Goal: Task Accomplishment & Management: Manage account settings

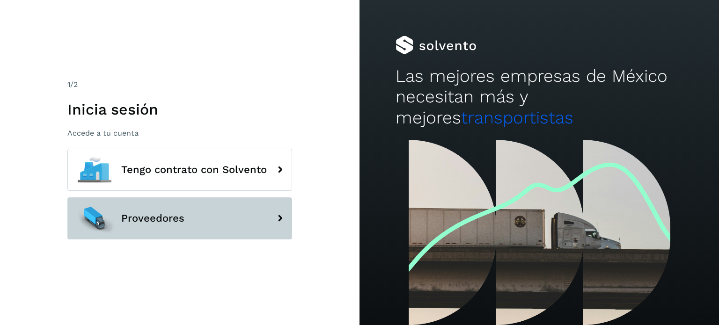
click at [197, 230] on button "Proveedores" at bounding box center [179, 218] width 225 height 42
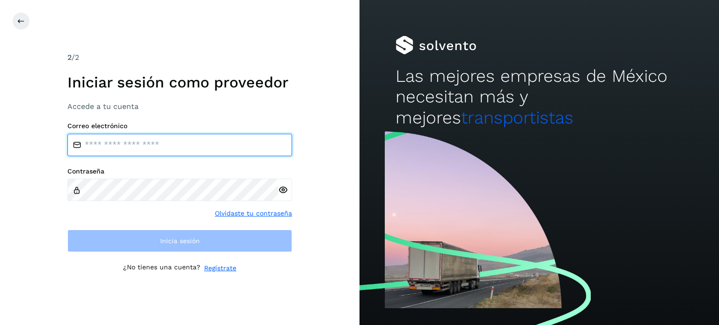
type input "**********"
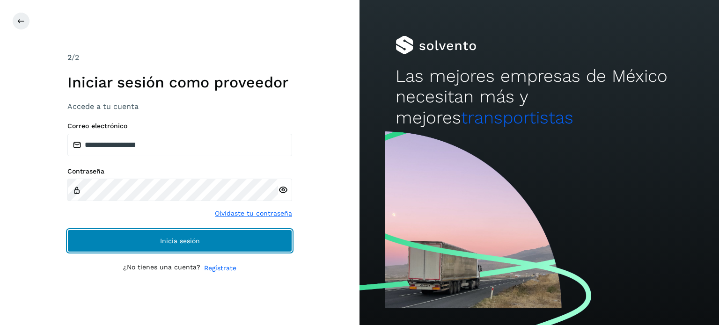
click at [161, 238] on span "Inicia sesión" at bounding box center [180, 241] width 40 height 7
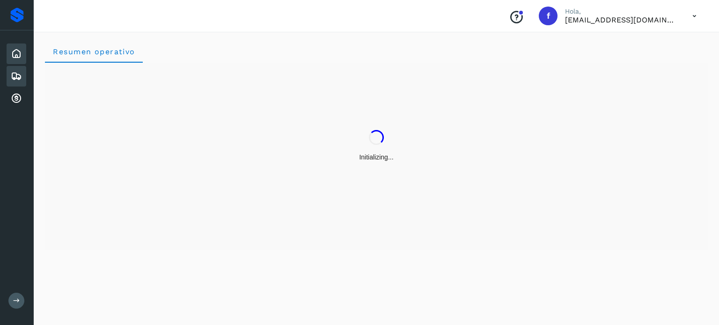
click at [17, 75] on icon at bounding box center [16, 76] width 11 height 11
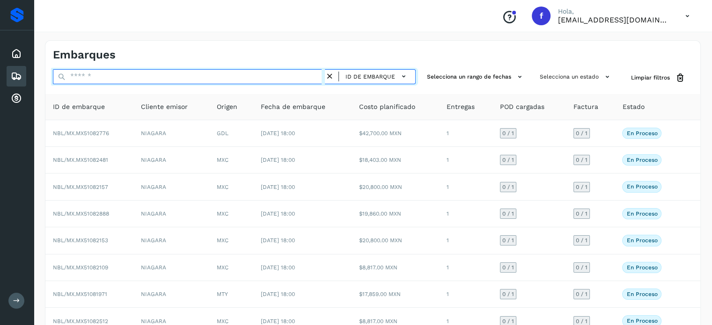
click at [116, 71] on input "text" at bounding box center [189, 76] width 272 height 15
paste input "**********"
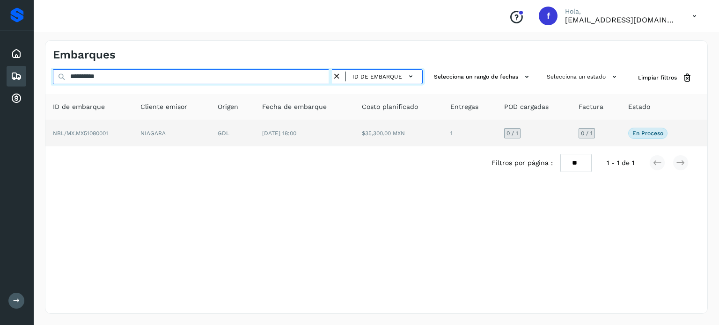
type input "**********"
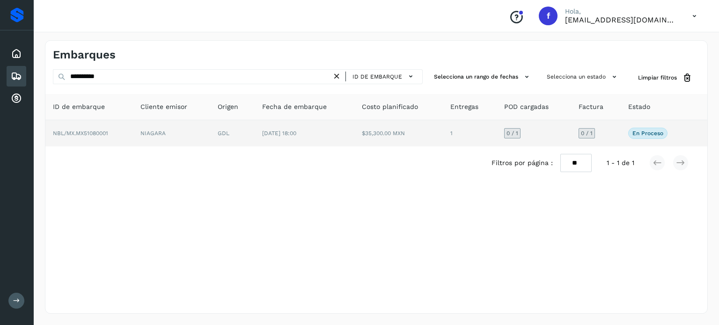
click at [337, 140] on td "[DATE] 18:00" at bounding box center [304, 133] width 99 height 26
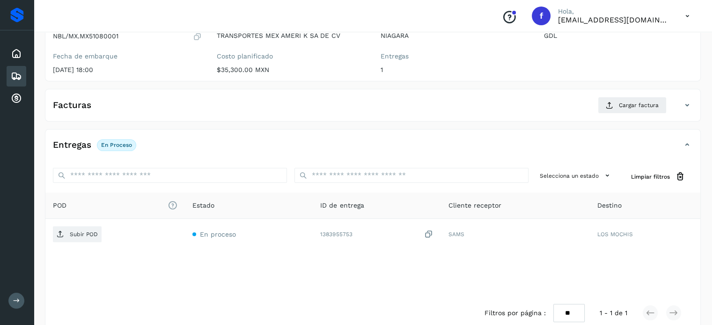
scroll to position [119, 0]
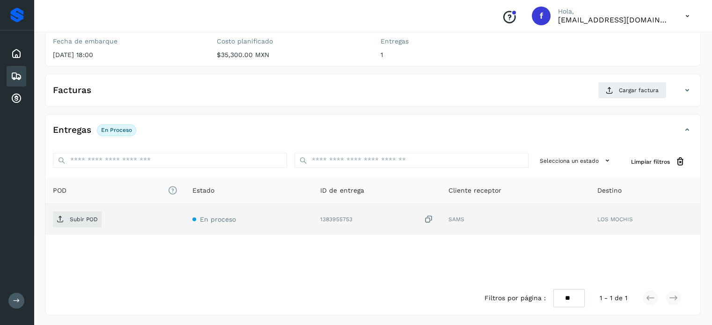
click at [428, 219] on icon at bounding box center [428, 220] width 9 height 10
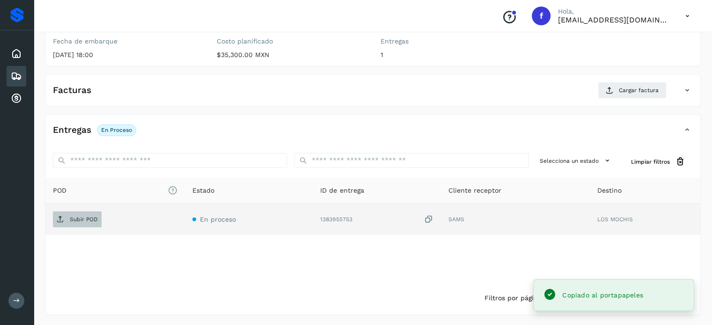
click at [71, 218] on p "Subir POD" at bounding box center [84, 219] width 28 height 7
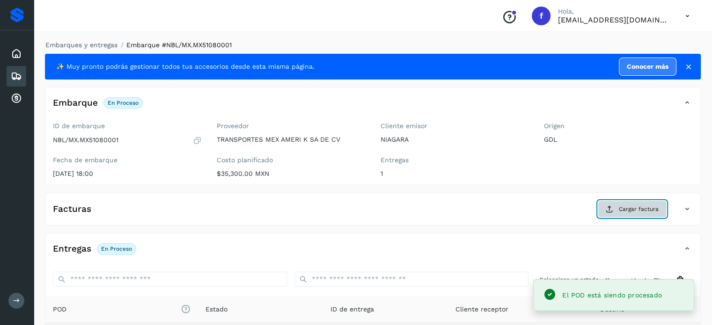
click at [643, 211] on span "Cargar factura" at bounding box center [639, 209] width 40 height 8
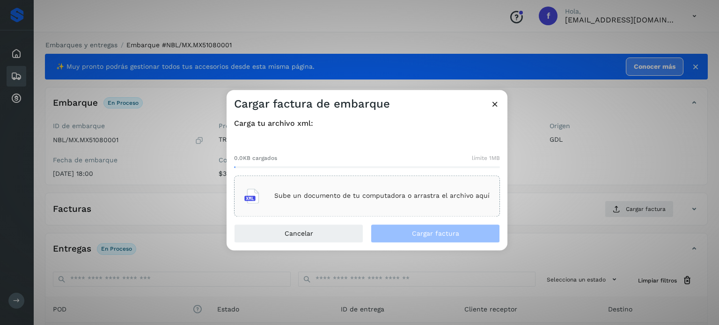
click at [410, 205] on div "Sube un documento de tu computadora o arrastra el archivo aquí" at bounding box center [366, 195] width 245 height 25
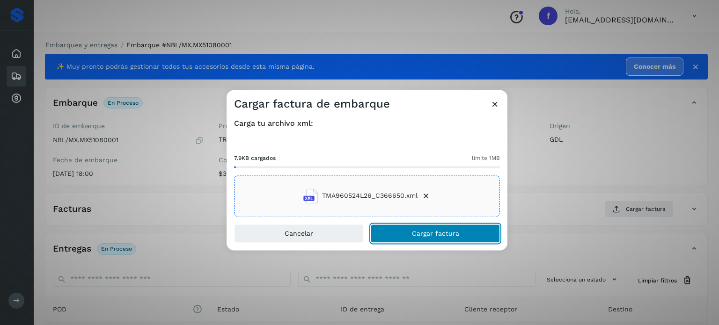
click at [405, 236] on button "Cargar factura" at bounding box center [435, 233] width 129 height 19
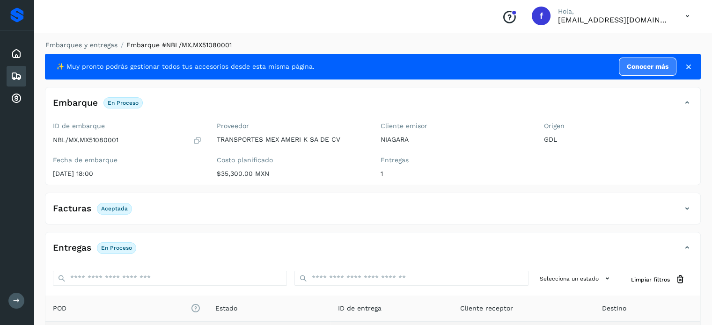
drag, startPoint x: 83, startPoint y: 50, endPoint x: 105, endPoint y: 52, distance: 21.7
click at [83, 50] on div "Embarques y entregas Embarque #NBL/MX.MX51080001 ✨ Muy pronto podrás gestionar …" at bounding box center [373, 236] width 656 height 393
click at [100, 42] on link "Embarques y entregas" at bounding box center [81, 44] width 72 height 7
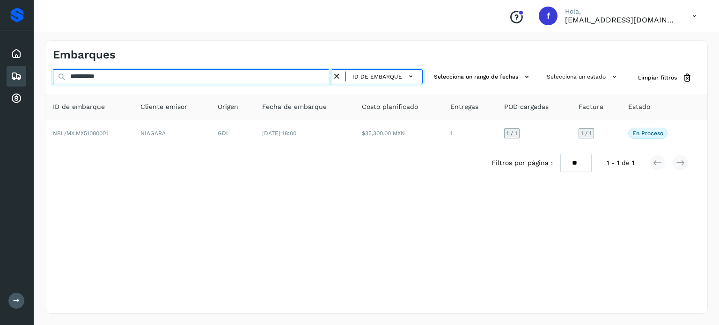
click at [103, 78] on input "**********" at bounding box center [192, 76] width 279 height 15
paste input "text"
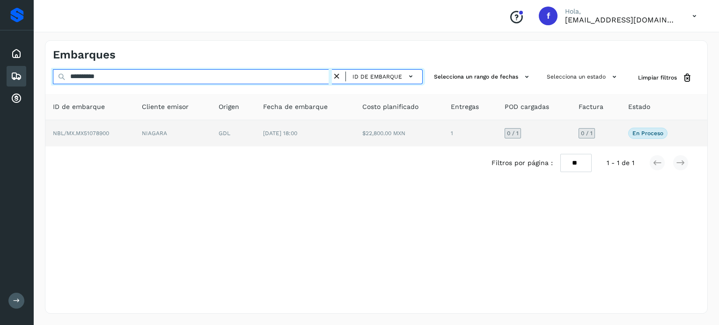
type input "**********"
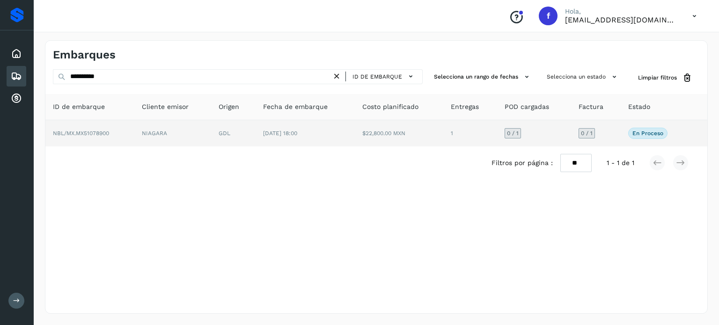
click at [351, 136] on td "[DATE] 18:00" at bounding box center [305, 133] width 99 height 26
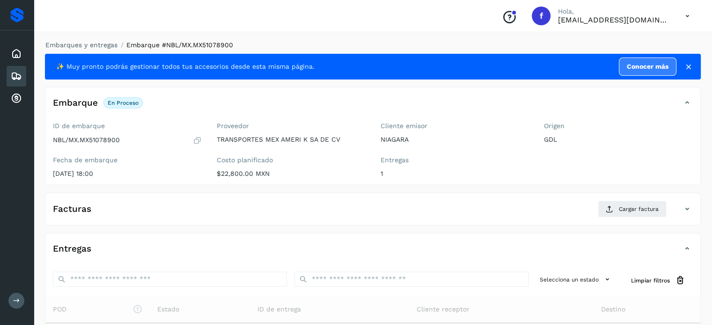
scroll to position [113, 0]
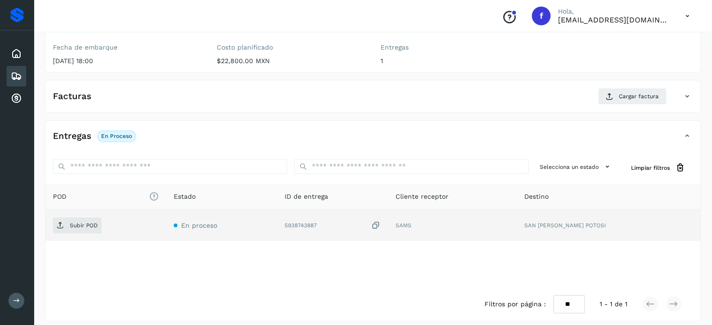
drag, startPoint x: 415, startPoint y: 223, endPoint x: 393, endPoint y: 229, distance: 22.7
click at [380, 224] on icon at bounding box center [375, 226] width 9 height 10
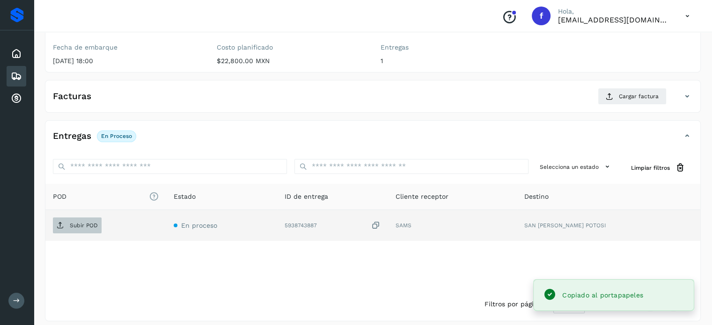
click at [92, 222] on p "Subir POD" at bounding box center [84, 225] width 28 height 7
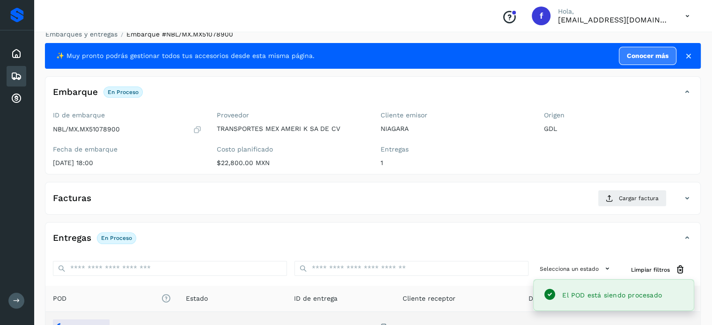
scroll to position [0, 0]
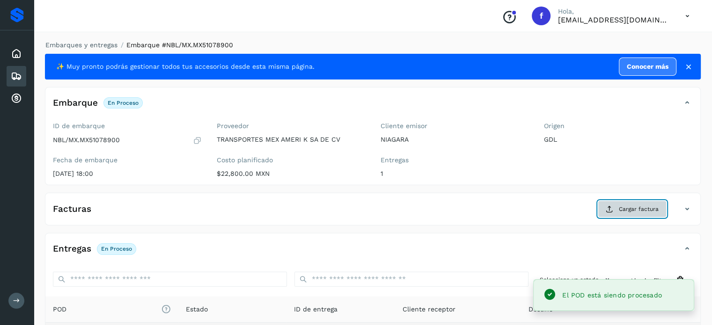
click at [628, 209] on span "Cargar factura" at bounding box center [639, 209] width 40 height 8
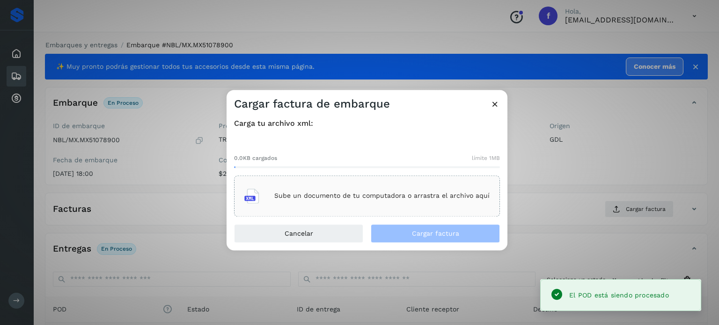
click at [378, 200] on div "Sube un documento de tu computadora o arrastra el archivo aquí" at bounding box center [366, 195] width 245 height 25
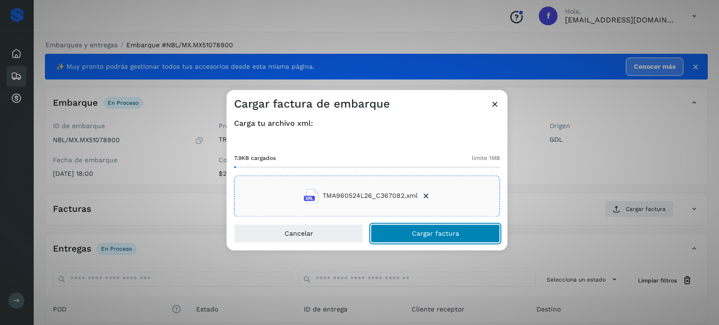
click at [394, 230] on button "Cargar factura" at bounding box center [435, 233] width 129 height 19
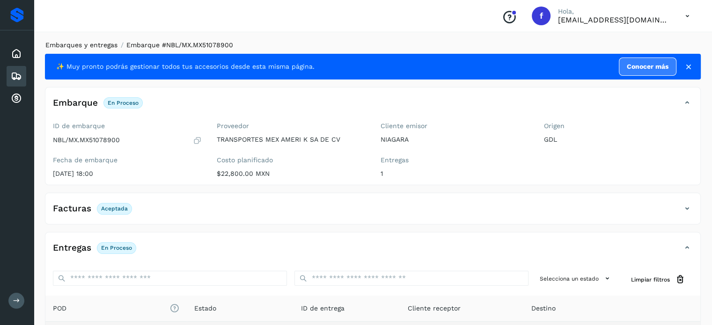
click at [96, 46] on link "Embarques y entregas" at bounding box center [81, 44] width 72 height 7
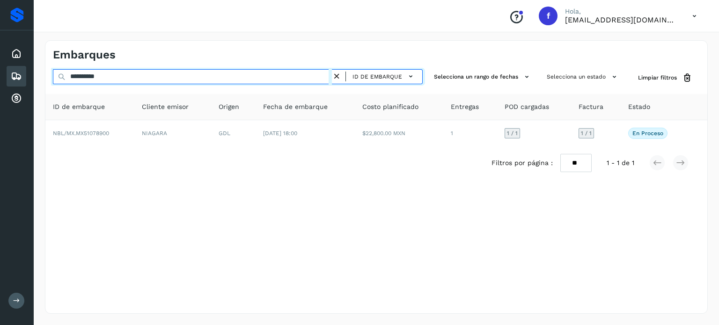
click at [97, 79] on input "**********" at bounding box center [192, 76] width 279 height 15
paste input "text"
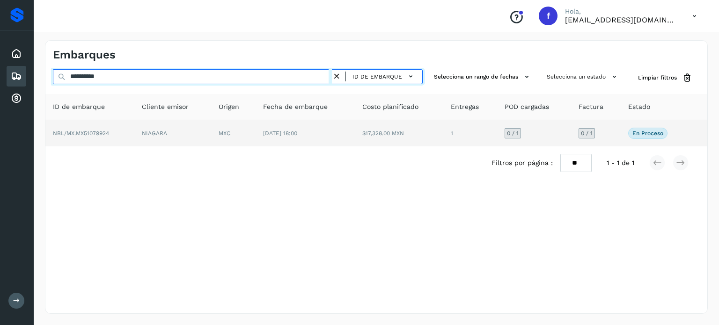
type input "**********"
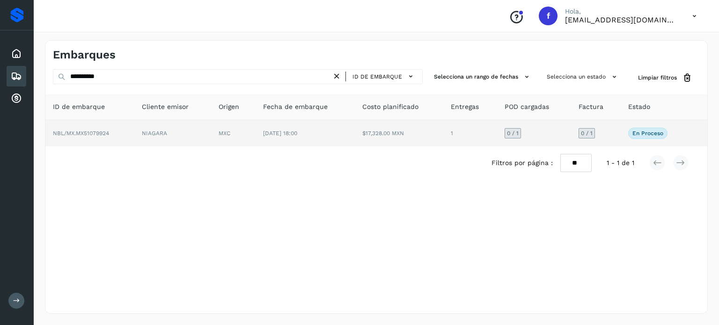
click at [364, 128] on td "$17,328.00 MXN" at bounding box center [399, 133] width 89 height 26
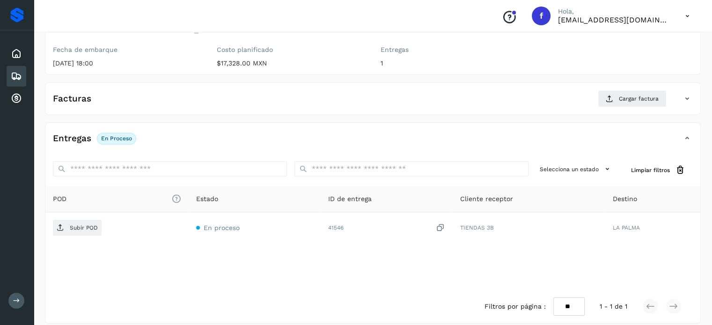
scroll to position [119, 0]
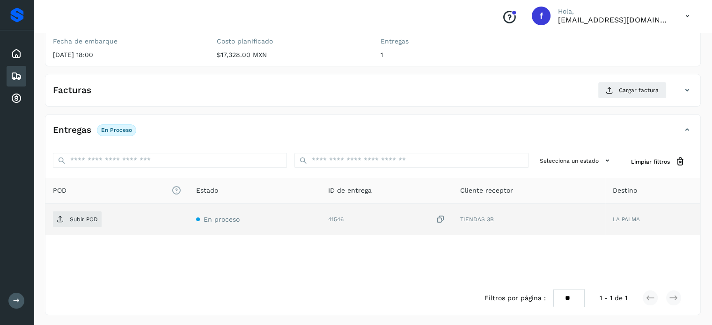
click at [440, 219] on icon at bounding box center [440, 220] width 9 height 10
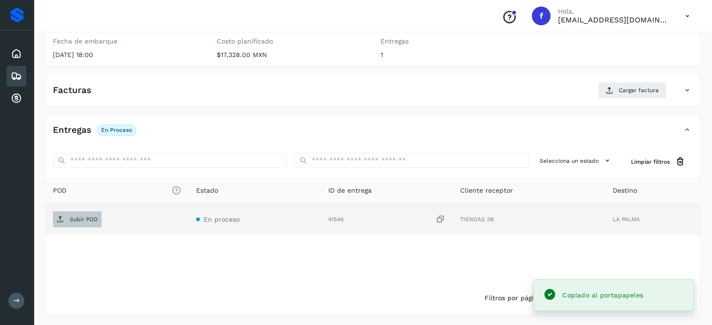
click at [92, 222] on span "Subir POD" at bounding box center [77, 219] width 49 height 15
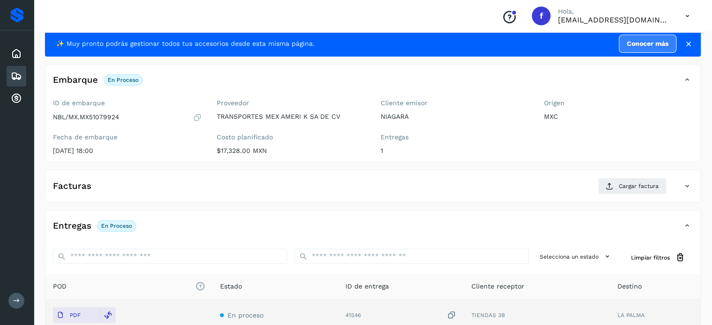
scroll to position [0, 0]
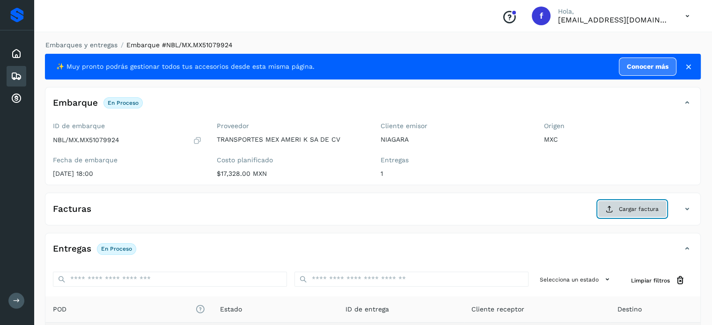
click at [624, 205] on span "Cargar factura" at bounding box center [639, 209] width 40 height 8
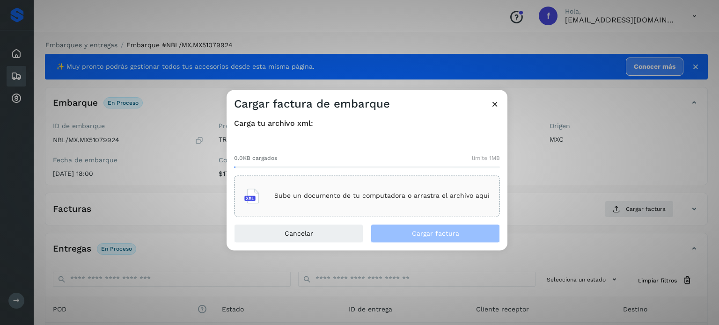
click at [378, 202] on div "Sube un documento de tu computadora o arrastra el archivo aquí" at bounding box center [366, 195] width 245 height 25
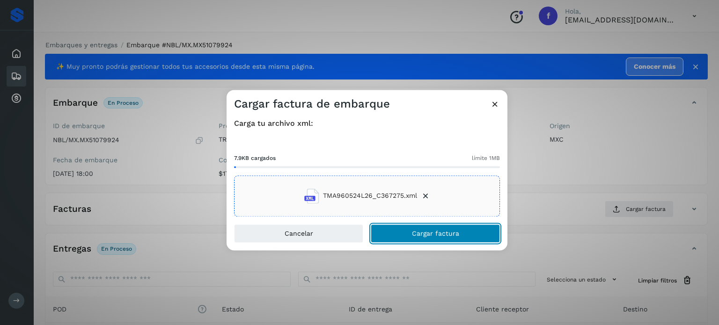
click at [429, 237] on button "Cargar factura" at bounding box center [435, 233] width 129 height 19
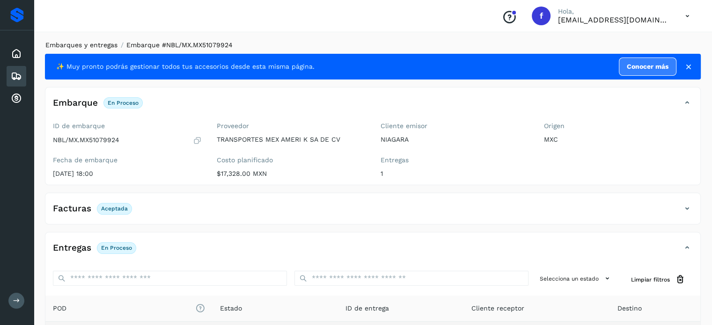
click at [81, 41] on link "Embarques y entregas" at bounding box center [81, 44] width 72 height 7
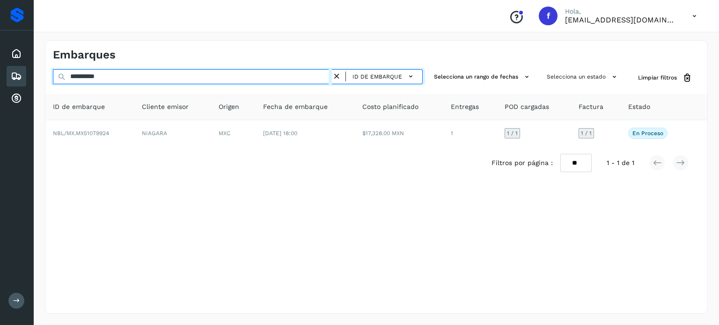
click at [95, 74] on input "**********" at bounding box center [192, 76] width 279 height 15
paste input "text"
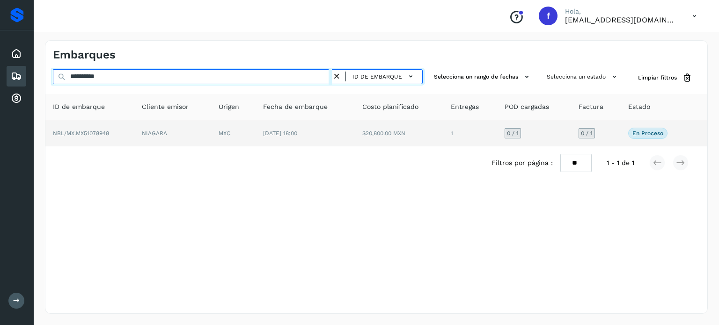
type input "**********"
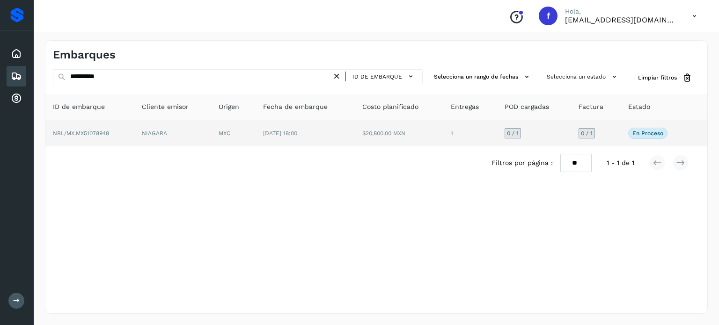
click at [310, 142] on td "[DATE] 18:00" at bounding box center [305, 133] width 99 height 26
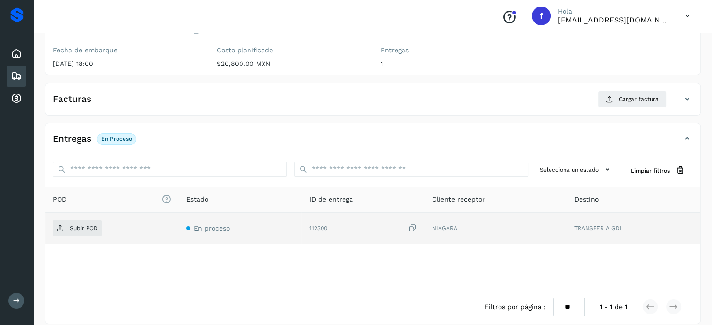
scroll to position [119, 0]
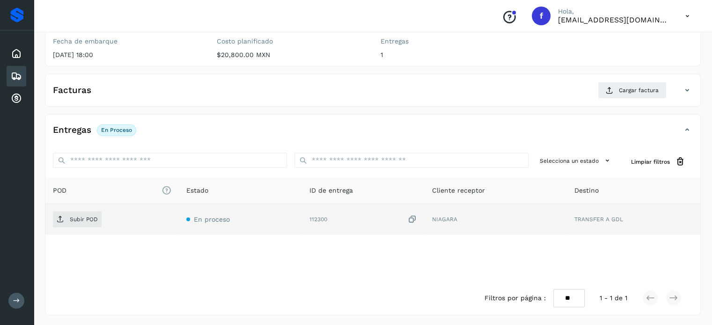
click at [412, 219] on icon at bounding box center [412, 220] width 9 height 10
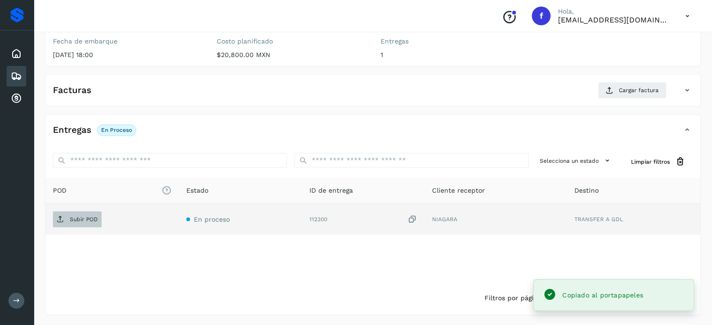
click at [99, 220] on span "Subir POD" at bounding box center [77, 219] width 49 height 15
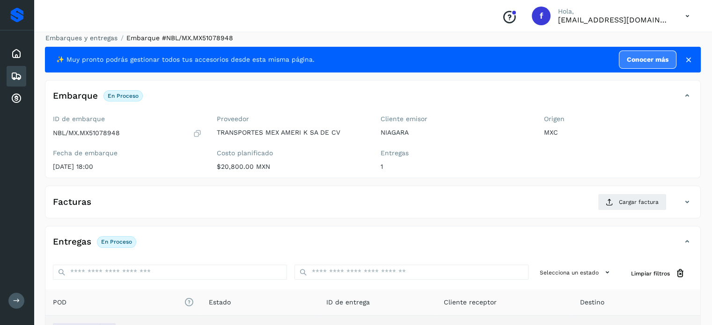
scroll to position [0, 0]
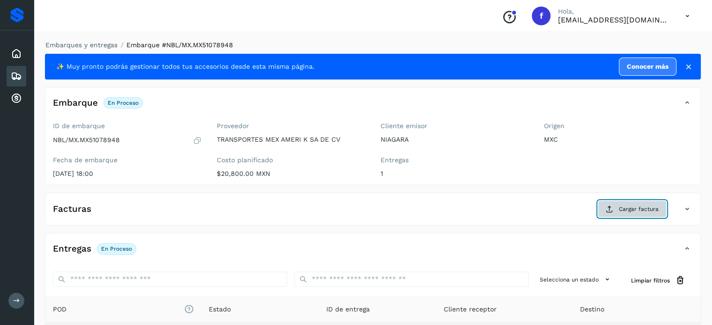
click at [640, 205] on span "Cargar factura" at bounding box center [639, 209] width 40 height 8
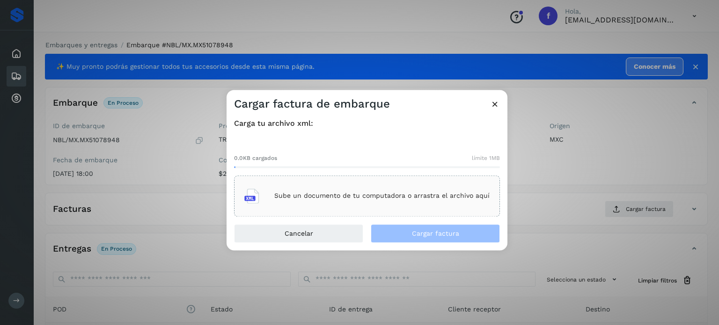
click at [393, 200] on div "Sube un documento de tu computadora o arrastra el archivo aquí" at bounding box center [366, 195] width 245 height 25
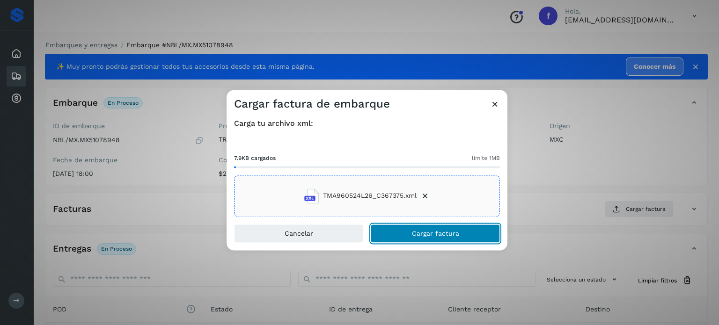
click at [414, 235] on span "Cargar factura" at bounding box center [435, 233] width 47 height 7
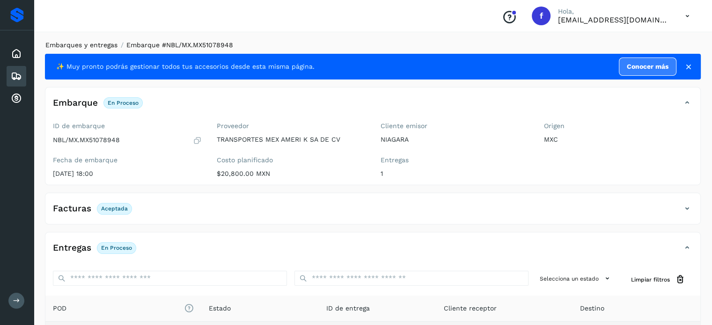
click at [95, 41] on link "Embarques y entregas" at bounding box center [81, 44] width 72 height 7
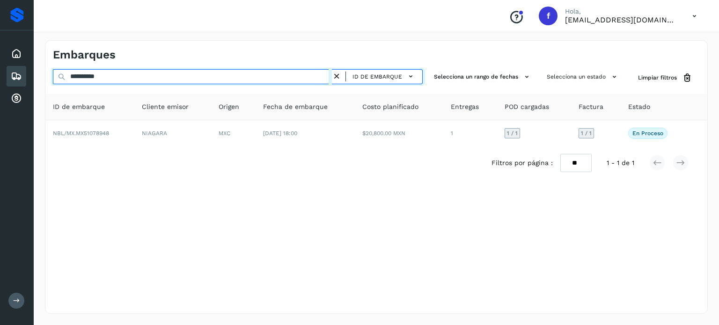
click at [94, 77] on input "**********" at bounding box center [192, 76] width 279 height 15
paste input "text"
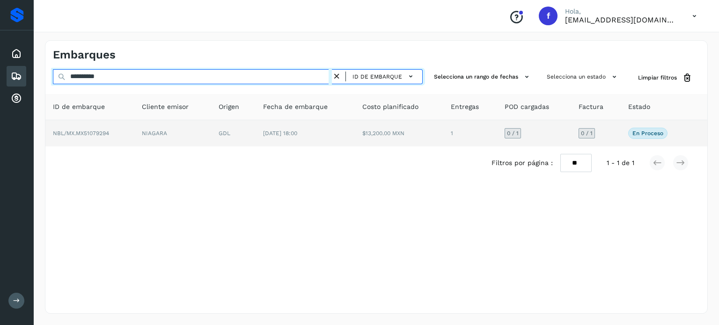
type input "**********"
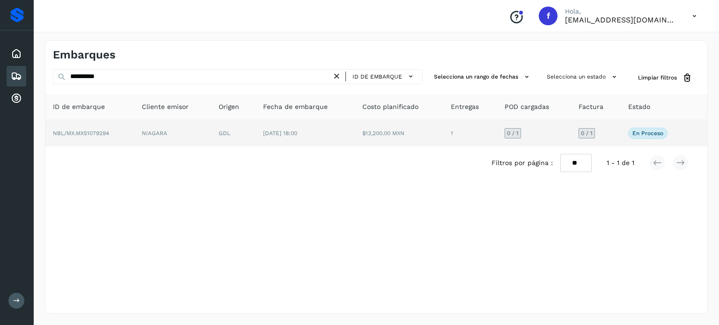
click at [305, 139] on td "[DATE] 18:00" at bounding box center [305, 133] width 99 height 26
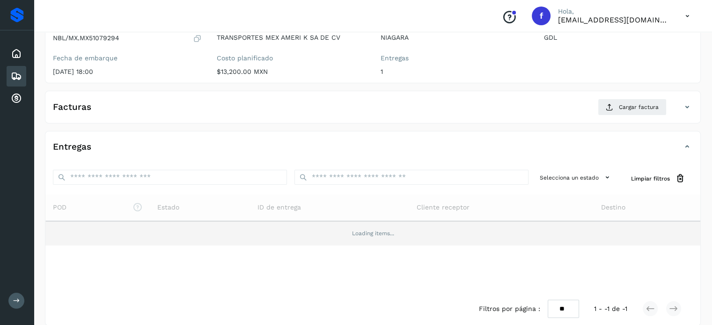
scroll to position [113, 0]
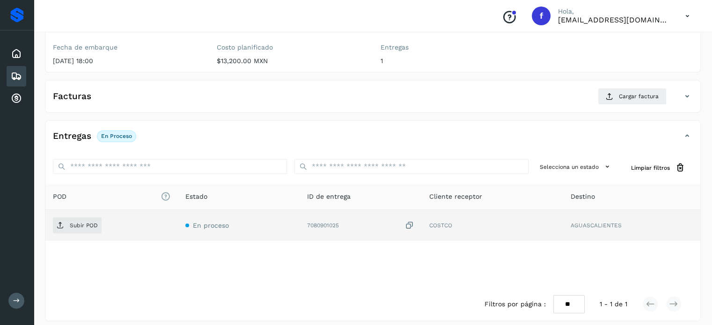
click at [410, 224] on icon at bounding box center [409, 226] width 9 height 10
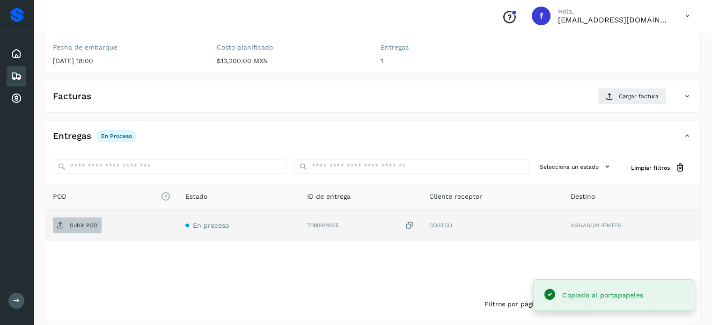
click at [75, 222] on p "Subir POD" at bounding box center [84, 225] width 28 height 7
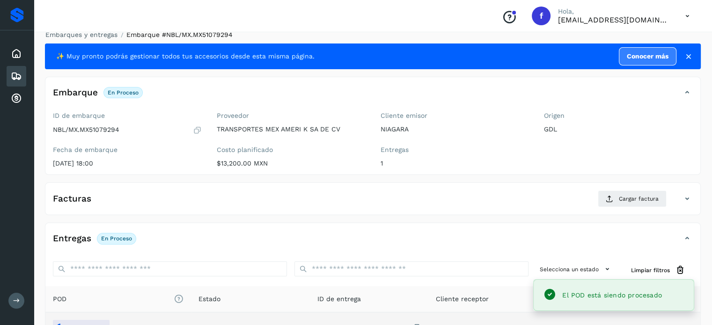
scroll to position [0, 0]
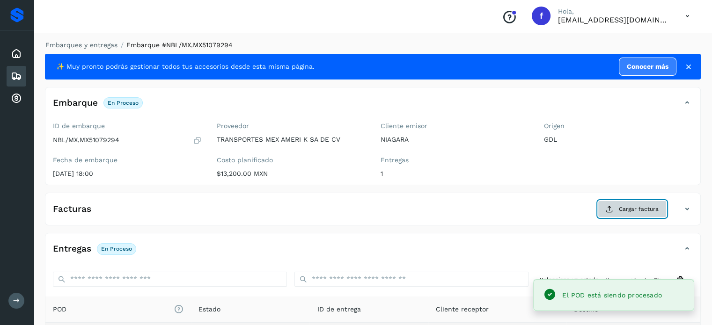
click at [632, 208] on span "Cargar factura" at bounding box center [639, 209] width 40 height 8
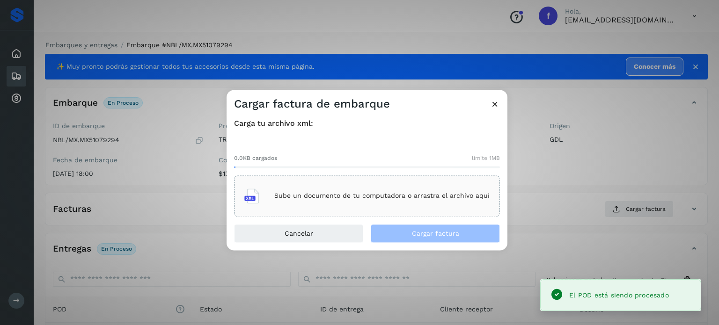
click at [422, 197] on p "Sube un documento de tu computadora o arrastra el archivo aquí" at bounding box center [381, 196] width 215 height 8
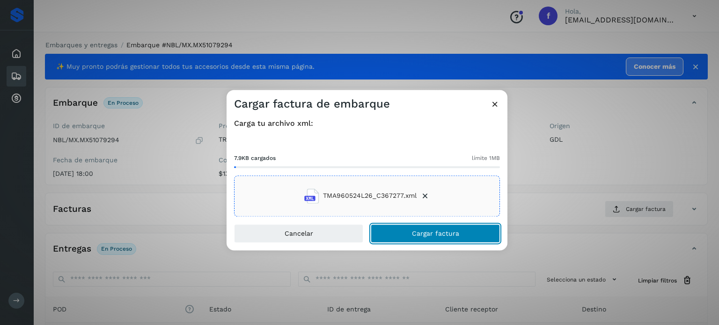
click at [439, 237] on span "Cargar factura" at bounding box center [435, 233] width 47 height 7
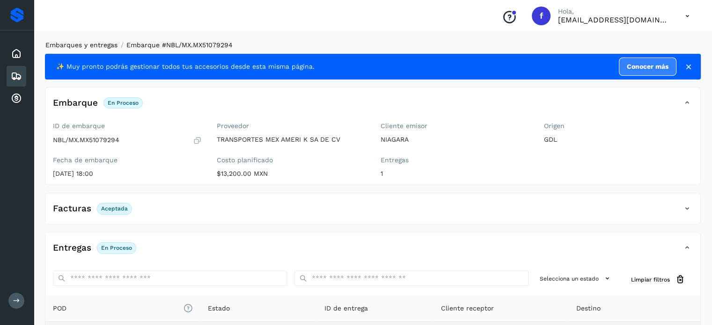
click at [94, 47] on link "Embarques y entregas" at bounding box center [81, 44] width 72 height 7
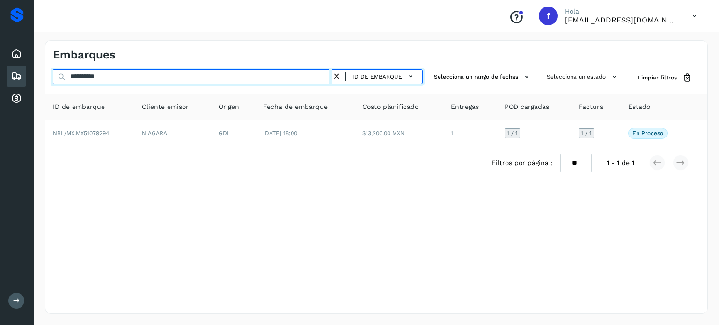
click at [92, 76] on input "**********" at bounding box center [192, 76] width 279 height 15
paste input "text"
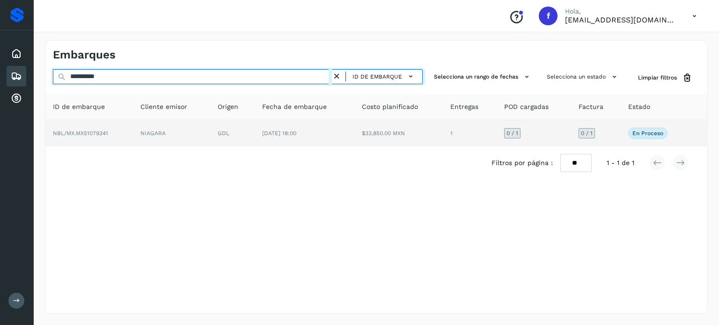
type input "**********"
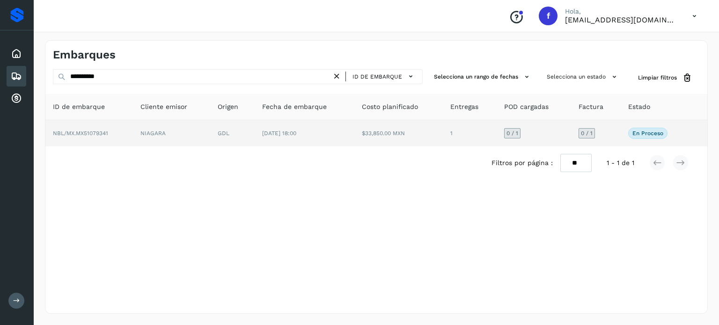
click at [214, 139] on td "GDL" at bounding box center [232, 133] width 44 height 26
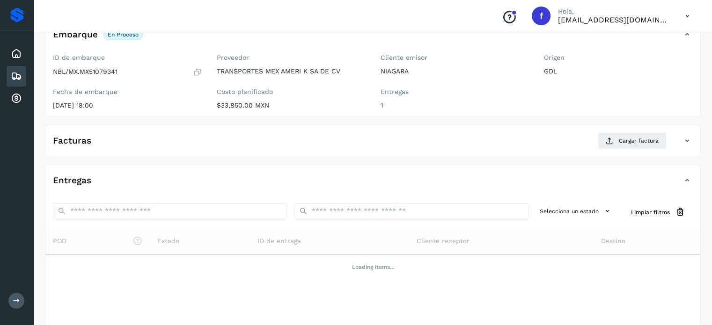
scroll to position [113, 0]
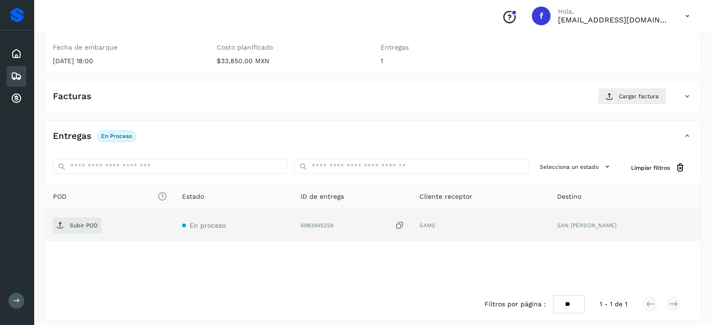
click at [395, 222] on icon at bounding box center [399, 226] width 9 height 10
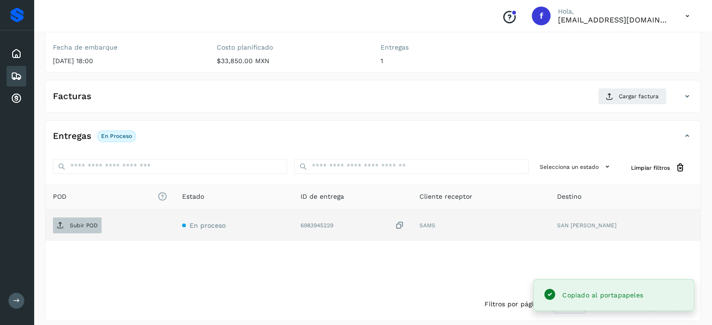
click at [93, 232] on button "Subir POD" at bounding box center [77, 226] width 49 height 16
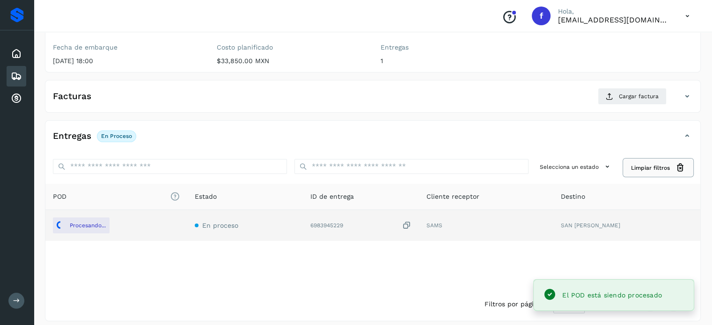
scroll to position [0, 0]
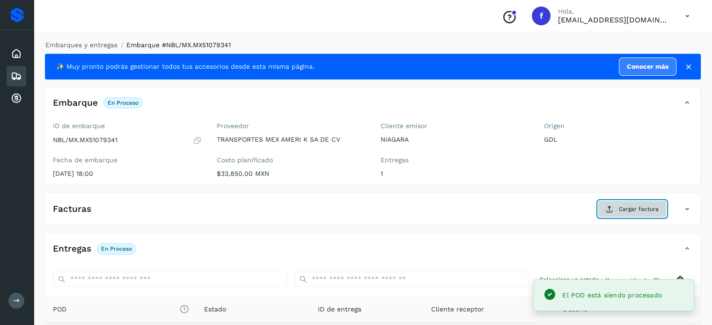
click at [629, 213] on span "Cargar factura" at bounding box center [639, 209] width 40 height 8
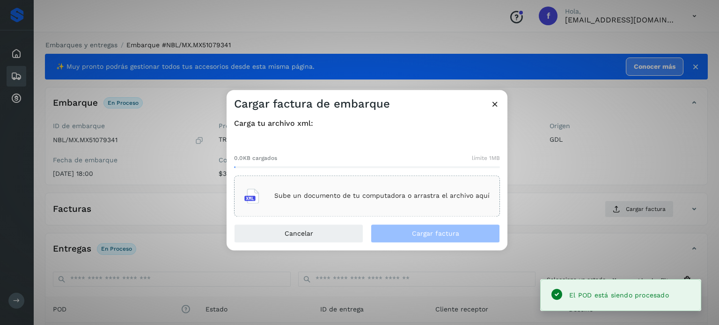
click at [373, 206] on div "Sube un documento de tu computadora o arrastra el archivo aquí" at bounding box center [366, 195] width 245 height 25
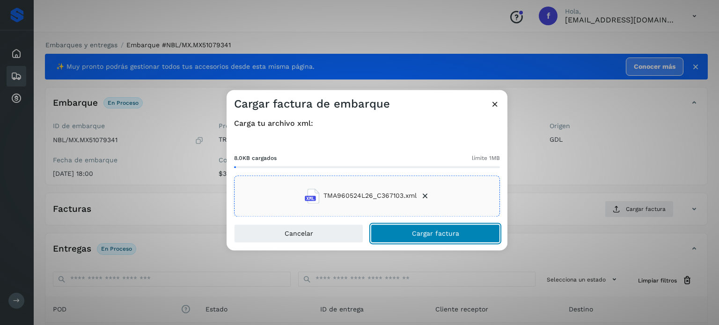
click at [404, 230] on button "Cargar factura" at bounding box center [435, 233] width 129 height 19
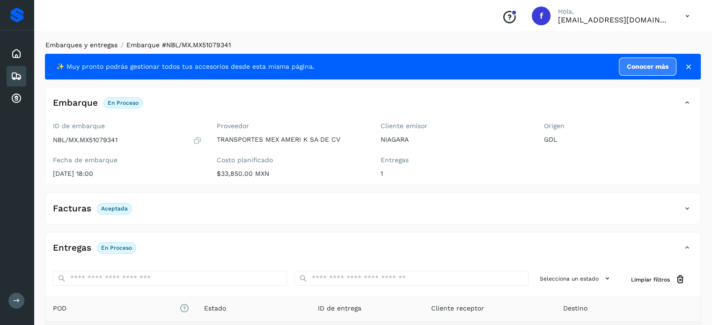
click at [92, 44] on link "Embarques y entregas" at bounding box center [81, 44] width 72 height 7
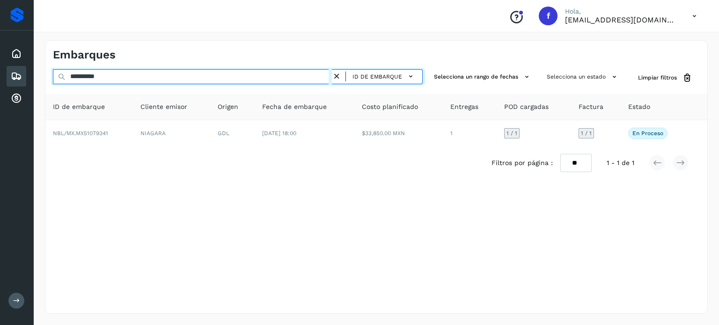
click at [99, 74] on input "**********" at bounding box center [192, 76] width 279 height 15
paste input "text"
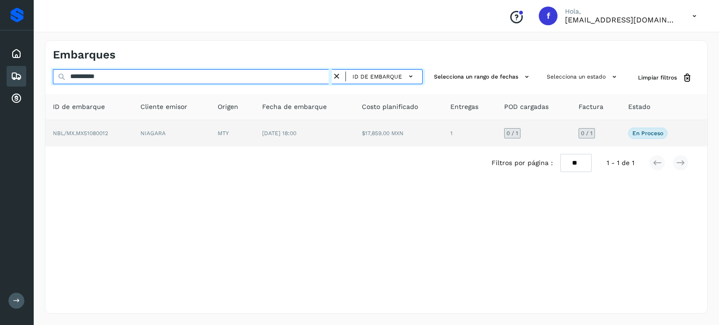
type input "**********"
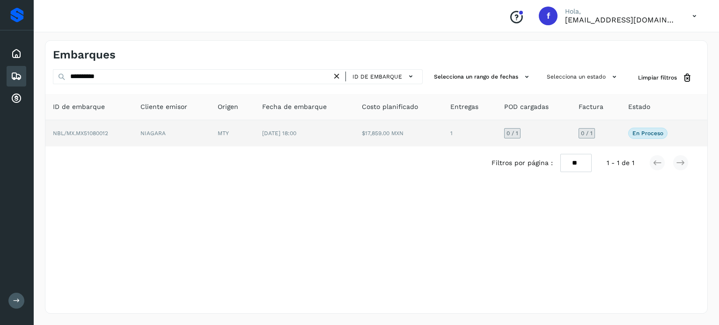
click at [267, 140] on td "[DATE] 18:00" at bounding box center [304, 133] width 99 height 26
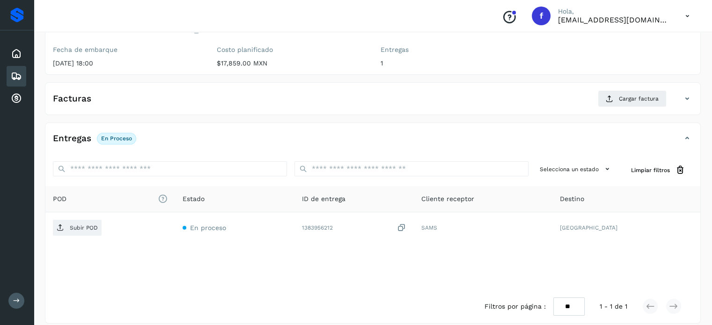
scroll to position [119, 0]
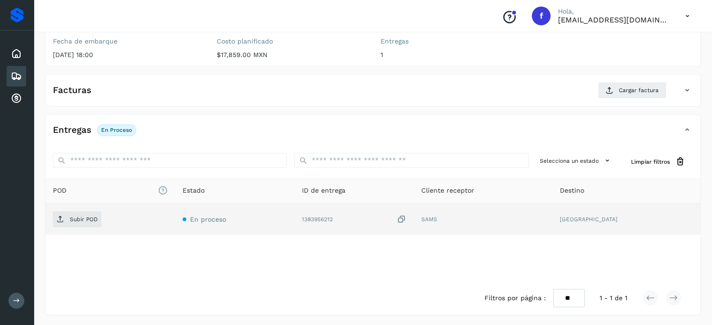
click at [406, 219] on icon at bounding box center [401, 220] width 9 height 10
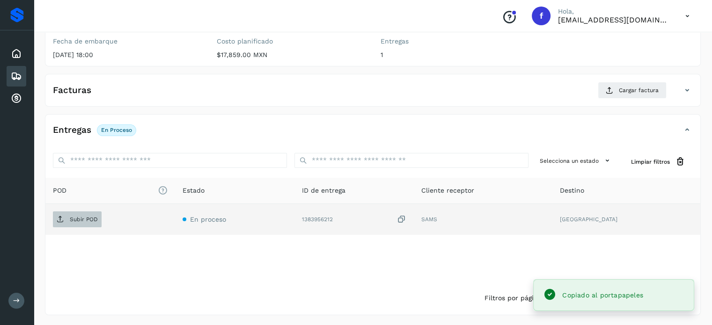
click at [80, 226] on button "Subir POD" at bounding box center [77, 220] width 49 height 16
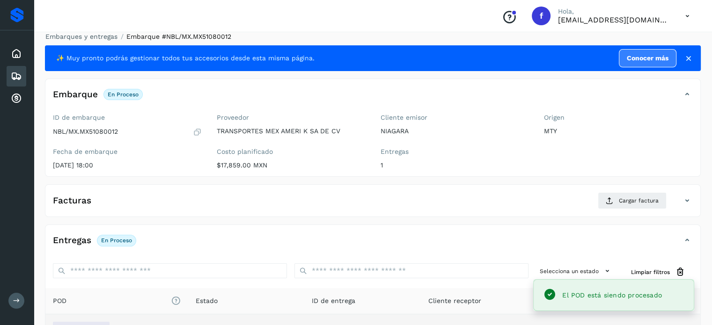
scroll to position [0, 0]
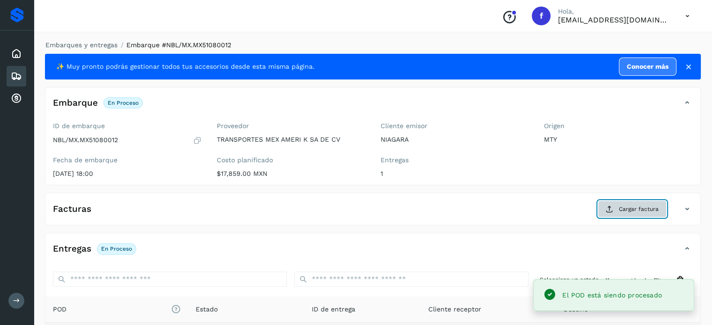
click at [636, 205] on span "Cargar factura" at bounding box center [639, 209] width 40 height 8
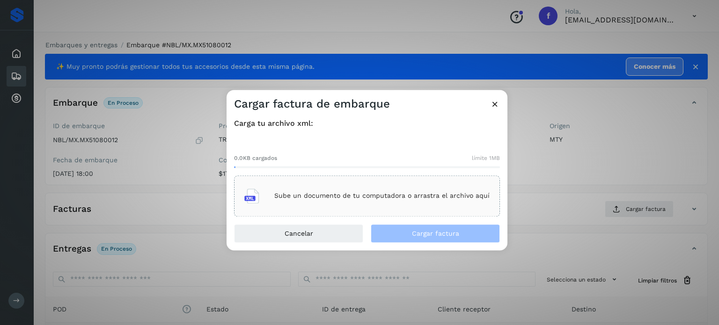
click at [408, 206] on div "Sube un documento de tu computadora o arrastra el archivo aquí" at bounding box center [366, 195] width 245 height 25
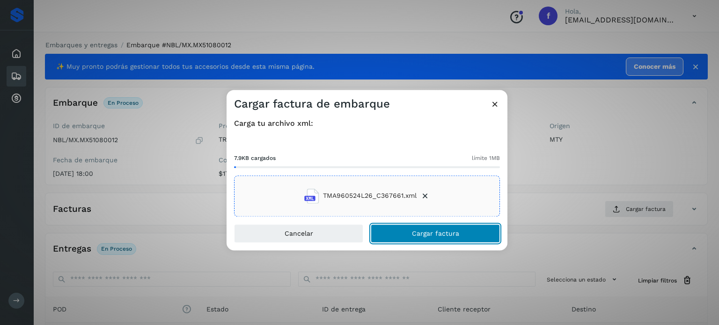
click at [401, 237] on button "Cargar factura" at bounding box center [435, 233] width 129 height 19
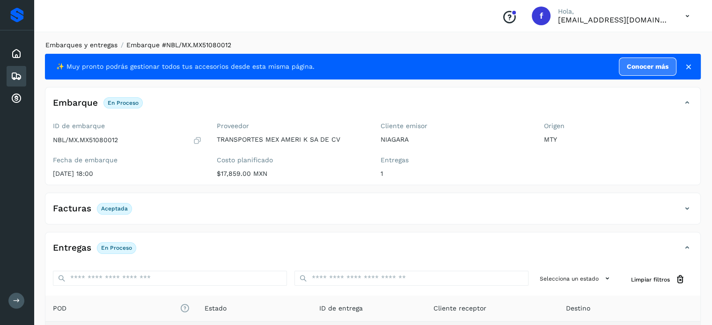
click at [99, 46] on link "Embarques y entregas" at bounding box center [81, 44] width 72 height 7
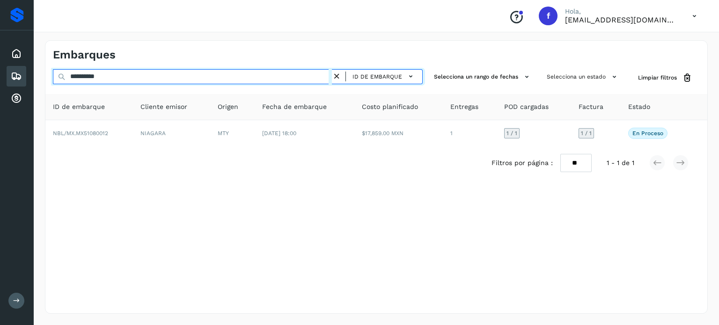
click at [105, 80] on input "**********" at bounding box center [192, 76] width 279 height 15
paste input "text"
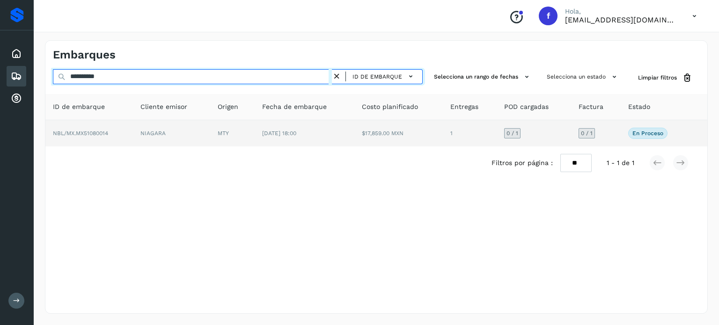
type input "**********"
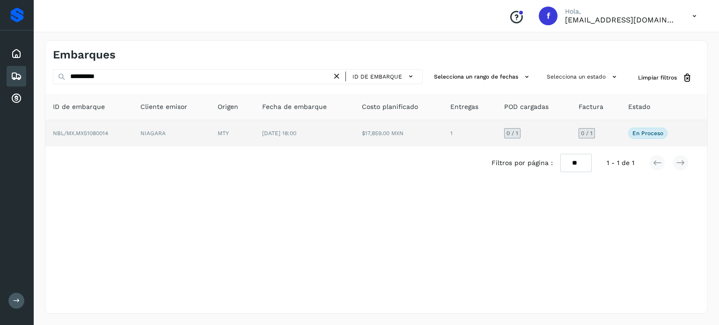
click at [230, 138] on td "MTY" at bounding box center [232, 133] width 44 height 26
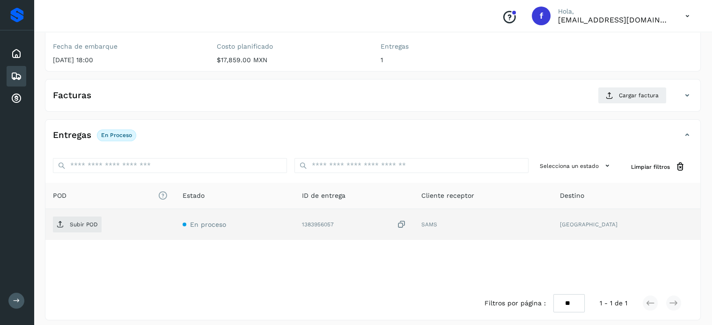
scroll to position [119, 0]
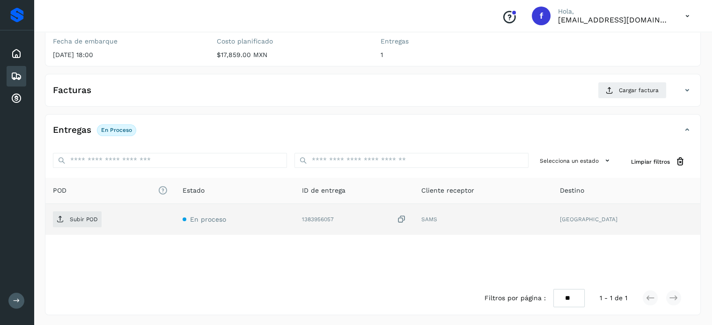
click at [406, 219] on icon at bounding box center [401, 220] width 9 height 10
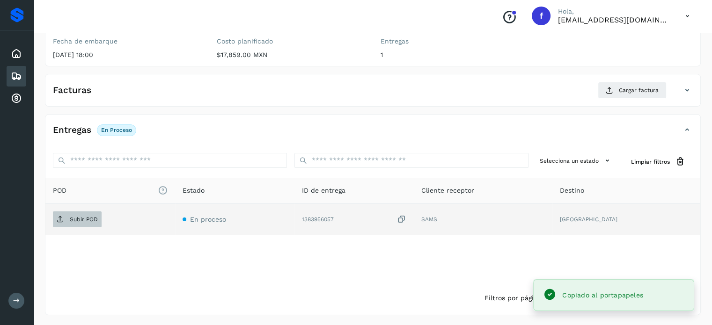
click at [90, 224] on span "Subir POD" at bounding box center [77, 219] width 49 height 15
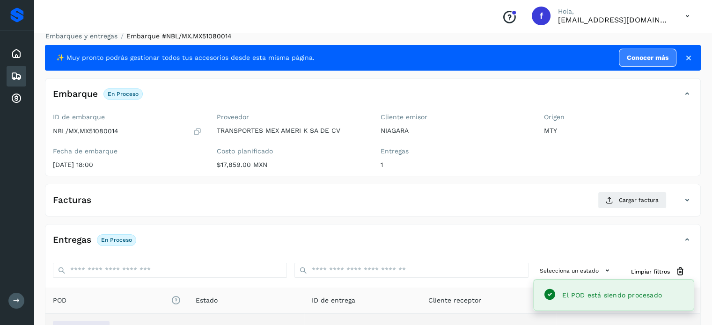
scroll to position [0, 0]
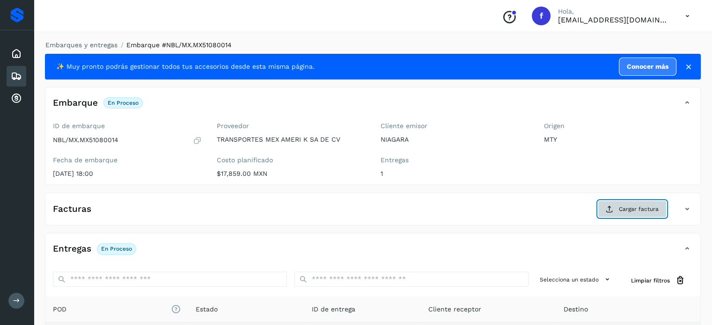
click at [613, 208] on icon at bounding box center [609, 208] width 7 height 7
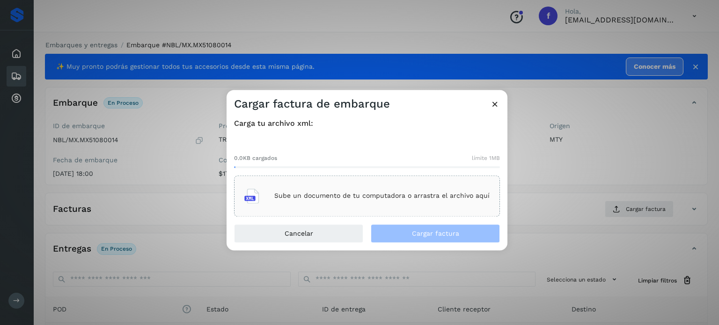
click at [354, 191] on div "Sube un documento de tu computadora o arrastra el archivo aquí" at bounding box center [366, 195] width 245 height 25
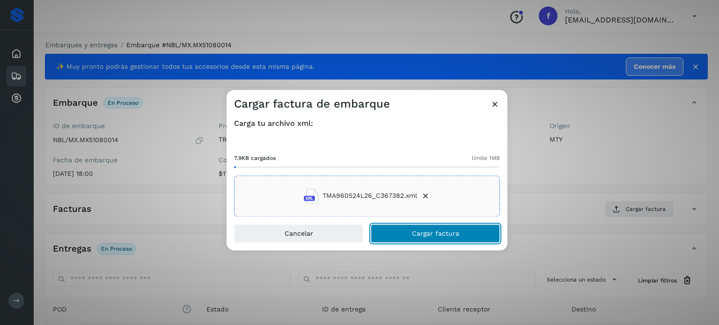
click at [408, 233] on button "Cargar factura" at bounding box center [435, 233] width 129 height 19
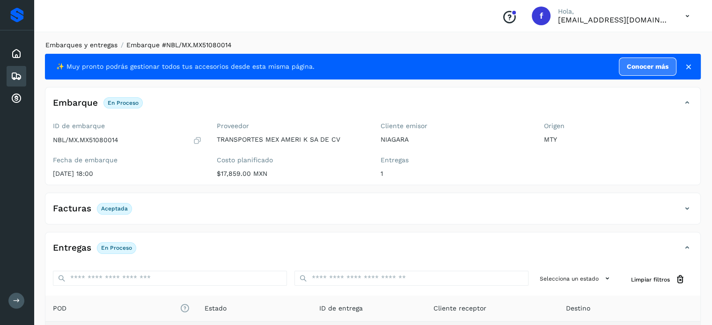
click at [92, 47] on link "Embarques y entregas" at bounding box center [81, 44] width 72 height 7
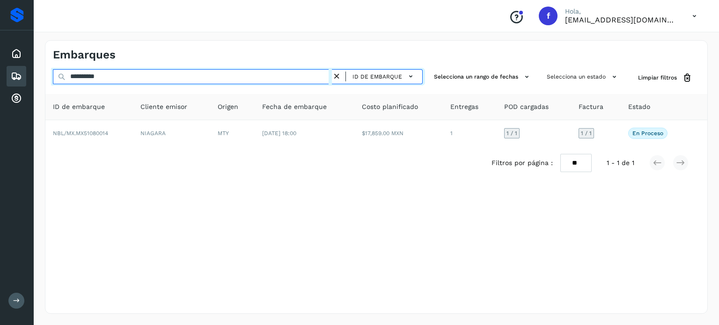
click at [103, 76] on input "**********" at bounding box center [192, 76] width 279 height 15
paste input "text"
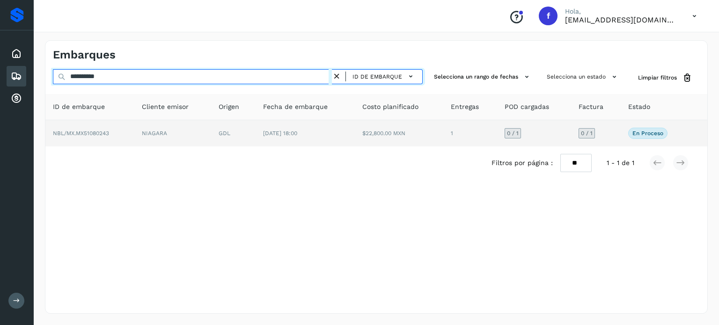
type input "**********"
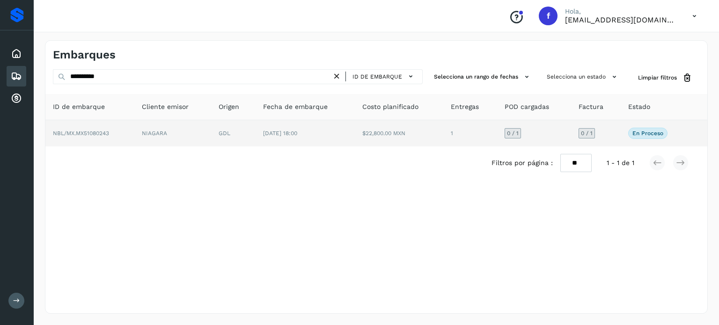
click at [231, 136] on td "GDL" at bounding box center [233, 133] width 44 height 26
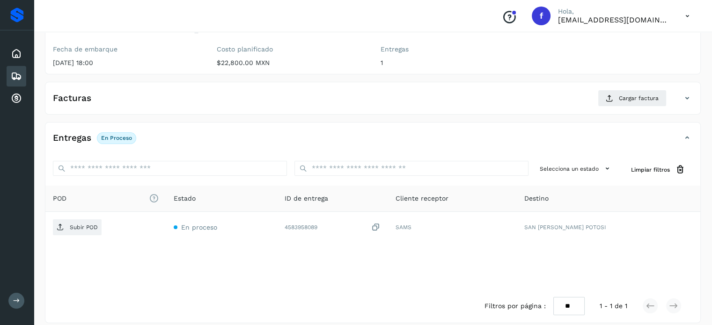
scroll to position [119, 0]
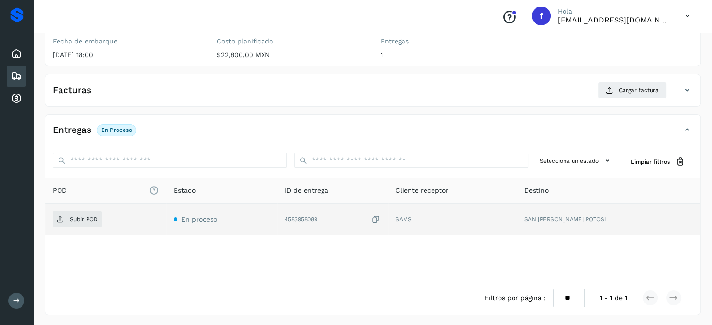
click at [380, 217] on icon at bounding box center [375, 220] width 9 height 10
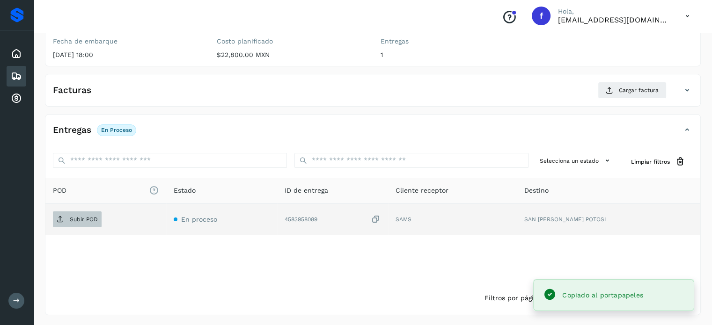
click at [84, 217] on p "Subir POD" at bounding box center [84, 219] width 28 height 7
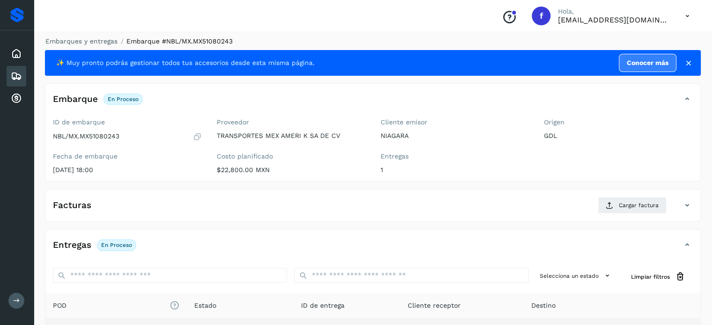
scroll to position [0, 0]
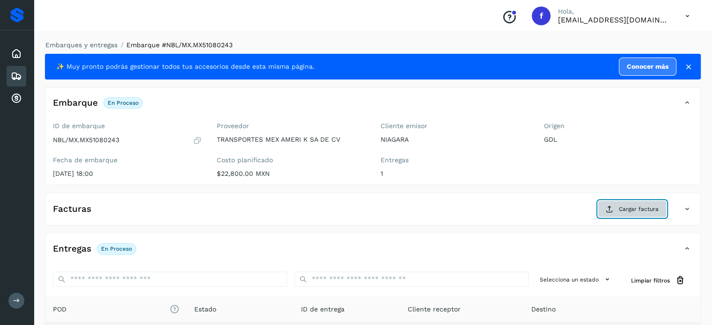
click at [621, 212] on span "Cargar factura" at bounding box center [639, 209] width 40 height 8
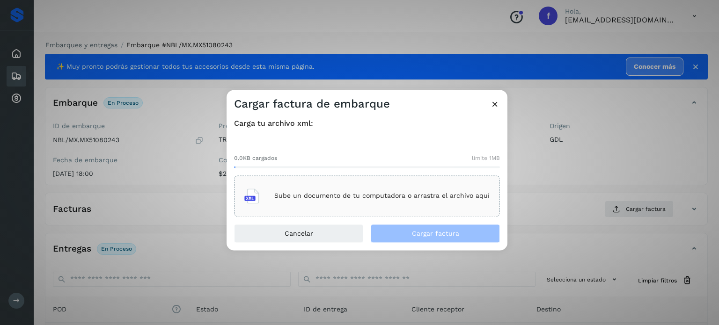
click at [362, 201] on div "Sube un documento de tu computadora o arrastra el archivo aquí" at bounding box center [366, 195] width 245 height 25
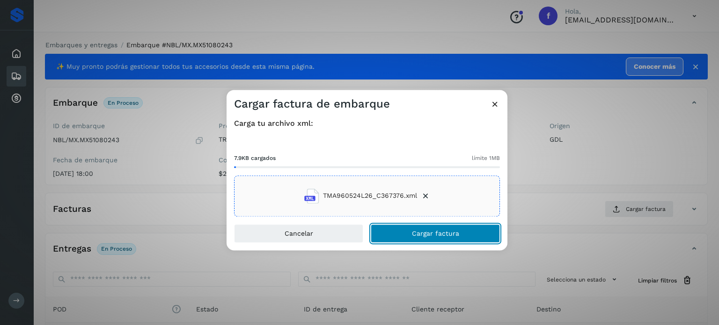
click at [444, 235] on span "Cargar factura" at bounding box center [435, 233] width 47 height 7
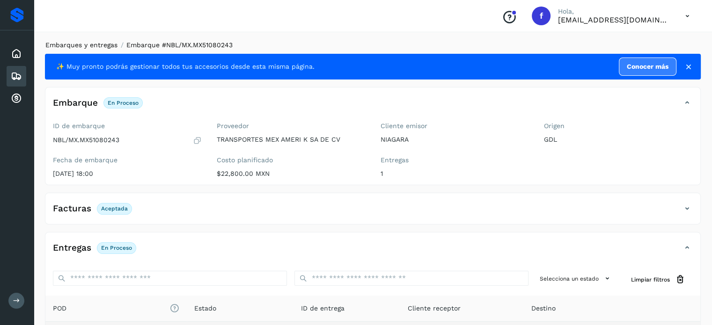
click at [88, 46] on link "Embarques y entregas" at bounding box center [81, 44] width 72 height 7
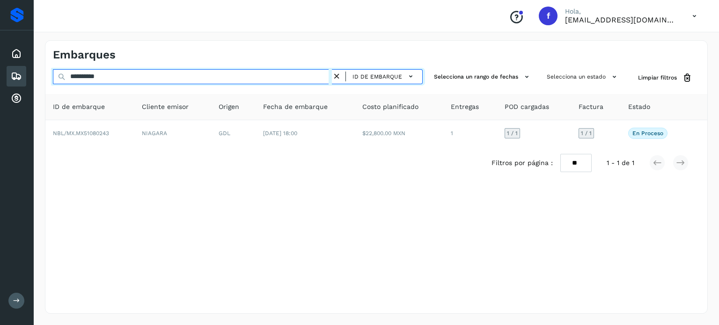
click at [92, 78] on input "**********" at bounding box center [192, 76] width 279 height 15
paste input "text"
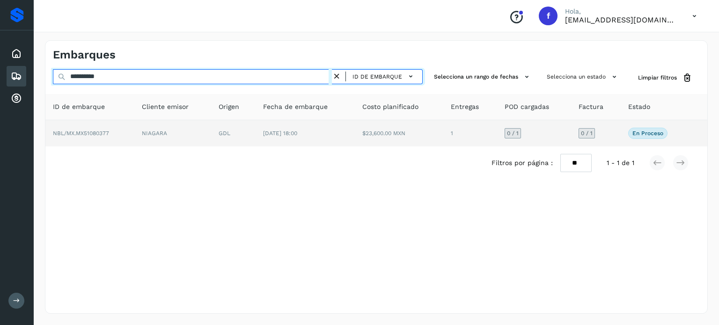
type input "**********"
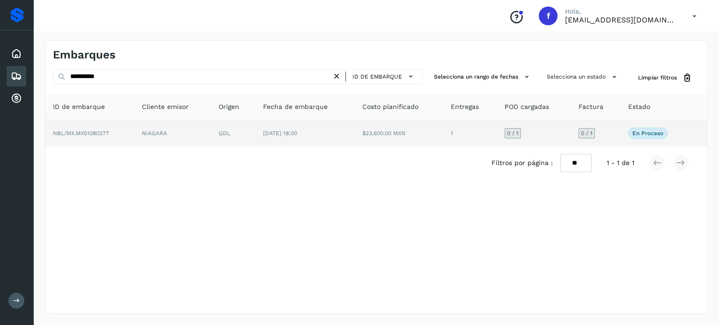
click at [297, 132] on span "[DATE] 18:00" at bounding box center [280, 133] width 34 height 7
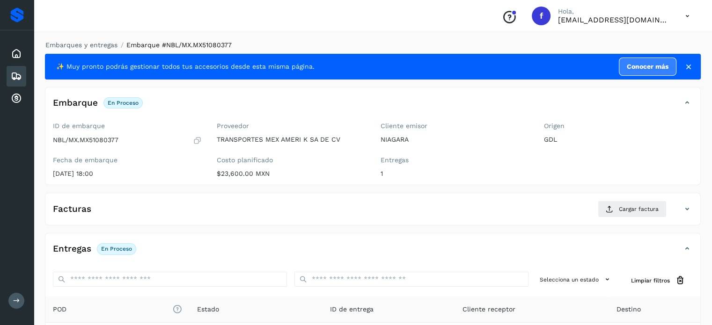
scroll to position [119, 0]
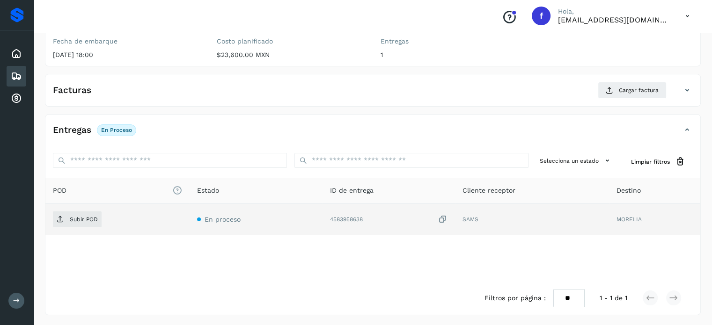
click at [442, 218] on icon at bounding box center [442, 220] width 9 height 10
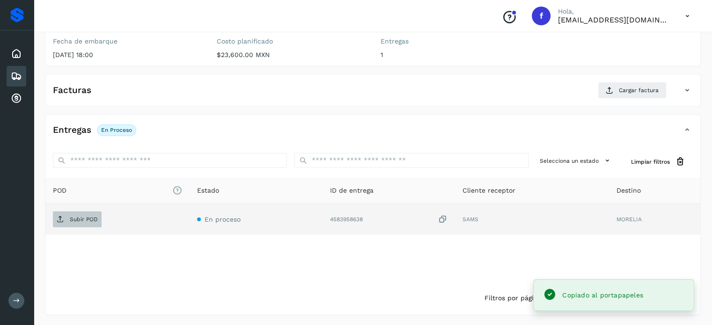
click at [86, 221] on p "Subir POD" at bounding box center [84, 219] width 28 height 7
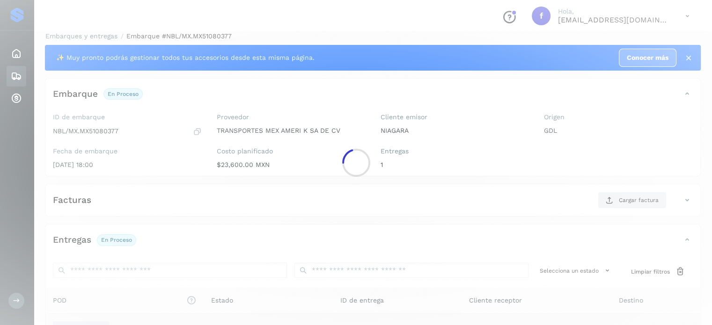
scroll to position [0, 0]
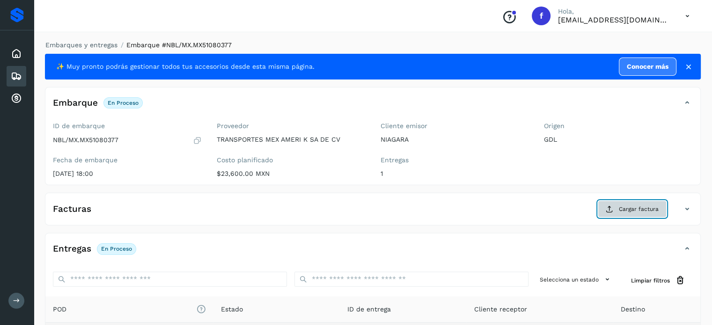
click at [629, 206] on span "Cargar factura" at bounding box center [639, 209] width 40 height 8
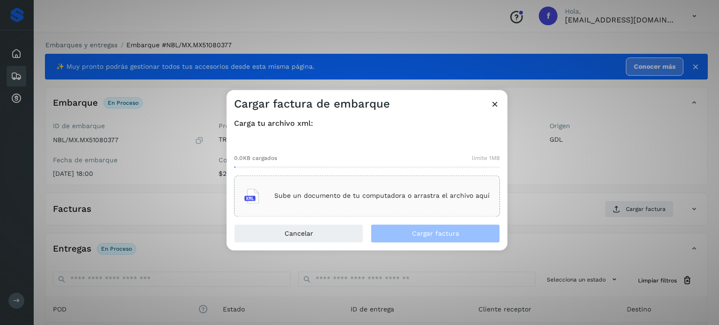
click at [414, 202] on div "Sube un documento de tu computadora o arrastra el archivo aquí" at bounding box center [366, 195] width 245 height 25
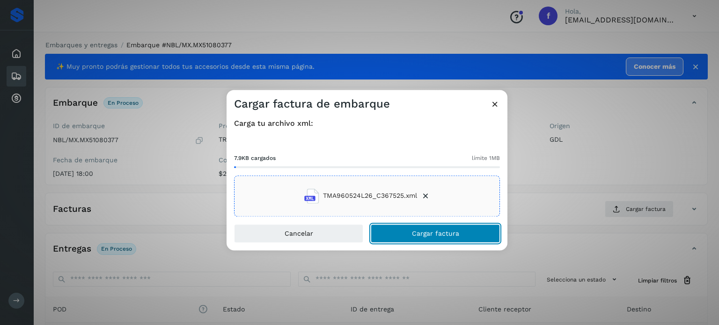
click at [438, 232] on span "Cargar factura" at bounding box center [435, 233] width 47 height 7
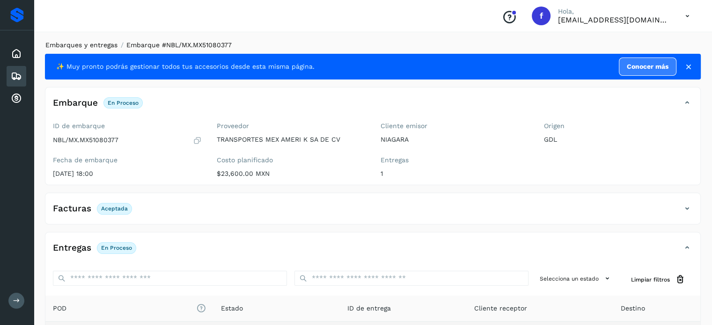
click at [91, 45] on link "Embarques y entregas" at bounding box center [81, 44] width 72 height 7
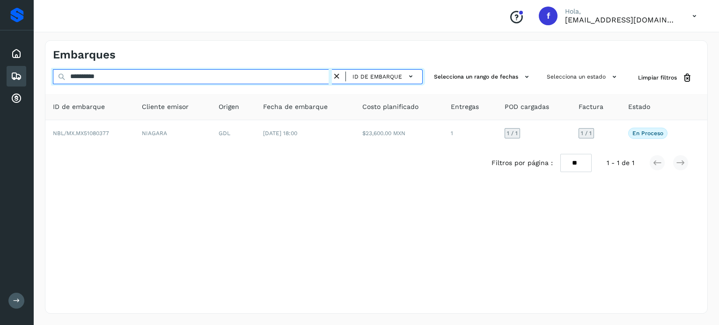
click at [91, 76] on input "**********" at bounding box center [192, 76] width 279 height 15
paste input "text"
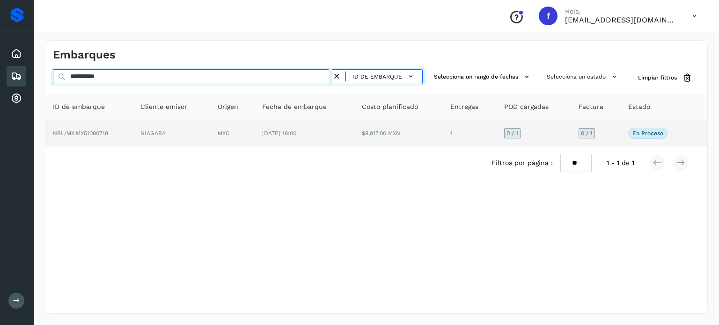
type input "**********"
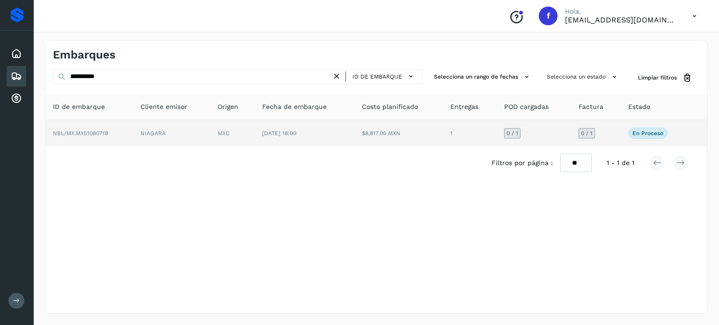
click at [314, 138] on td "[DATE] 18:00" at bounding box center [304, 133] width 99 height 26
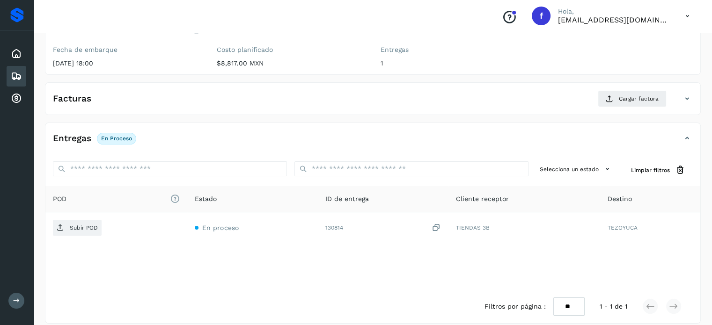
scroll to position [119, 0]
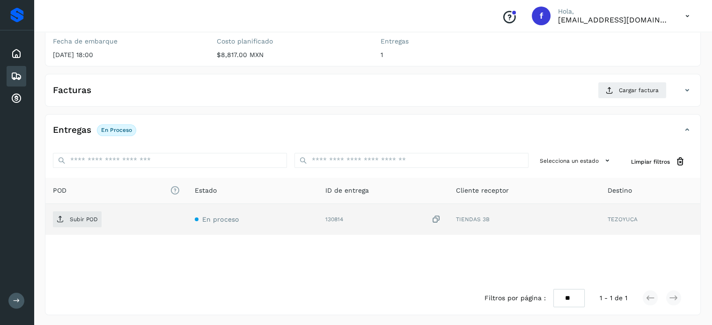
click at [437, 218] on icon at bounding box center [435, 220] width 9 height 10
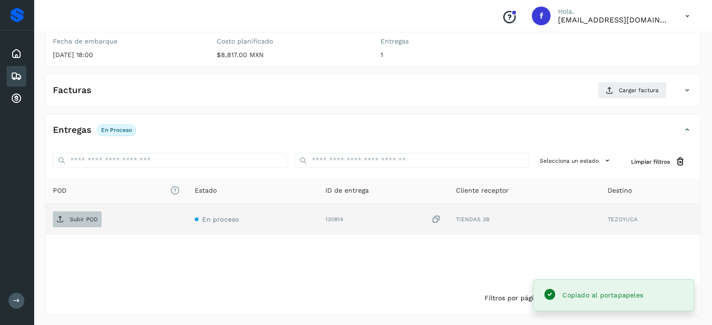
click at [86, 220] on p "Subir POD" at bounding box center [84, 219] width 28 height 7
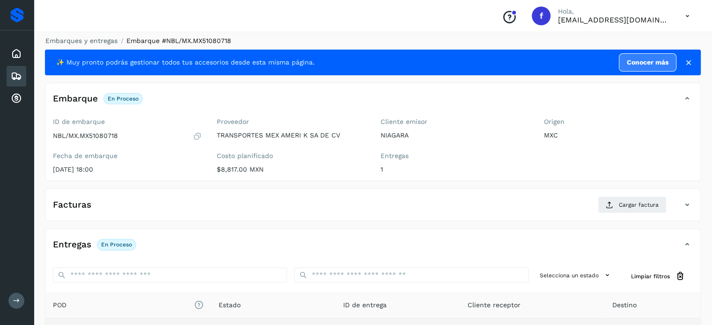
scroll to position [0, 0]
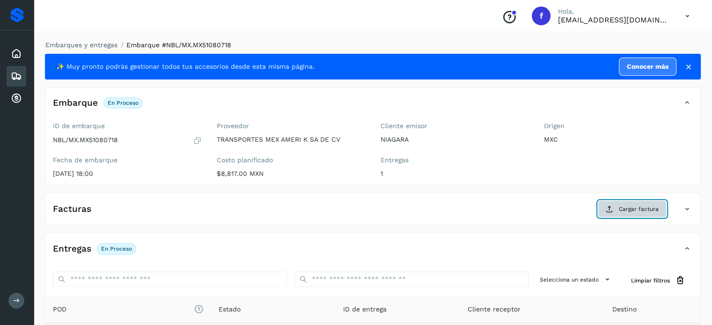
click at [613, 207] on icon at bounding box center [609, 208] width 7 height 7
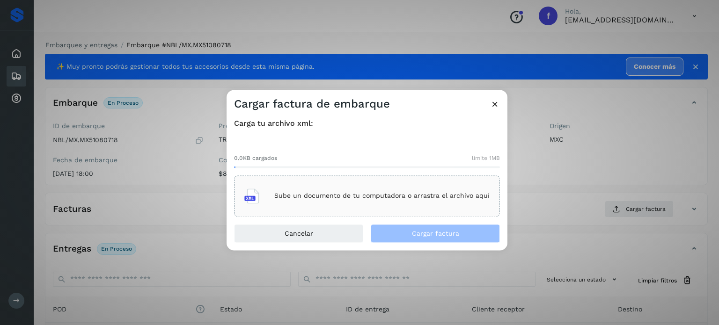
click at [361, 192] on div "Sube un documento de tu computadora o arrastra el archivo aquí" at bounding box center [366, 195] width 245 height 25
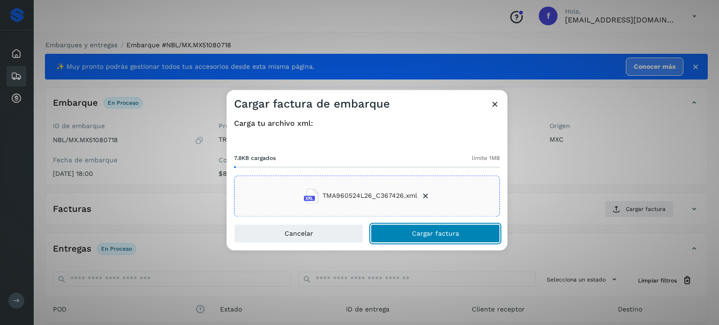
click at [412, 230] on button "Cargar factura" at bounding box center [435, 233] width 129 height 19
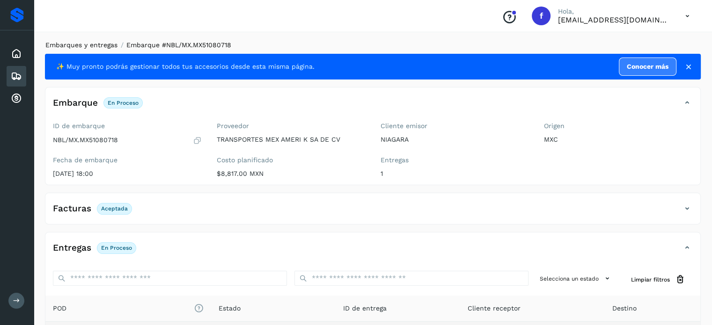
click at [99, 47] on link "Embarques y entregas" at bounding box center [81, 44] width 72 height 7
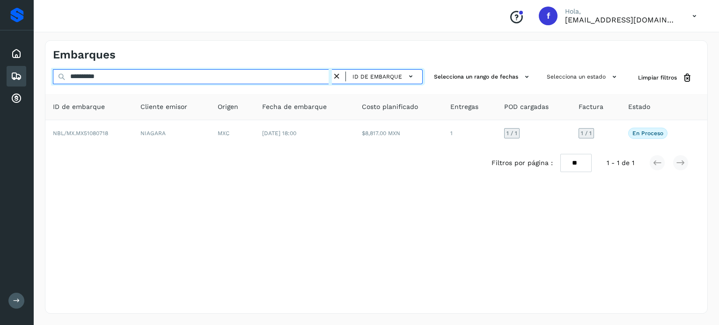
click at [92, 76] on input "**********" at bounding box center [192, 76] width 279 height 15
click at [92, 75] on input "**********" at bounding box center [192, 76] width 279 height 15
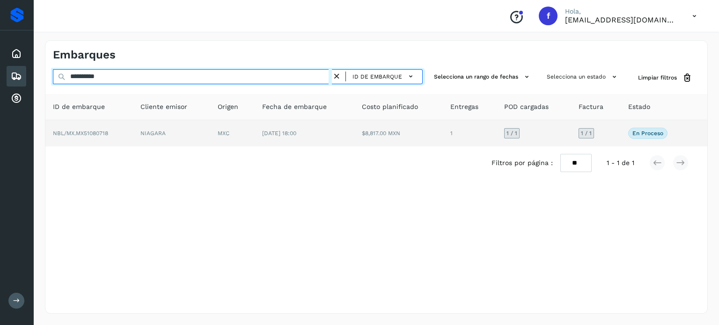
paste input "text"
type input "**********"
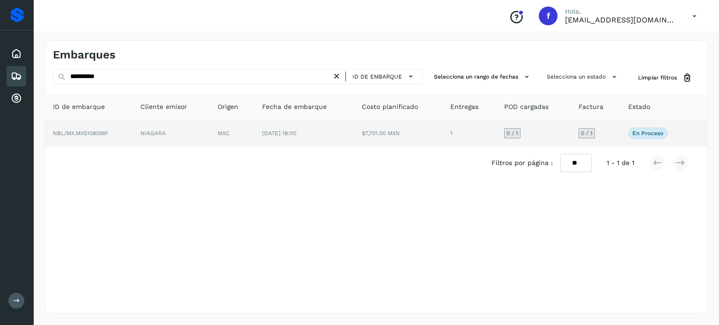
click at [227, 136] on td "MXC" at bounding box center [232, 133] width 44 height 26
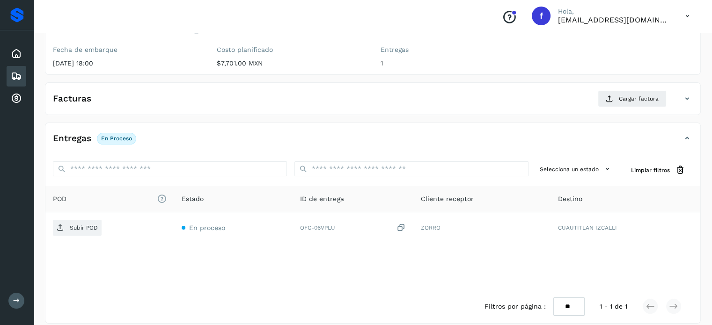
scroll to position [119, 0]
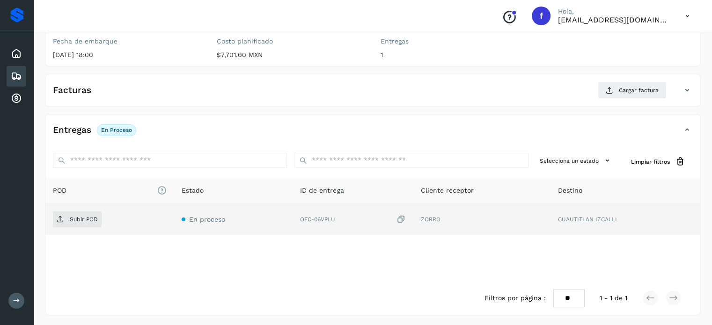
click at [400, 217] on icon at bounding box center [400, 220] width 9 height 10
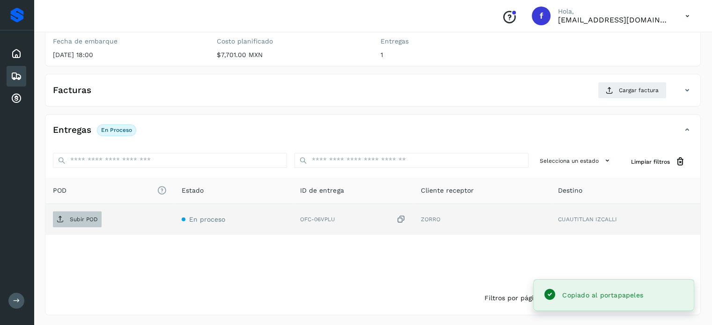
click at [88, 217] on p "Subir POD" at bounding box center [84, 219] width 28 height 7
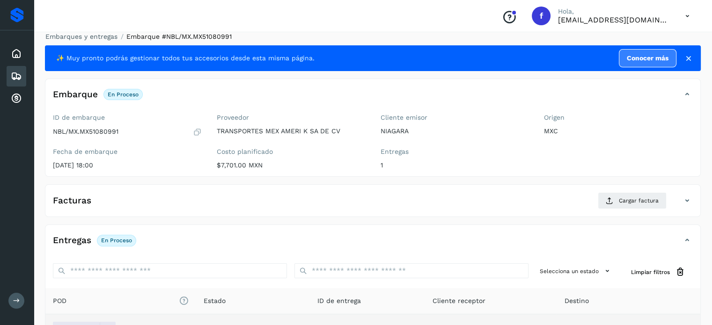
scroll to position [0, 0]
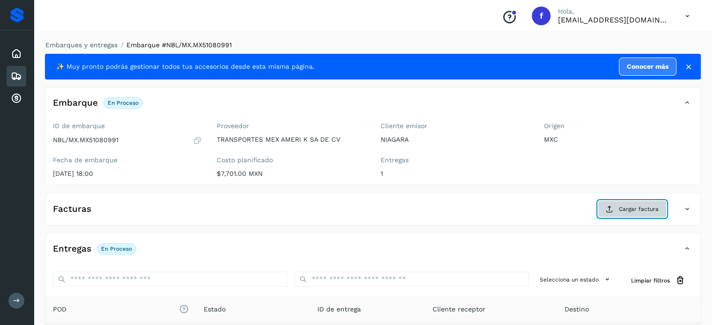
click at [621, 213] on button "Cargar factura" at bounding box center [632, 209] width 69 height 17
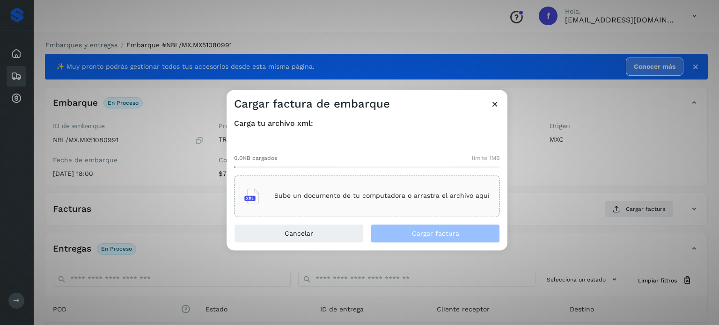
click at [408, 194] on p "Sube un documento de tu computadora o arrastra el archivo aquí" at bounding box center [381, 196] width 215 height 8
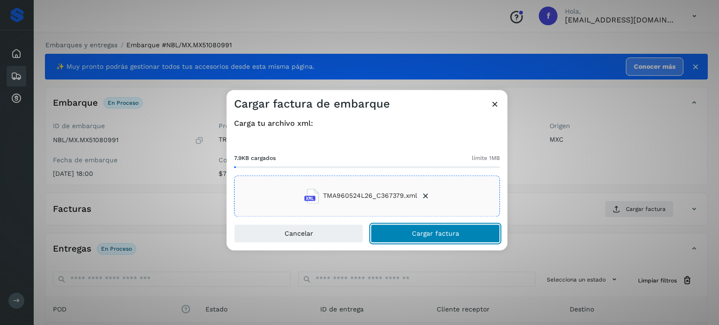
click at [412, 236] on span "Cargar factura" at bounding box center [435, 233] width 47 height 7
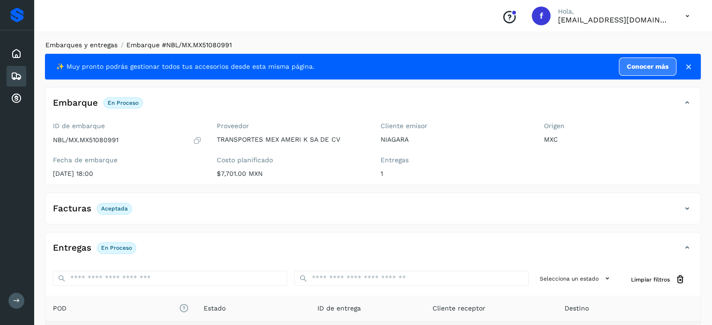
click at [85, 47] on link "Embarques y entregas" at bounding box center [81, 44] width 72 height 7
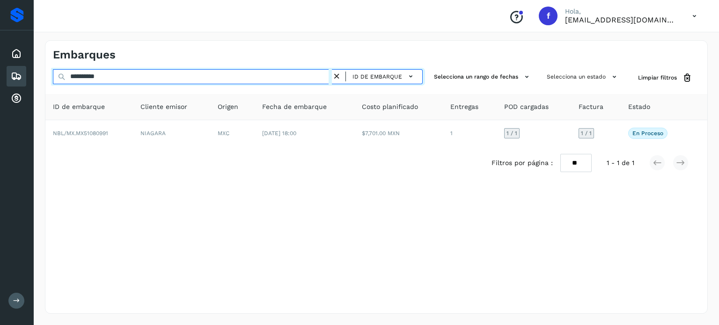
click at [96, 77] on input "**********" at bounding box center [192, 76] width 279 height 15
paste input "text"
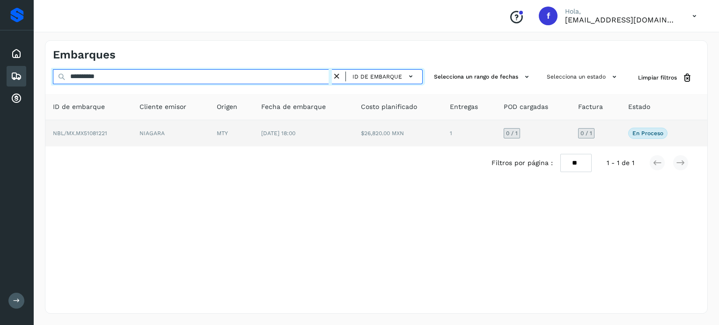
type input "**********"
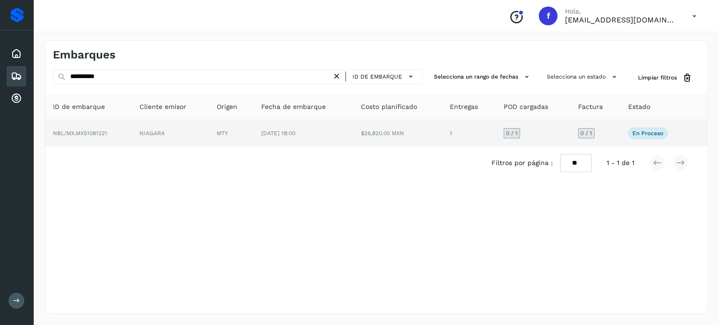
click at [183, 134] on td "NIAGARA" at bounding box center [170, 133] width 77 height 26
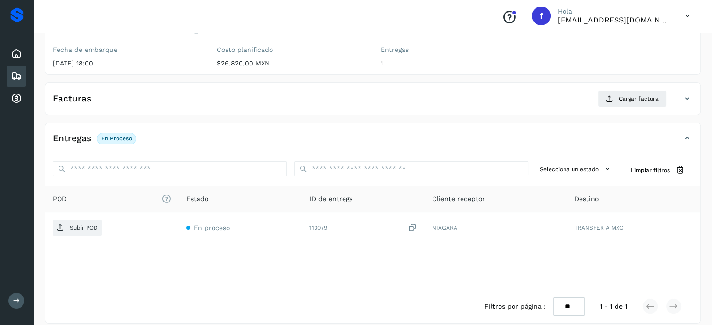
scroll to position [119, 0]
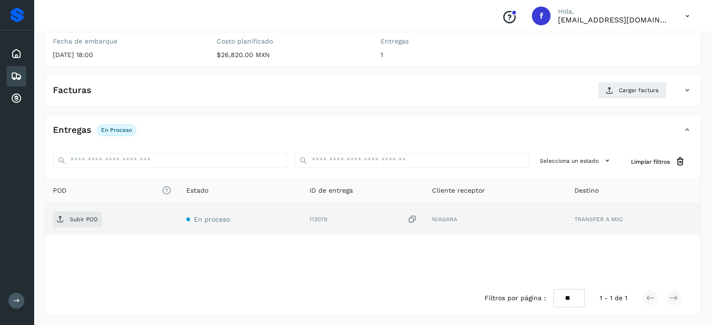
click at [413, 218] on icon at bounding box center [412, 220] width 9 height 10
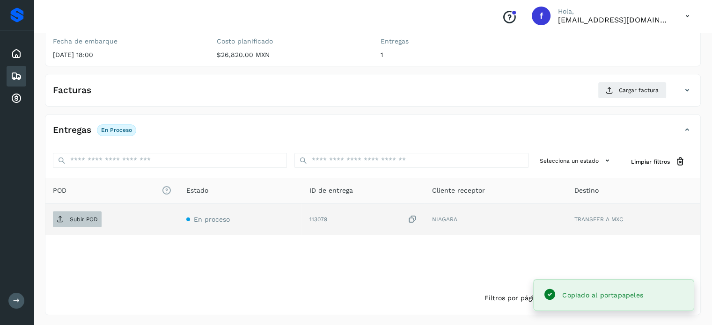
click at [80, 223] on span "Subir POD" at bounding box center [77, 219] width 49 height 15
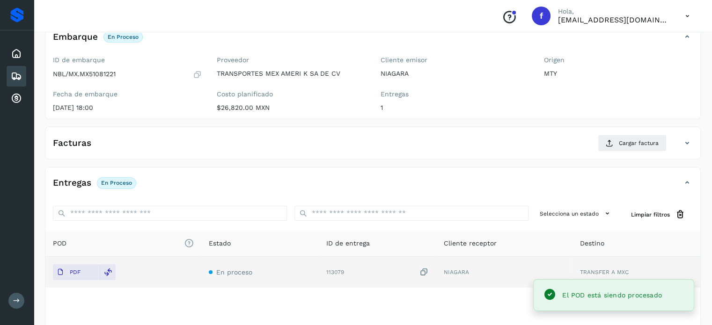
scroll to position [0, 0]
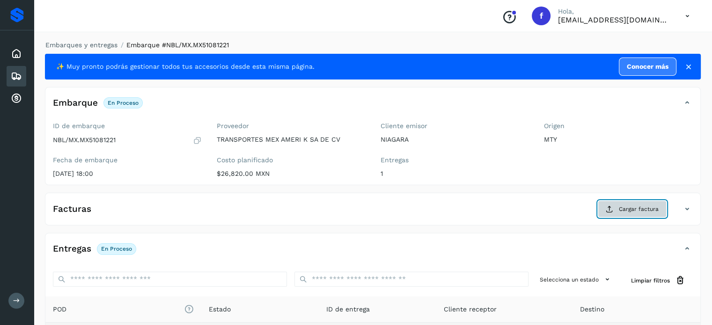
click at [631, 212] on span "Cargar factura" at bounding box center [639, 209] width 40 height 8
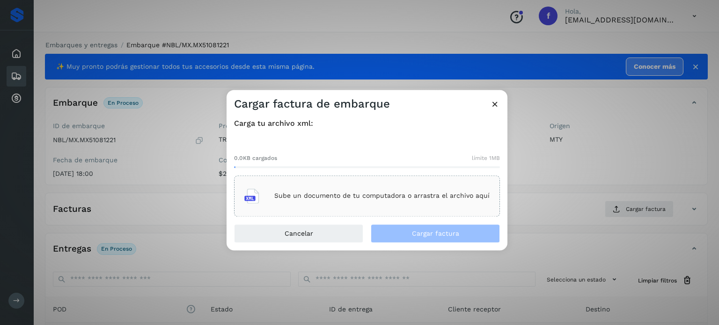
click at [392, 190] on div "Sube un documento de tu computadora o arrastra el archivo aquí" at bounding box center [366, 195] width 245 height 25
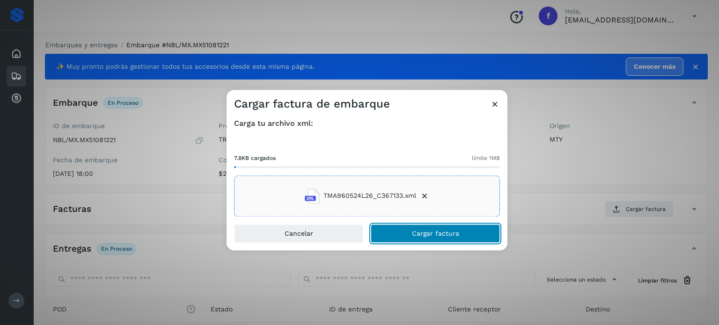
click at [431, 235] on span "Cargar factura" at bounding box center [435, 233] width 47 height 7
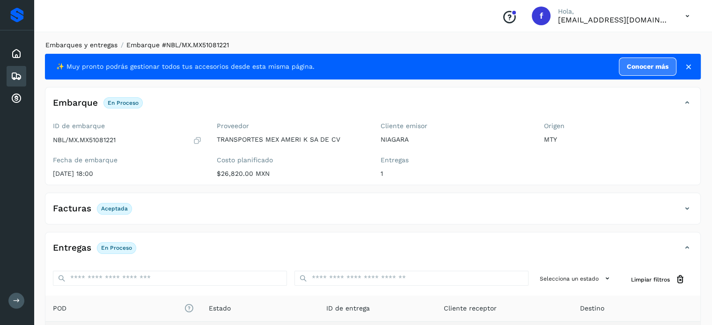
click at [98, 46] on link "Embarques y entregas" at bounding box center [81, 44] width 72 height 7
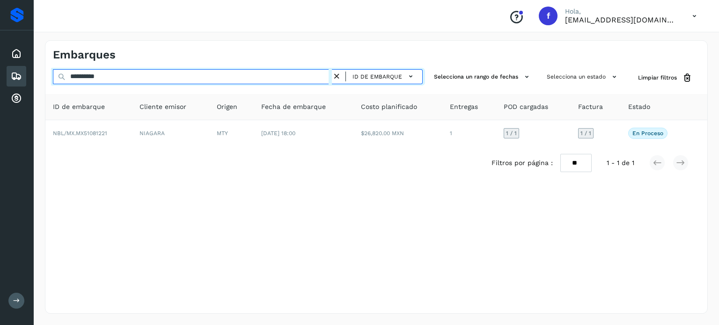
click at [97, 76] on input "**********" at bounding box center [192, 76] width 279 height 15
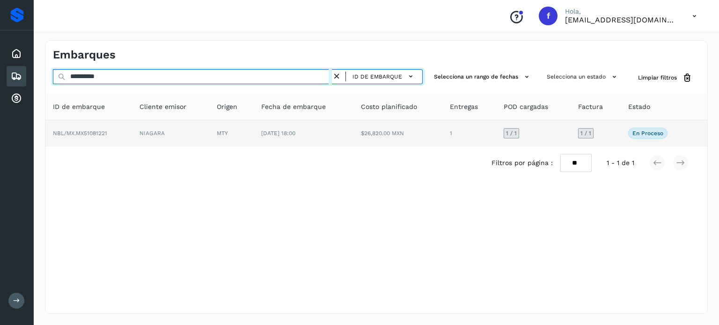
paste input "text"
type input "**********"
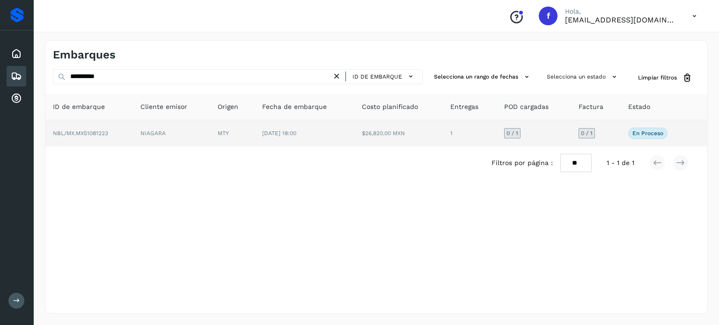
click at [369, 137] on td "$26,820.00 MXN" at bounding box center [398, 133] width 89 height 26
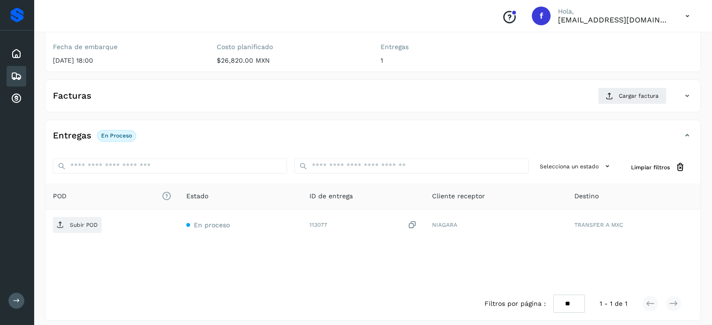
scroll to position [119, 0]
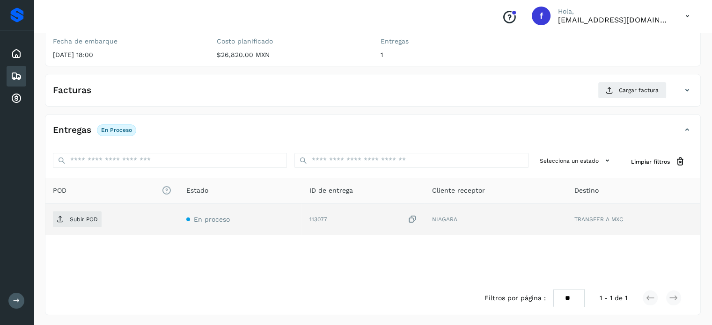
click at [412, 218] on icon at bounding box center [412, 220] width 9 height 10
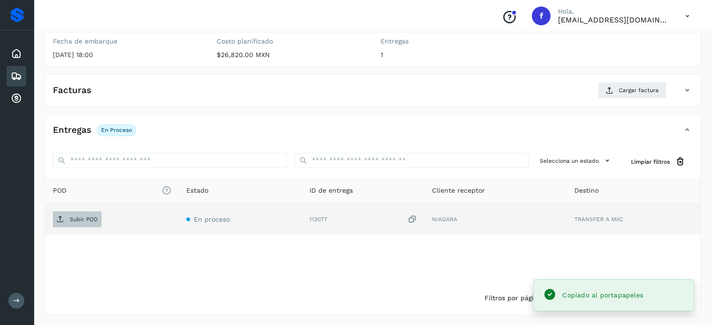
click at [85, 216] on p "Subir POD" at bounding box center [84, 219] width 28 height 7
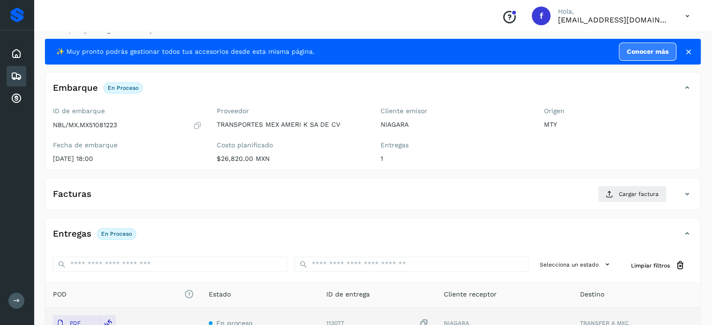
scroll to position [0, 0]
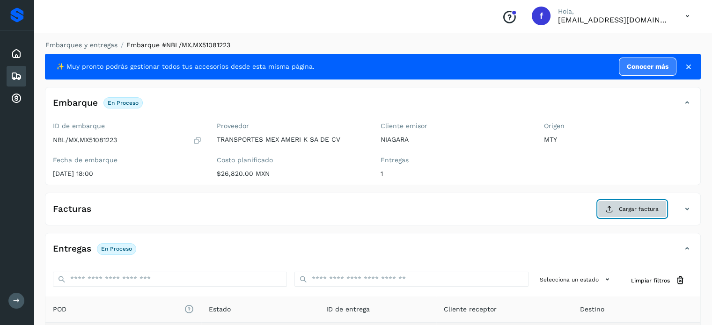
click at [614, 214] on button "Cargar factura" at bounding box center [632, 209] width 69 height 17
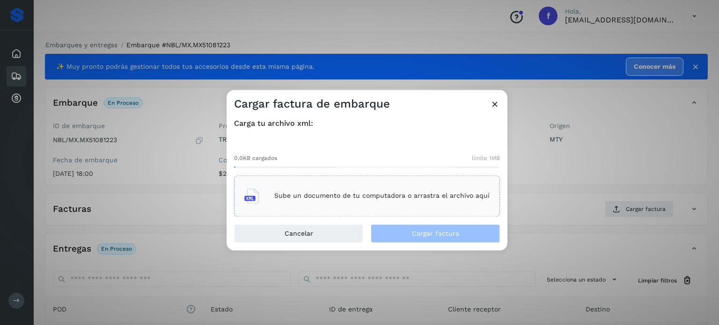
click at [334, 190] on div "Sube un documento de tu computadora o arrastra el archivo aquí" at bounding box center [366, 195] width 245 height 25
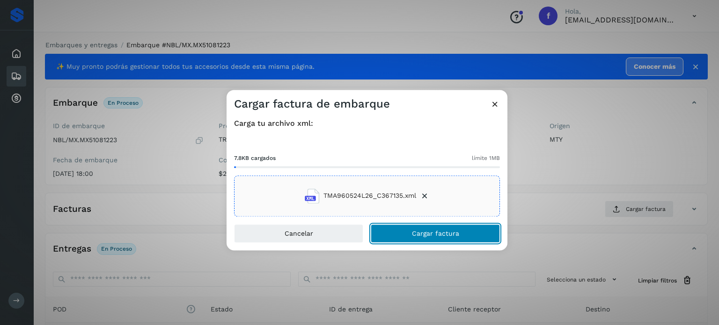
click at [412, 234] on span "Cargar factura" at bounding box center [435, 233] width 47 height 7
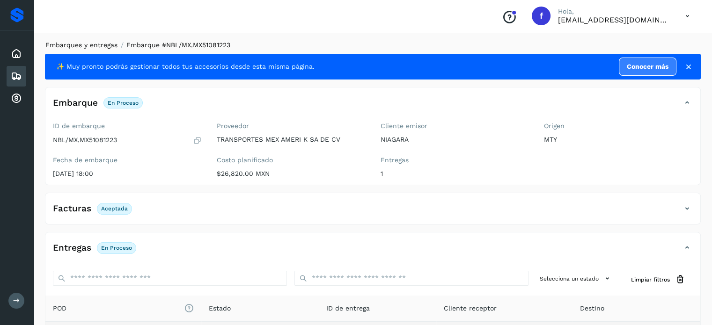
click at [88, 46] on link "Embarques y entregas" at bounding box center [81, 44] width 72 height 7
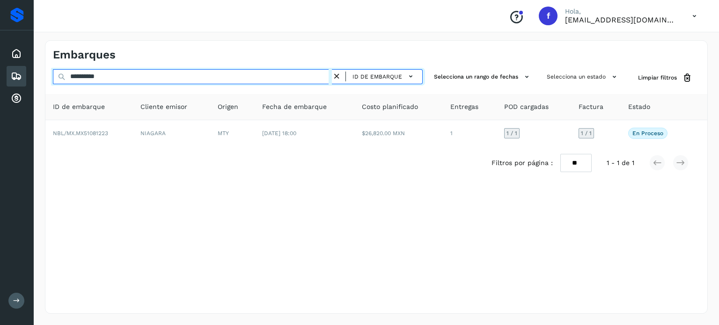
click at [84, 78] on input "**********" at bounding box center [192, 76] width 279 height 15
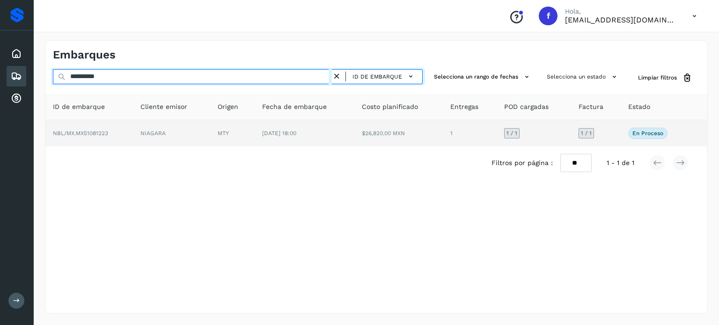
paste input "text"
type input "**********"
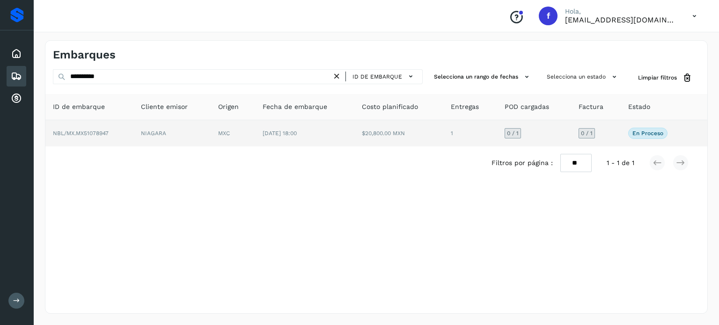
click at [346, 131] on td "[DATE] 18:00" at bounding box center [304, 133] width 99 height 26
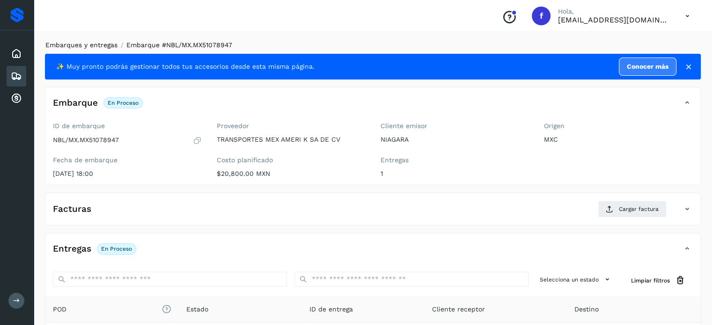
click at [104, 47] on link "Embarques y entregas" at bounding box center [81, 44] width 72 height 7
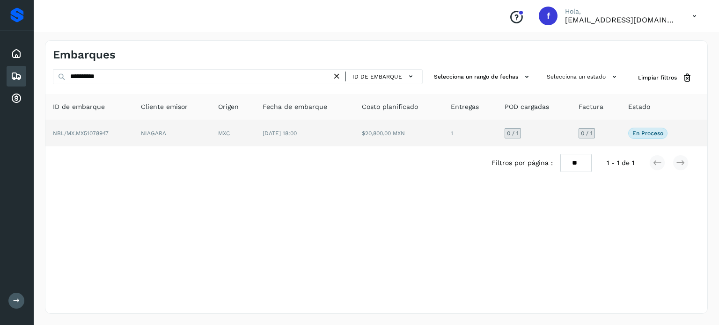
click at [388, 142] on td "$20,800.00 MXN" at bounding box center [398, 133] width 89 height 26
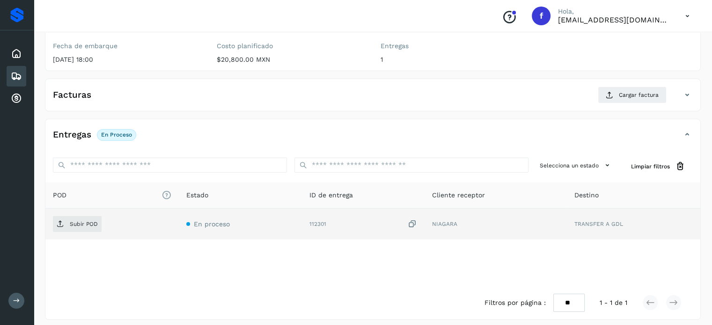
scroll to position [119, 0]
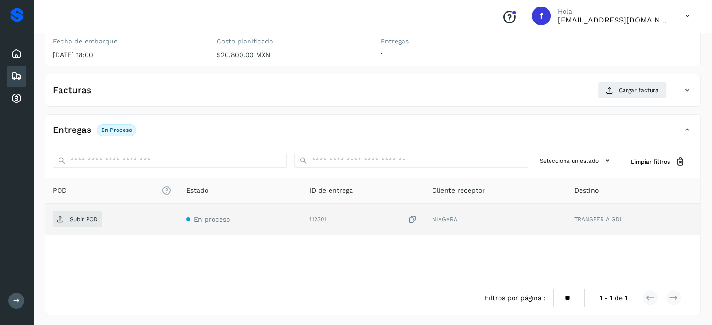
click at [411, 217] on icon at bounding box center [412, 220] width 9 height 10
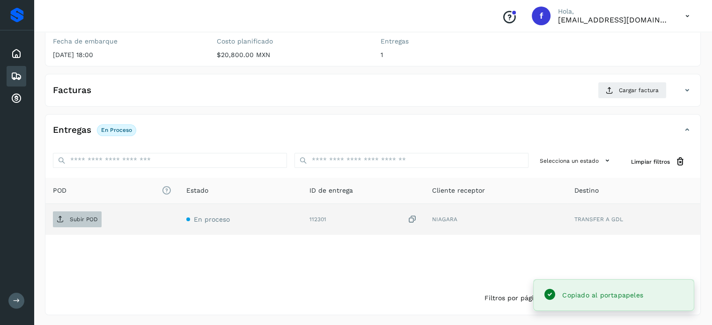
click at [78, 220] on p "Subir POD" at bounding box center [84, 219] width 28 height 7
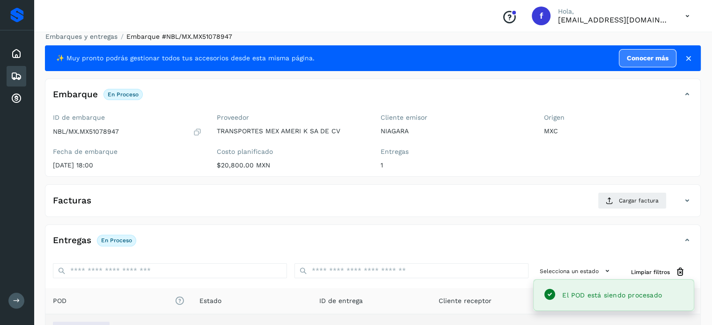
scroll to position [0, 0]
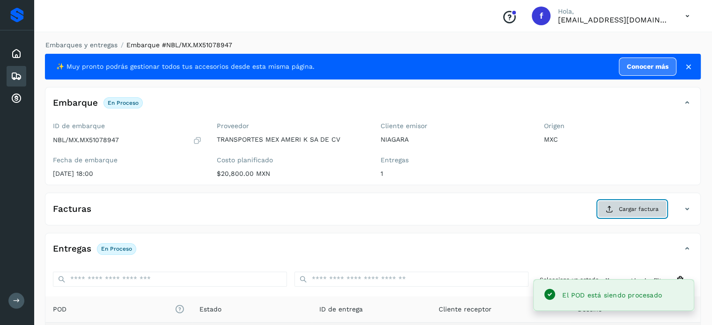
click at [622, 214] on button "Cargar factura" at bounding box center [632, 209] width 69 height 17
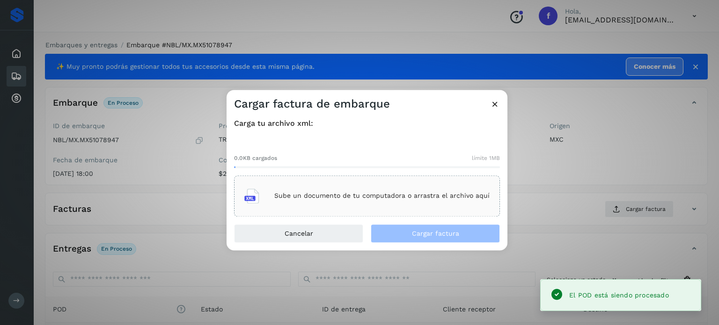
click at [387, 198] on p "Sube un documento de tu computadora o arrastra el archivo aquí" at bounding box center [381, 196] width 215 height 8
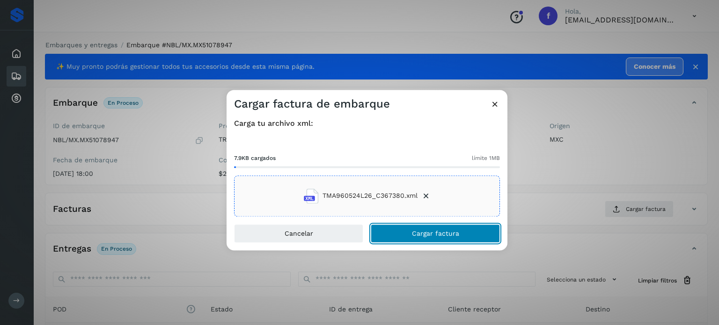
click at [416, 232] on span "Cargar factura" at bounding box center [435, 233] width 47 height 7
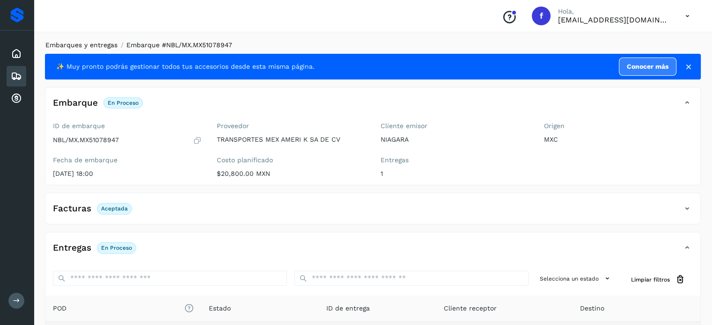
click at [93, 46] on link "Embarques y entregas" at bounding box center [81, 44] width 72 height 7
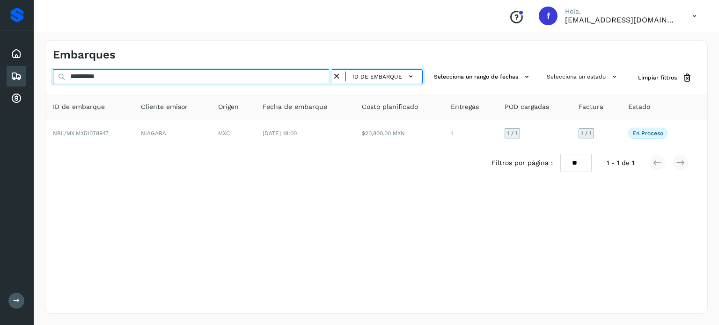
click at [102, 76] on input "**********" at bounding box center [192, 76] width 279 height 15
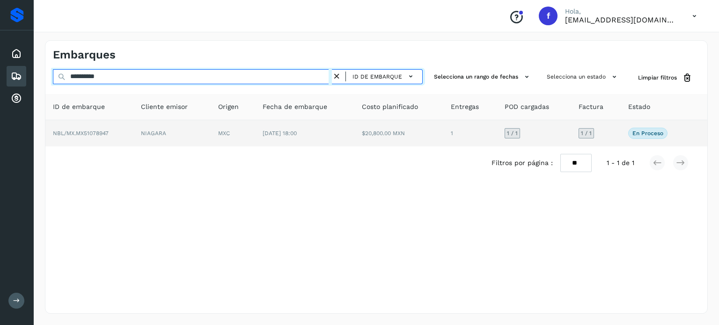
paste input "text"
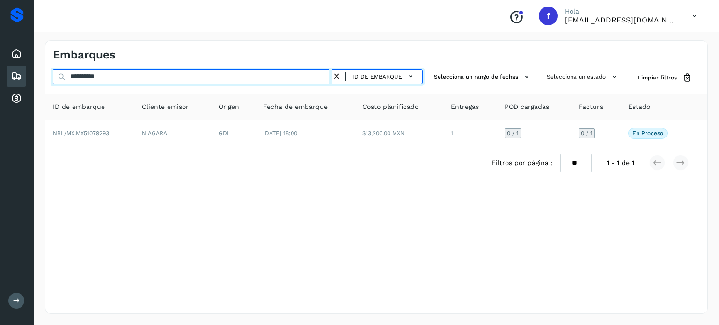
type input "**********"
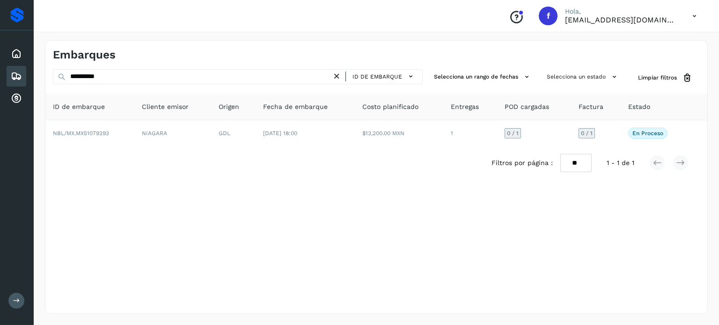
click at [413, 147] on div "Filtros por página : ** ** ** 1 - 1 de 1" at bounding box center [376, 162] width 662 height 33
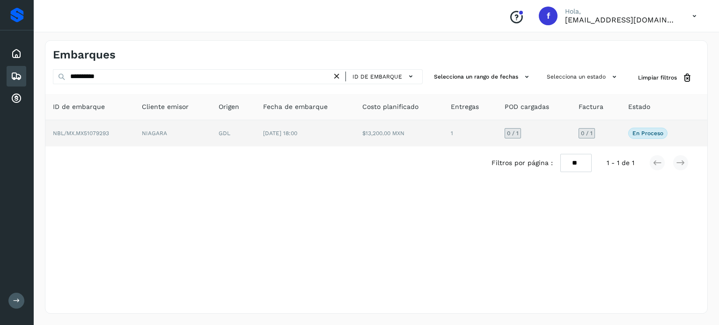
click at [412, 136] on td "$13,200.00 MXN" at bounding box center [399, 133] width 89 height 26
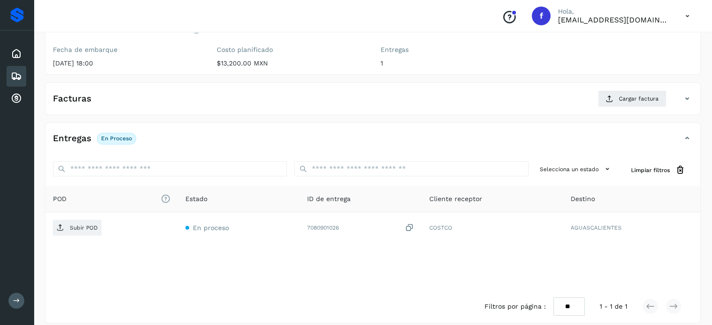
scroll to position [119, 0]
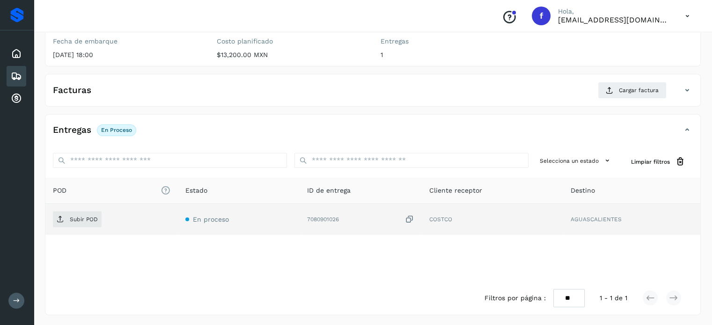
click at [412, 219] on icon at bounding box center [409, 220] width 9 height 10
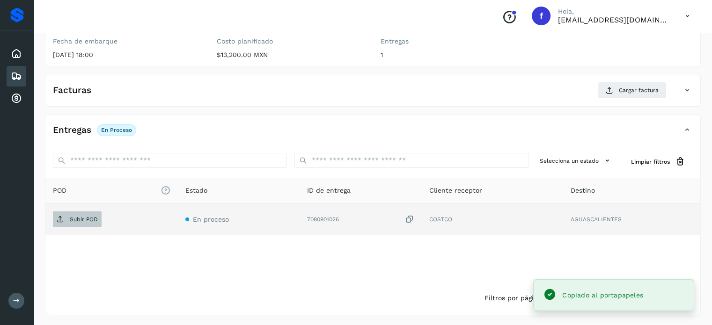
click at [63, 226] on span "Subir POD" at bounding box center [77, 219] width 49 height 15
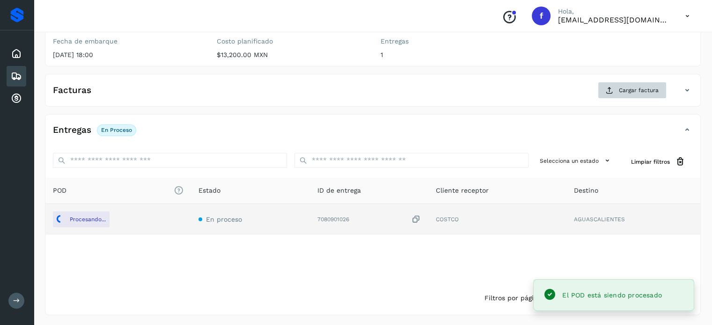
scroll to position [0, 0]
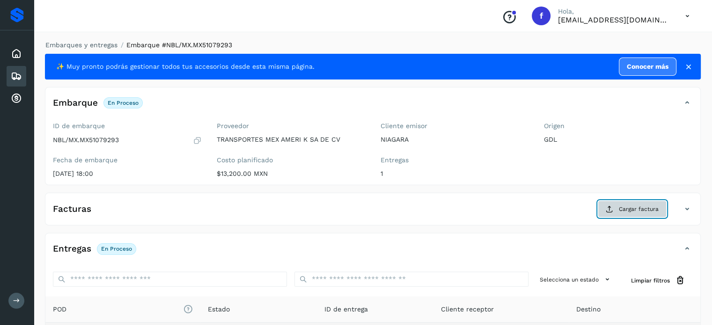
click at [627, 208] on span "Cargar factura" at bounding box center [639, 209] width 40 height 8
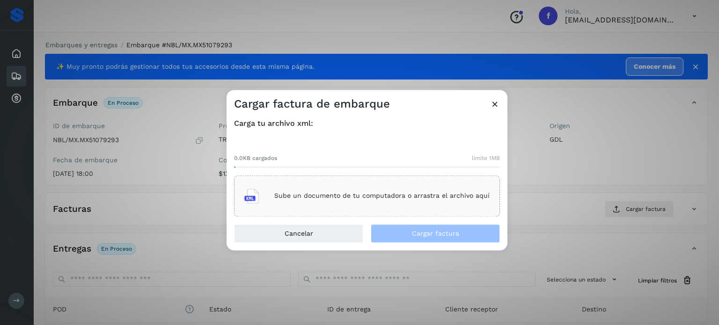
click at [300, 201] on div "Sube un documento de tu computadora o arrastra el archivo aquí" at bounding box center [366, 195] width 245 height 25
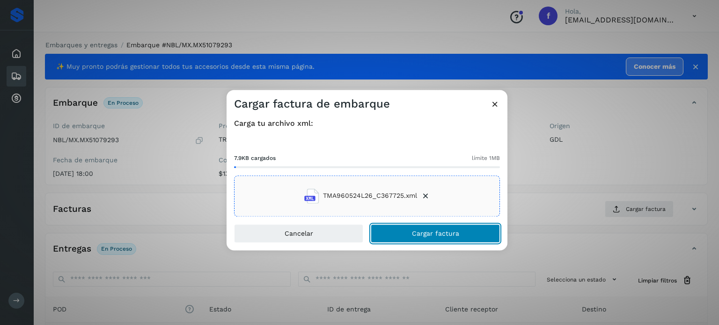
click at [412, 232] on span "Cargar factura" at bounding box center [435, 233] width 47 height 7
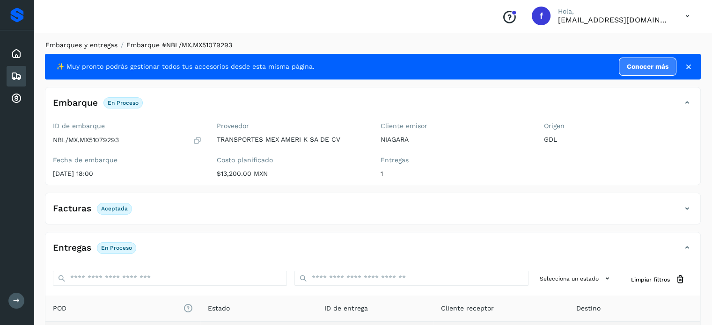
click at [98, 44] on link "Embarques y entregas" at bounding box center [81, 44] width 72 height 7
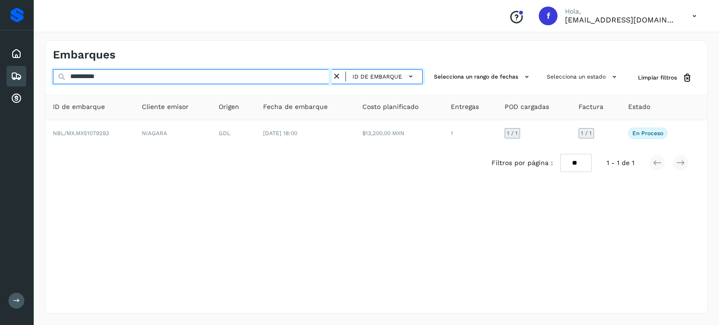
click at [90, 80] on input "**********" at bounding box center [192, 76] width 279 height 15
paste input "text"
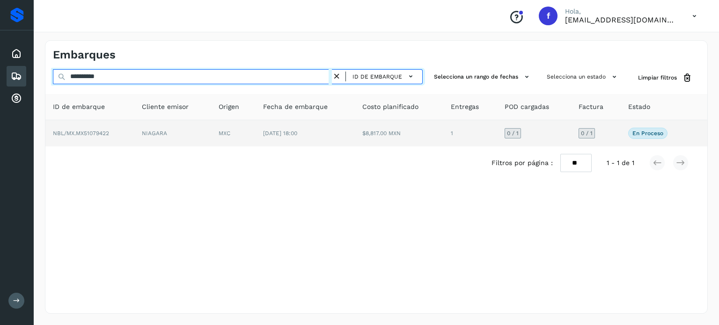
type input "**********"
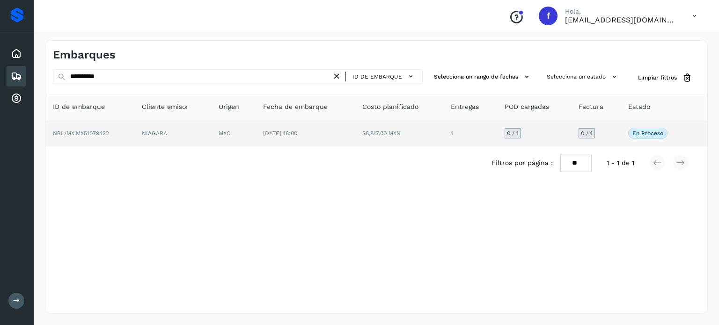
click at [252, 134] on td "MXC" at bounding box center [233, 133] width 44 height 26
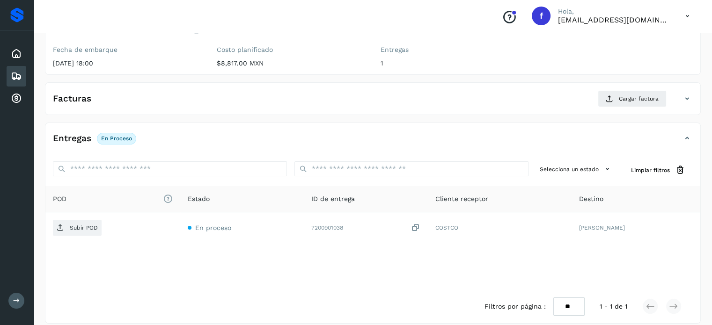
scroll to position [119, 0]
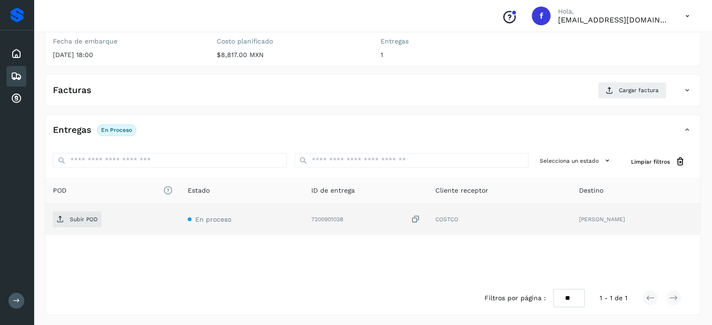
click at [412, 218] on icon at bounding box center [415, 220] width 9 height 10
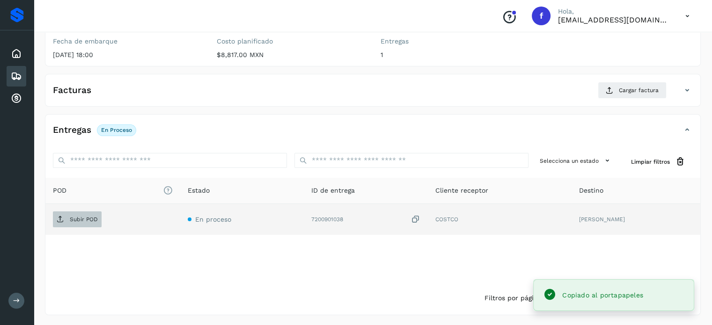
click at [65, 220] on span "Subir POD" at bounding box center [77, 219] width 49 height 15
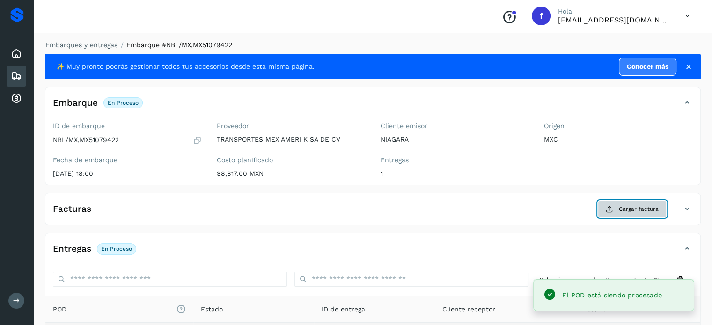
click at [629, 205] on span "Cargar factura" at bounding box center [639, 209] width 40 height 8
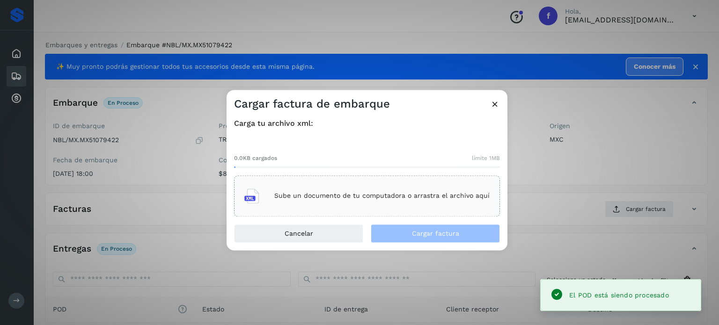
click at [412, 206] on div "Sube un documento de tu computadora o arrastra el archivo aquí" at bounding box center [366, 195] width 245 height 25
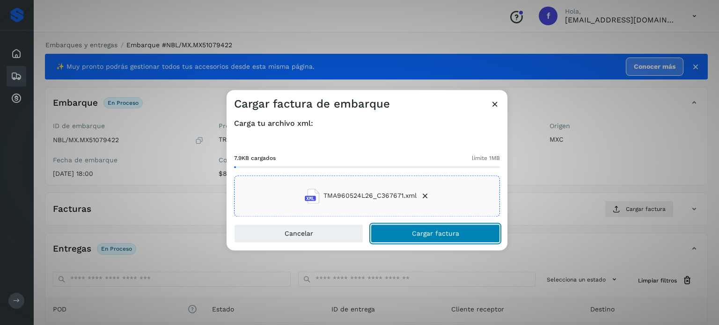
click at [432, 237] on span "Cargar factura" at bounding box center [435, 233] width 47 height 7
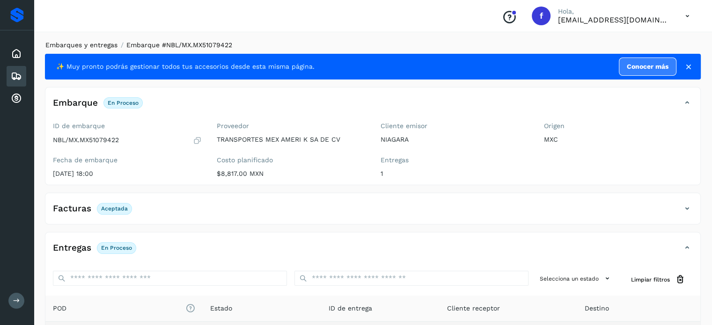
click at [108, 45] on link "Embarques y entregas" at bounding box center [81, 44] width 72 height 7
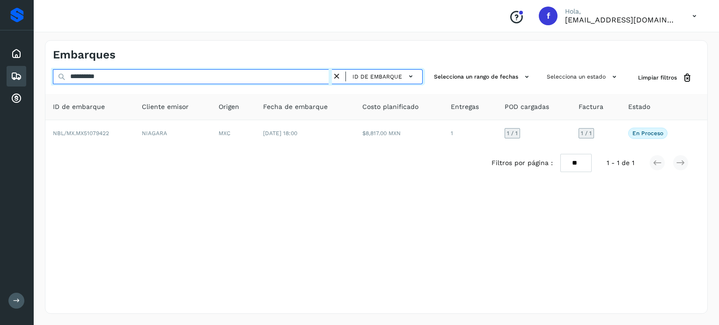
click at [81, 76] on input "**********" at bounding box center [192, 76] width 279 height 15
paste input "text"
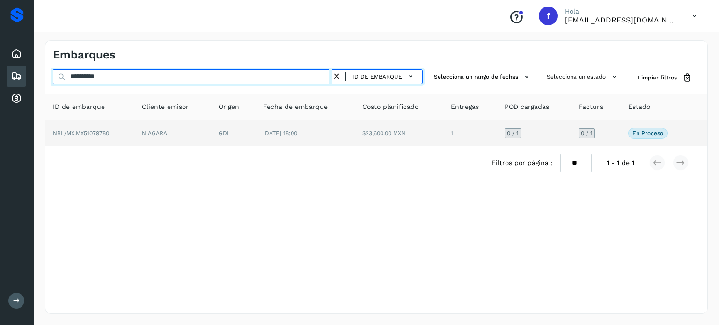
type input "**********"
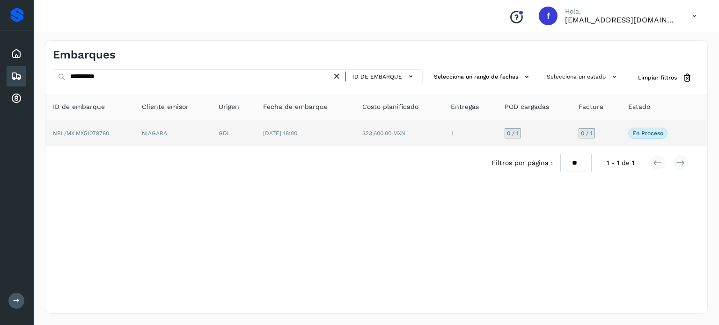
click at [196, 145] on td "NIAGARA" at bounding box center [172, 133] width 77 height 26
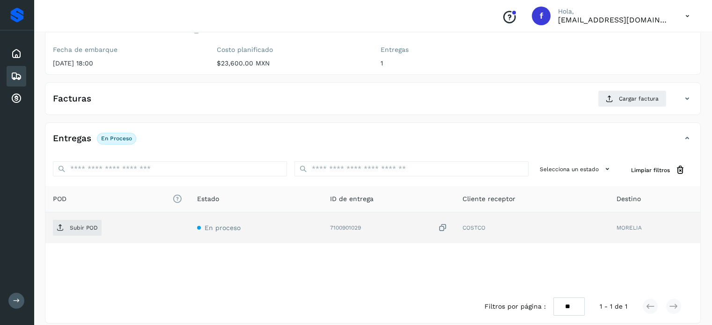
scroll to position [119, 0]
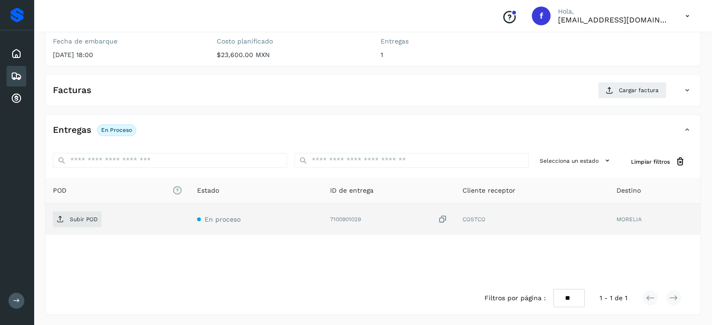
click at [443, 217] on icon at bounding box center [442, 220] width 9 height 10
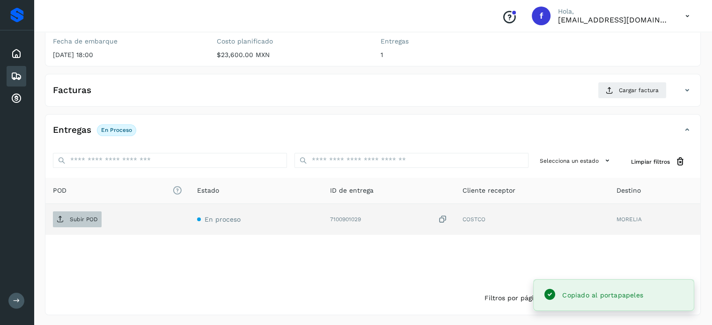
click at [90, 219] on p "Subir POD" at bounding box center [84, 219] width 28 height 7
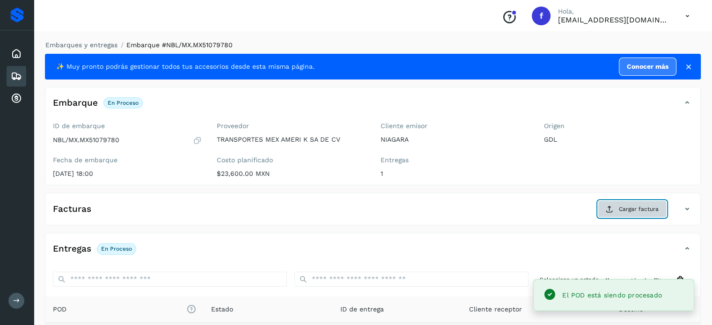
click at [642, 212] on span "Cargar factura" at bounding box center [639, 209] width 40 height 8
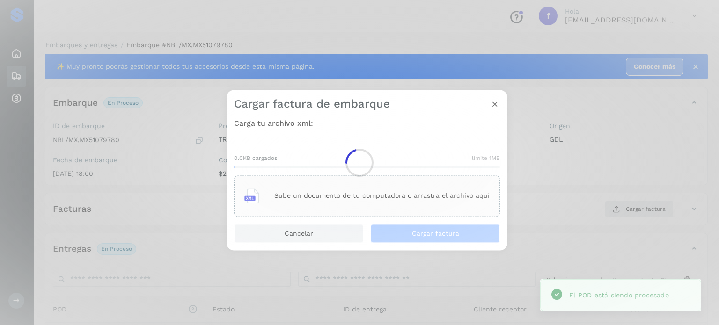
click at [365, 201] on div at bounding box center [359, 162] width 719 height 325
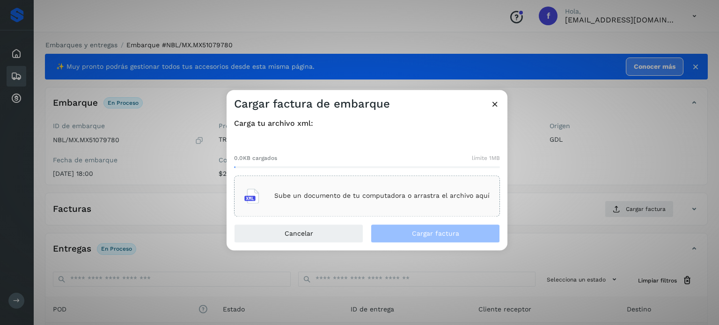
click at [363, 204] on div "Sube un documento de tu computadora o arrastra el archivo aquí" at bounding box center [366, 195] width 245 height 25
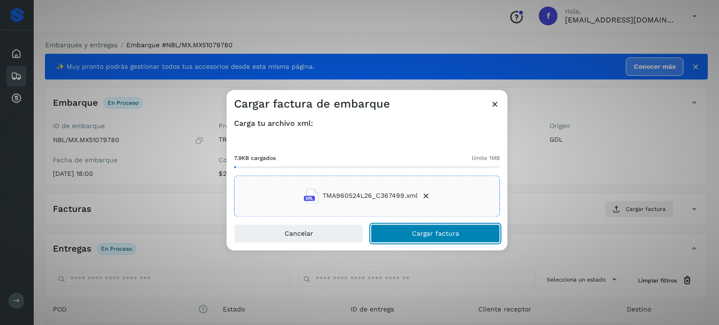
drag, startPoint x: 415, startPoint y: 236, endPoint x: 439, endPoint y: 148, distance: 90.8
click at [415, 235] on span "Cargar factura" at bounding box center [435, 233] width 47 height 7
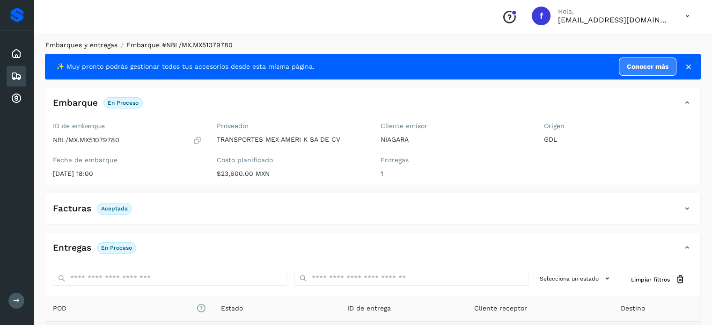
click at [86, 44] on link "Embarques y entregas" at bounding box center [81, 44] width 72 height 7
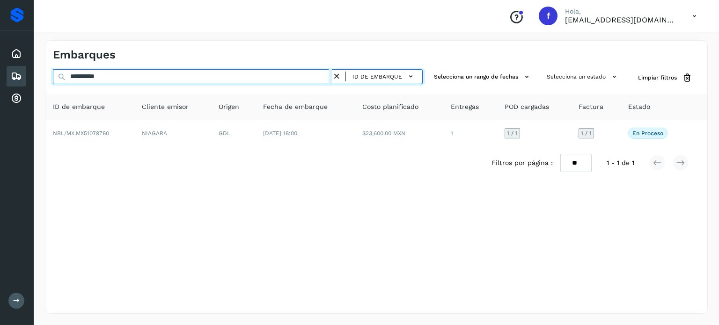
click at [90, 74] on input "**********" at bounding box center [192, 76] width 279 height 15
paste input "text"
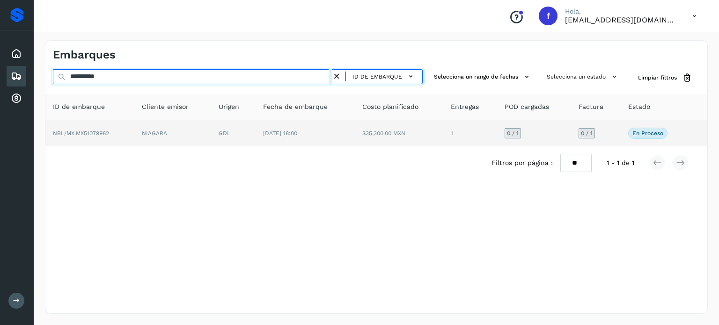
type input "**********"
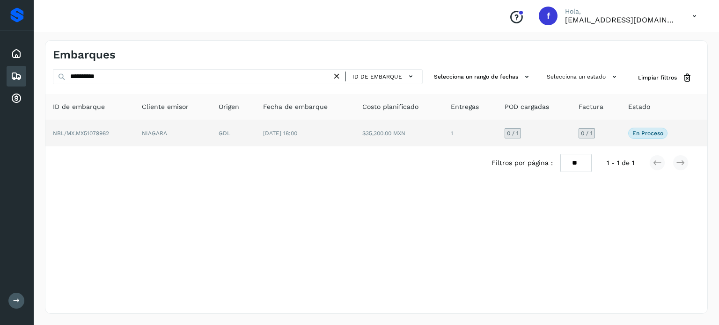
click at [174, 139] on td "NIAGARA" at bounding box center [172, 133] width 77 height 26
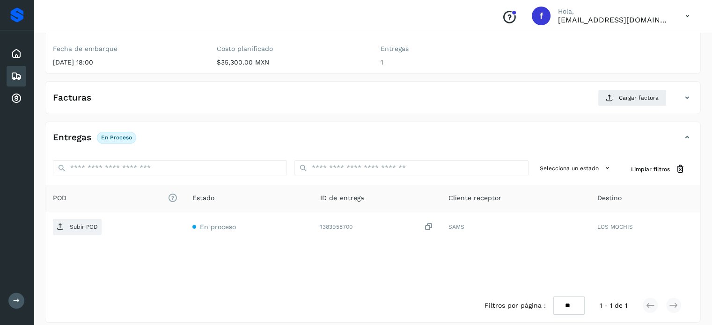
scroll to position [119, 0]
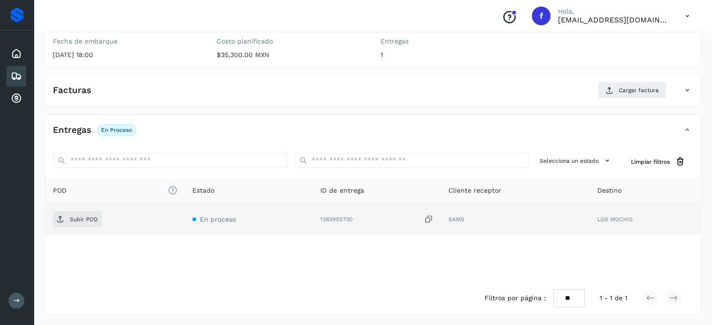
click at [433, 220] on icon at bounding box center [428, 220] width 9 height 10
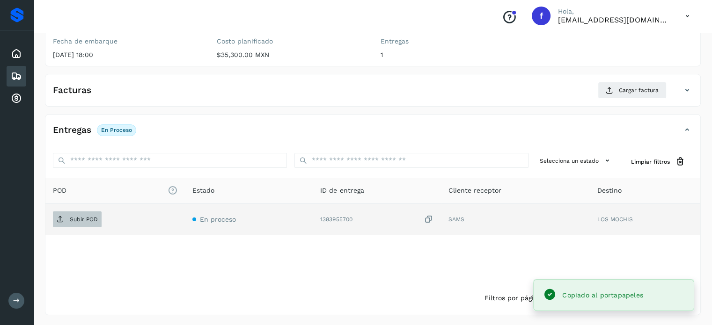
click at [84, 218] on p "Subir POD" at bounding box center [84, 219] width 28 height 7
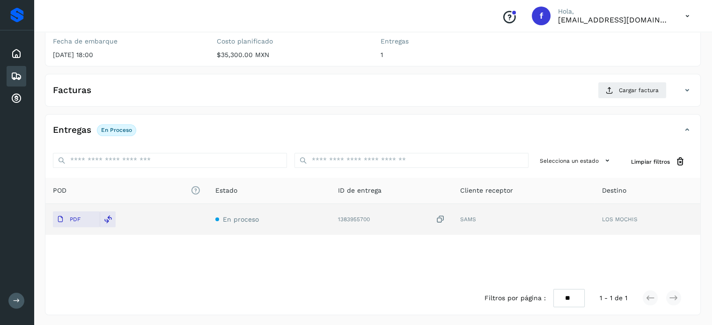
scroll to position [0, 0]
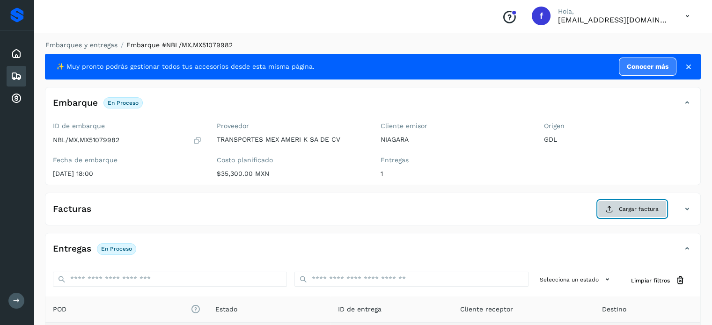
click at [621, 210] on span "Cargar factura" at bounding box center [639, 209] width 40 height 8
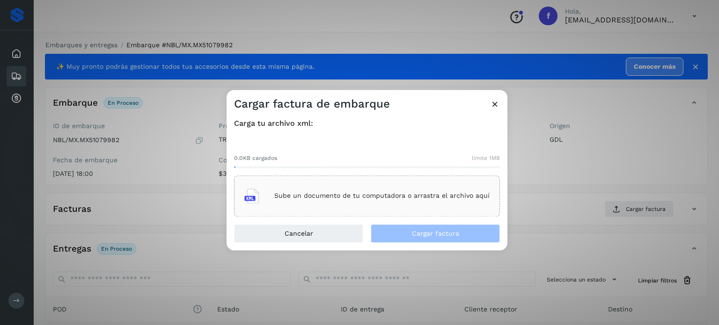
click at [289, 187] on div "Sube un documento de tu computadora o arrastra el archivo aquí" at bounding box center [366, 195] width 245 height 25
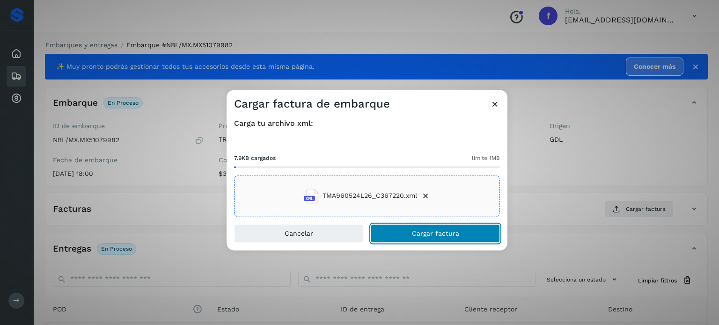
click at [417, 237] on button "Cargar factura" at bounding box center [435, 233] width 129 height 19
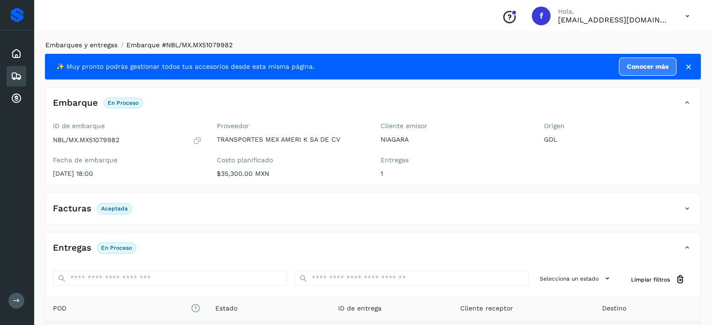
click at [69, 44] on link "Embarques y entregas" at bounding box center [81, 44] width 72 height 7
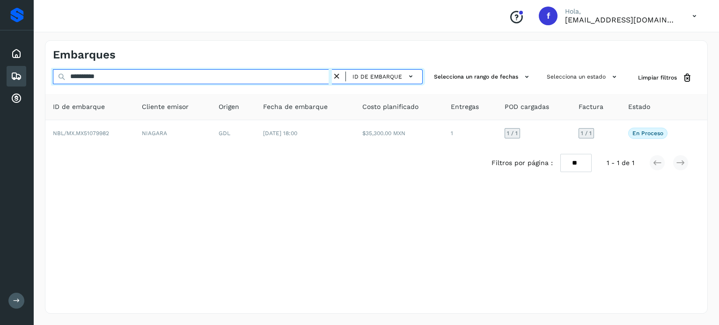
click at [86, 79] on input "**********" at bounding box center [192, 76] width 279 height 15
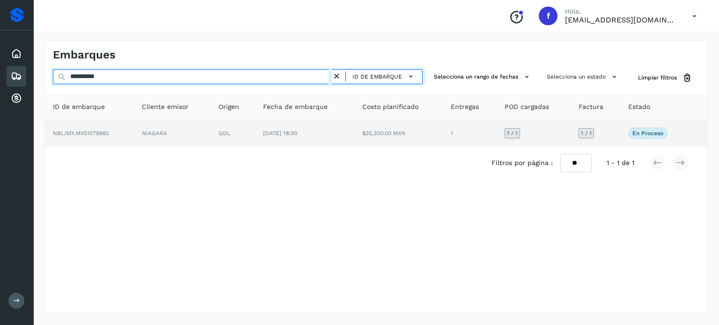
paste input "text"
type input "**********"
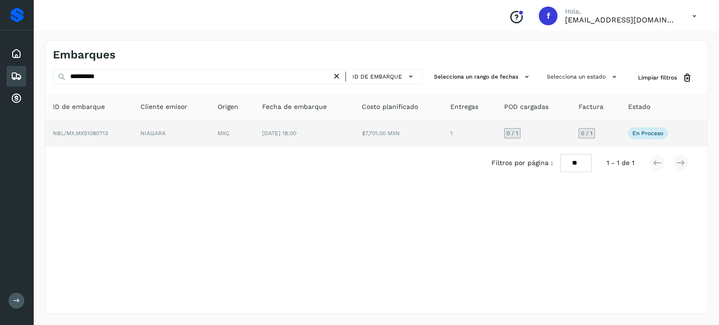
click at [220, 135] on td "MXC" at bounding box center [232, 133] width 44 height 26
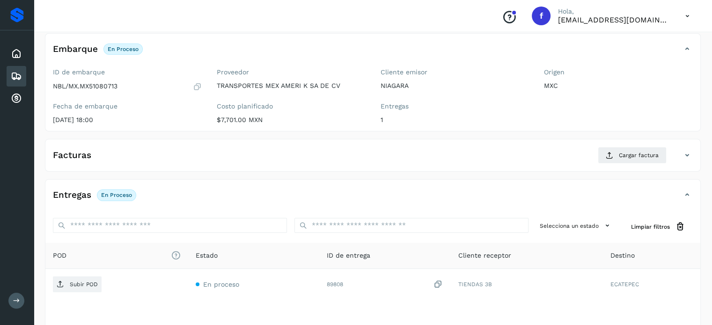
scroll to position [119, 0]
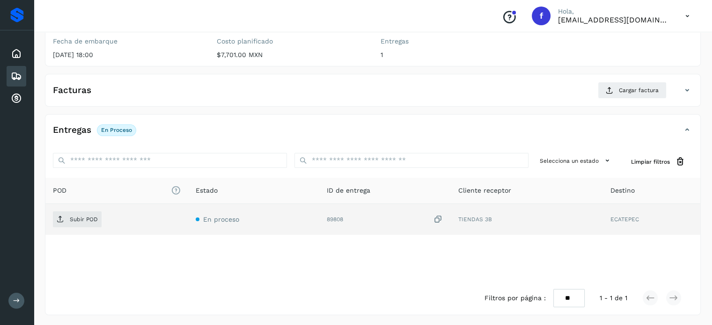
click at [438, 218] on icon at bounding box center [437, 220] width 9 height 10
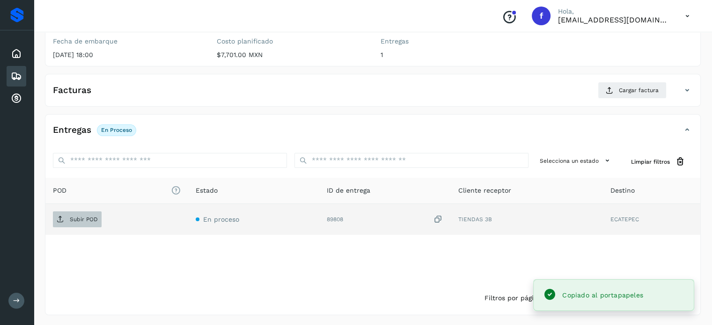
click at [86, 224] on span "Subir POD" at bounding box center [77, 219] width 49 height 15
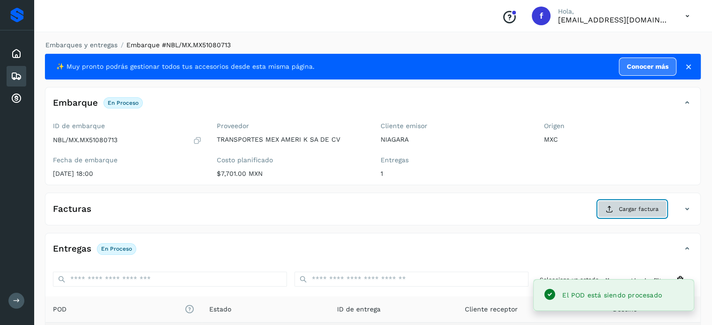
click at [633, 209] on span "Cargar factura" at bounding box center [639, 209] width 40 height 8
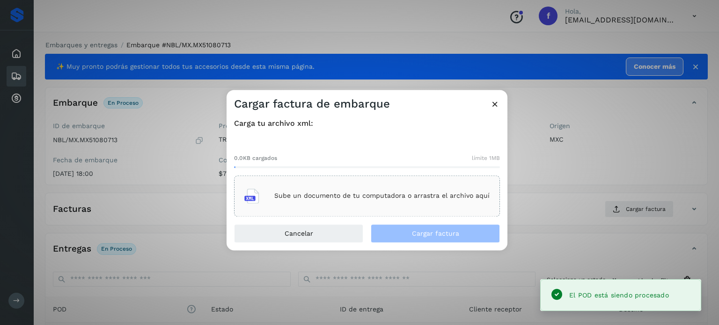
click at [406, 197] on p "Sube un documento de tu computadora o arrastra el archivo aquí" at bounding box center [381, 196] width 215 height 8
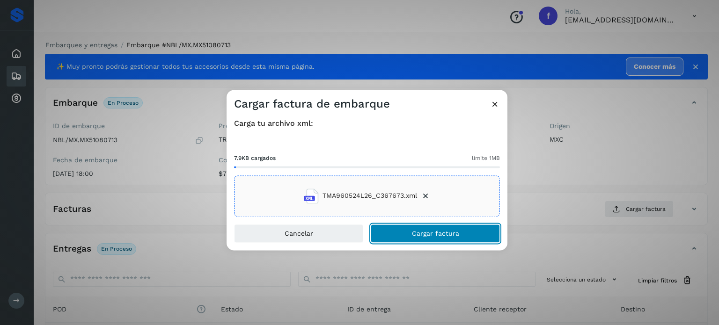
click at [409, 235] on button "Cargar factura" at bounding box center [435, 233] width 129 height 19
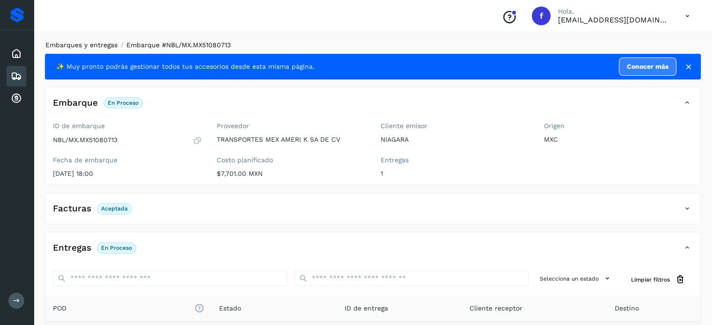
click at [103, 46] on link "Embarques y entregas" at bounding box center [81, 44] width 72 height 7
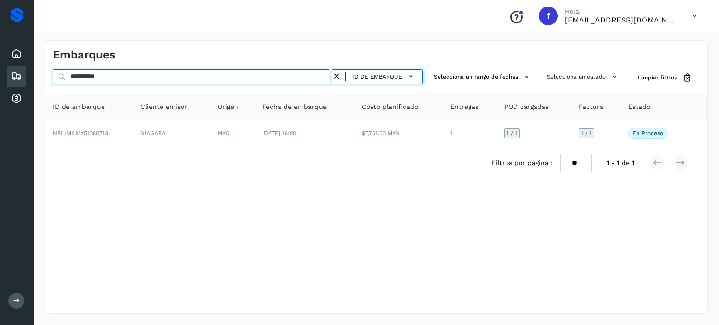
click at [92, 76] on input "**********" at bounding box center [192, 76] width 279 height 15
paste input "text"
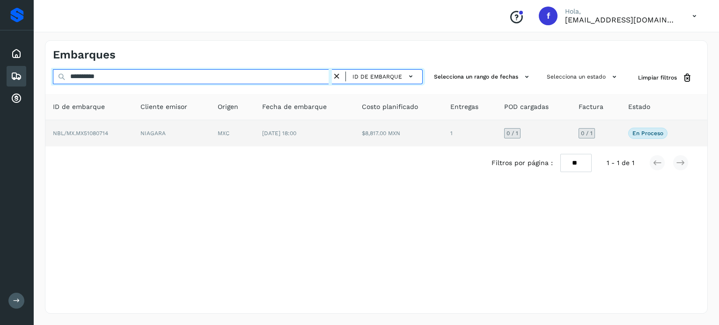
type input "**********"
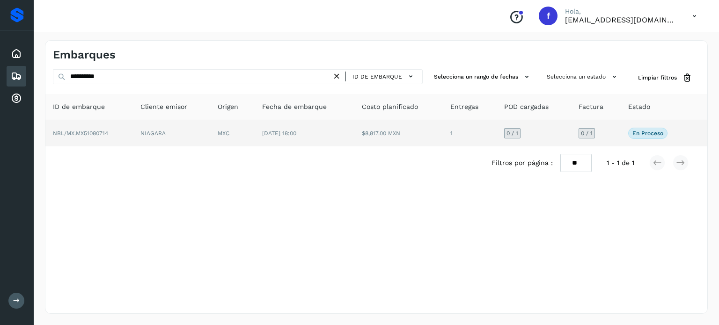
click at [265, 134] on span "[DATE] 18:00" at bounding box center [279, 133] width 34 height 7
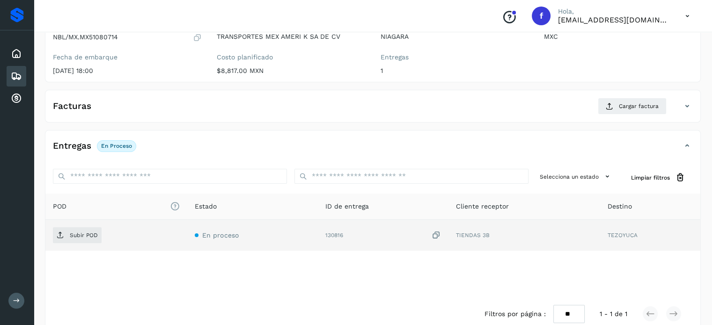
scroll to position [119, 0]
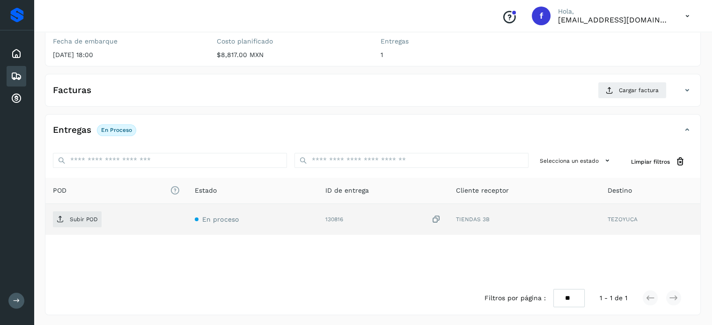
click at [435, 220] on icon at bounding box center [435, 220] width 9 height 10
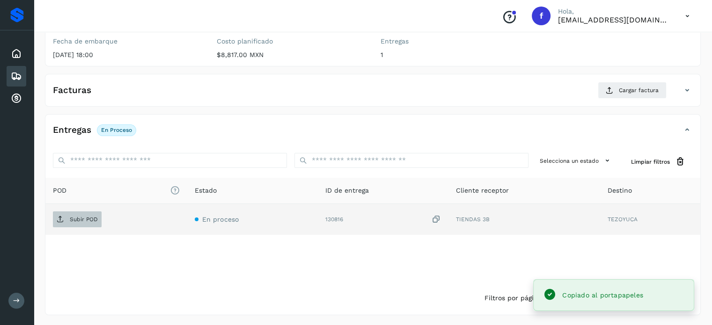
click at [60, 224] on span "Subir POD" at bounding box center [77, 219] width 49 height 15
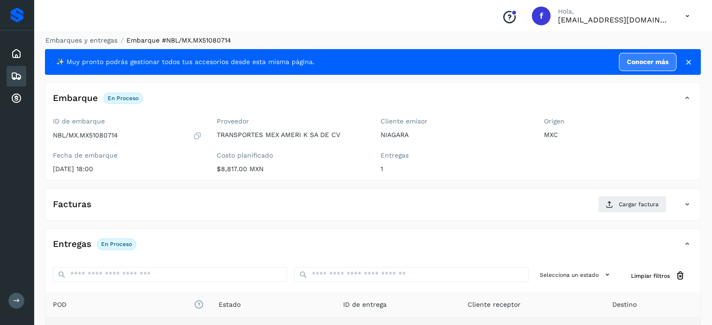
scroll to position [0, 0]
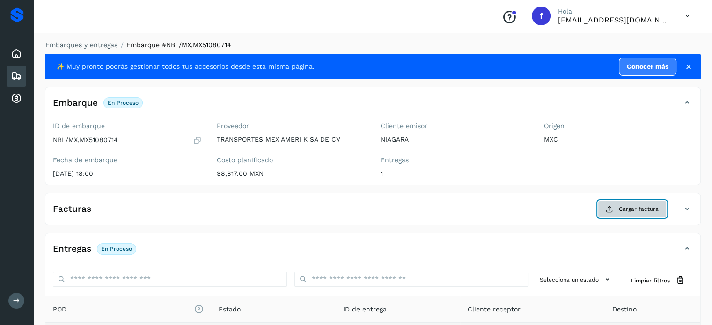
click at [644, 215] on button "Cargar factura" at bounding box center [632, 209] width 69 height 17
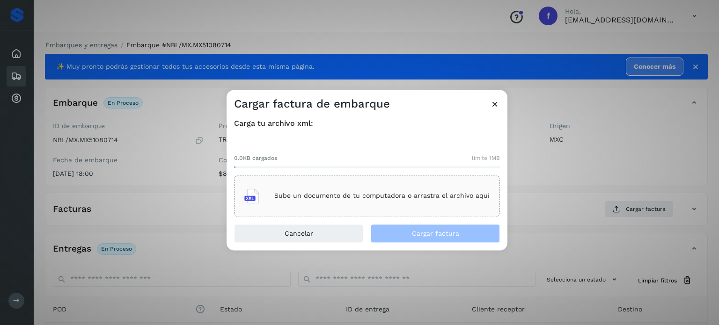
click at [377, 191] on div "Sube un documento de tu computadora o arrastra el archivo aquí" at bounding box center [366, 195] width 245 height 25
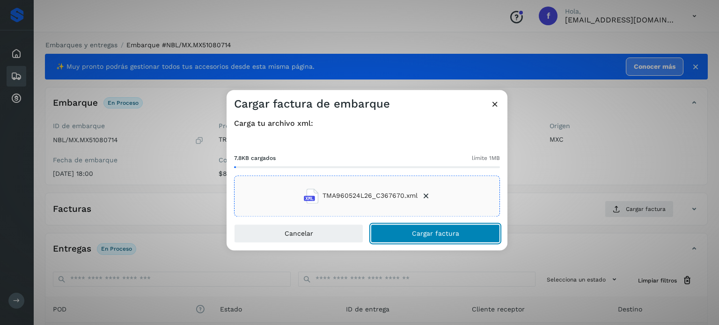
drag, startPoint x: 408, startPoint y: 236, endPoint x: 421, endPoint y: 222, distance: 18.9
click at [408, 234] on button "Cargar factura" at bounding box center [435, 233] width 129 height 19
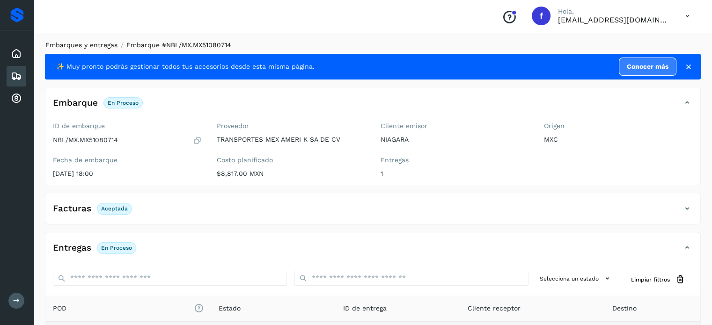
click at [91, 43] on link "Embarques y entregas" at bounding box center [81, 44] width 72 height 7
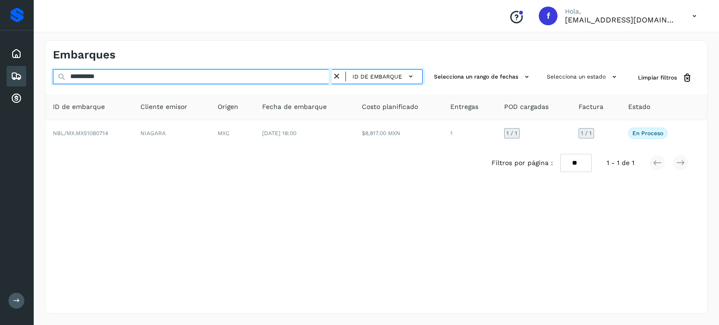
click at [102, 79] on input "**********" at bounding box center [192, 76] width 279 height 15
paste input "text"
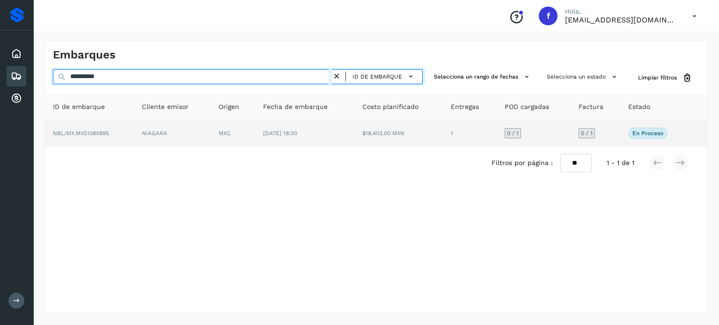
type input "**********"
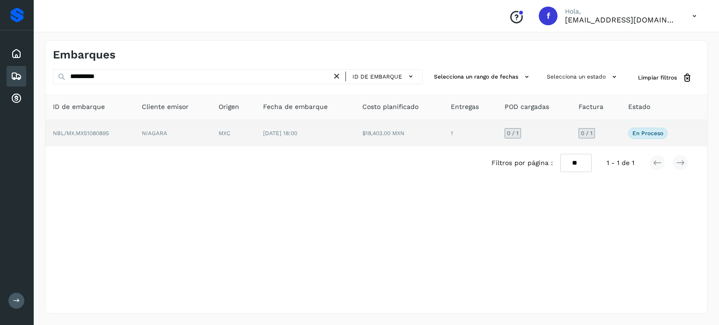
click at [199, 132] on td "NIAGARA" at bounding box center [172, 133] width 77 height 26
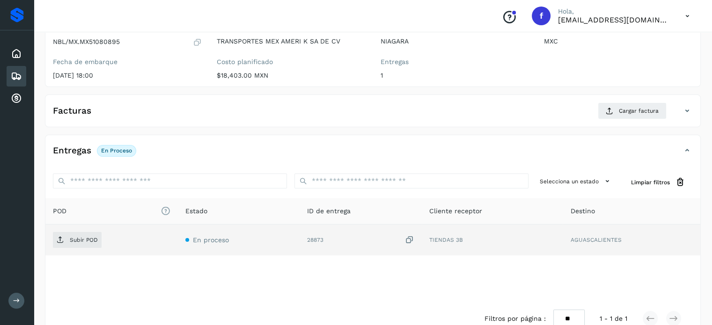
scroll to position [119, 0]
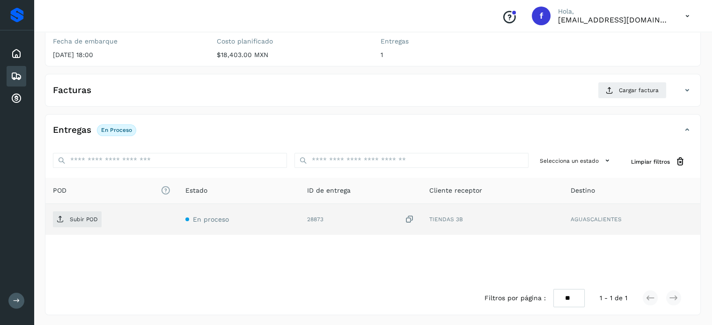
click at [409, 218] on icon at bounding box center [409, 220] width 9 height 10
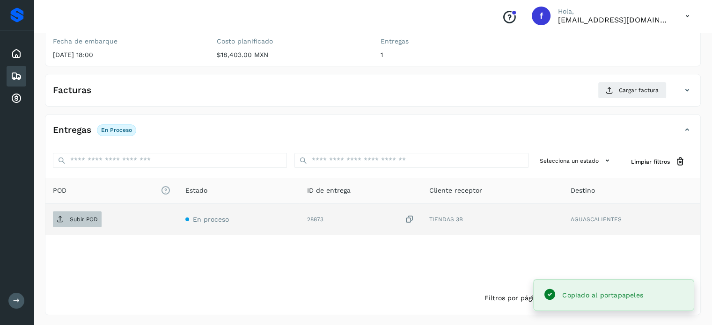
click at [83, 225] on span "Subir POD" at bounding box center [77, 219] width 49 height 15
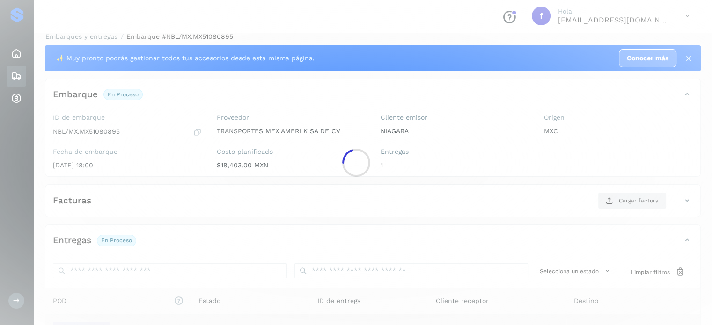
scroll to position [0, 0]
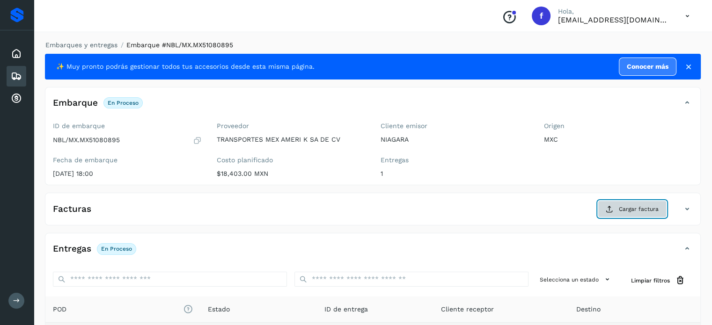
click at [627, 211] on span "Cargar factura" at bounding box center [639, 209] width 40 height 8
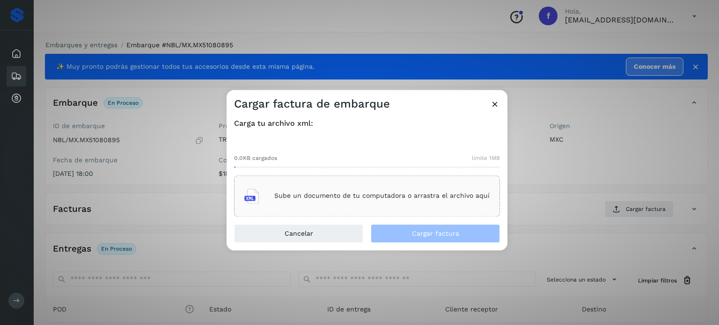
click at [380, 212] on div "Sube un documento de tu computadora o arrastra el archivo aquí" at bounding box center [367, 195] width 266 height 41
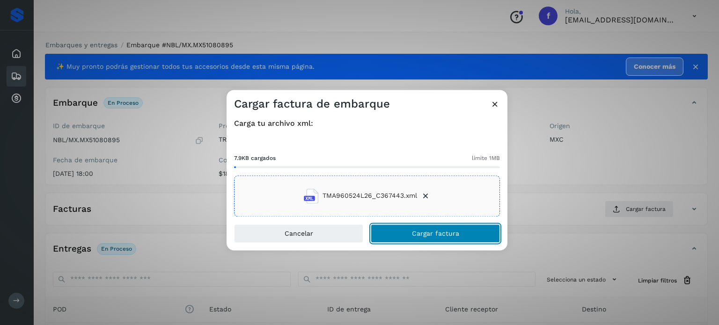
click at [426, 237] on button "Cargar factura" at bounding box center [435, 233] width 129 height 19
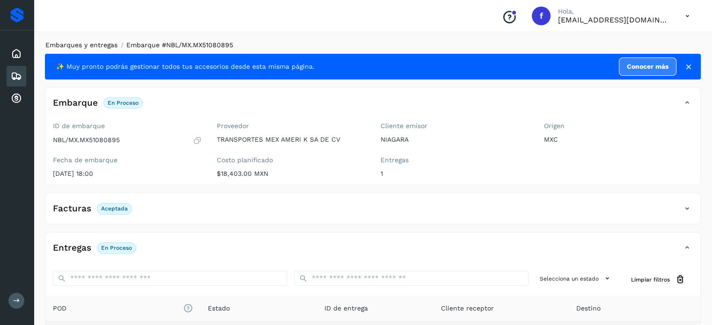
click at [104, 46] on link "Embarques y entregas" at bounding box center [81, 44] width 72 height 7
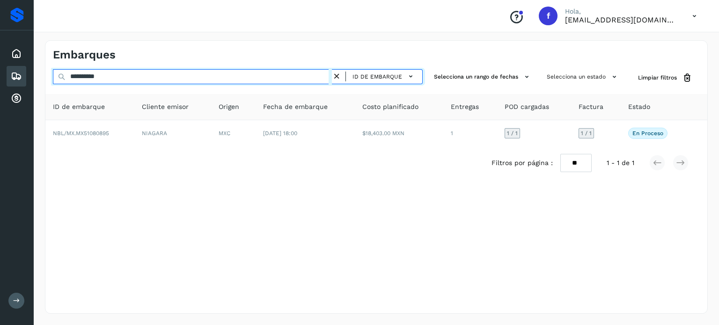
click at [104, 75] on input "**********" at bounding box center [192, 76] width 279 height 15
paste input "text"
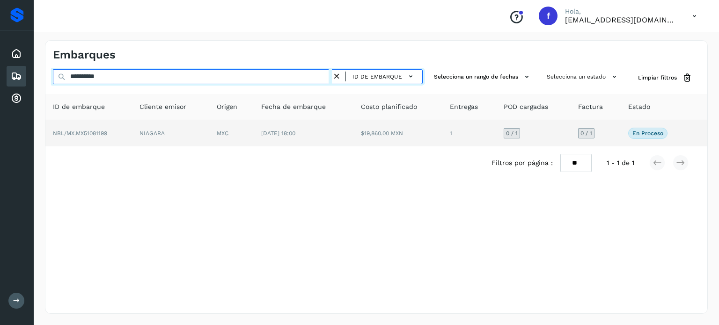
type input "**********"
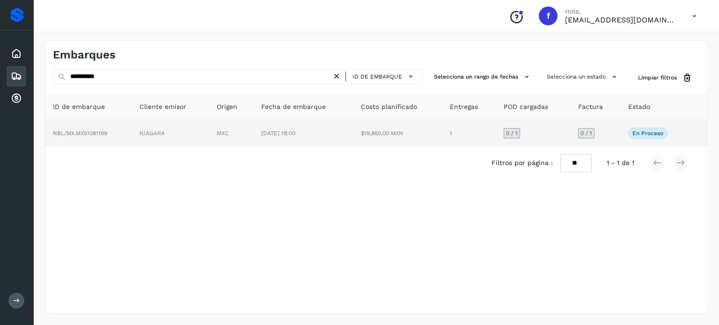
click at [256, 133] on td "[DATE] 18:00" at bounding box center [304, 133] width 100 height 26
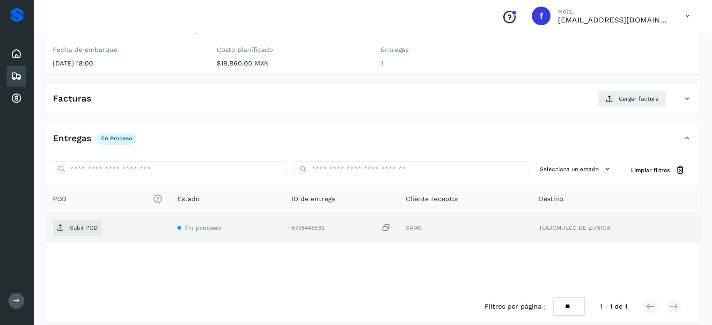
scroll to position [119, 0]
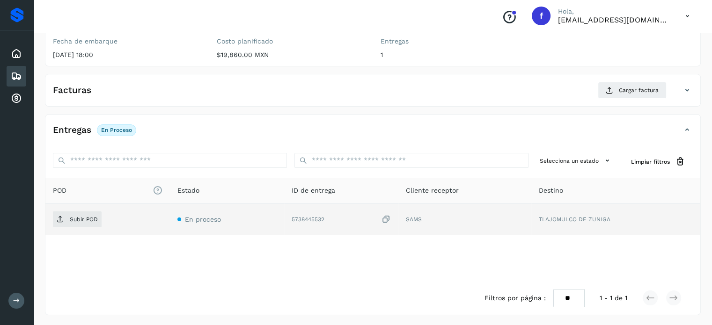
click at [387, 219] on icon at bounding box center [385, 220] width 9 height 10
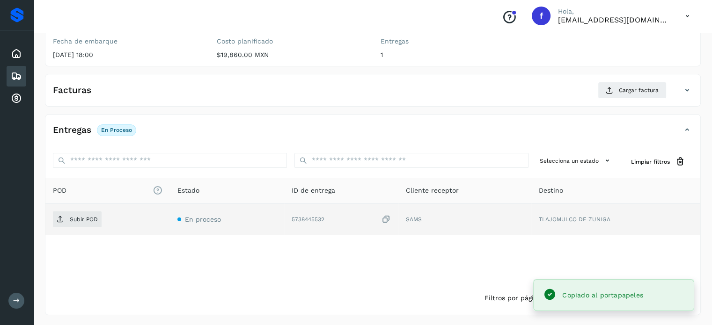
click at [106, 222] on div "Subir POD" at bounding box center [108, 220] width 110 height 16
click at [95, 222] on span "Subir POD" at bounding box center [77, 219] width 49 height 15
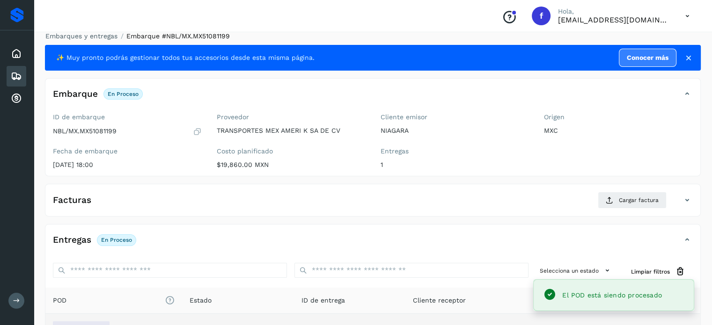
scroll to position [0, 0]
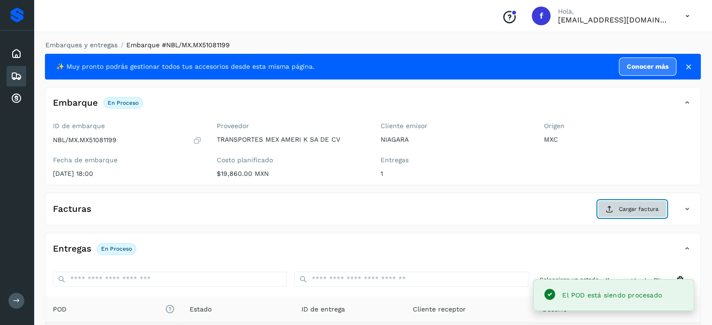
click at [620, 209] on button "Cargar factura" at bounding box center [632, 209] width 69 height 17
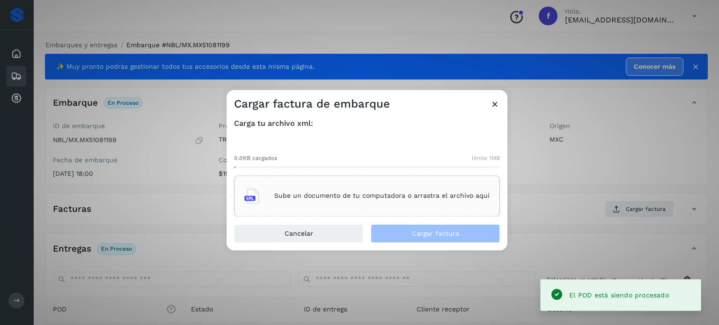
click at [399, 193] on p "Sube un documento de tu computadora o arrastra el archivo aquí" at bounding box center [381, 196] width 215 height 8
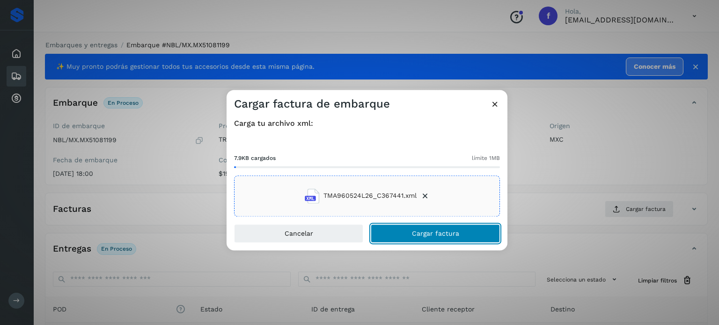
click at [442, 233] on span "Cargar factura" at bounding box center [435, 233] width 47 height 7
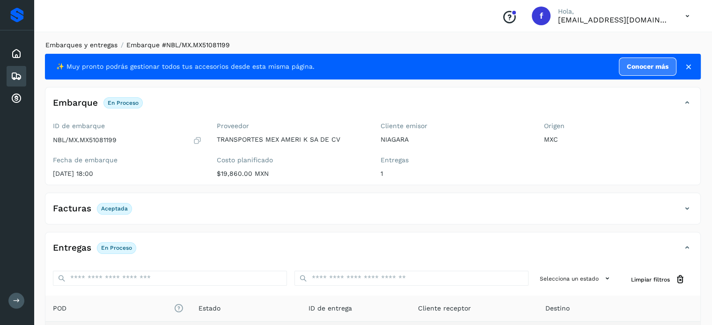
click at [95, 42] on link "Embarques y entregas" at bounding box center [81, 44] width 72 height 7
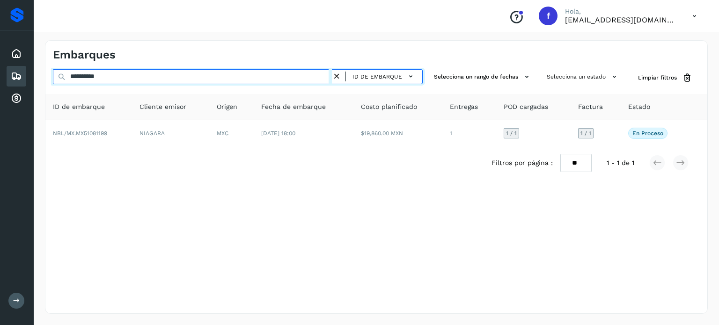
click at [92, 74] on input "**********" at bounding box center [192, 76] width 279 height 15
paste input "text"
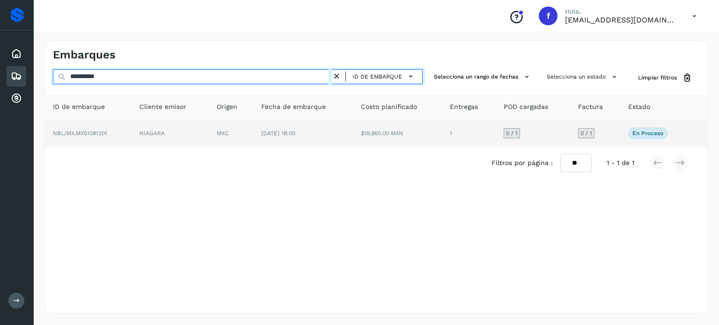
type input "**********"
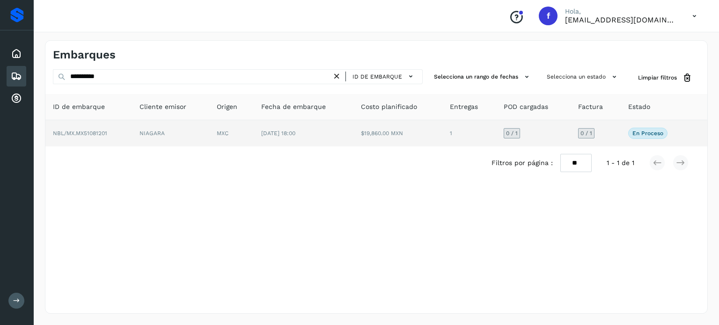
click at [183, 132] on td "NIAGARA" at bounding box center [170, 133] width 77 height 26
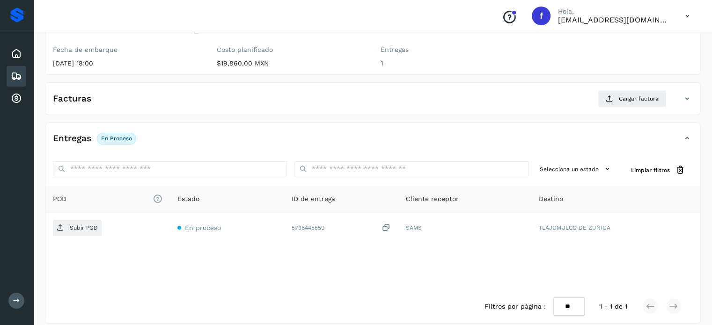
scroll to position [119, 0]
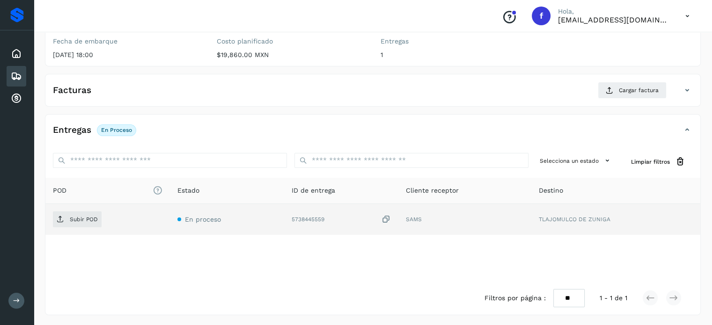
drag, startPoint x: 387, startPoint y: 219, endPoint x: 277, endPoint y: 226, distance: 110.2
click at [386, 219] on icon at bounding box center [385, 220] width 9 height 10
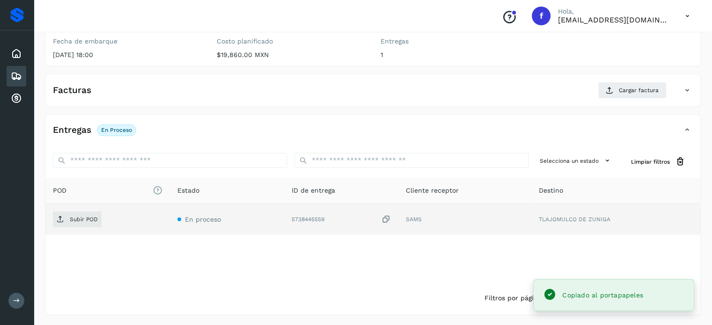
click at [81, 229] on td "Subir POD" at bounding box center [107, 219] width 124 height 31
click at [80, 222] on span "Subir POD" at bounding box center [77, 219] width 49 height 15
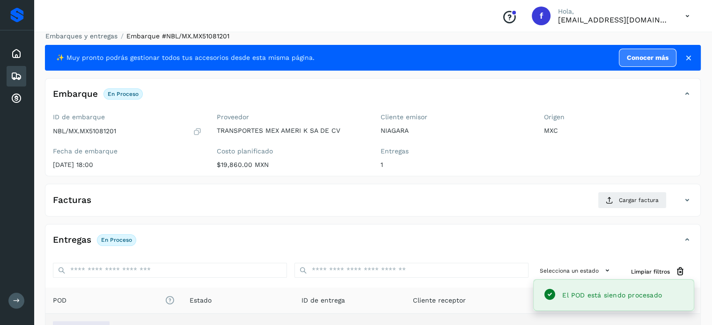
scroll to position [0, 0]
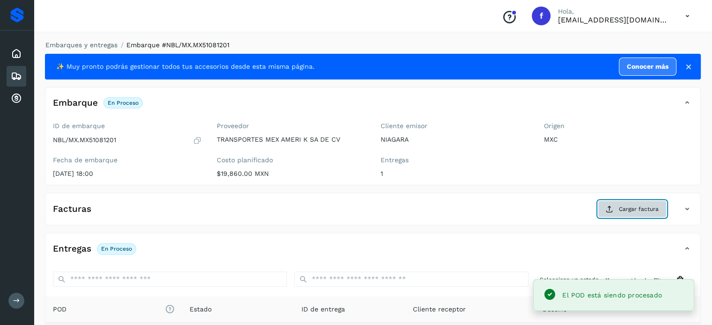
click at [631, 211] on span "Cargar factura" at bounding box center [639, 209] width 40 height 8
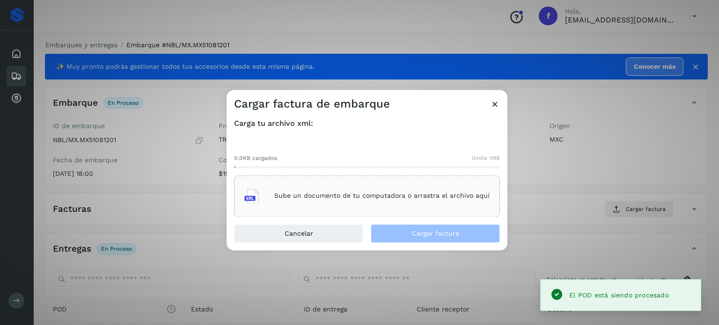
click at [334, 199] on p "Sube un documento de tu computadora o arrastra el archivo aquí" at bounding box center [381, 196] width 215 height 8
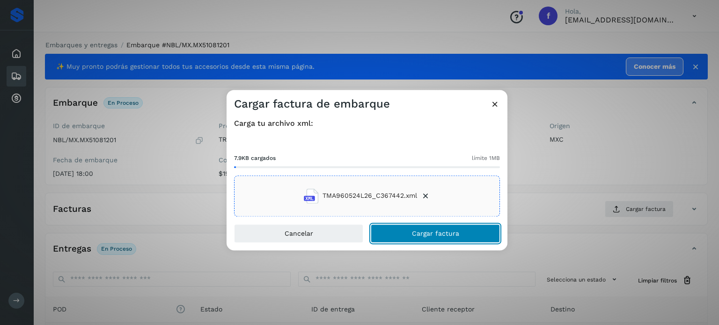
click at [427, 232] on span "Cargar factura" at bounding box center [435, 233] width 47 height 7
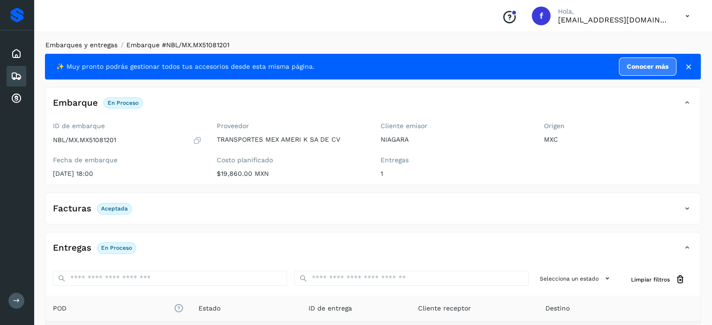
click at [80, 44] on link "Embarques y entregas" at bounding box center [81, 44] width 72 height 7
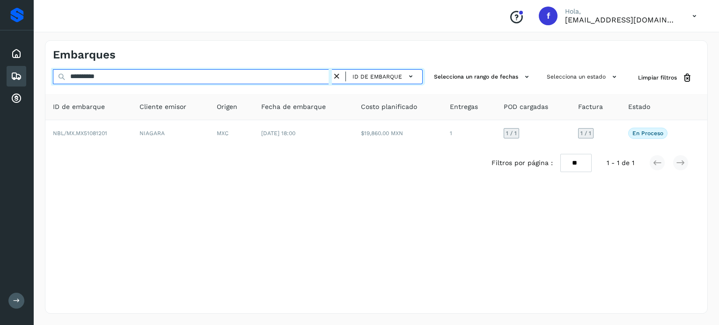
click at [92, 74] on input "**********" at bounding box center [192, 76] width 279 height 15
paste input "text"
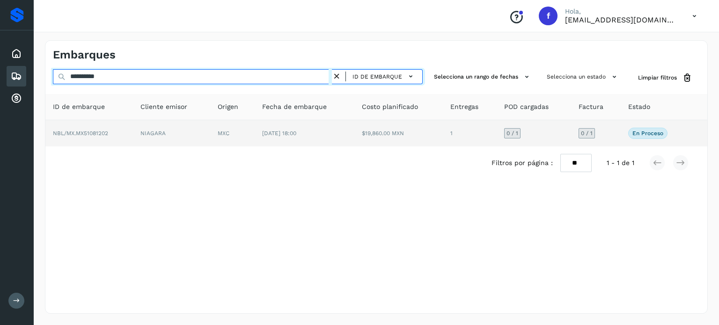
type input "**********"
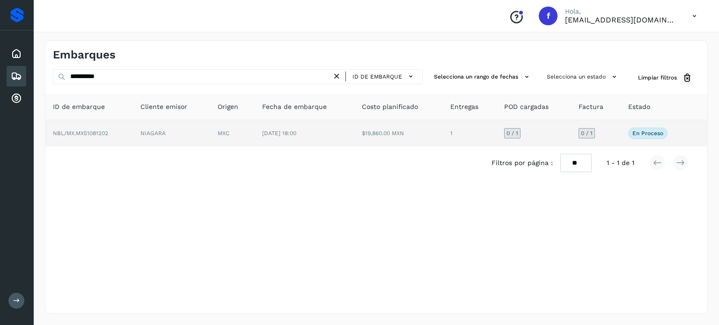
click at [194, 145] on td "NIAGARA" at bounding box center [171, 133] width 77 height 26
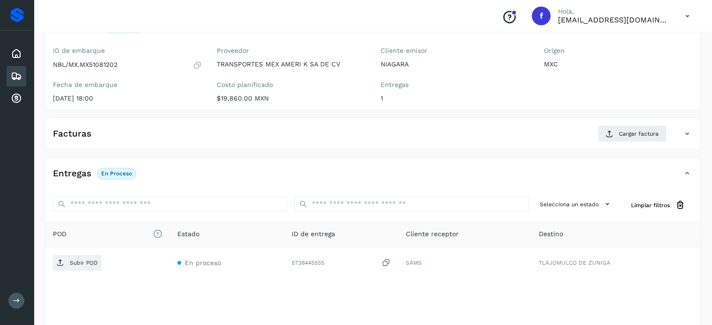
scroll to position [119, 0]
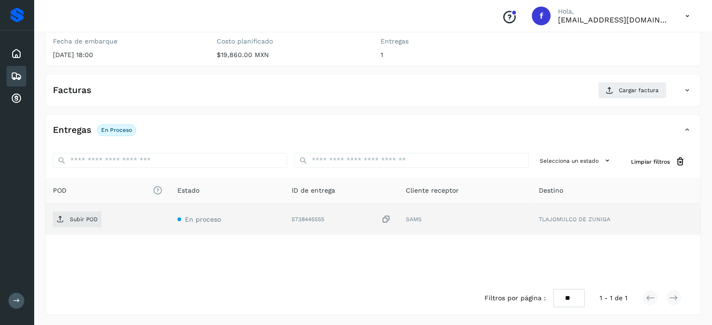
click at [388, 218] on icon at bounding box center [385, 220] width 9 height 10
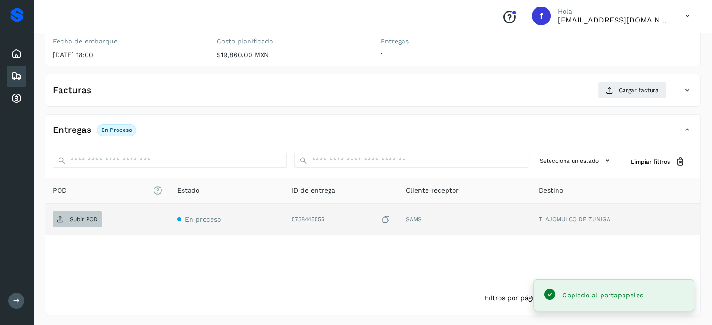
click at [91, 217] on p "Subir POD" at bounding box center [84, 219] width 28 height 7
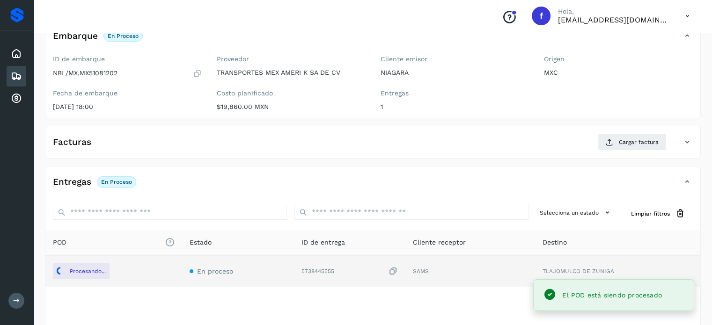
scroll to position [0, 0]
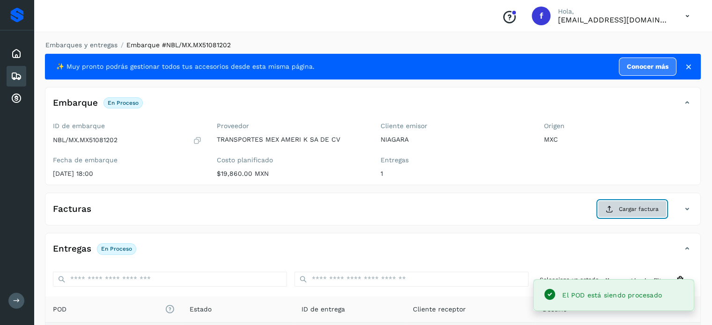
click at [623, 205] on span "Cargar factura" at bounding box center [639, 209] width 40 height 8
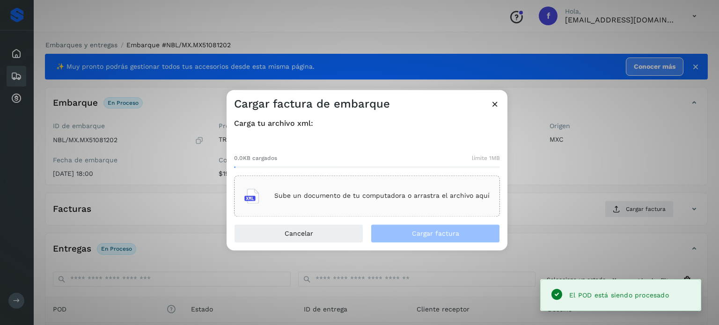
click at [378, 195] on p "Sube un documento de tu computadora o arrastra el archivo aquí" at bounding box center [381, 196] width 215 height 8
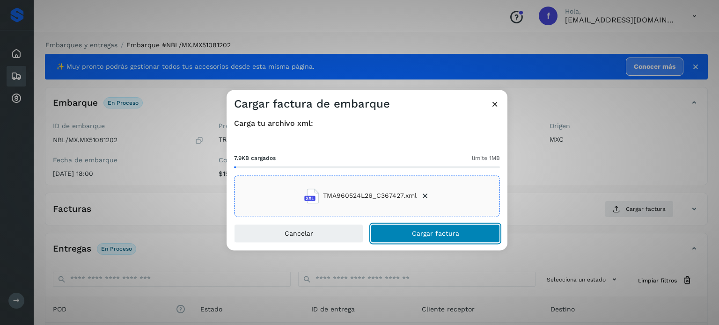
click at [423, 232] on span "Cargar factura" at bounding box center [435, 233] width 47 height 7
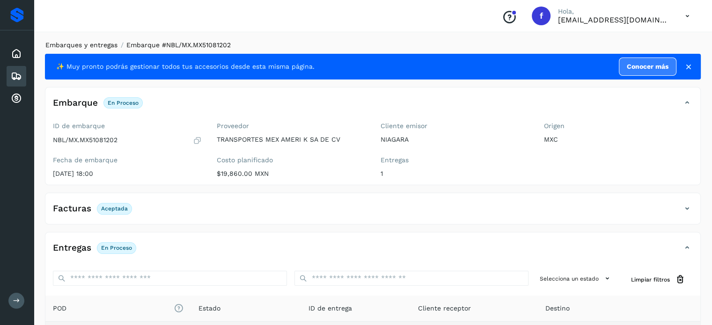
click at [97, 43] on link "Embarques y entregas" at bounding box center [81, 44] width 72 height 7
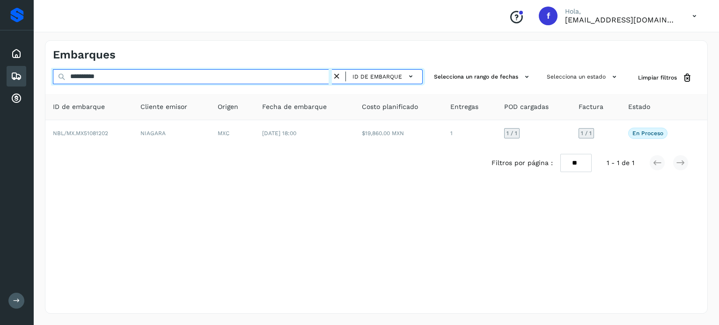
click at [102, 78] on input "**********" at bounding box center [192, 76] width 279 height 15
click at [102, 80] on input "**********" at bounding box center [192, 76] width 279 height 15
click at [97, 76] on input "**********" at bounding box center [192, 76] width 279 height 15
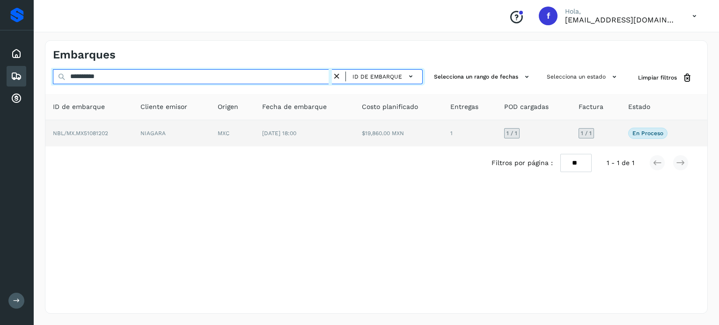
paste input "text"
type input "**********"
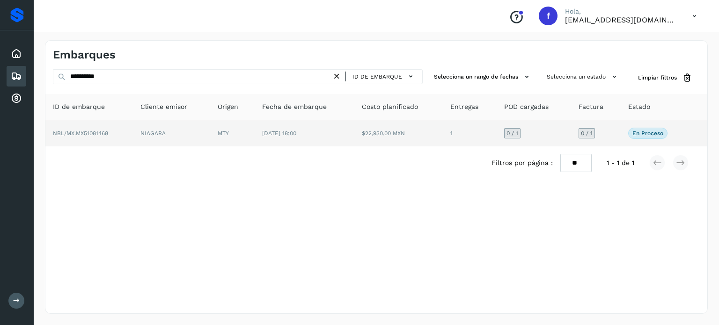
click at [250, 137] on td "MTY" at bounding box center [232, 133] width 44 height 26
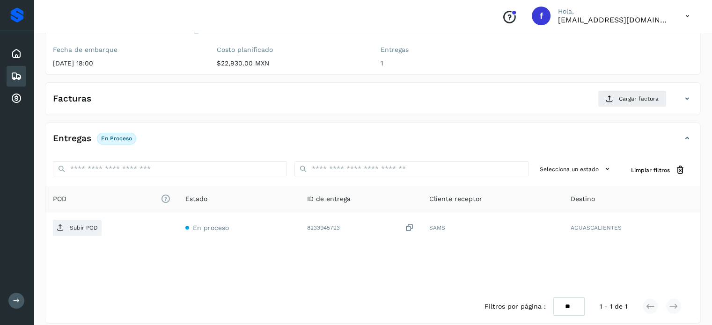
scroll to position [119, 0]
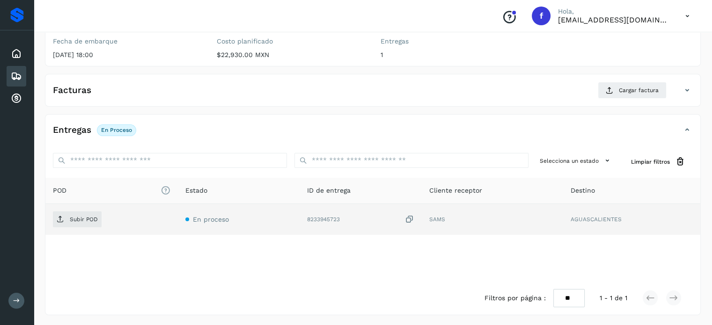
click at [409, 219] on icon at bounding box center [409, 220] width 9 height 10
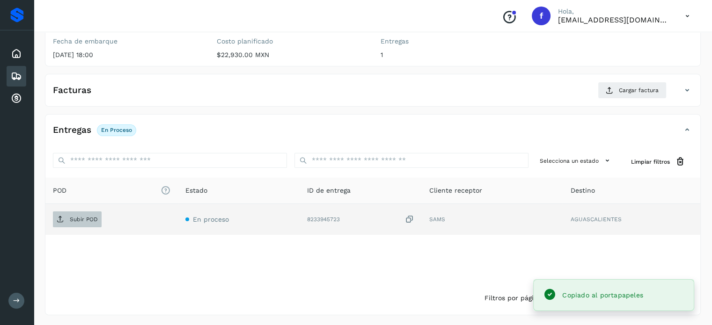
click at [76, 223] on span "Subir POD" at bounding box center [77, 219] width 49 height 15
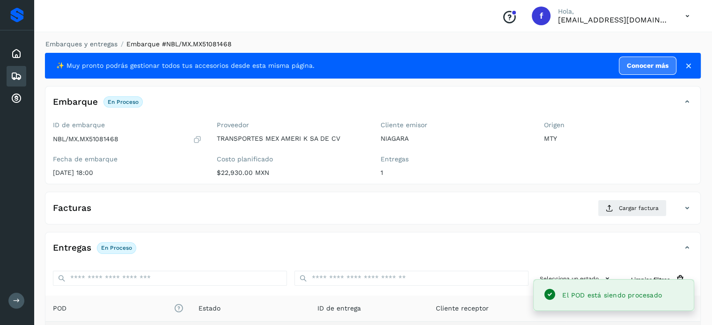
scroll to position [0, 0]
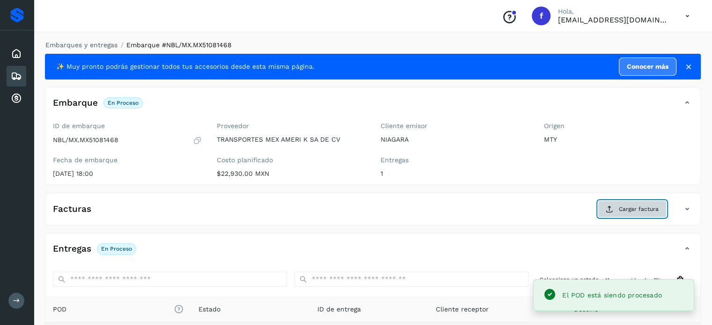
click at [643, 208] on span "Cargar factura" at bounding box center [639, 209] width 40 height 8
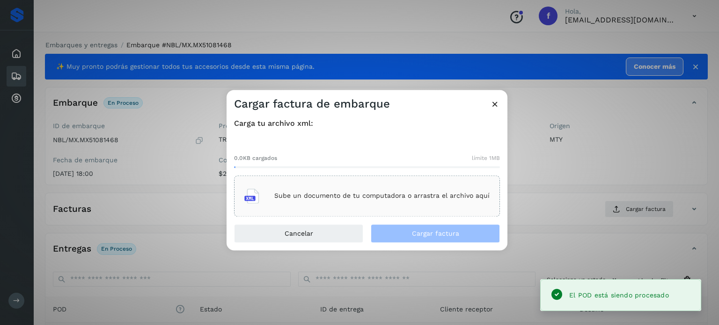
click at [365, 195] on p "Sube un documento de tu computadora o arrastra el archivo aquí" at bounding box center [381, 196] width 215 height 8
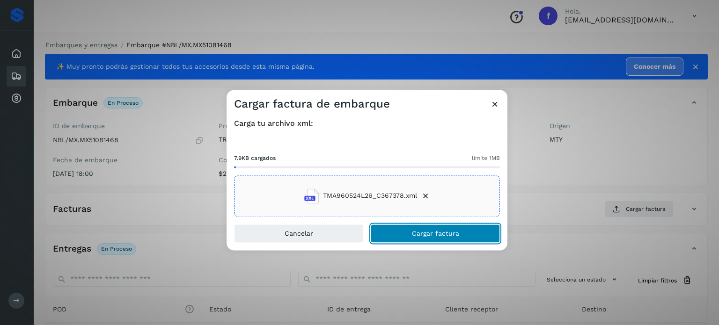
click at [427, 234] on span "Cargar factura" at bounding box center [435, 233] width 47 height 7
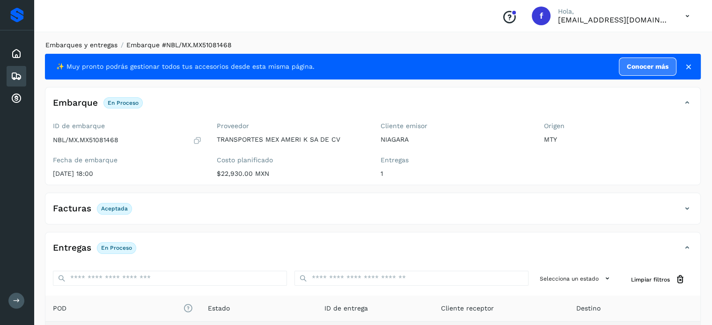
click at [82, 43] on link "Embarques y entregas" at bounding box center [81, 44] width 72 height 7
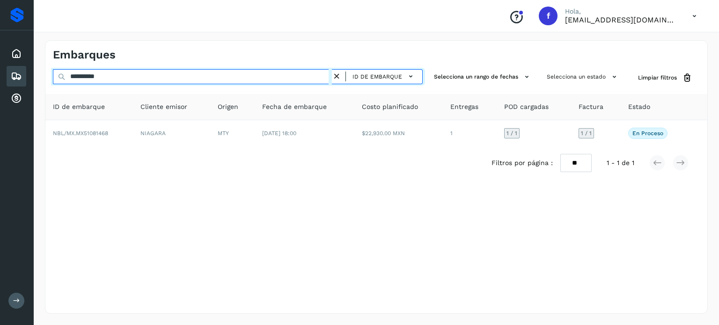
click at [90, 77] on input "**********" at bounding box center [192, 76] width 279 height 15
paste input "text"
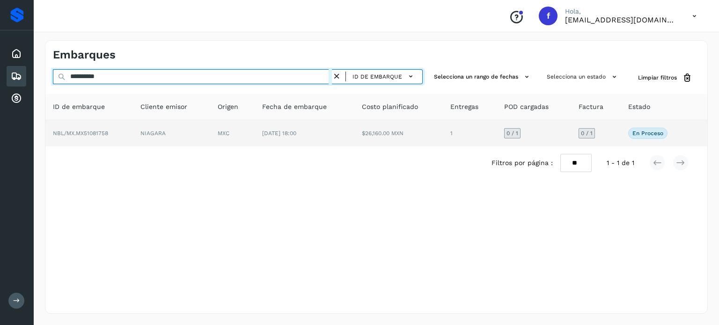
type input "**********"
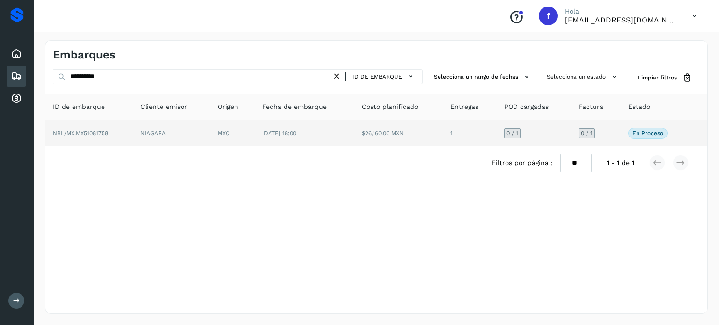
click at [221, 146] on td "MXC" at bounding box center [232, 133] width 44 height 26
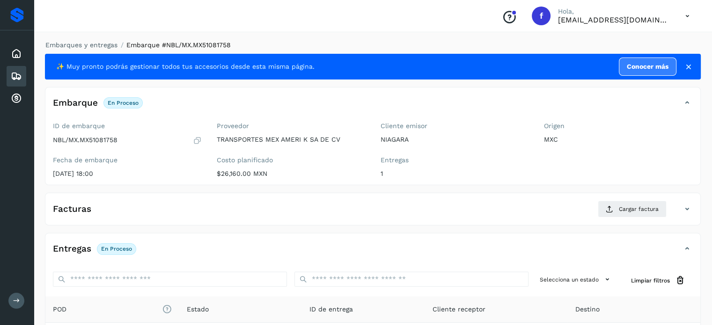
scroll to position [119, 0]
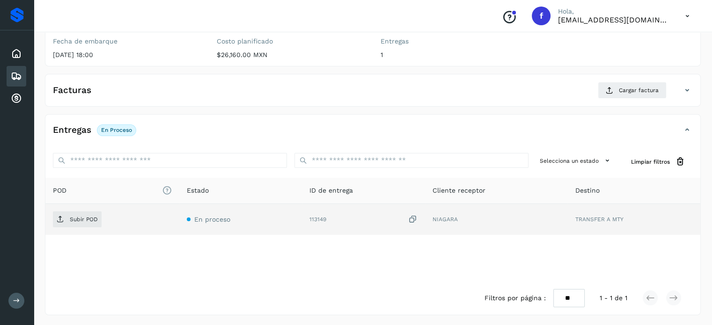
click at [413, 220] on icon at bounding box center [412, 220] width 9 height 10
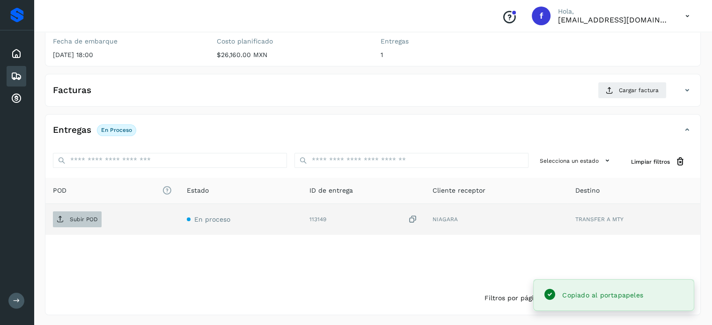
click at [101, 220] on span "Subir POD" at bounding box center [77, 219] width 49 height 15
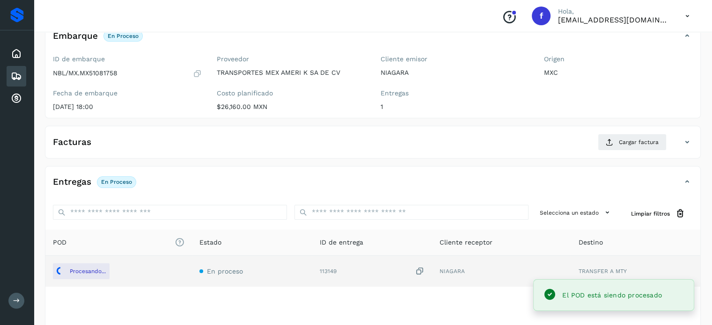
scroll to position [0, 0]
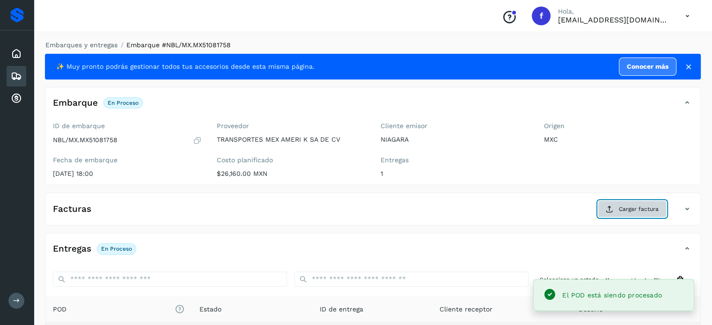
click at [616, 207] on button "Cargar factura" at bounding box center [632, 209] width 69 height 17
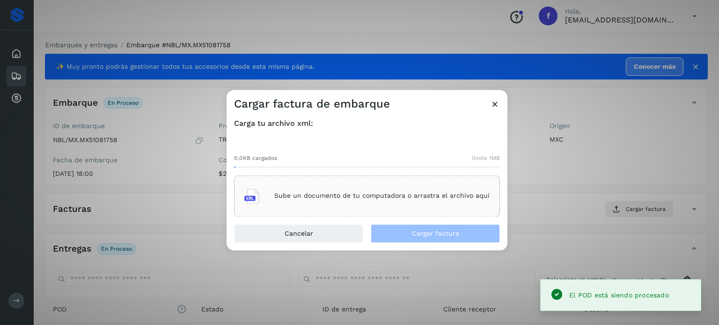
click at [398, 202] on div "Sube un documento de tu computadora o arrastra el archivo aquí" at bounding box center [366, 195] width 245 height 25
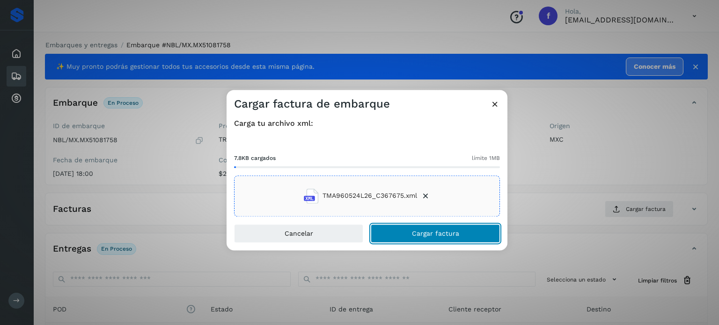
click at [439, 232] on span "Cargar factura" at bounding box center [435, 233] width 47 height 7
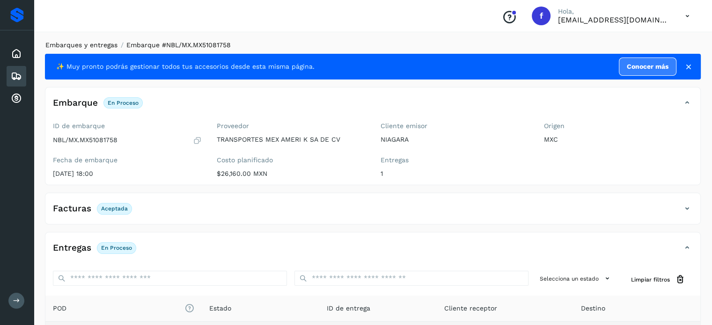
click at [95, 43] on link "Embarques y entregas" at bounding box center [81, 44] width 72 height 7
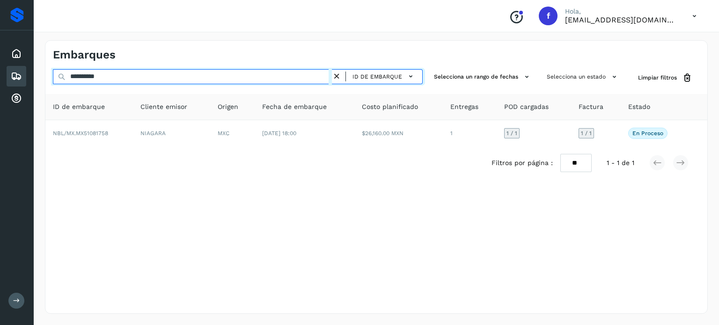
click at [99, 76] on input "**********" at bounding box center [192, 76] width 279 height 15
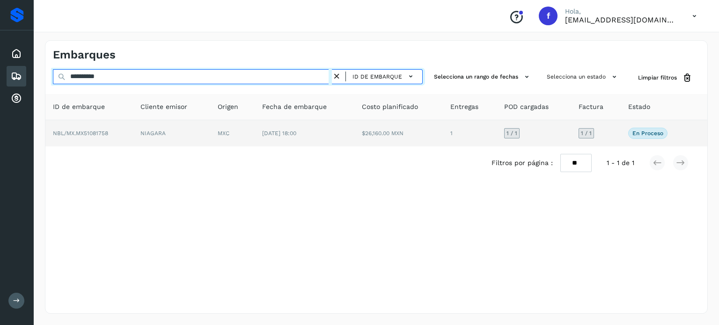
paste input "text"
type input "**********"
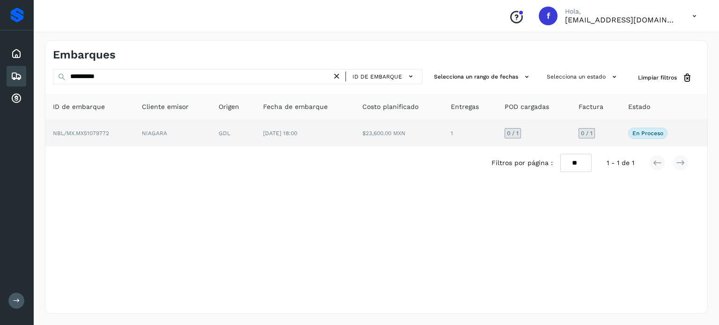
click at [337, 139] on td "[DATE] 18:00" at bounding box center [305, 133] width 99 height 26
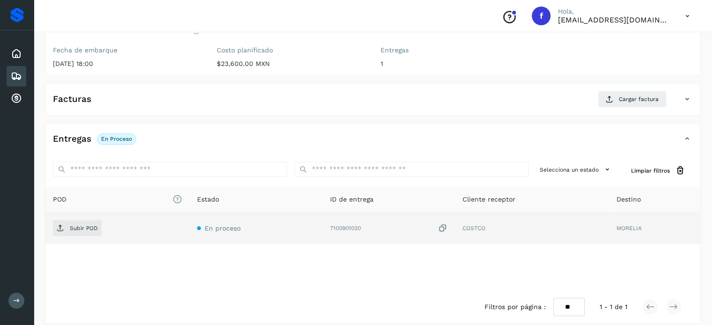
scroll to position [119, 0]
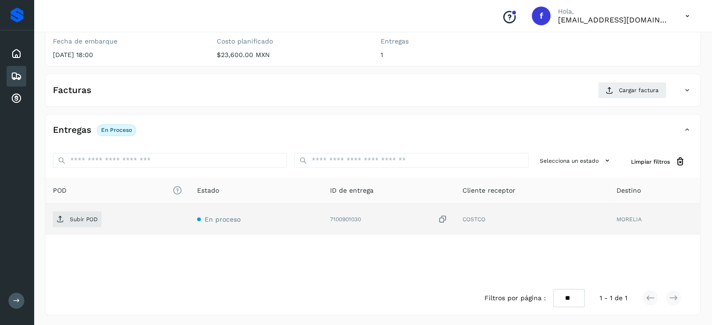
click at [439, 219] on icon at bounding box center [442, 220] width 9 height 10
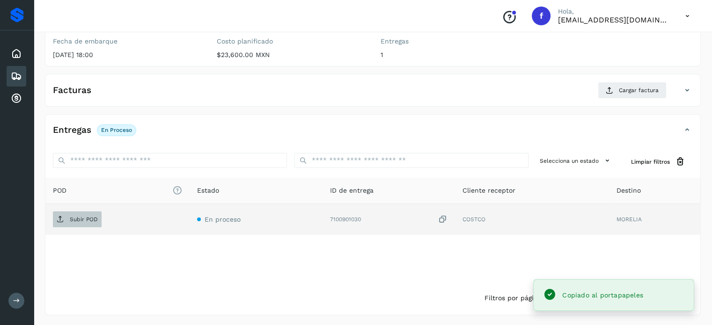
click at [73, 220] on p "Subir POD" at bounding box center [84, 219] width 28 height 7
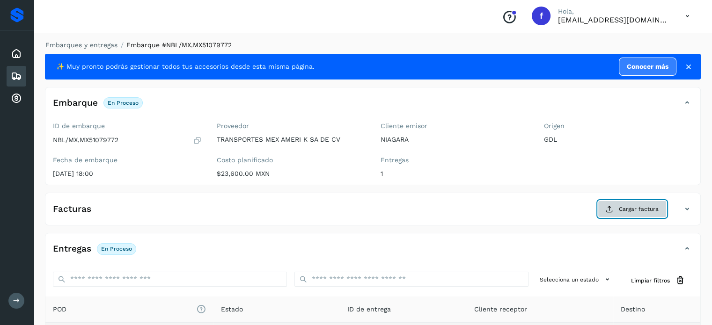
click at [638, 213] on button "Cargar factura" at bounding box center [632, 209] width 69 height 17
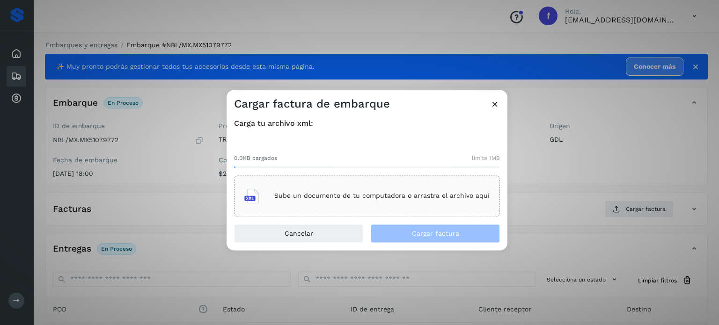
click at [381, 196] on p "Sube un documento de tu computadora o arrastra el archivo aquí" at bounding box center [381, 196] width 215 height 8
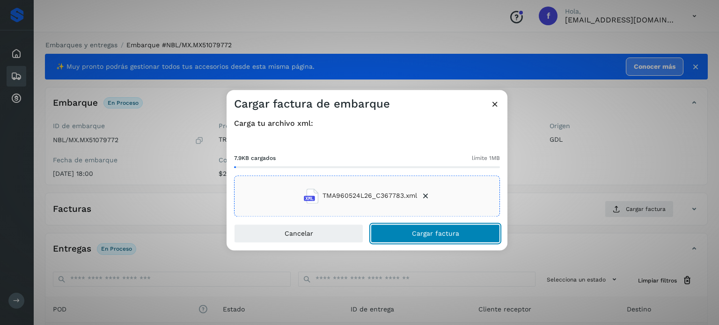
click at [458, 237] on button "Cargar factura" at bounding box center [435, 233] width 129 height 19
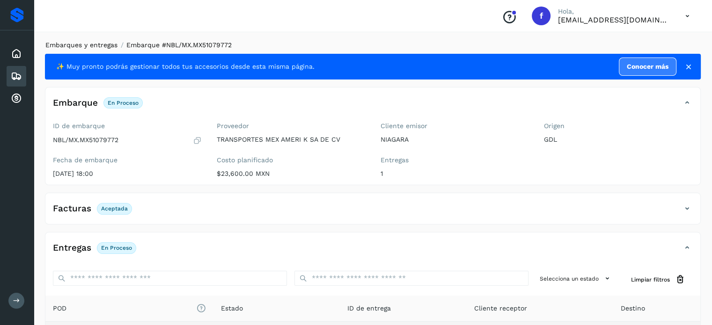
click at [104, 43] on link "Embarques y entregas" at bounding box center [81, 44] width 72 height 7
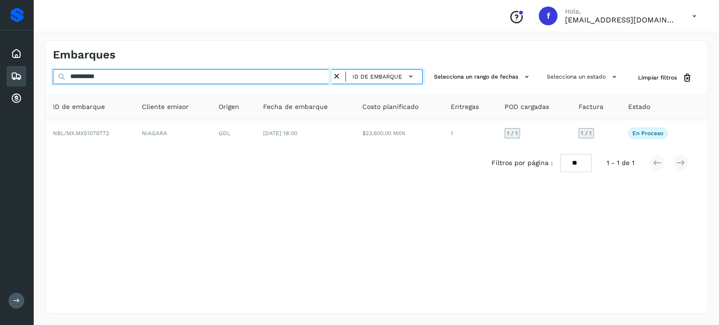
click at [89, 78] on input "**********" at bounding box center [192, 76] width 279 height 15
paste input "text"
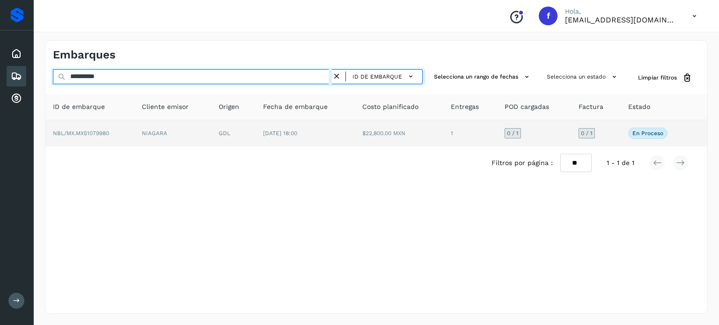
type input "**********"
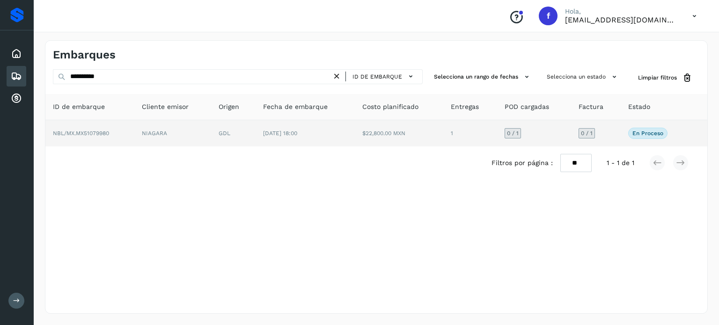
click at [232, 139] on td "GDL" at bounding box center [233, 133] width 44 height 26
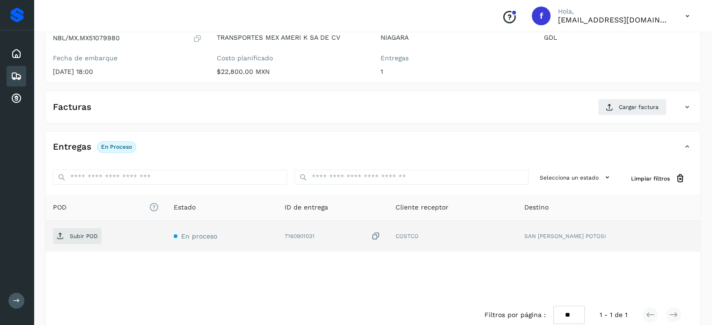
scroll to position [119, 0]
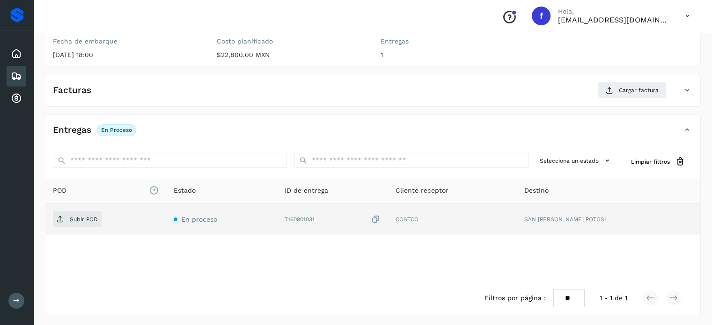
click at [380, 219] on icon at bounding box center [375, 220] width 9 height 10
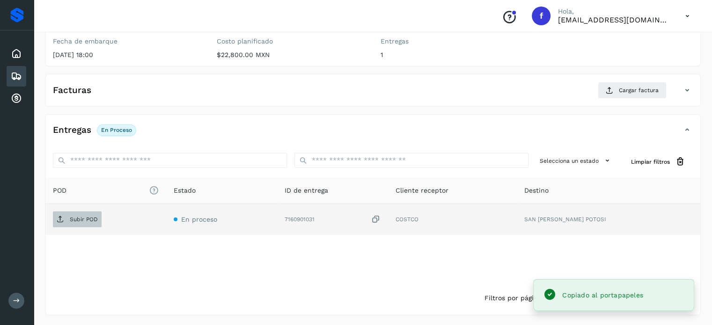
click at [82, 222] on span "Subir POD" at bounding box center [77, 219] width 49 height 15
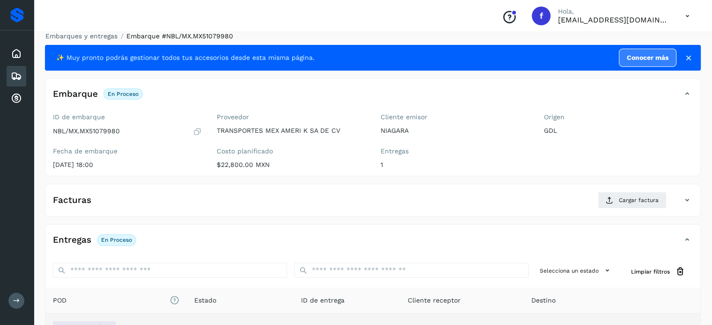
scroll to position [0, 0]
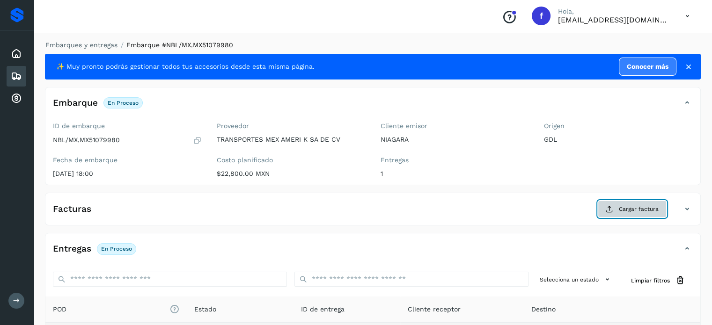
click at [637, 213] on button "Cargar factura" at bounding box center [632, 209] width 69 height 17
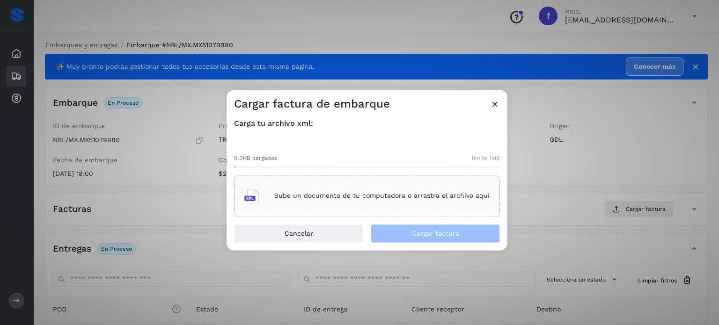
click at [295, 200] on div "Sube un documento de tu computadora o arrastra el archivo aquí" at bounding box center [366, 195] width 245 height 25
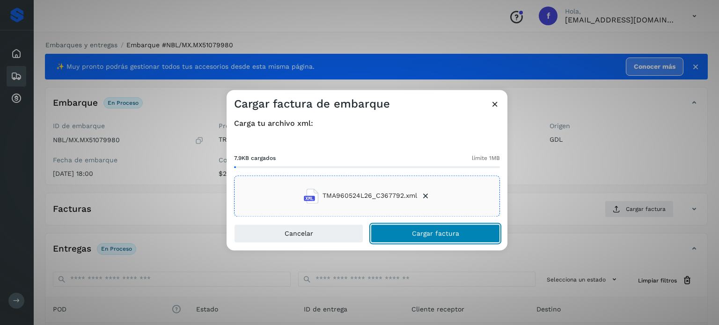
click at [421, 232] on span "Cargar factura" at bounding box center [435, 233] width 47 height 7
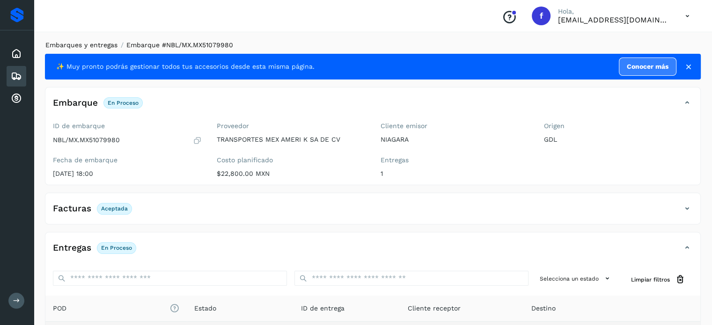
click at [96, 44] on link "Embarques y entregas" at bounding box center [81, 44] width 72 height 7
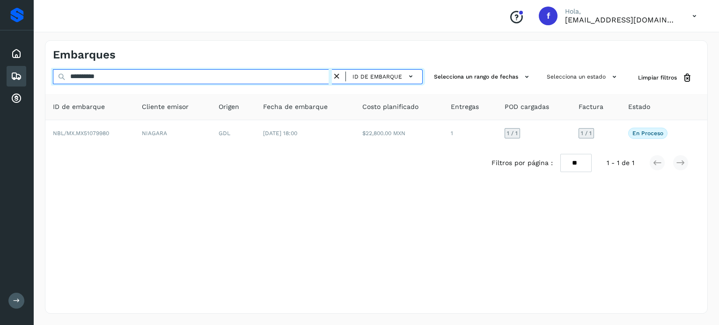
click at [83, 76] on input "**********" at bounding box center [192, 76] width 279 height 15
paste input "text"
type input "**********"
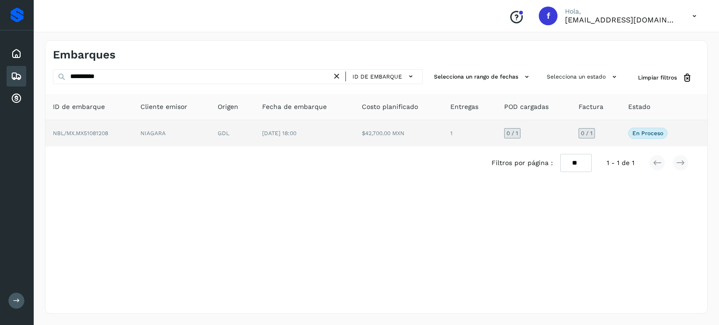
click at [374, 131] on td "$42,700.00 MXN" at bounding box center [398, 133] width 89 height 26
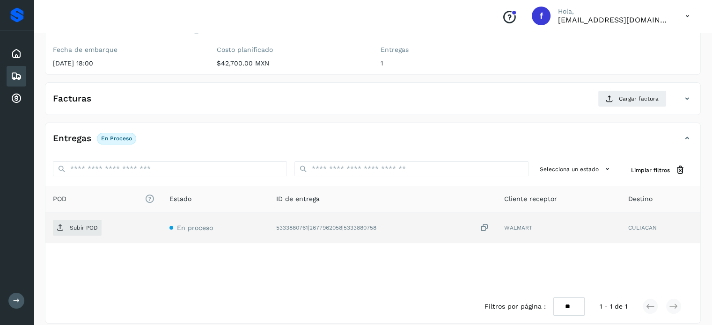
scroll to position [119, 0]
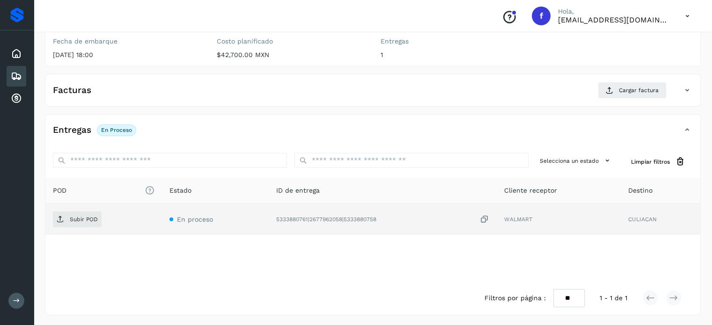
click at [488, 217] on icon at bounding box center [484, 220] width 9 height 10
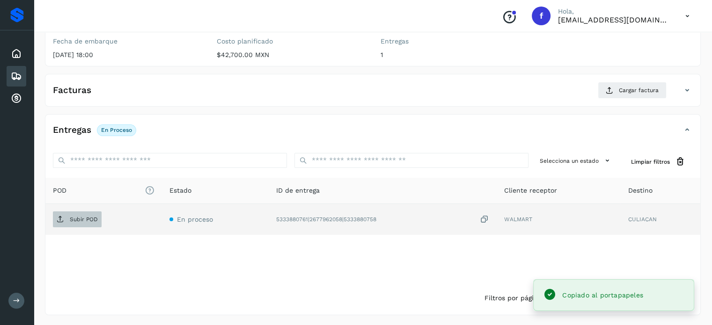
click at [82, 219] on p "Subir POD" at bounding box center [84, 219] width 28 height 7
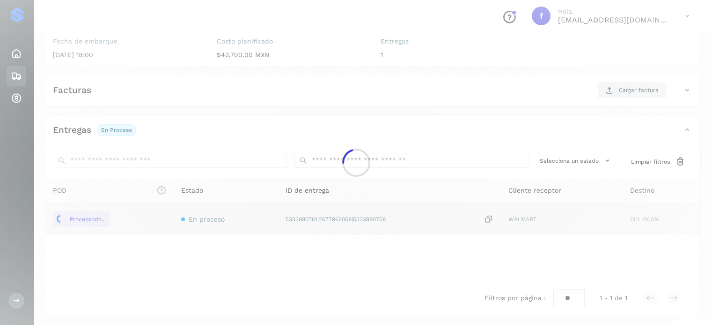
scroll to position [0, 0]
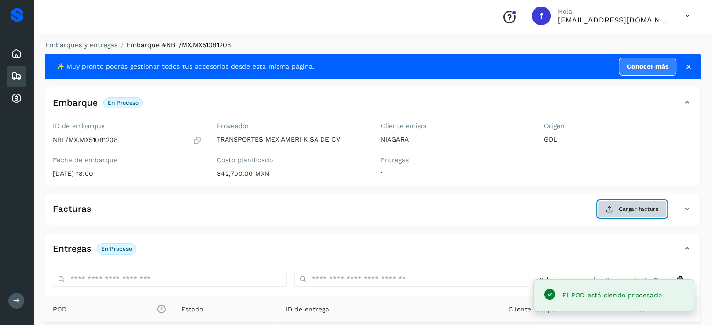
click at [636, 210] on span "Cargar factura" at bounding box center [639, 209] width 40 height 8
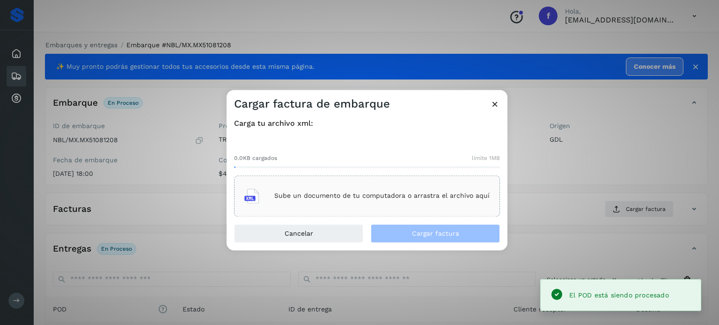
click at [392, 200] on div "Sube un documento de tu computadora o arrastra el archivo aquí" at bounding box center [366, 195] width 245 height 25
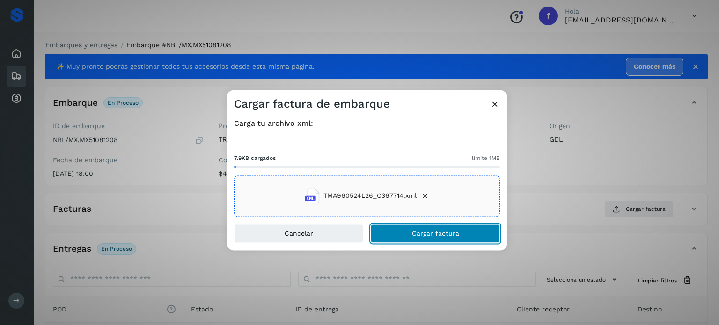
click at [418, 232] on span "Cargar factura" at bounding box center [435, 233] width 47 height 7
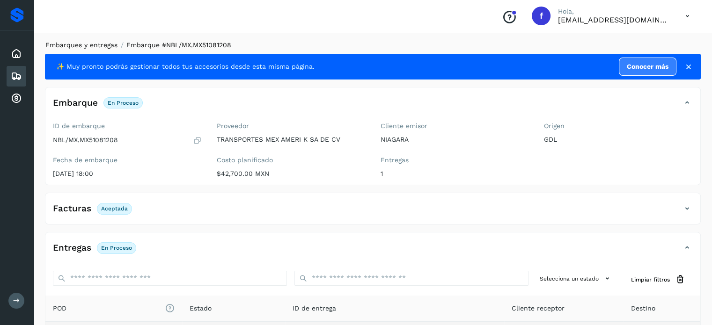
click at [104, 44] on link "Embarques y entregas" at bounding box center [81, 44] width 72 height 7
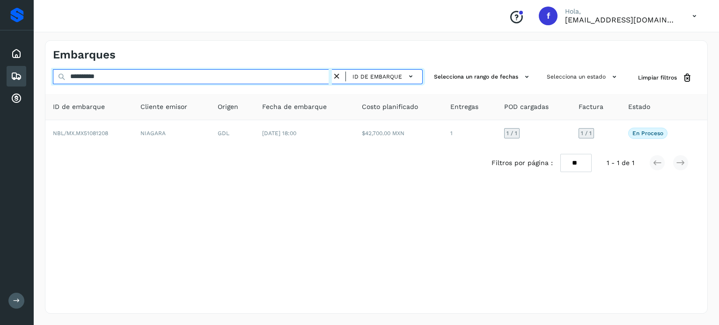
click at [90, 76] on input "**********" at bounding box center [192, 76] width 279 height 15
paste input "text"
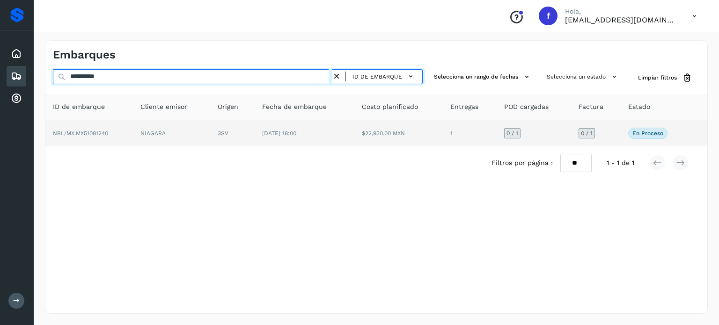
type input "**********"
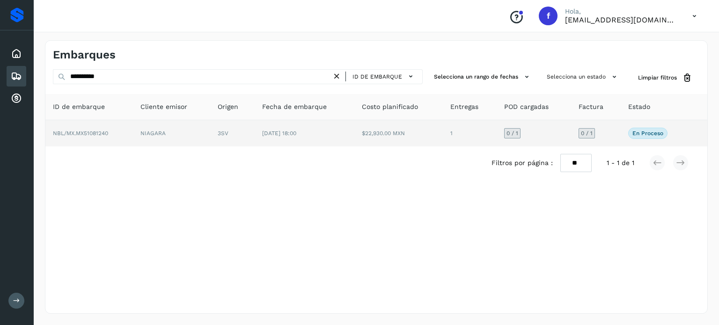
click at [379, 140] on td "$22,930.00 MXN" at bounding box center [398, 133] width 89 height 26
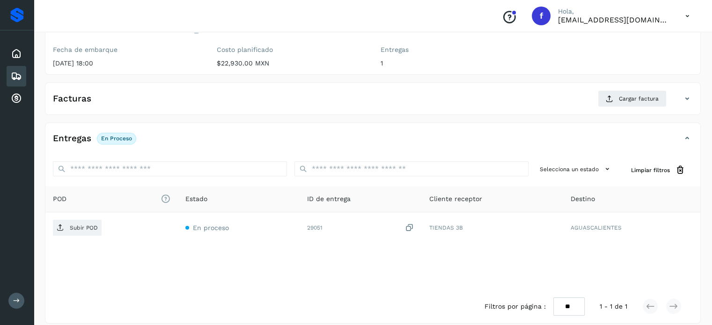
scroll to position [119, 0]
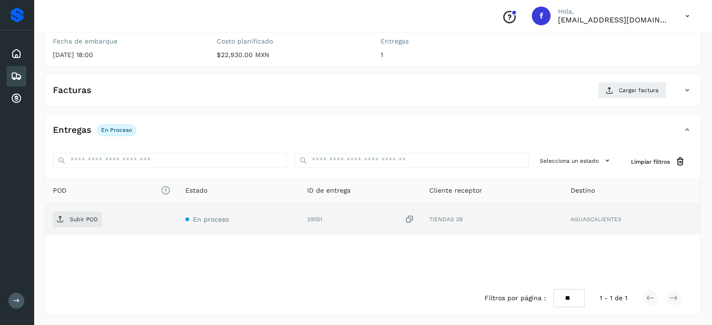
click at [414, 216] on icon at bounding box center [409, 220] width 9 height 10
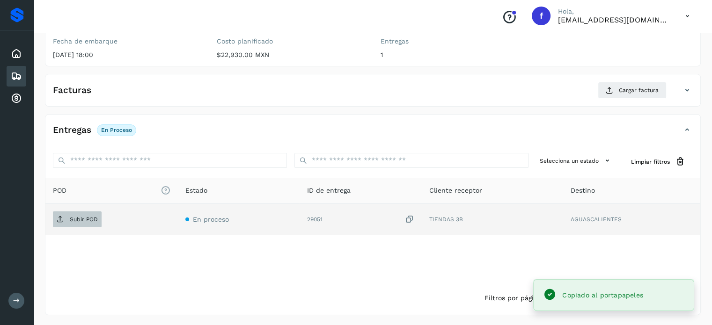
click at [66, 217] on span "Subir POD" at bounding box center [77, 219] width 49 height 15
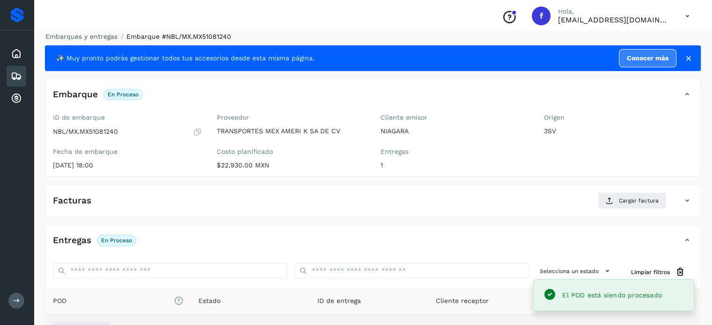
scroll to position [0, 0]
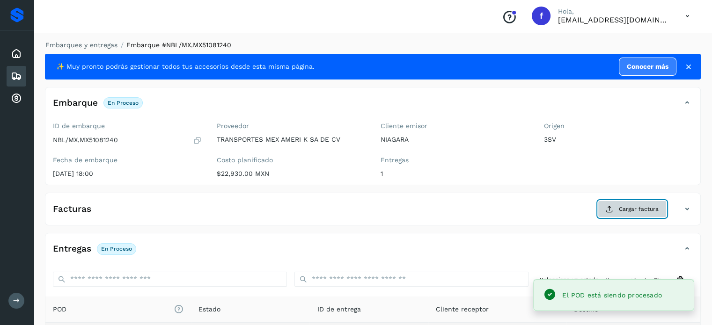
click at [642, 213] on button "Cargar factura" at bounding box center [632, 209] width 69 height 17
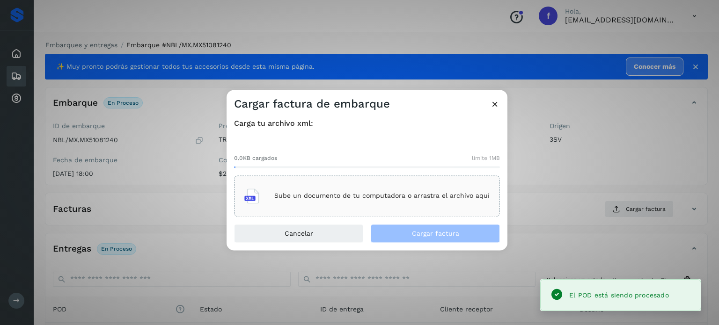
click at [371, 197] on p "Sube un documento de tu computadora o arrastra el archivo aquí" at bounding box center [381, 196] width 215 height 8
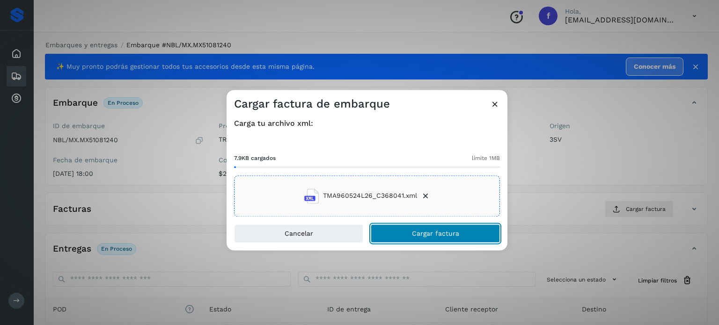
click at [423, 240] on button "Cargar factura" at bounding box center [435, 233] width 129 height 19
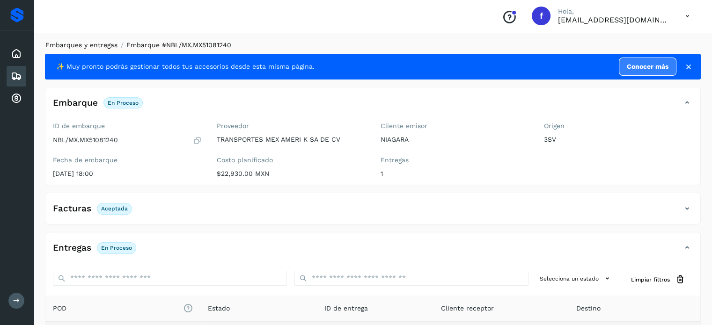
click at [102, 47] on link "Embarques y entregas" at bounding box center [81, 44] width 72 height 7
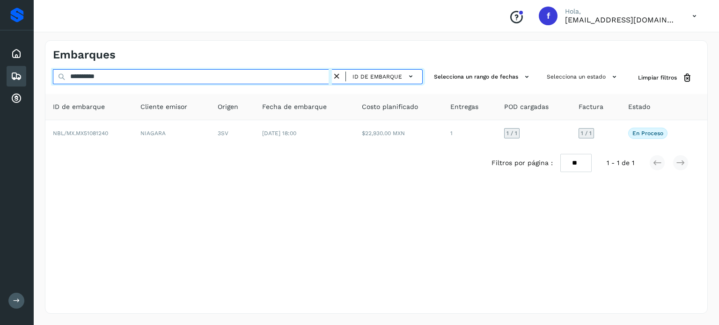
click at [93, 76] on input "**********" at bounding box center [192, 76] width 279 height 15
paste input "text"
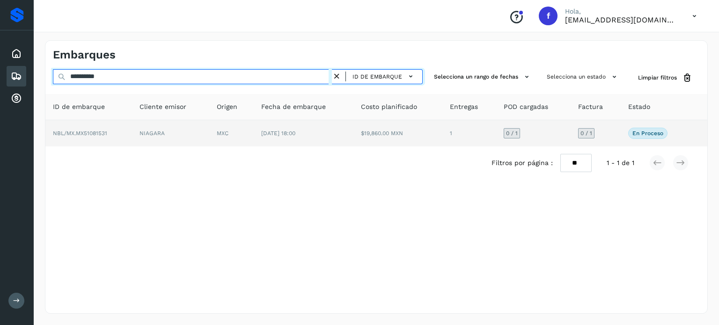
type input "**********"
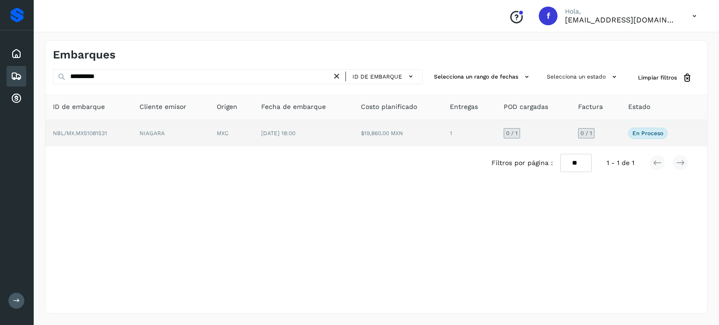
click at [221, 139] on td "MXC" at bounding box center [231, 133] width 44 height 26
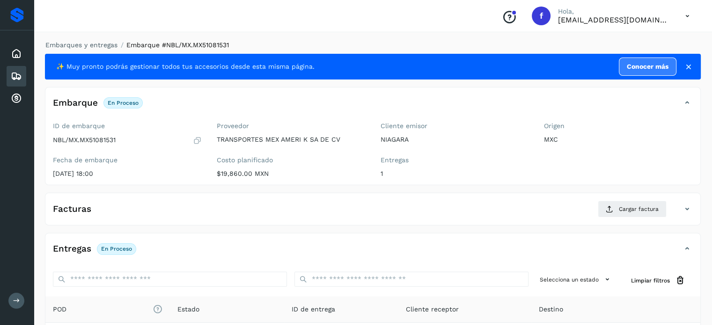
scroll to position [119, 0]
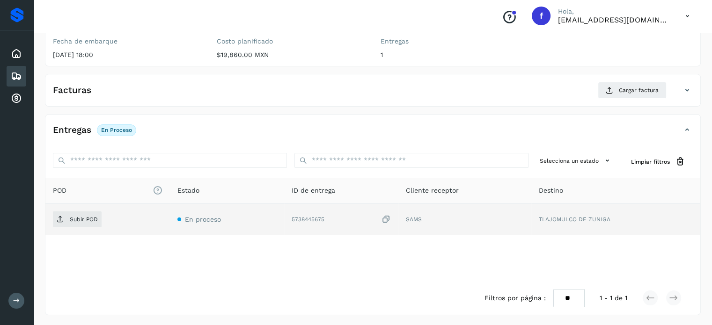
click at [386, 217] on icon at bounding box center [385, 220] width 9 height 10
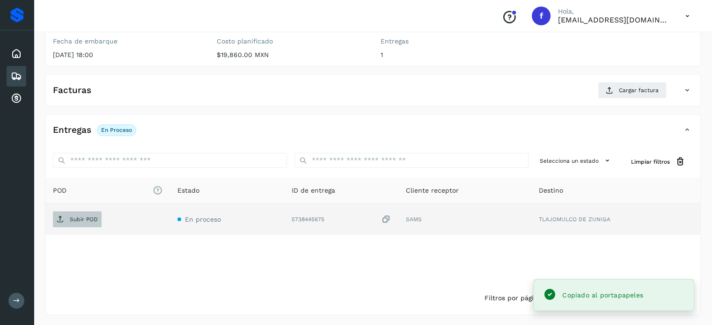
click at [98, 219] on span "Subir POD" at bounding box center [77, 219] width 49 height 15
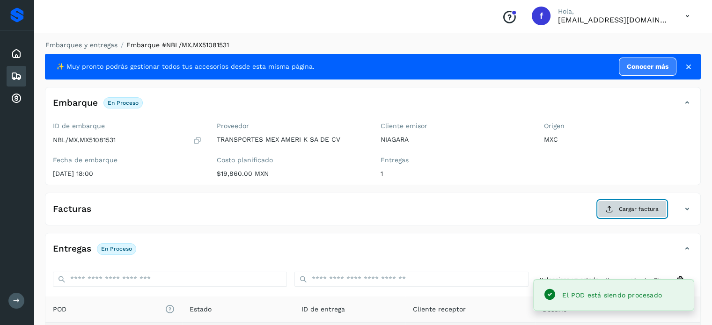
click at [621, 209] on span "Cargar factura" at bounding box center [639, 209] width 40 height 8
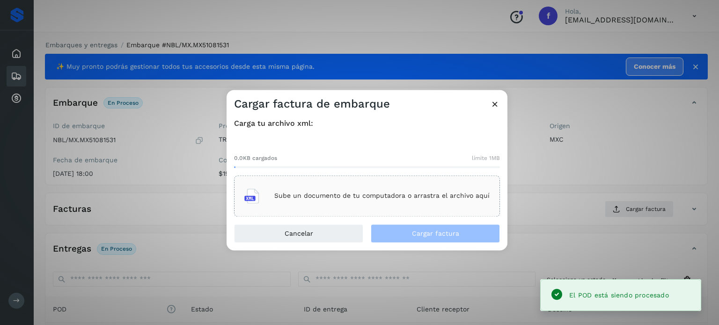
click at [372, 196] on p "Sube un documento de tu computadora o arrastra el archivo aquí" at bounding box center [381, 196] width 215 height 8
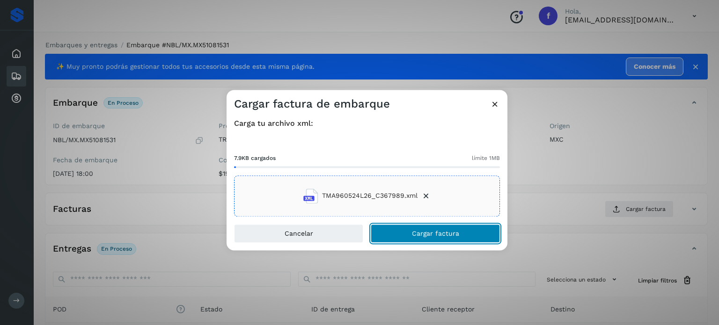
click at [431, 238] on button "Cargar factura" at bounding box center [435, 233] width 129 height 19
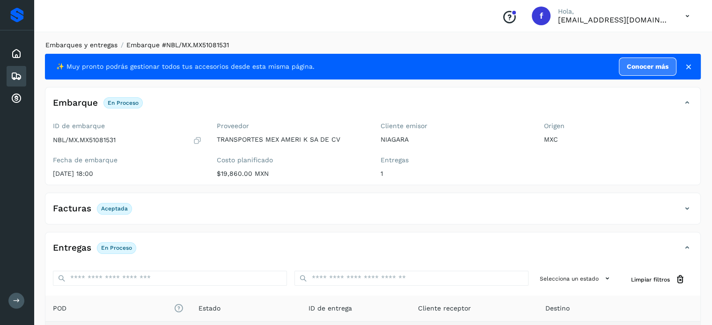
click at [105, 47] on link "Embarques y entregas" at bounding box center [81, 44] width 72 height 7
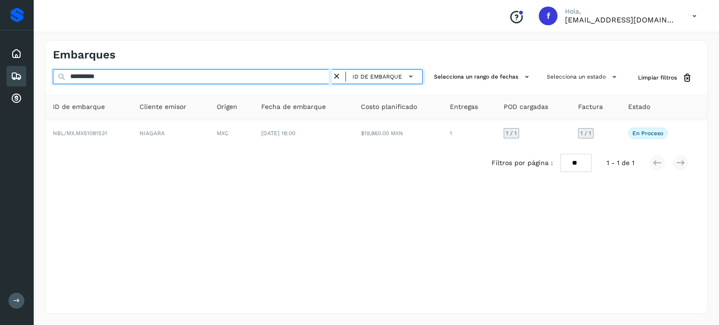
click at [99, 75] on input "**********" at bounding box center [192, 76] width 279 height 15
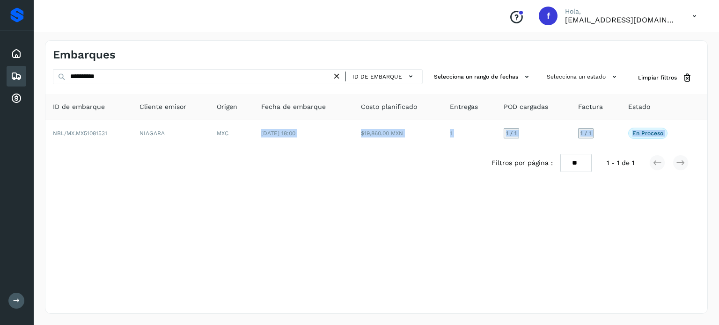
drag, startPoint x: 233, startPoint y: 142, endPoint x: 234, endPoint y: 149, distance: 6.8
click at [234, 149] on div "ID de embarque Cliente emisor Origen Fecha de embarque Costo planificado Entreg…" at bounding box center [376, 137] width 662 height 86
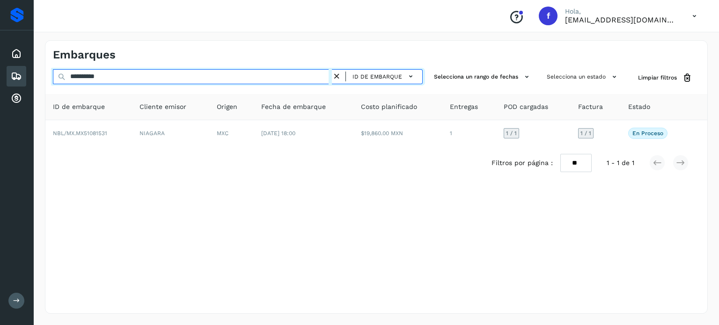
drag, startPoint x: 137, startPoint y: 77, endPoint x: 19, endPoint y: 75, distance: 117.9
click at [19, 75] on div "**********" at bounding box center [359, 162] width 719 height 325
click at [89, 74] on input "**********" at bounding box center [192, 76] width 279 height 15
paste input "text"
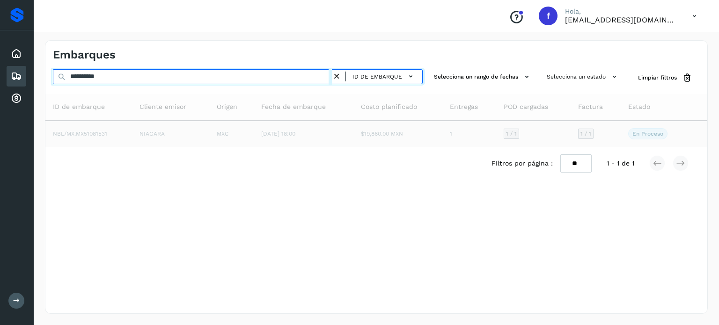
type input "**********"
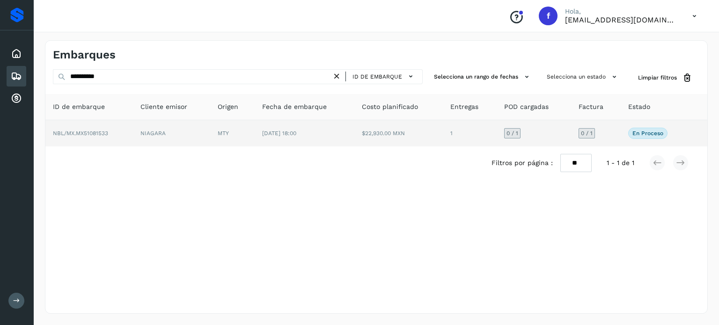
click at [458, 139] on td "1" at bounding box center [470, 133] width 54 height 26
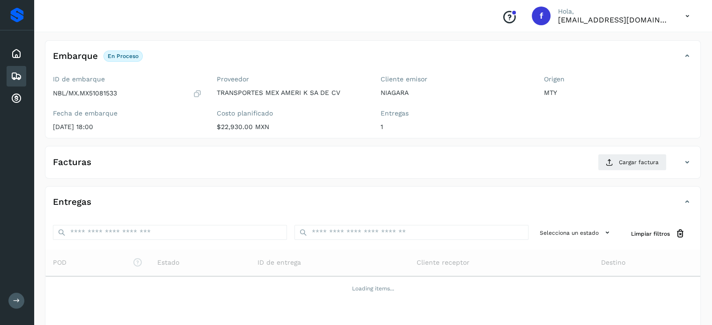
scroll to position [113, 0]
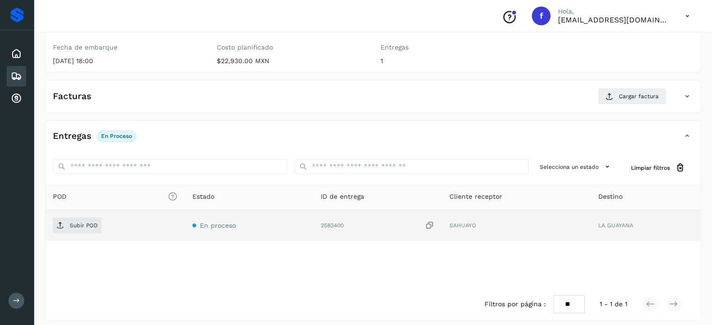
click at [430, 222] on icon at bounding box center [428, 226] width 9 height 10
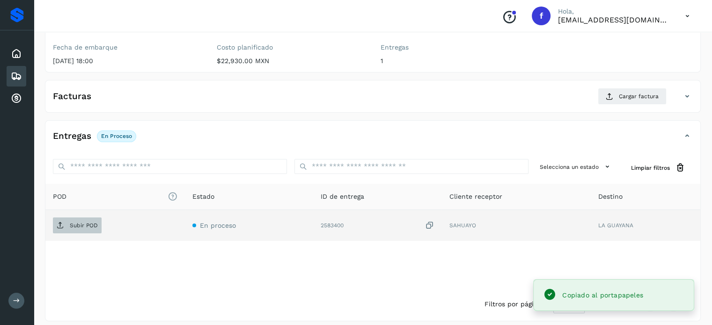
click at [94, 223] on p "Subir POD" at bounding box center [84, 225] width 28 height 7
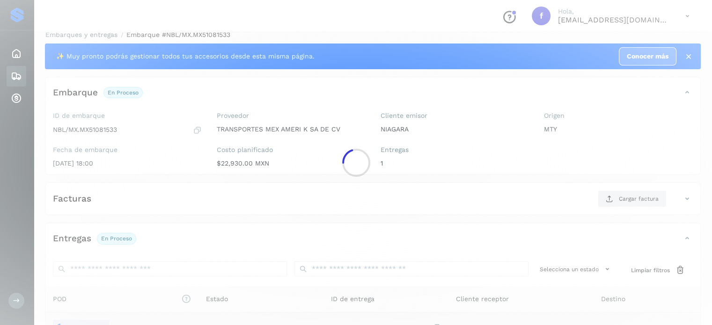
scroll to position [0, 0]
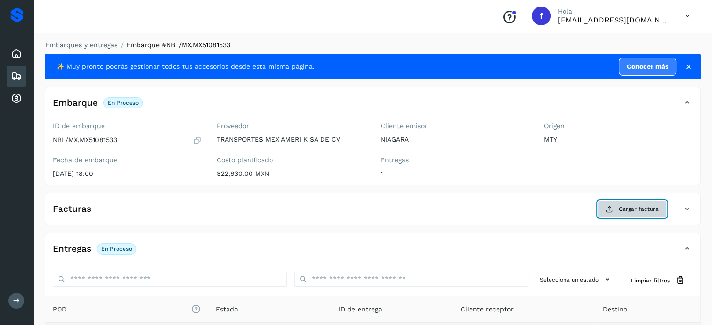
click at [631, 209] on span "Cargar factura" at bounding box center [639, 209] width 40 height 8
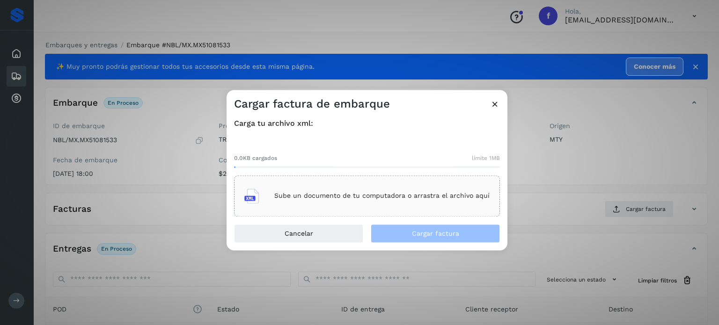
click at [294, 203] on div "Sube un documento de tu computadora o arrastra el archivo aquí" at bounding box center [366, 195] width 245 height 25
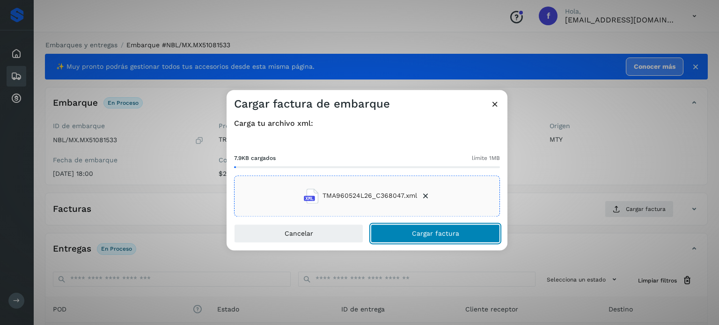
drag, startPoint x: 443, startPoint y: 235, endPoint x: 443, endPoint y: 229, distance: 6.6
click at [443, 235] on span "Cargar factura" at bounding box center [435, 233] width 47 height 7
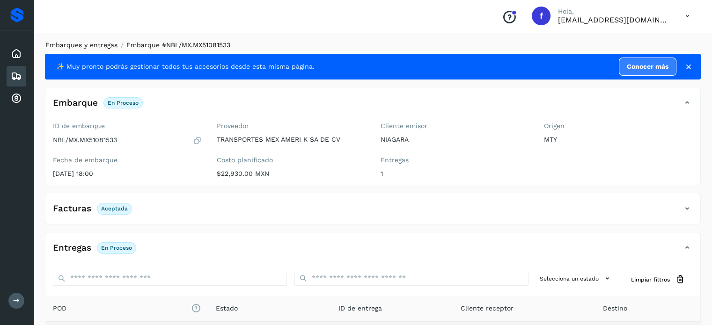
click at [95, 43] on link "Embarques y entregas" at bounding box center [81, 44] width 72 height 7
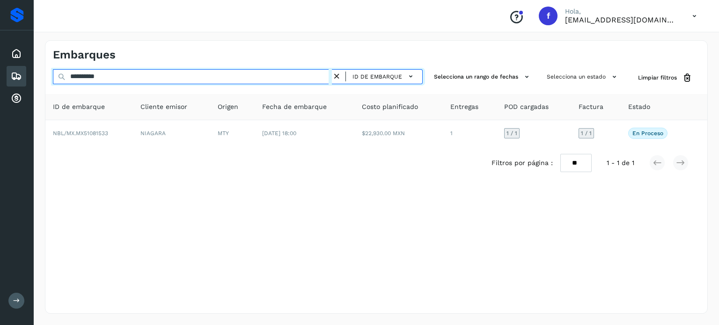
click at [99, 74] on input "**********" at bounding box center [192, 76] width 279 height 15
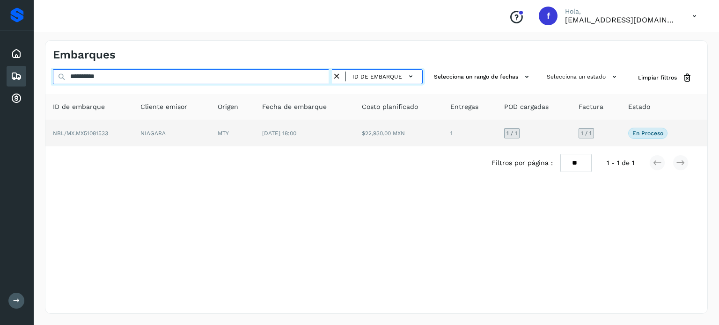
paste input "**********"
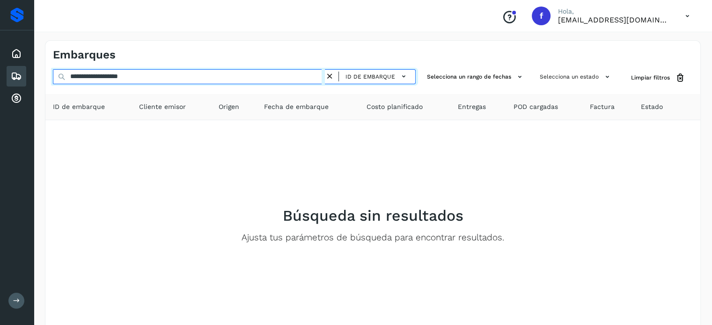
drag, startPoint x: 107, startPoint y: 78, endPoint x: 0, endPoint y: 77, distance: 106.7
click at [0, 77] on div "**********" at bounding box center [356, 187] width 712 height 375
paste input "text"
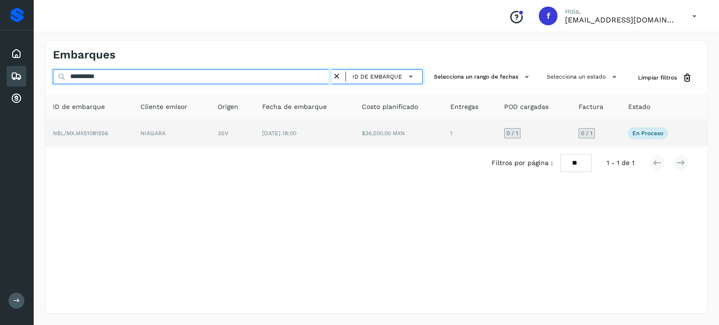
type input "**********"
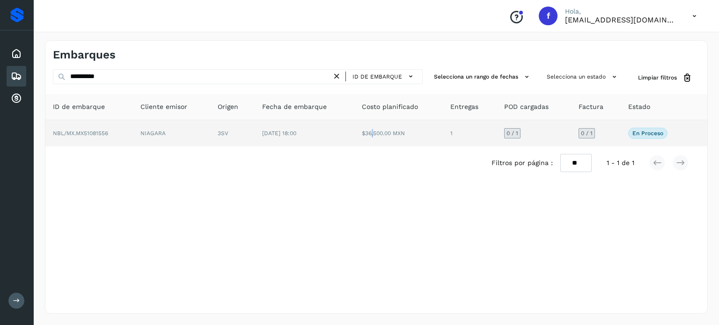
click at [371, 131] on td "$36,500.00 MXN" at bounding box center [398, 133] width 89 height 26
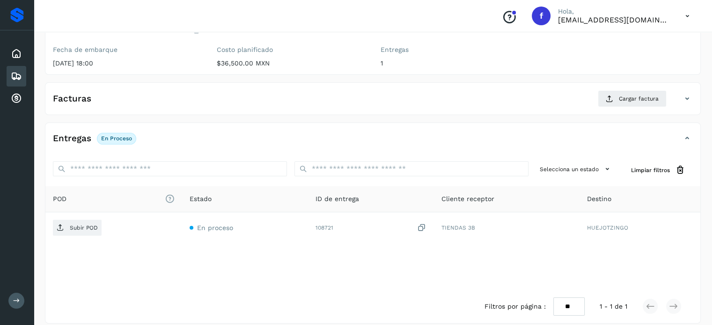
scroll to position [119, 0]
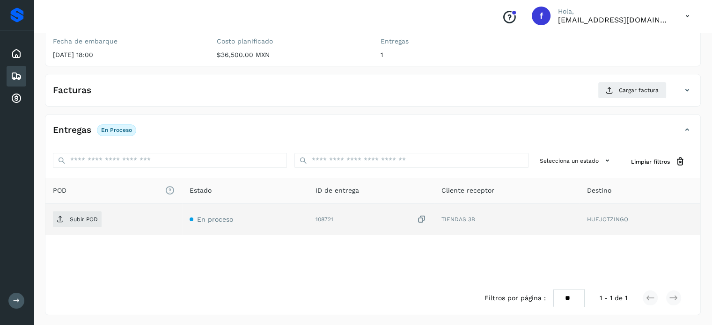
click at [424, 219] on icon at bounding box center [421, 220] width 9 height 10
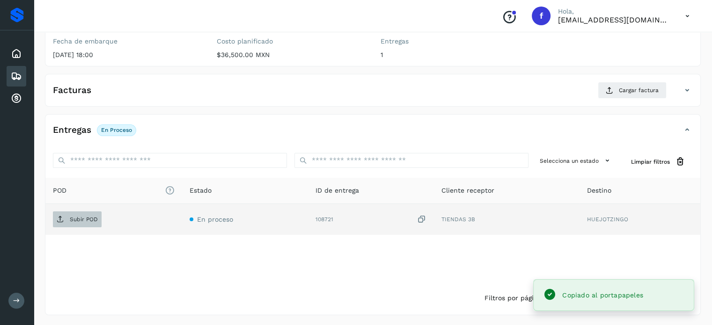
click at [67, 222] on span "Subir POD" at bounding box center [77, 219] width 49 height 15
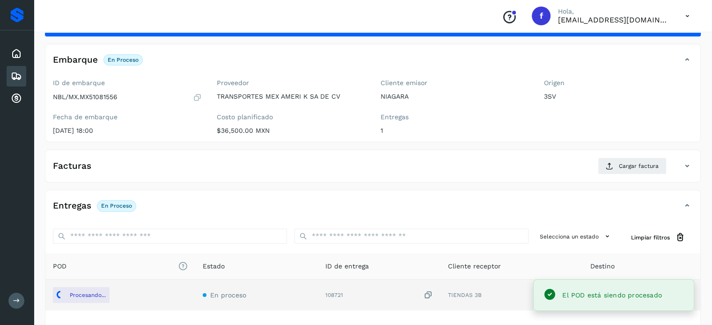
scroll to position [0, 0]
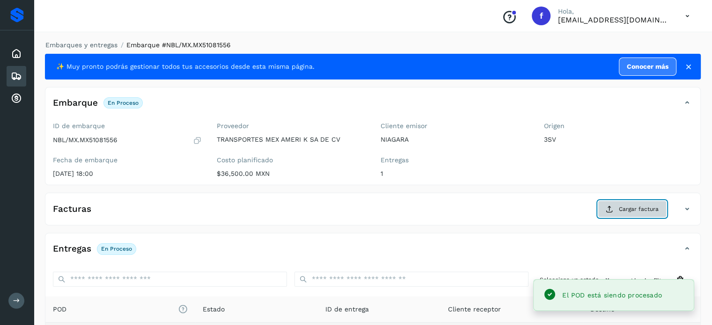
click at [633, 211] on span "Cargar factura" at bounding box center [639, 209] width 40 height 8
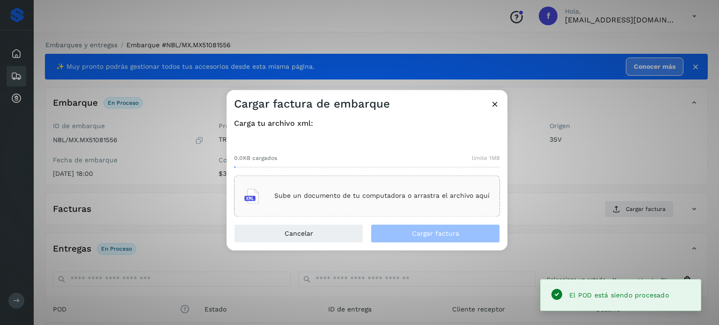
click at [399, 202] on div "Sube un documento de tu computadora o arrastra el archivo aquí" at bounding box center [366, 195] width 245 height 25
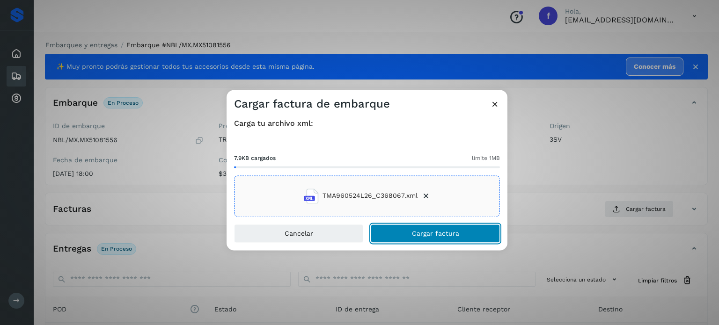
click at [465, 236] on button "Cargar factura" at bounding box center [435, 233] width 129 height 19
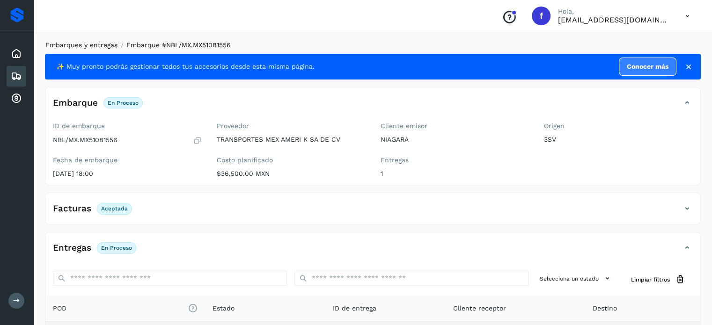
click at [102, 42] on link "Embarques y entregas" at bounding box center [81, 44] width 72 height 7
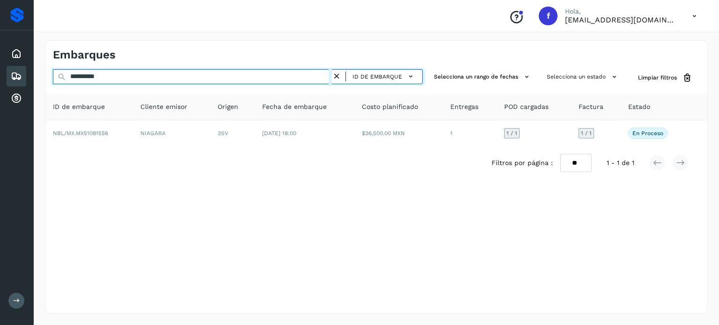
click at [86, 73] on input "**********" at bounding box center [192, 76] width 279 height 15
paste input "text"
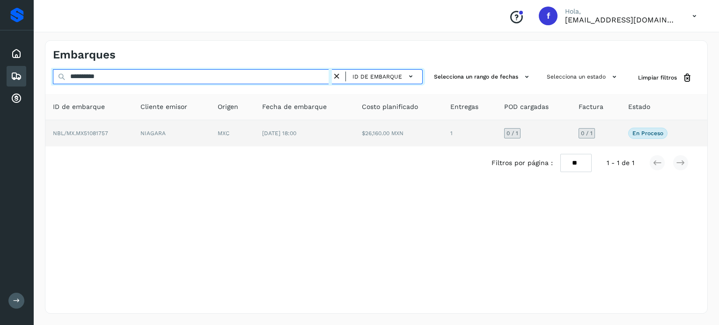
type input "**********"
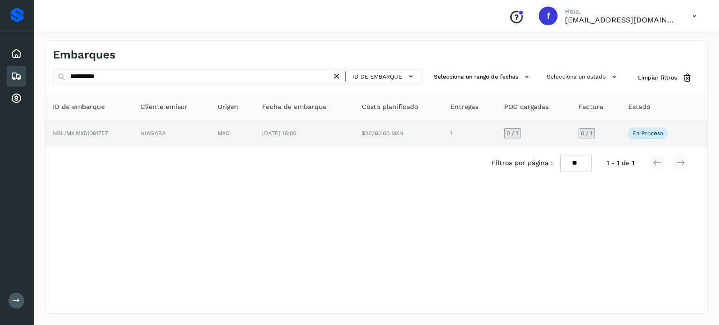
click at [335, 136] on td "[DATE] 18:00" at bounding box center [304, 133] width 99 height 26
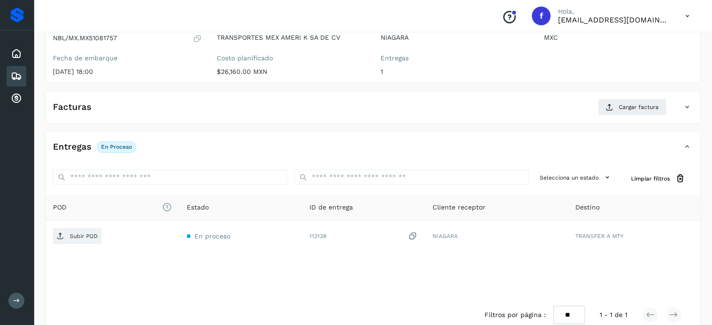
scroll to position [113, 0]
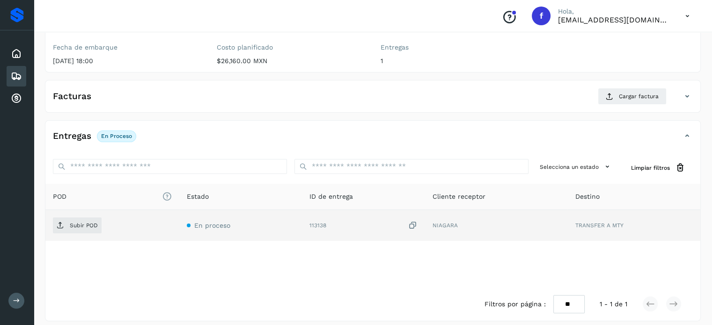
click at [414, 224] on icon at bounding box center [412, 226] width 9 height 10
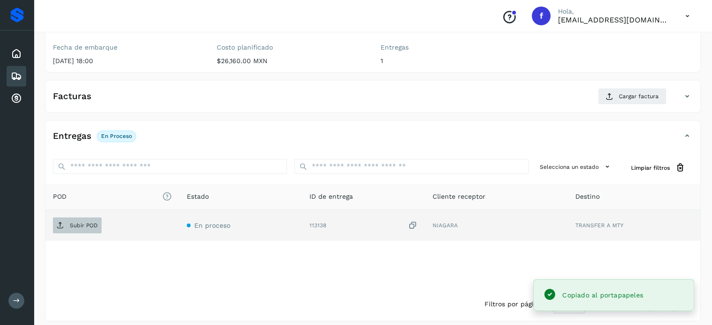
click at [87, 227] on p "Subir POD" at bounding box center [84, 225] width 28 height 7
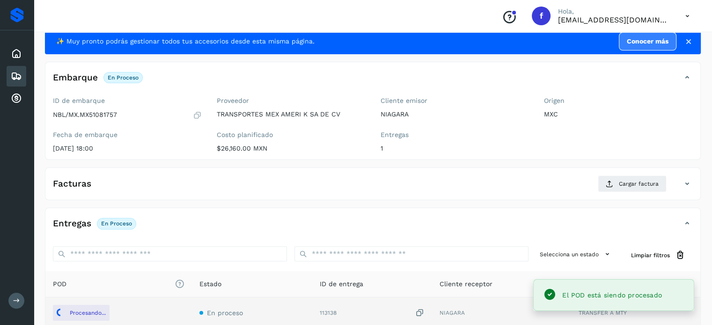
scroll to position [0, 0]
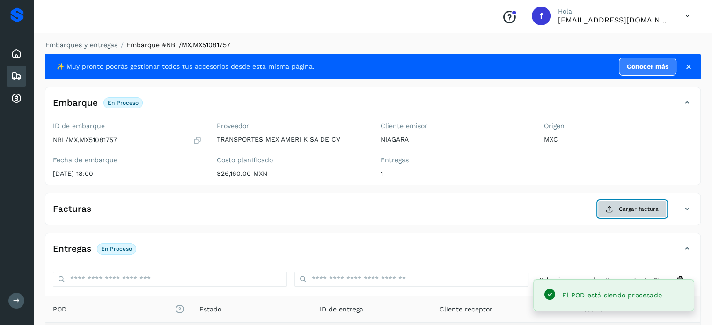
click at [630, 206] on span "Cargar factura" at bounding box center [639, 209] width 40 height 8
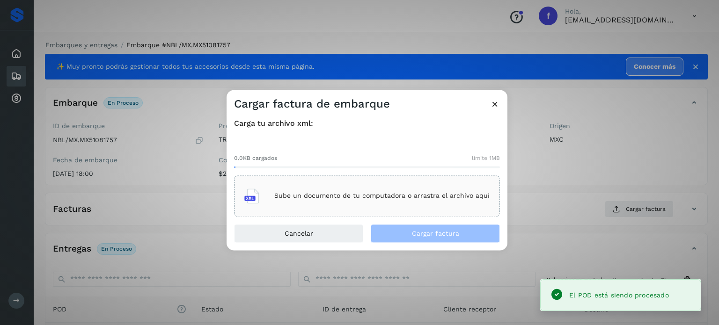
click at [380, 192] on p "Sube un documento de tu computadora o arrastra el archivo aquí" at bounding box center [381, 196] width 215 height 8
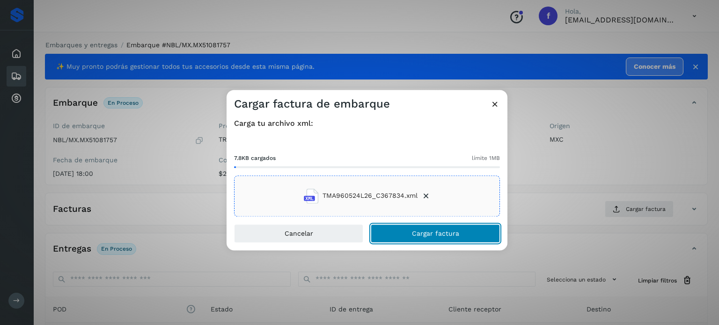
click at [431, 234] on span "Cargar factura" at bounding box center [435, 233] width 47 height 7
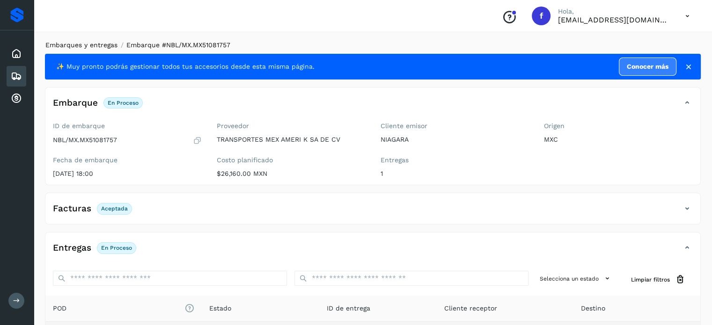
click at [95, 41] on link "Embarques y entregas" at bounding box center [81, 44] width 72 height 7
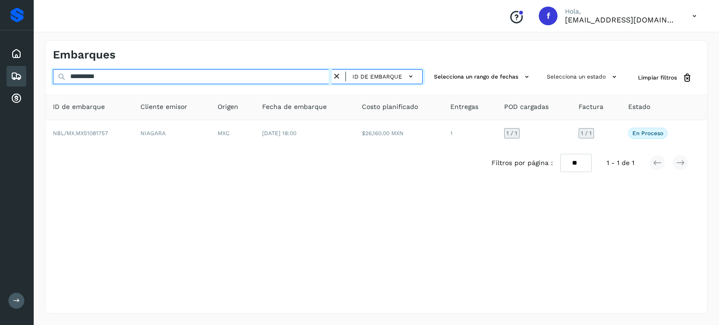
click at [94, 73] on input "**********" at bounding box center [192, 76] width 279 height 15
drag, startPoint x: 124, startPoint y: 75, endPoint x: 13, endPoint y: 81, distance: 112.0
click at [13, 80] on div "**********" at bounding box center [359, 162] width 719 height 325
paste input "text"
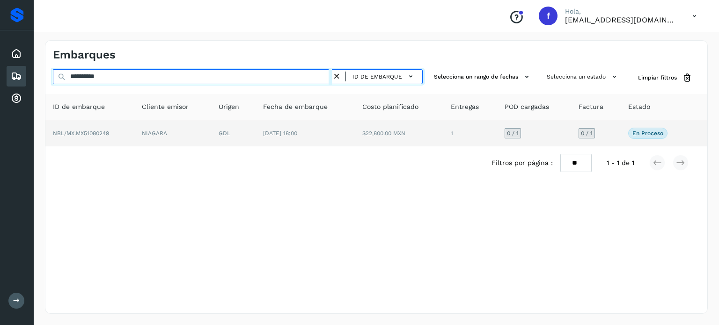
type input "**********"
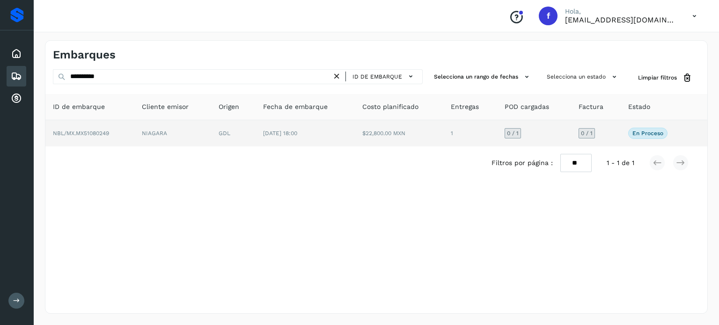
click at [262, 144] on td "[DATE] 18:00" at bounding box center [305, 133] width 99 height 26
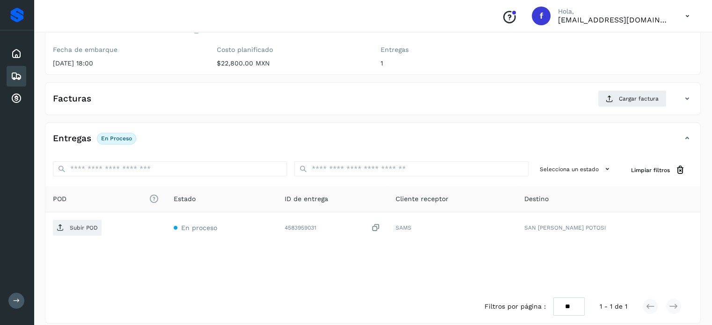
scroll to position [119, 0]
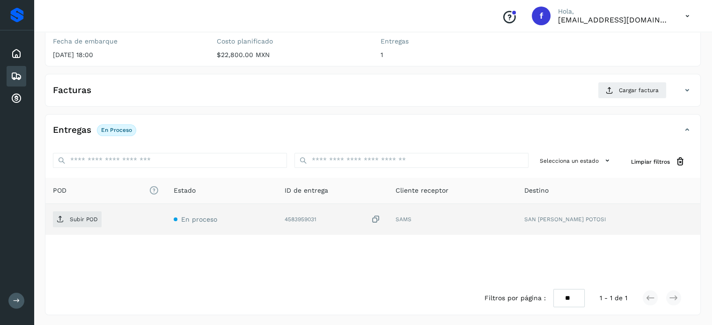
click at [380, 220] on icon at bounding box center [375, 220] width 9 height 10
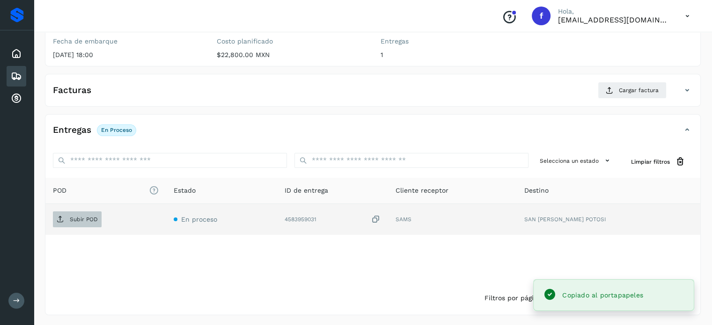
click at [60, 222] on icon at bounding box center [60, 219] width 7 height 7
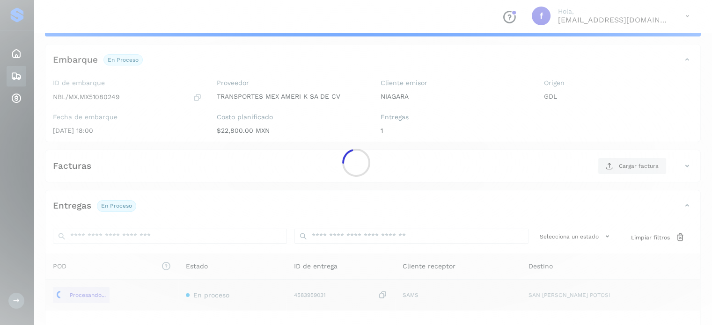
scroll to position [0, 0]
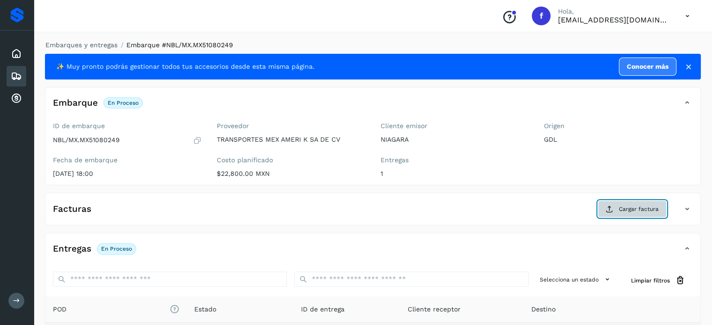
click at [639, 208] on span "Cargar factura" at bounding box center [639, 209] width 40 height 8
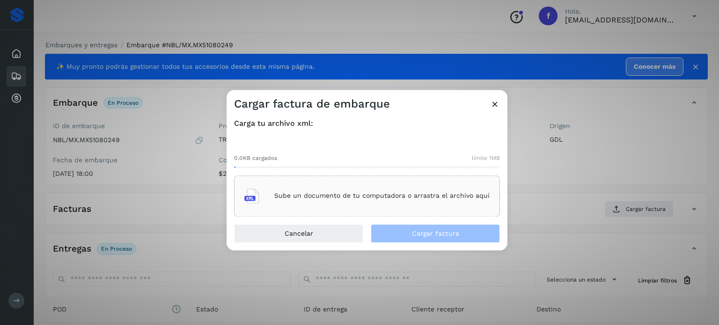
click at [329, 189] on div "Sube un documento de tu computadora o arrastra el archivo aquí" at bounding box center [366, 195] width 245 height 25
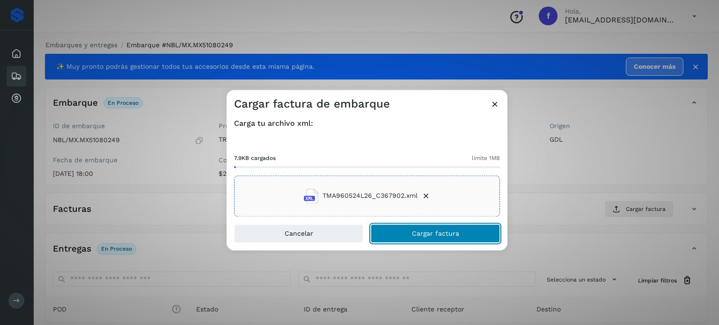
click at [423, 230] on span "Cargar factura" at bounding box center [435, 233] width 47 height 7
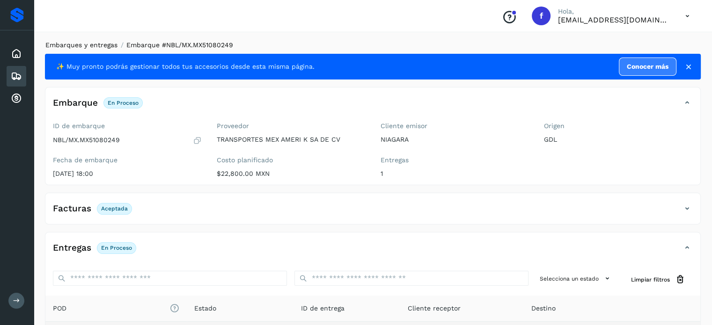
click at [109, 44] on link "Embarques y entregas" at bounding box center [81, 44] width 72 height 7
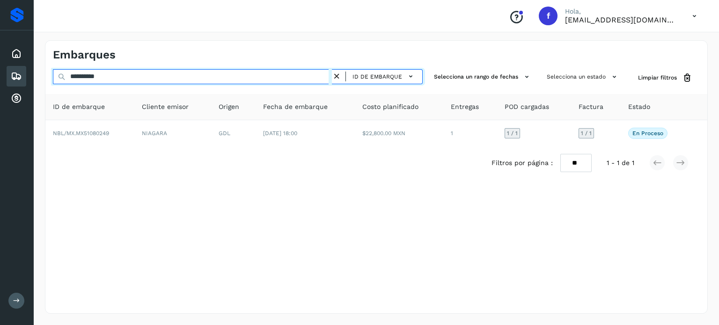
click at [103, 75] on input "**********" at bounding box center [192, 76] width 279 height 15
paste input "text"
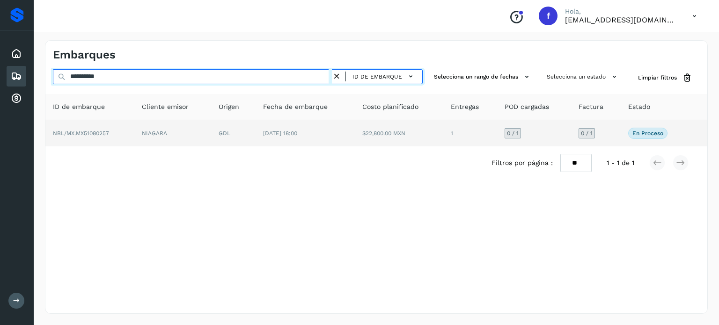
type input "**********"
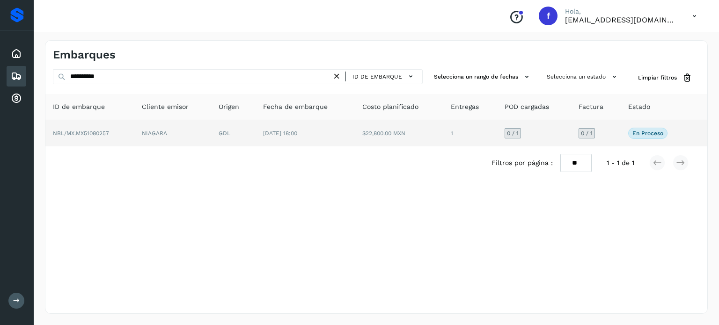
click at [301, 140] on td "[DATE] 18:00" at bounding box center [305, 133] width 99 height 26
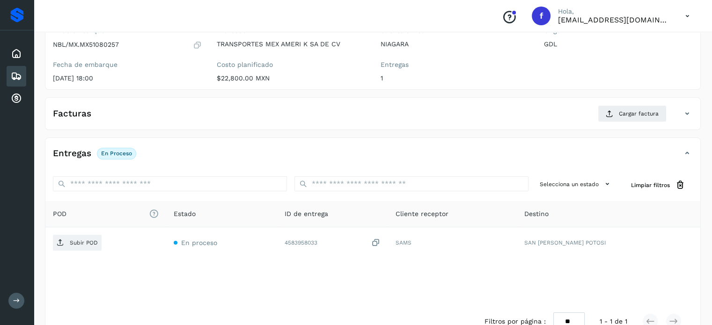
scroll to position [119, 0]
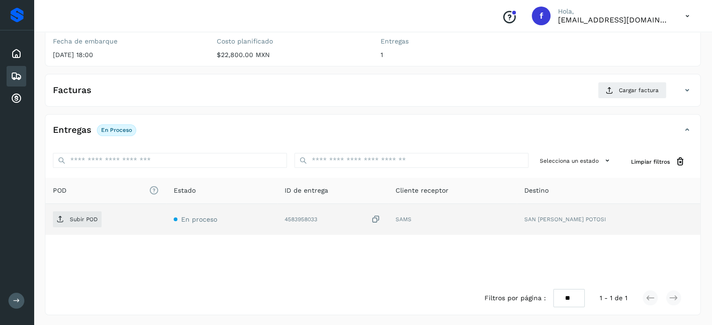
click at [380, 216] on icon at bounding box center [375, 220] width 9 height 10
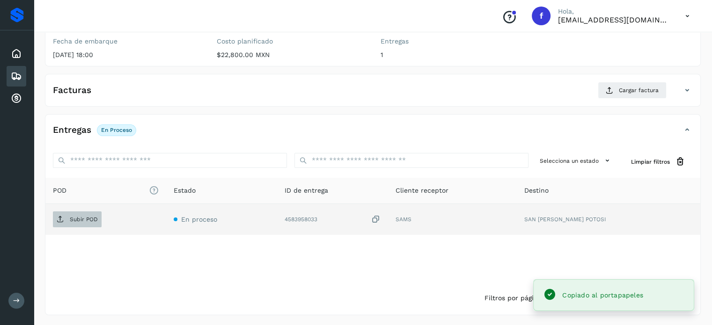
click at [81, 224] on span "Subir POD" at bounding box center [77, 219] width 49 height 15
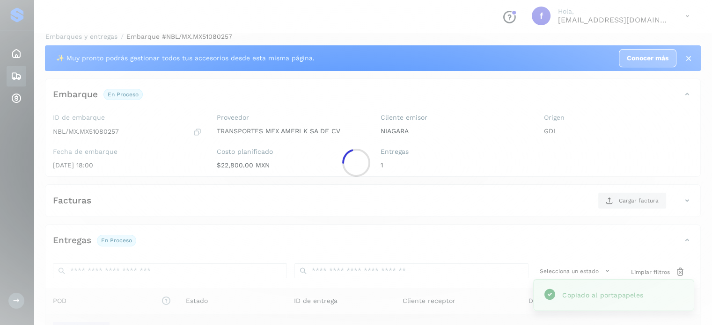
scroll to position [0, 0]
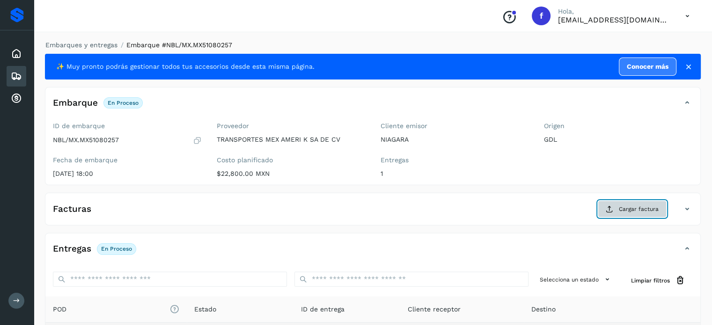
click at [636, 204] on button "Cargar factura" at bounding box center [632, 209] width 69 height 17
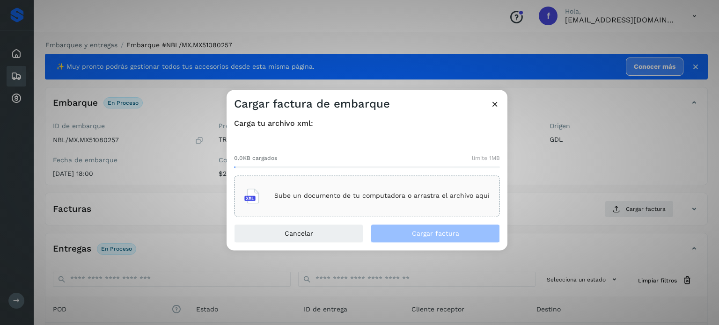
click at [415, 207] on div "Sube un documento de tu computadora o arrastra el archivo aquí" at bounding box center [366, 195] width 245 height 25
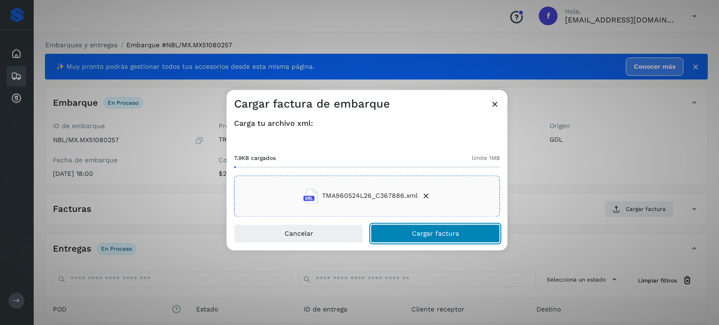
click at [436, 234] on span "Cargar factura" at bounding box center [435, 233] width 47 height 7
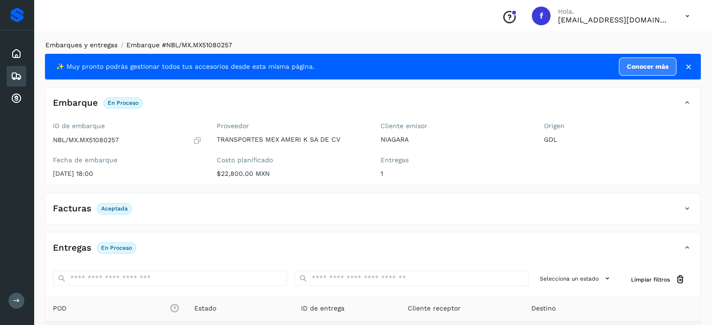
click at [87, 43] on link "Embarques y entregas" at bounding box center [81, 44] width 72 height 7
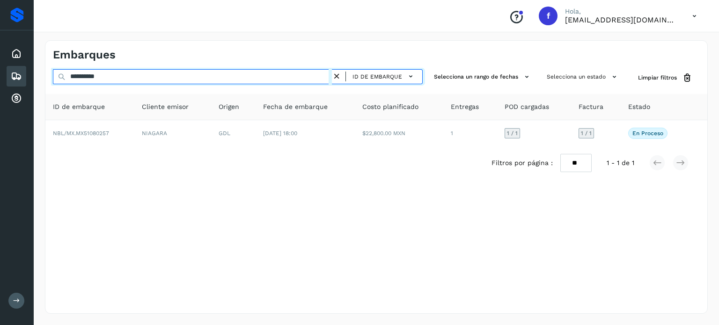
click at [94, 77] on input "**********" at bounding box center [192, 76] width 279 height 15
paste input "text"
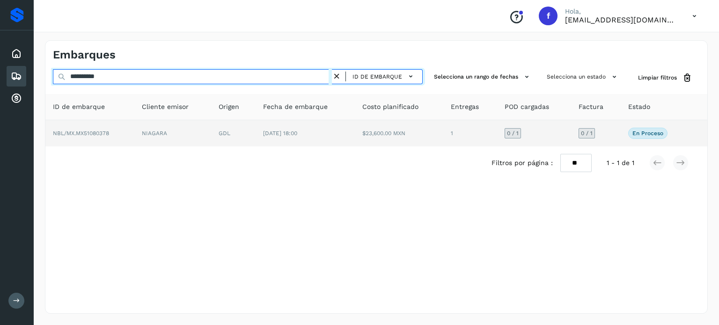
type input "**********"
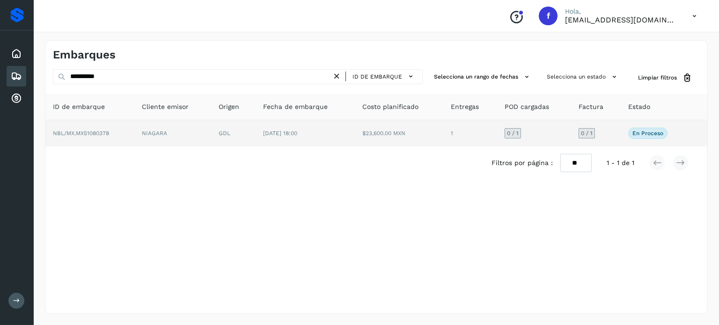
click at [211, 141] on td "NIAGARA" at bounding box center [172, 133] width 77 height 26
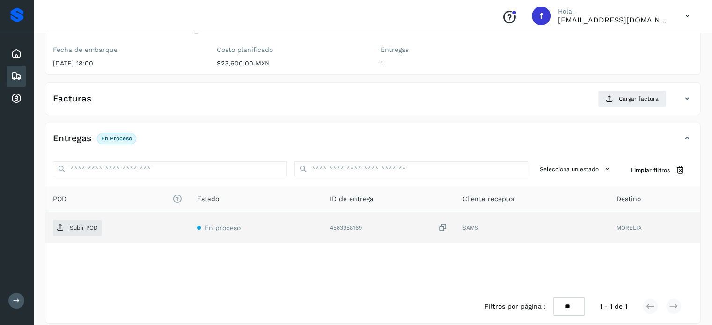
scroll to position [119, 0]
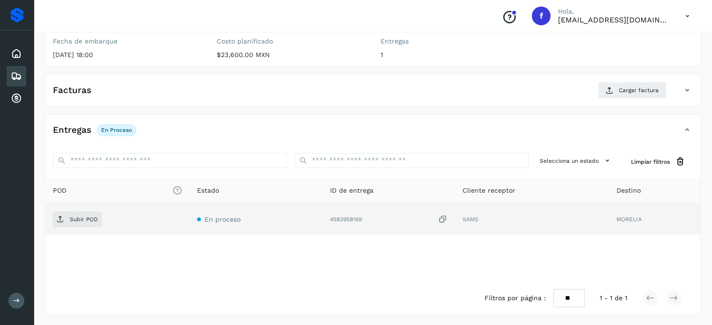
click at [441, 220] on icon at bounding box center [442, 220] width 9 height 10
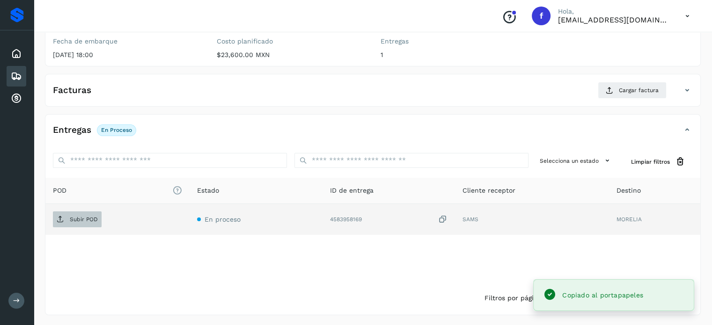
click at [82, 217] on p "Subir POD" at bounding box center [84, 219] width 28 height 7
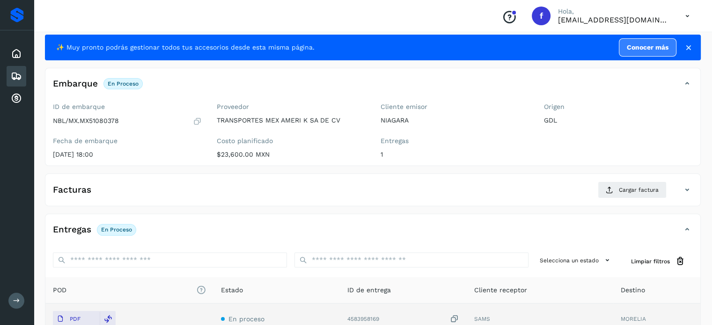
scroll to position [0, 0]
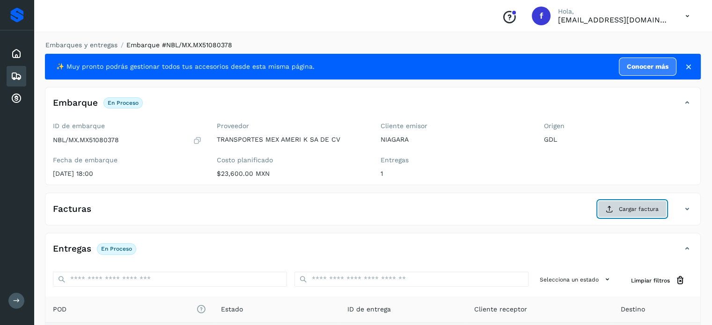
click at [641, 209] on span "Cargar factura" at bounding box center [639, 209] width 40 height 8
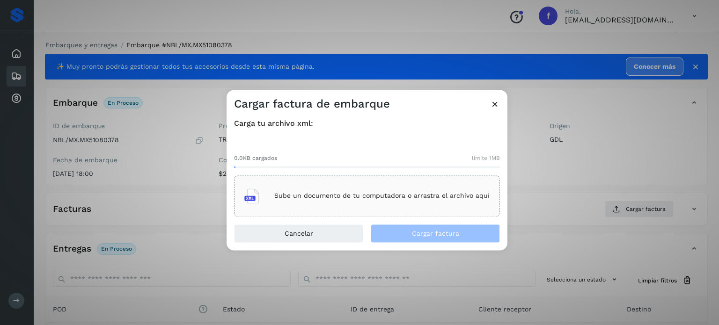
click at [383, 198] on p "Sube un documento de tu computadora o arrastra el archivo aquí" at bounding box center [381, 196] width 215 height 8
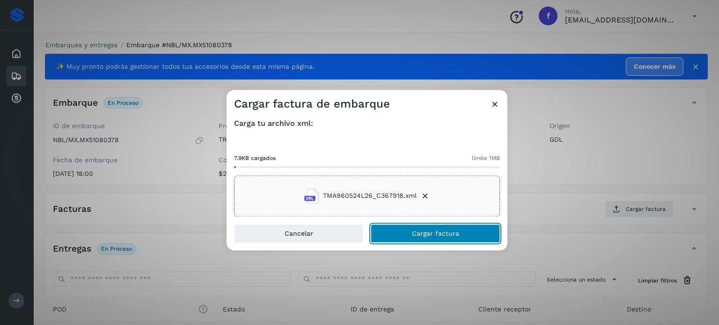
click at [421, 234] on span "Cargar factura" at bounding box center [435, 233] width 47 height 7
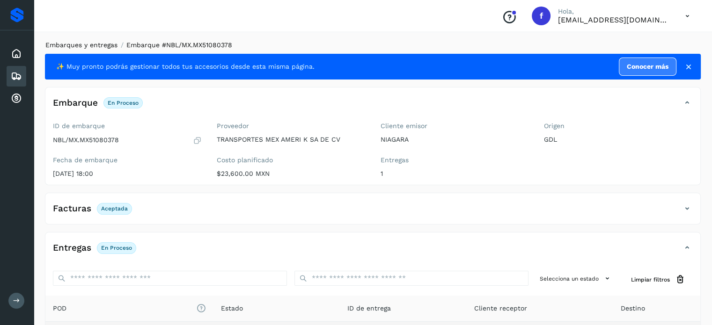
click at [91, 43] on link "Embarques y entregas" at bounding box center [81, 44] width 72 height 7
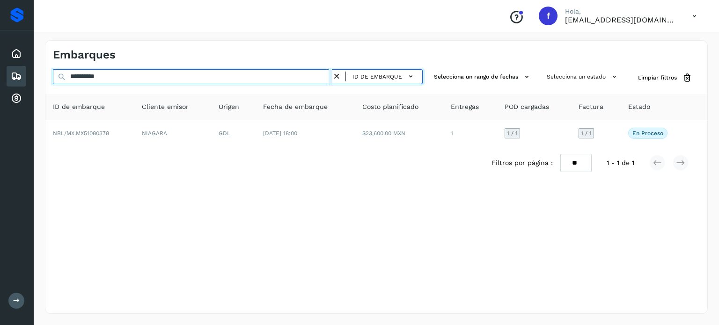
click at [100, 76] on input "**********" at bounding box center [192, 76] width 279 height 15
paste input "text"
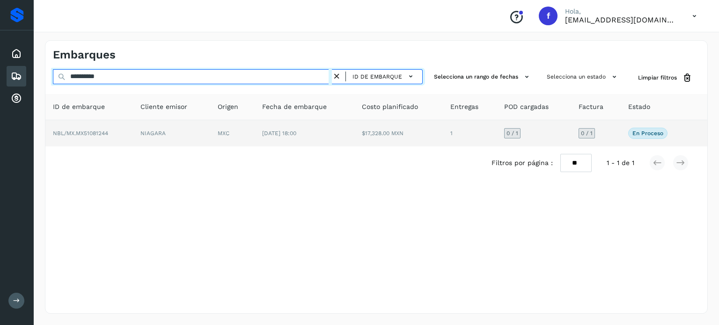
type input "**********"
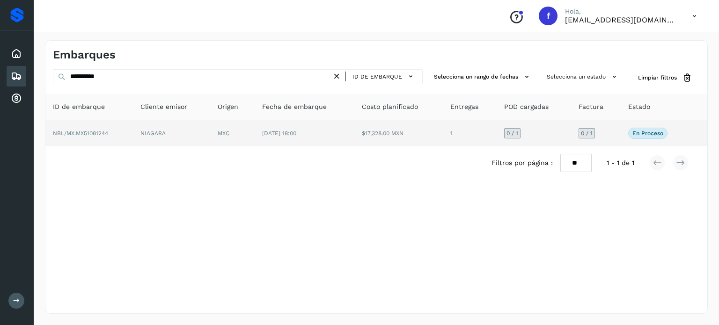
click at [339, 134] on td "[DATE] 18:00" at bounding box center [304, 133] width 99 height 26
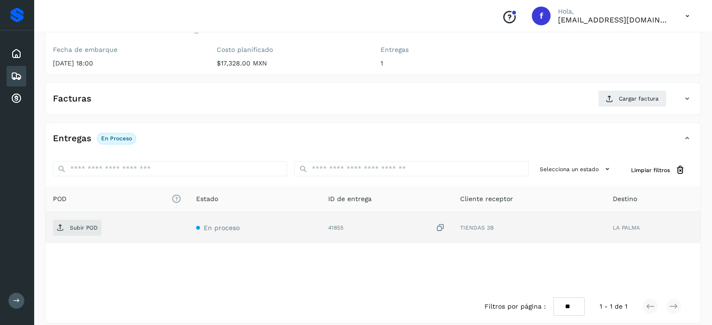
scroll to position [119, 0]
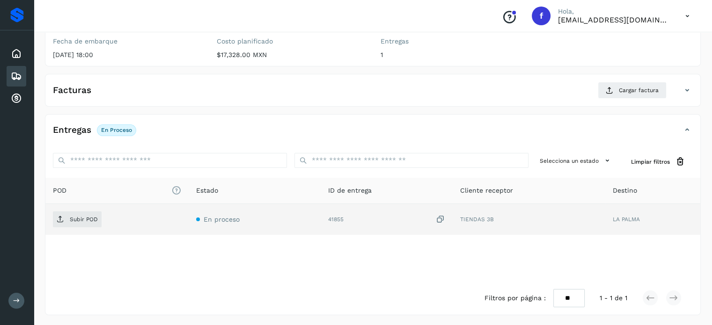
click at [439, 217] on icon at bounding box center [440, 220] width 9 height 10
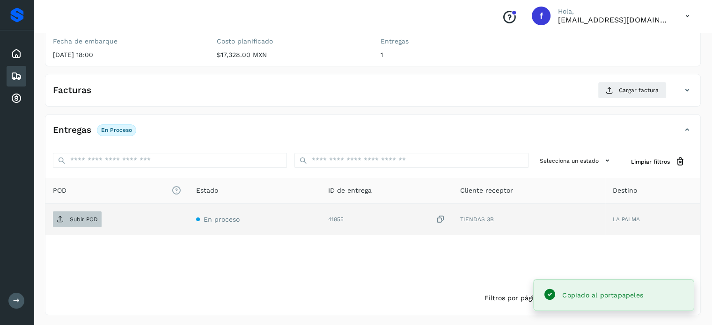
click at [93, 216] on p "Subir POD" at bounding box center [84, 219] width 28 height 7
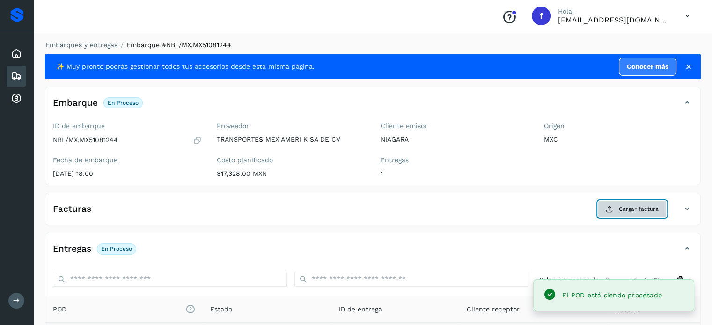
click at [624, 209] on span "Cargar factura" at bounding box center [639, 209] width 40 height 8
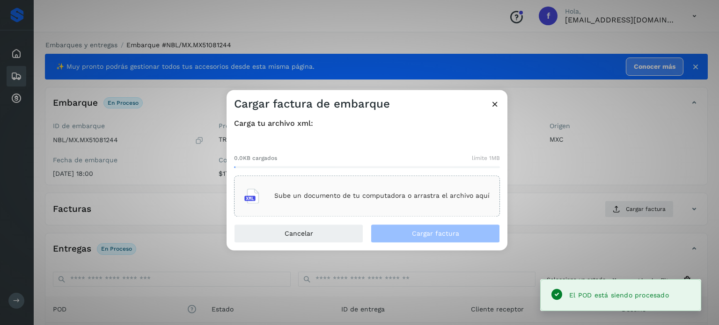
click at [369, 198] on p "Sube un documento de tu computadora o arrastra el archivo aquí" at bounding box center [381, 196] width 215 height 8
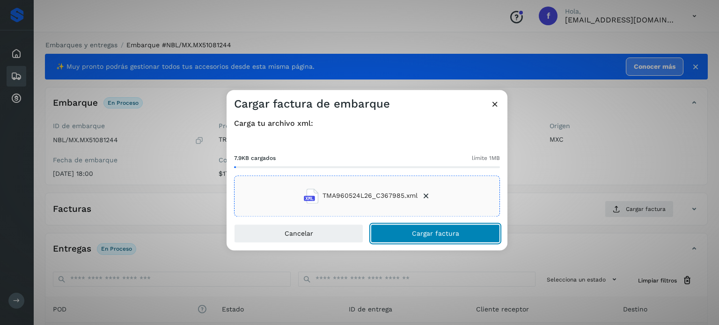
click at [422, 232] on span "Cargar factura" at bounding box center [435, 233] width 47 height 7
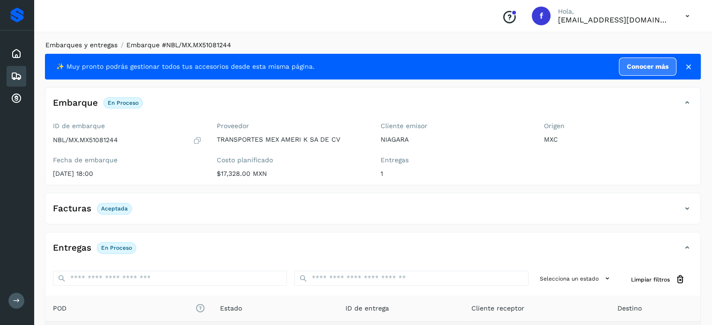
click at [99, 45] on link "Embarques y entregas" at bounding box center [81, 44] width 72 height 7
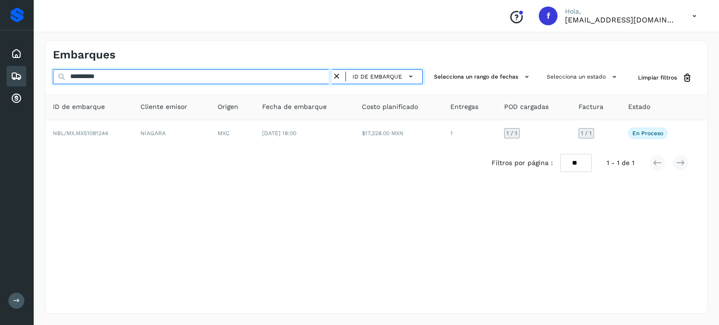
click at [91, 74] on input "**********" at bounding box center [192, 76] width 279 height 15
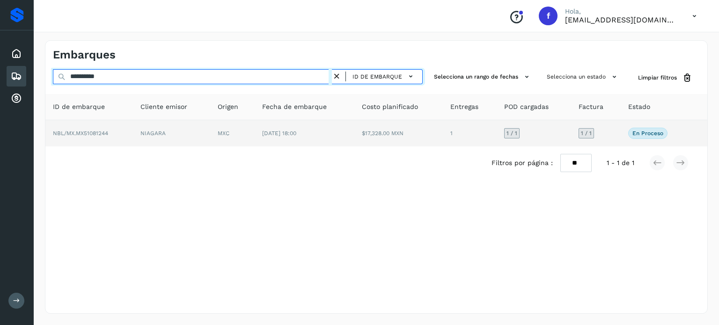
paste input "text"
type input "**********"
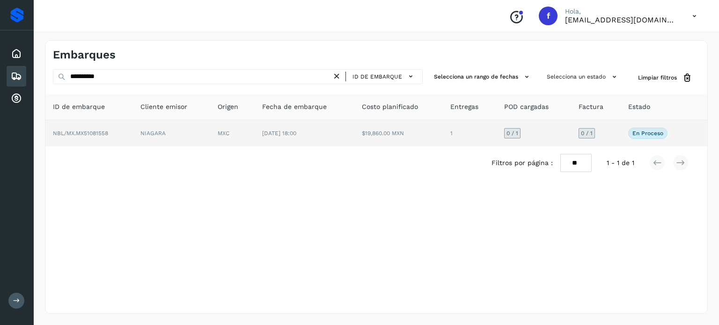
click at [296, 134] on span "[DATE] 18:00" at bounding box center [279, 133] width 34 height 7
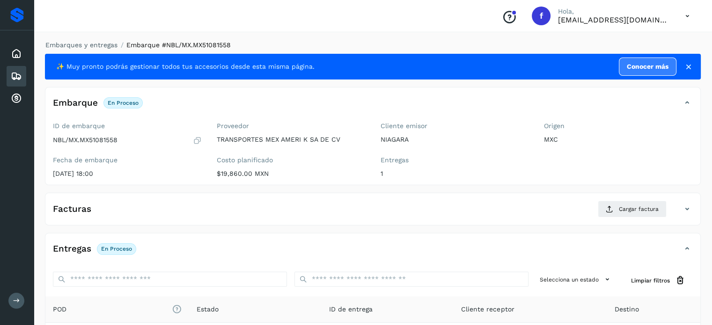
scroll to position [119, 0]
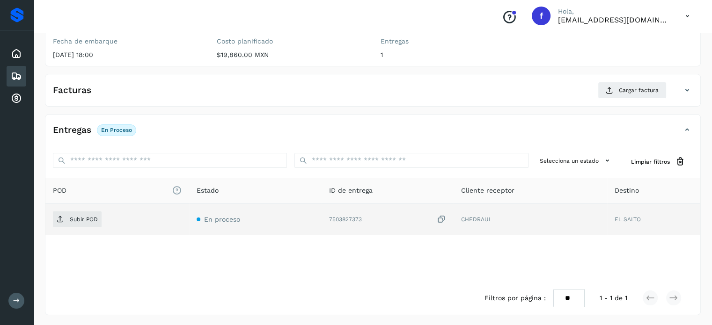
click at [440, 217] on icon at bounding box center [441, 220] width 9 height 10
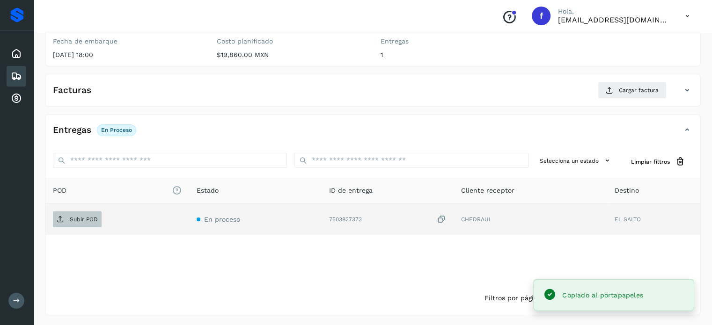
click at [81, 220] on p "Subir POD" at bounding box center [84, 219] width 28 height 7
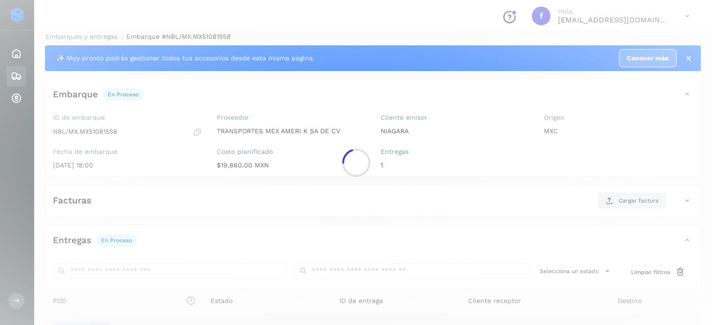
scroll to position [0, 0]
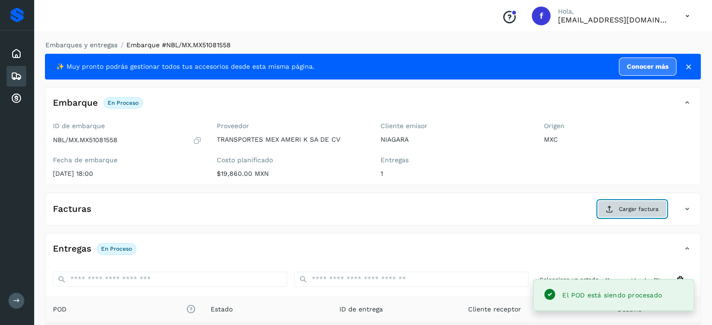
click at [609, 208] on icon at bounding box center [609, 208] width 7 height 7
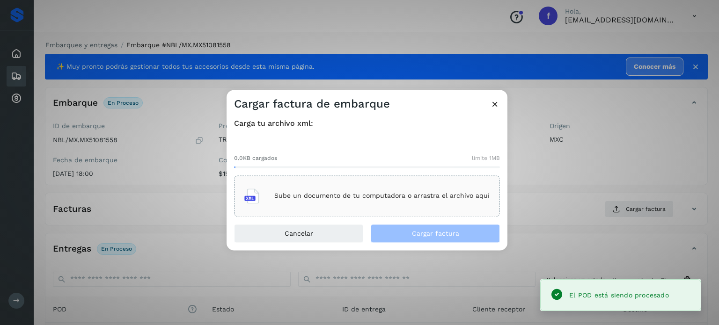
click at [422, 192] on div "Sube un documento de tu computadora o arrastra el archivo aquí" at bounding box center [366, 195] width 245 height 25
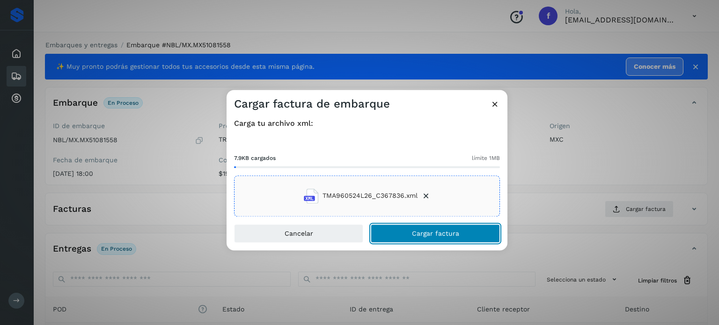
click at [427, 232] on span "Cargar factura" at bounding box center [435, 233] width 47 height 7
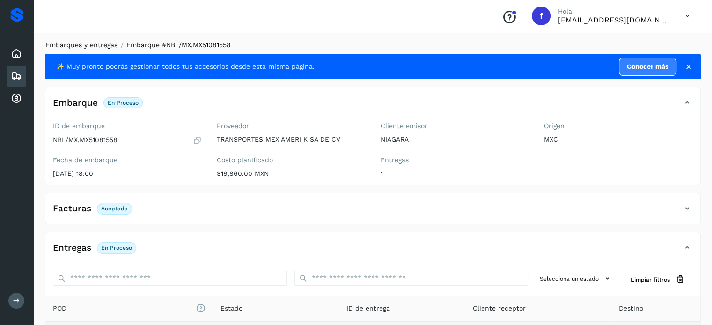
click at [97, 42] on link "Embarques y entregas" at bounding box center [81, 44] width 72 height 7
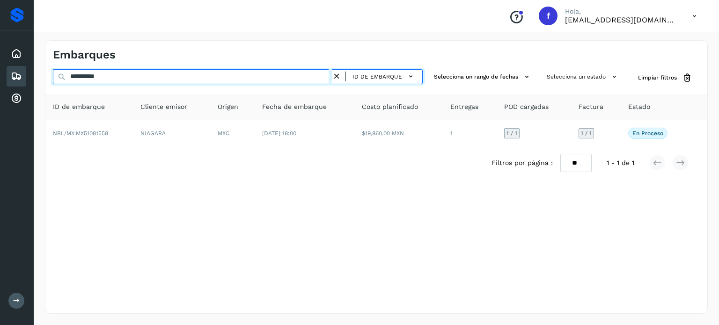
click at [101, 76] on input "**********" at bounding box center [192, 76] width 279 height 15
paste input "text"
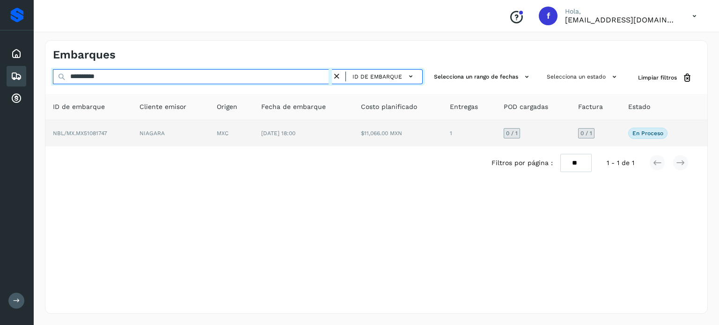
type input "**********"
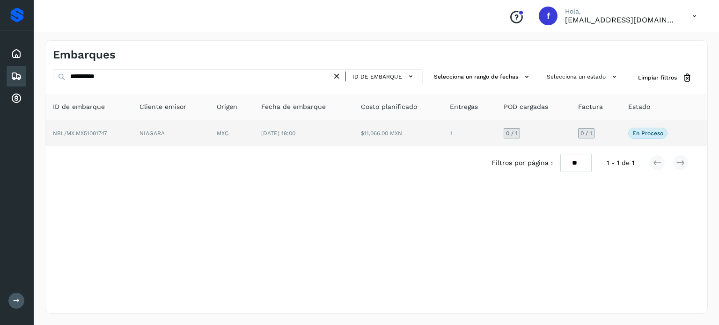
click at [374, 139] on td "$11,066.00 MXN" at bounding box center [397, 133] width 89 height 26
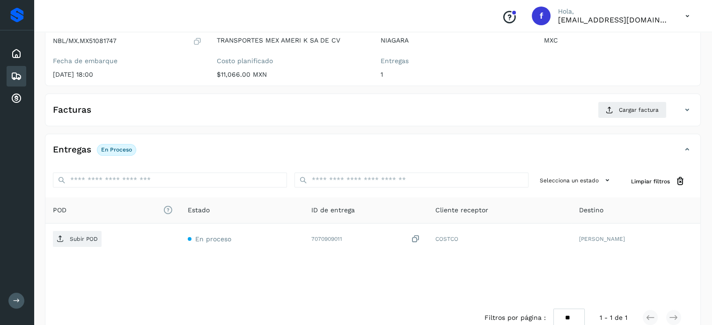
scroll to position [119, 0]
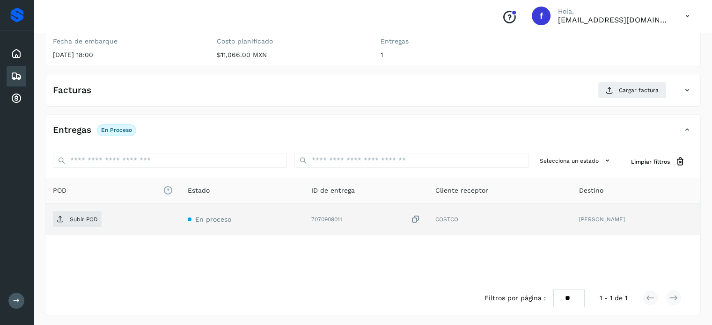
click at [411, 218] on icon at bounding box center [415, 220] width 9 height 10
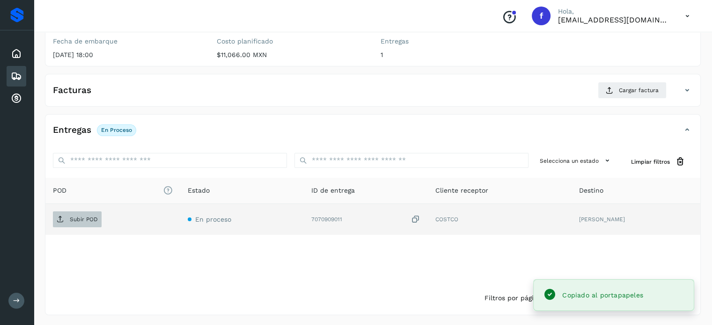
click at [64, 212] on button "Subir POD" at bounding box center [77, 220] width 49 height 16
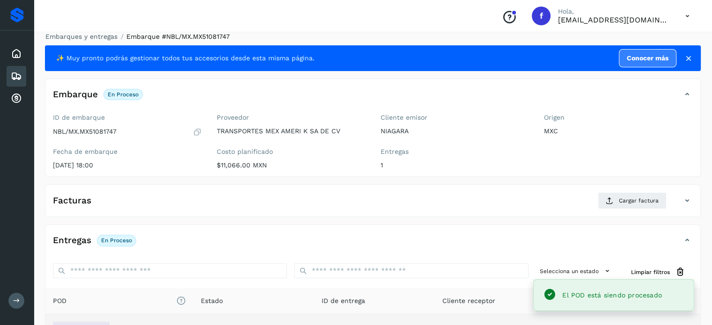
scroll to position [0, 0]
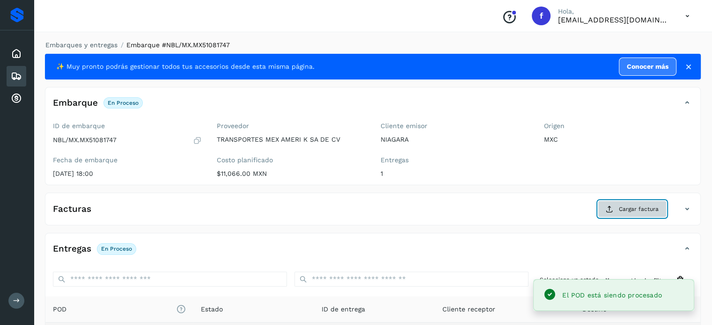
click at [616, 210] on button "Cargar factura" at bounding box center [632, 209] width 69 height 17
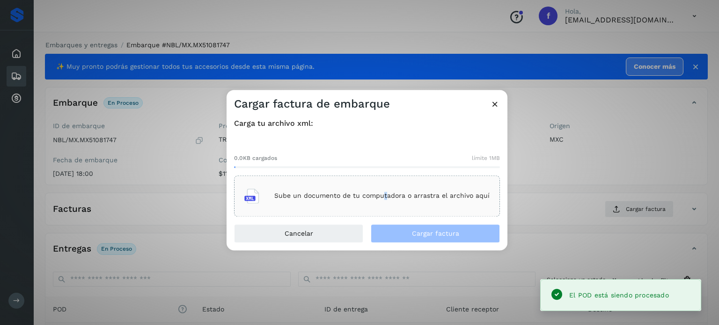
click at [386, 201] on div "Sube un documento de tu computadora o arrastra el archivo aquí" at bounding box center [366, 195] width 245 height 25
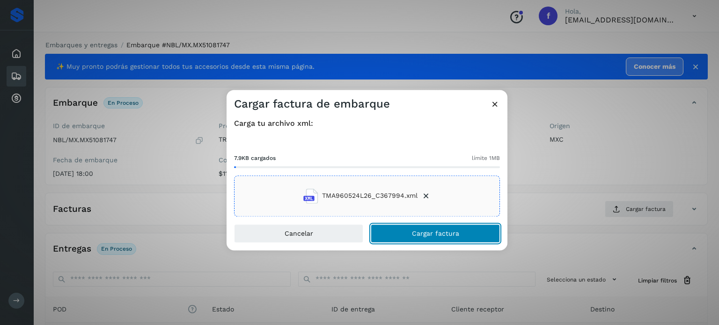
click at [407, 232] on button "Cargar factura" at bounding box center [435, 233] width 129 height 19
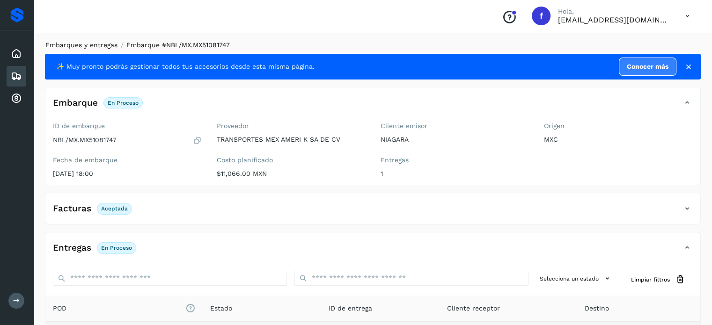
click at [61, 46] on link "Embarques y entregas" at bounding box center [81, 44] width 72 height 7
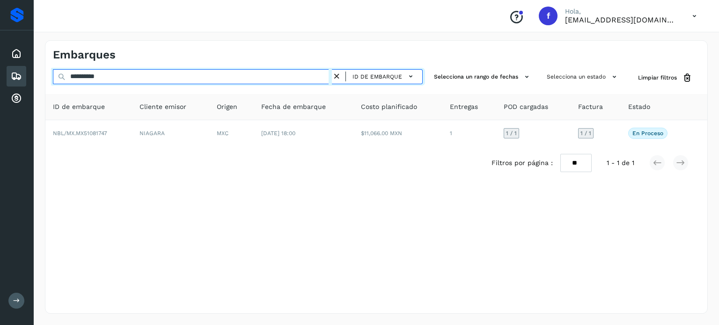
click at [86, 77] on input "**********" at bounding box center [192, 76] width 279 height 15
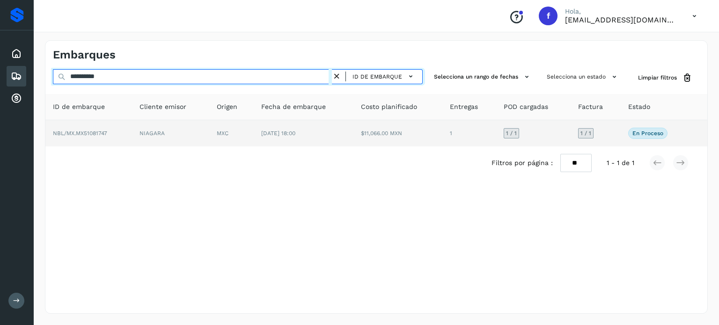
paste input "text"
type input "**********"
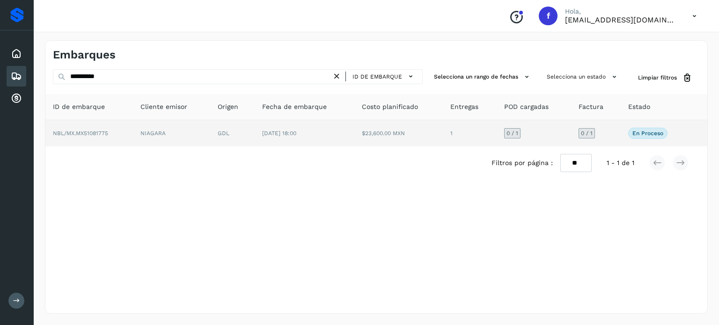
click at [270, 134] on span "[DATE] 18:00" at bounding box center [279, 133] width 34 height 7
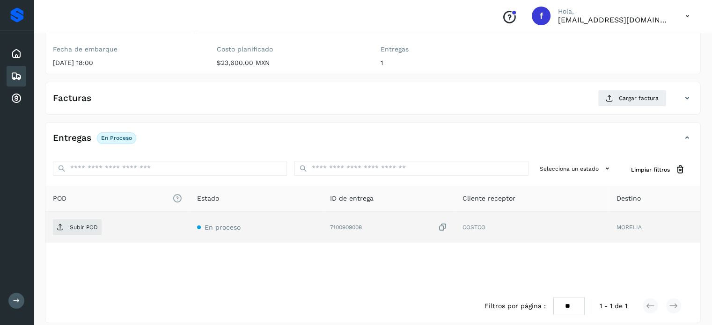
scroll to position [119, 0]
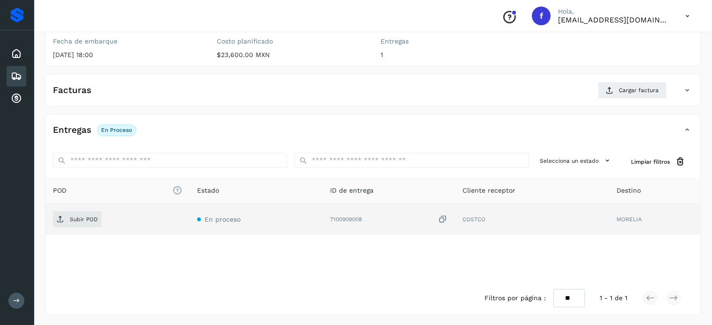
click at [442, 215] on icon at bounding box center [442, 220] width 9 height 10
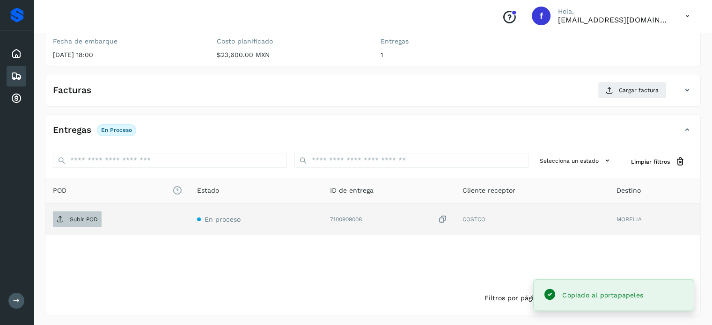
click at [82, 213] on span "Subir POD" at bounding box center [77, 219] width 49 height 15
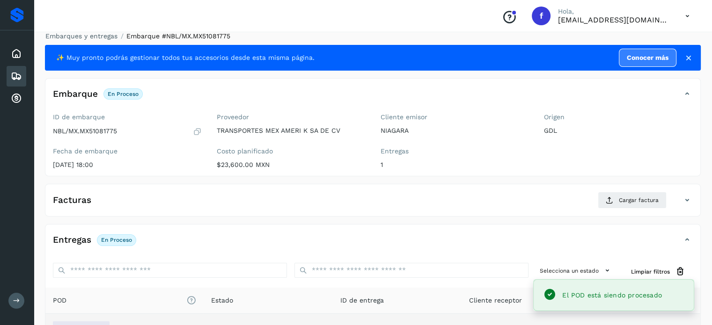
scroll to position [0, 0]
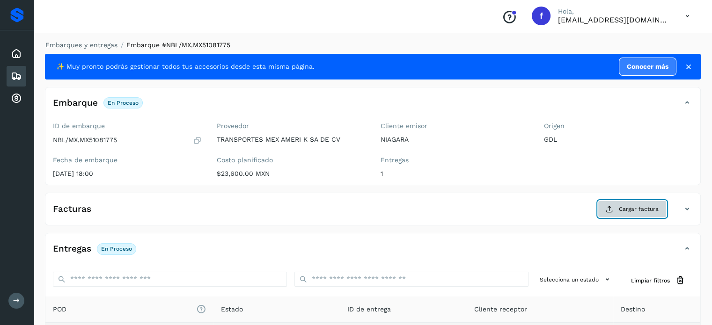
click at [633, 208] on span "Cargar factura" at bounding box center [639, 209] width 40 height 8
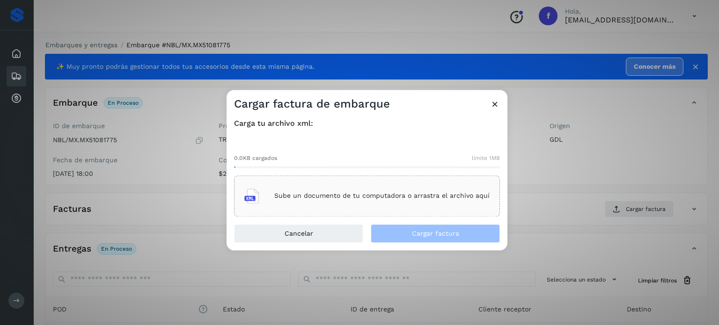
click at [384, 202] on div "Sube un documento de tu computadora o arrastra el archivo aquí" at bounding box center [366, 195] width 245 height 25
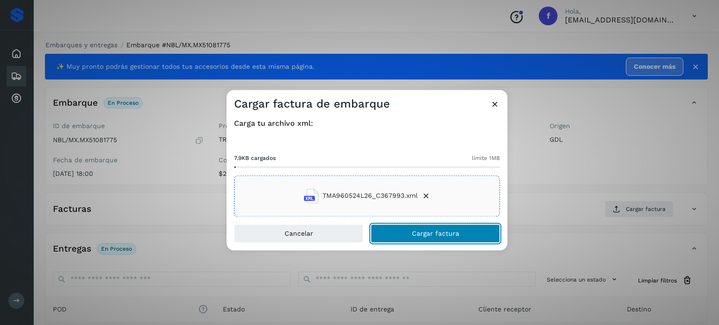
click at [434, 230] on span "Cargar factura" at bounding box center [435, 233] width 47 height 7
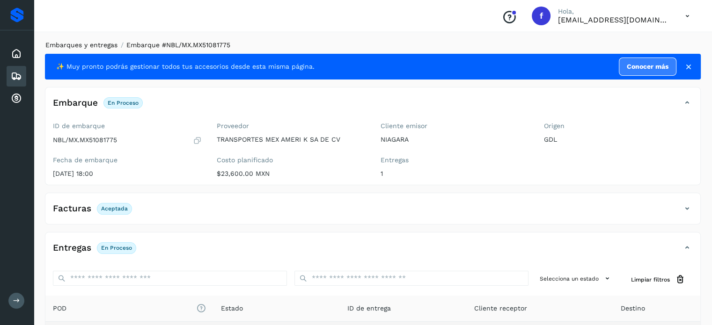
click at [100, 42] on link "Embarques y entregas" at bounding box center [81, 44] width 72 height 7
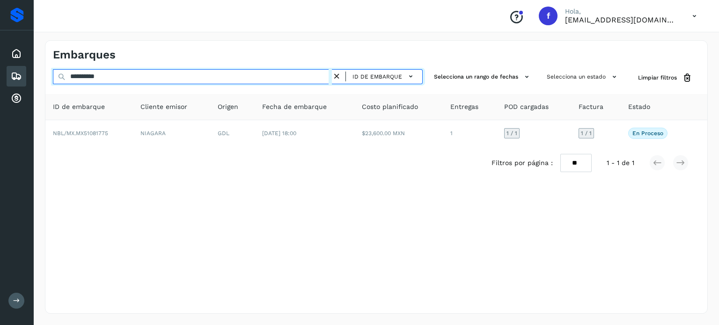
click at [95, 79] on input "**********" at bounding box center [192, 76] width 279 height 15
click at [102, 79] on input "**********" at bounding box center [192, 76] width 279 height 15
paste input "text"
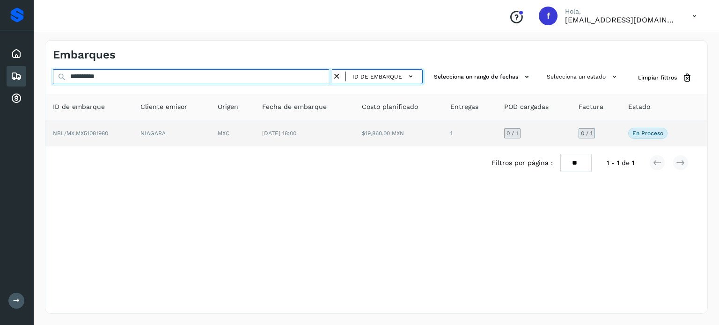
type input "**********"
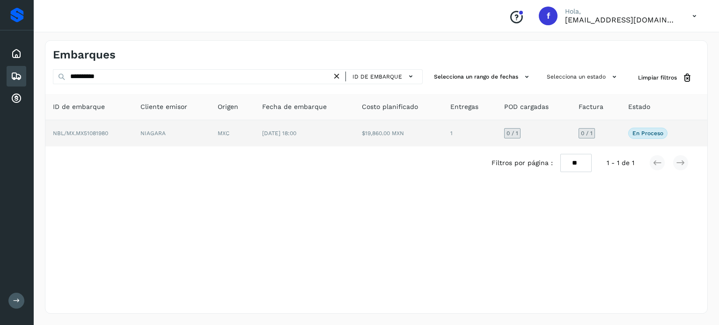
click at [309, 139] on td "[DATE] 18:00" at bounding box center [304, 133] width 99 height 26
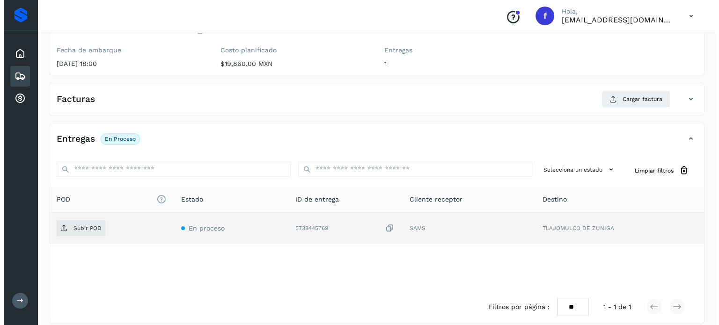
scroll to position [119, 0]
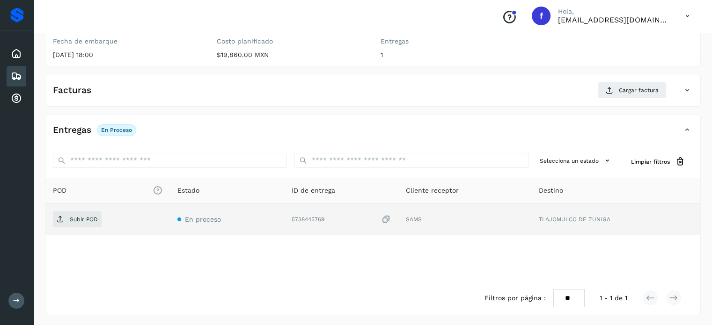
click at [384, 219] on icon at bounding box center [385, 220] width 9 height 10
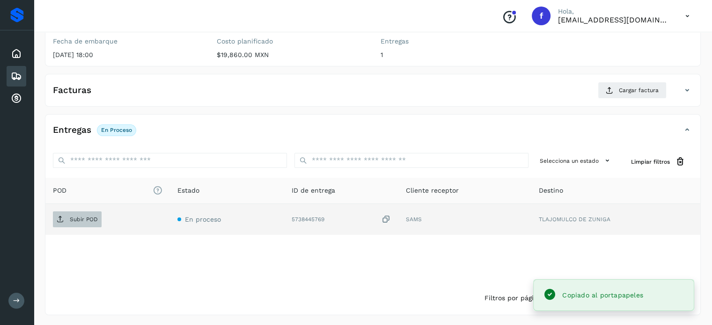
click at [63, 224] on span "Subir POD" at bounding box center [77, 219] width 49 height 15
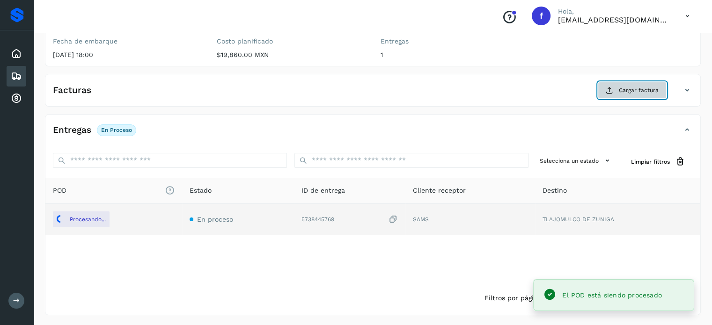
click at [633, 88] on span "Cargar factura" at bounding box center [639, 90] width 40 height 8
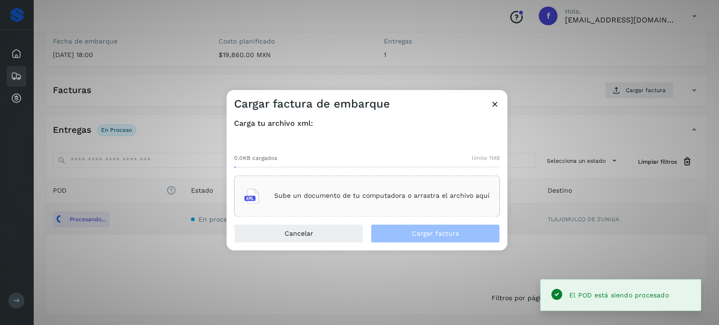
click at [354, 196] on p "Sube un documento de tu computadora o arrastra el archivo aquí" at bounding box center [381, 196] width 215 height 8
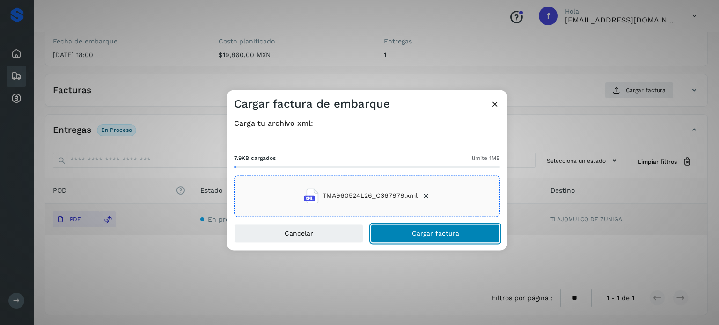
click at [406, 229] on button "Cargar factura" at bounding box center [435, 233] width 129 height 19
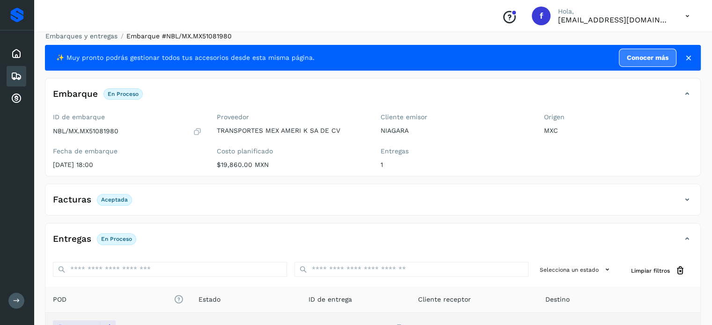
scroll to position [0, 0]
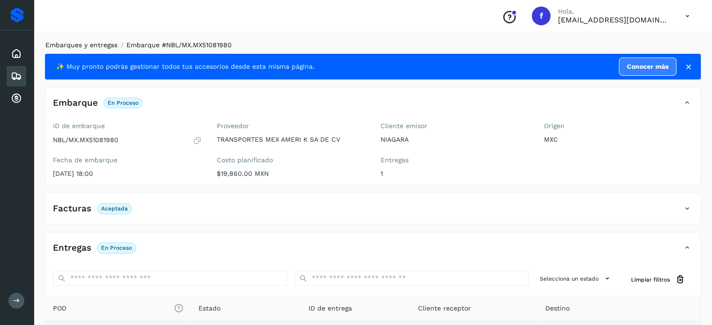
click at [86, 49] on link "Embarques y entregas" at bounding box center [81, 44] width 72 height 7
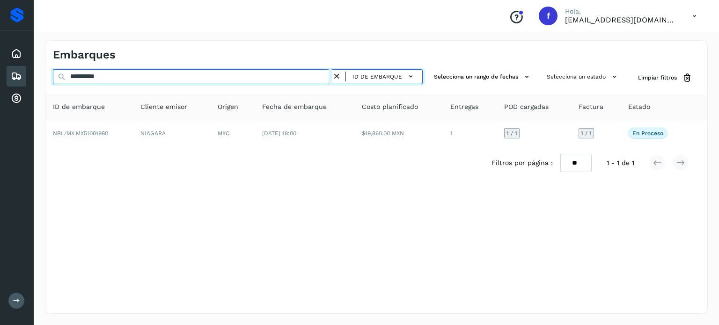
click at [99, 77] on input "**********" at bounding box center [192, 76] width 279 height 15
click at [98, 76] on input "**********" at bounding box center [192, 76] width 279 height 15
paste input "text"
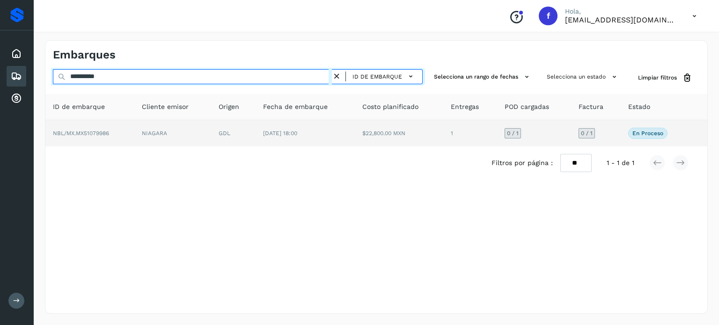
type input "**********"
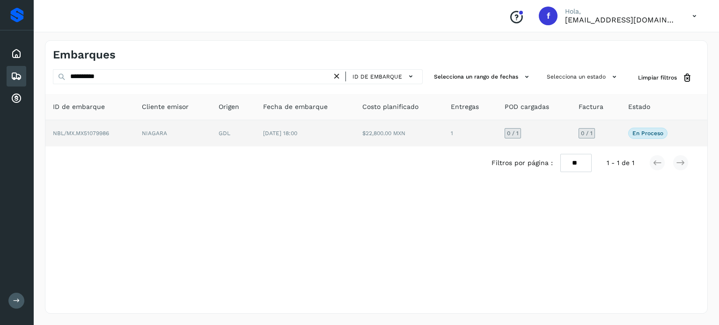
click at [262, 136] on td "[DATE] 18:00" at bounding box center [305, 133] width 99 height 26
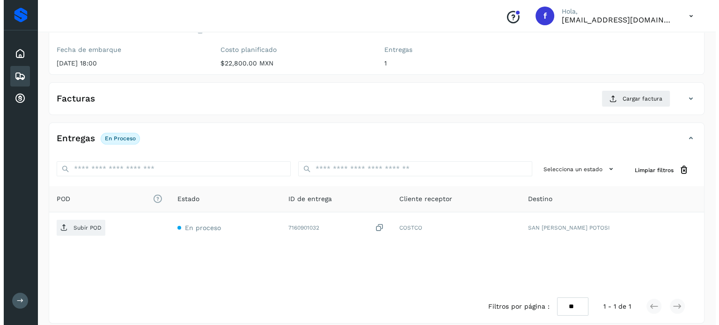
scroll to position [119, 0]
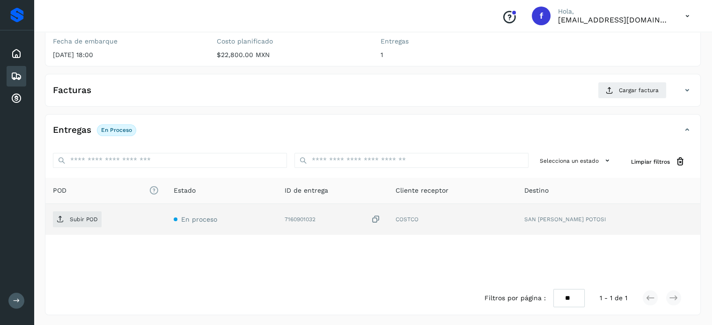
click at [380, 222] on icon at bounding box center [375, 220] width 9 height 10
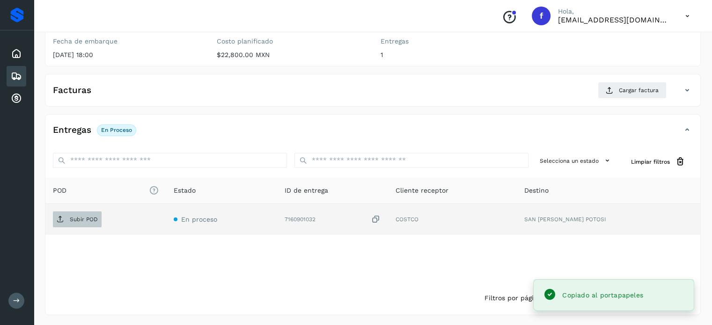
click at [89, 219] on p "Subir POD" at bounding box center [84, 219] width 28 height 7
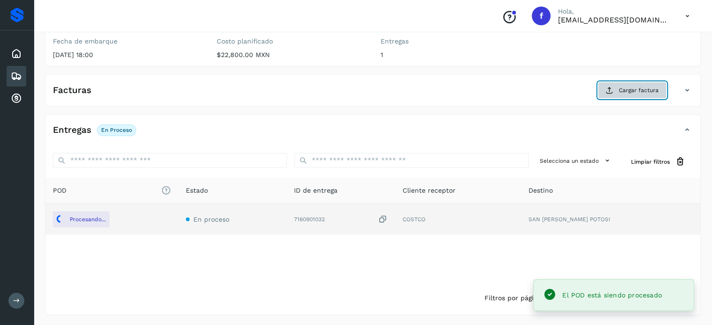
click at [612, 92] on icon at bounding box center [609, 90] width 7 height 7
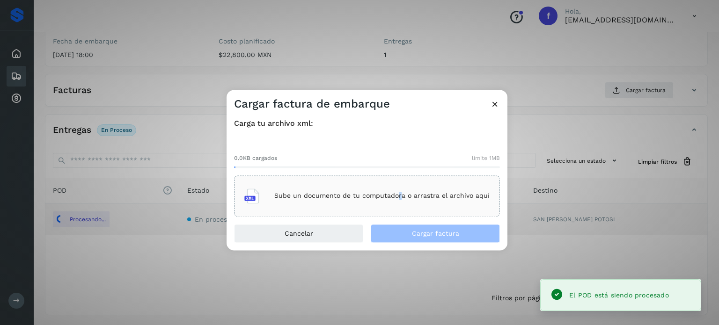
click at [400, 196] on p "Sube un documento de tu computadora o arrastra el archivo aquí" at bounding box center [381, 196] width 215 height 8
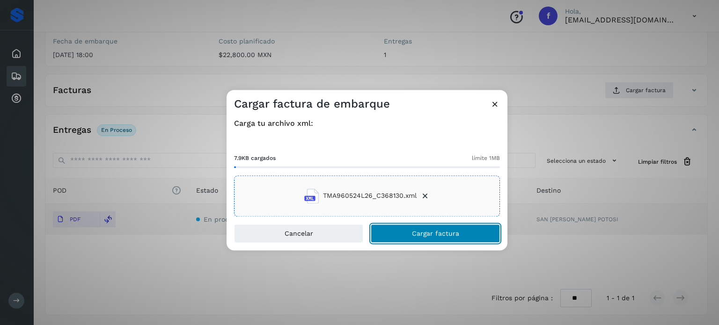
click at [425, 234] on span "Cargar factura" at bounding box center [435, 233] width 47 height 7
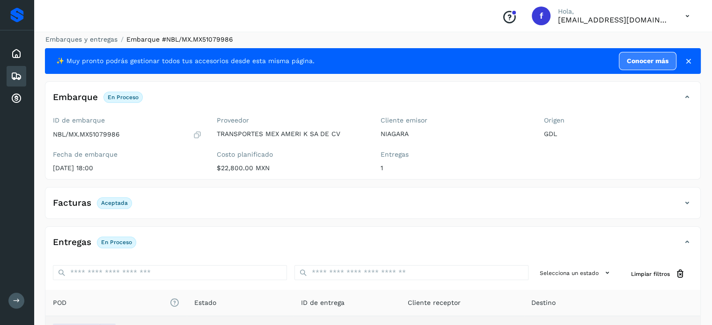
scroll to position [0, 0]
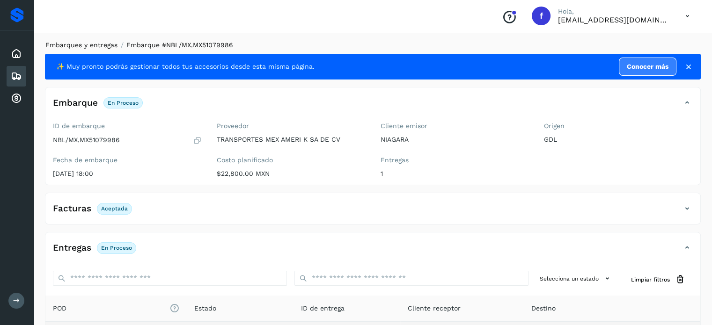
click at [90, 41] on li "Embarques y entregas" at bounding box center [78, 45] width 78 height 10
click at [91, 44] on link "Embarques y entregas" at bounding box center [81, 44] width 72 height 7
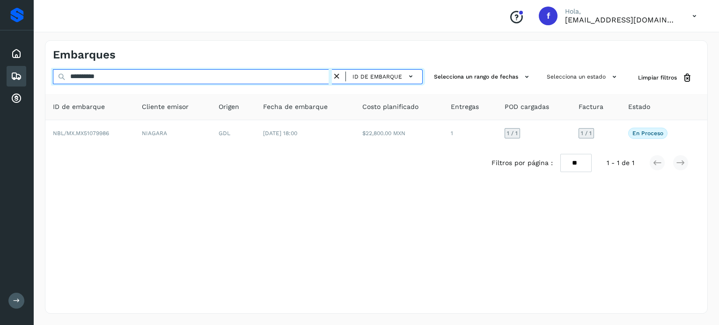
click at [101, 79] on input "**********" at bounding box center [192, 76] width 279 height 15
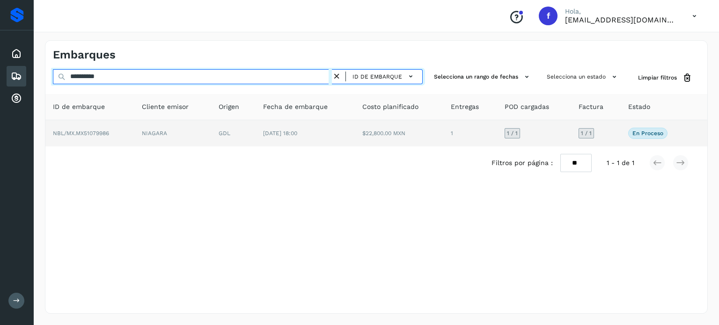
paste input "text"
type input "**********"
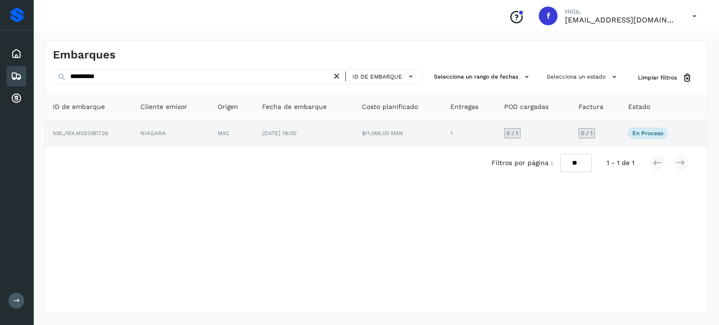
click at [293, 142] on td "[DATE] 18:00" at bounding box center [304, 133] width 99 height 26
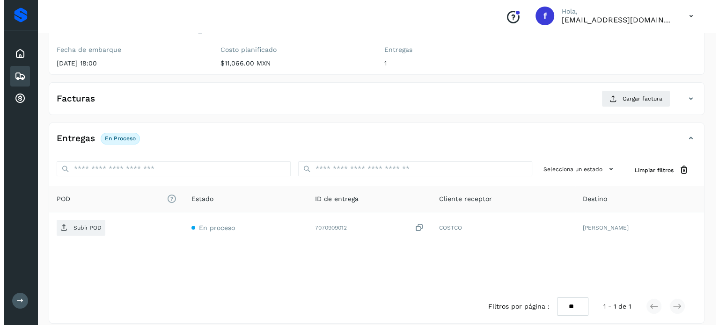
scroll to position [119, 0]
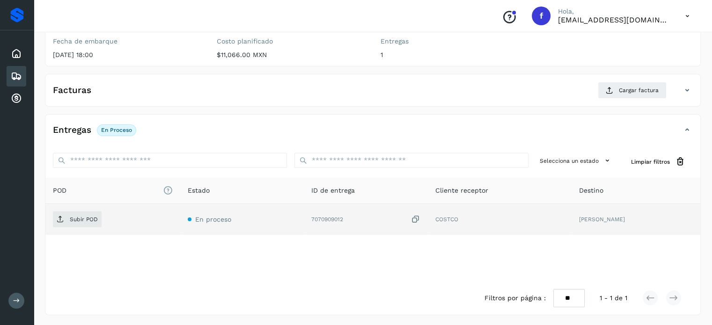
click at [411, 219] on icon at bounding box center [415, 220] width 9 height 10
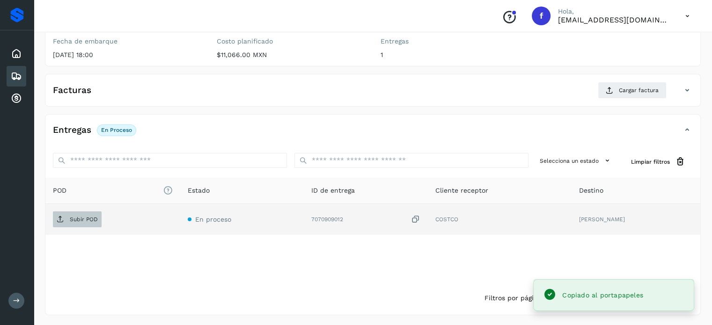
click at [62, 220] on icon at bounding box center [60, 219] width 7 height 7
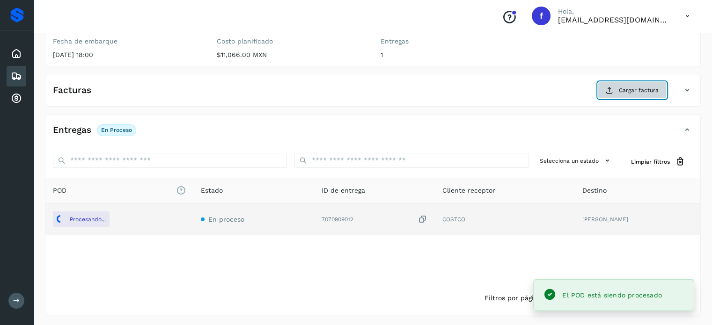
click at [638, 91] on span "Cargar factura" at bounding box center [639, 90] width 40 height 8
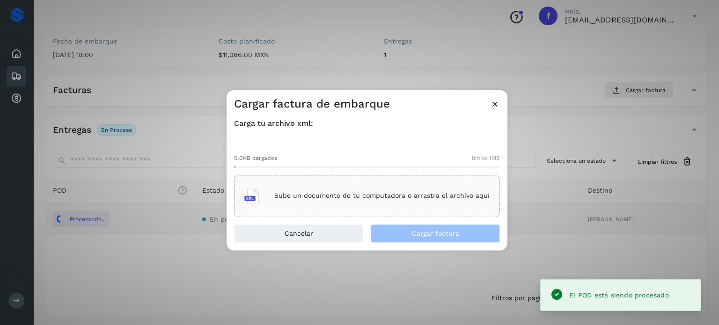
click at [334, 192] on div "Sube un documento de tu computadora o arrastra el archivo aquí" at bounding box center [366, 195] width 245 height 25
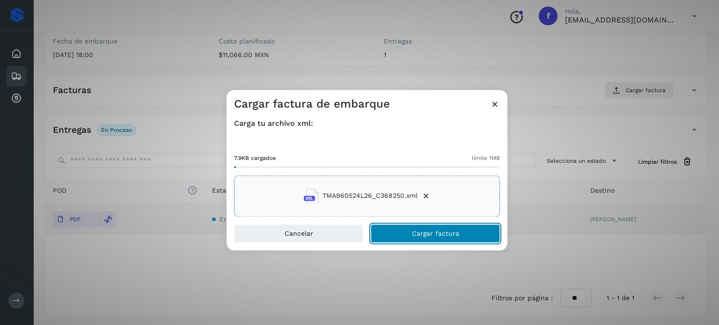
drag, startPoint x: 425, startPoint y: 235, endPoint x: 418, endPoint y: 224, distance: 12.9
click at [425, 234] on span "Cargar factura" at bounding box center [435, 233] width 47 height 7
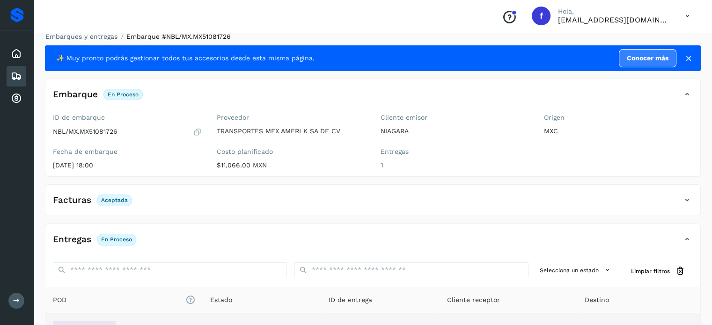
scroll to position [0, 0]
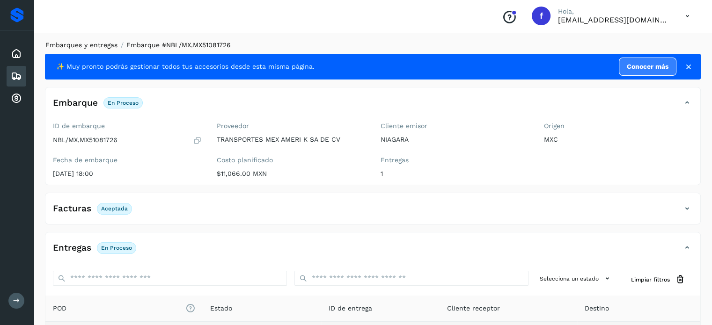
click at [73, 43] on link "Embarques y entregas" at bounding box center [81, 44] width 72 height 7
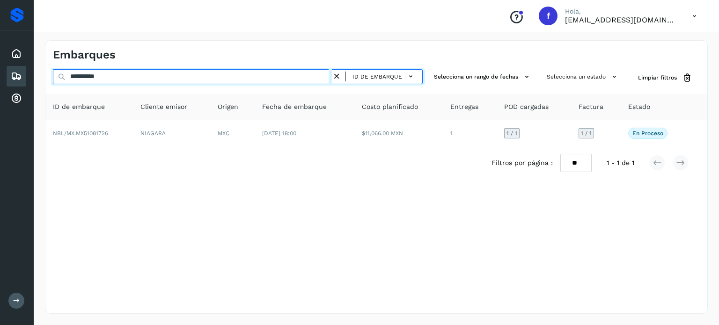
click at [102, 77] on input "**********" at bounding box center [192, 76] width 279 height 15
paste input "text"
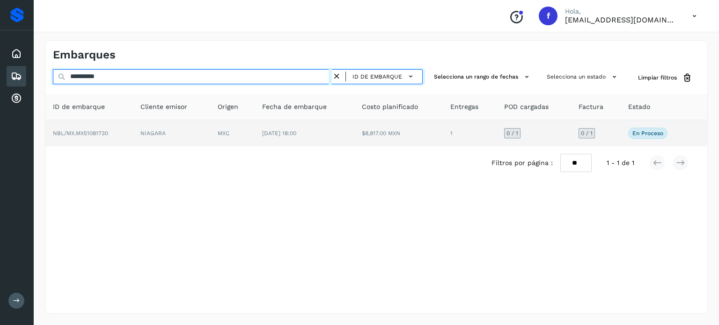
type input "**********"
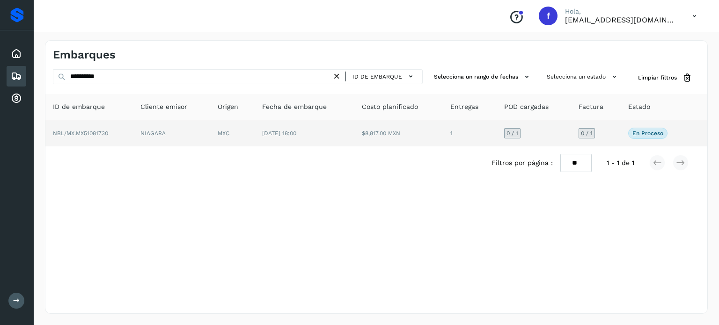
click at [199, 136] on td "NIAGARA" at bounding box center [171, 133] width 77 height 26
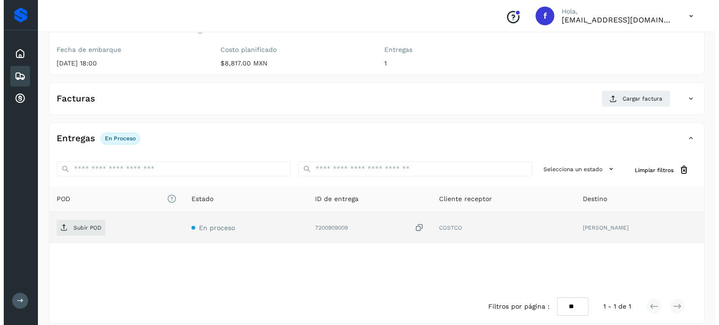
scroll to position [119, 0]
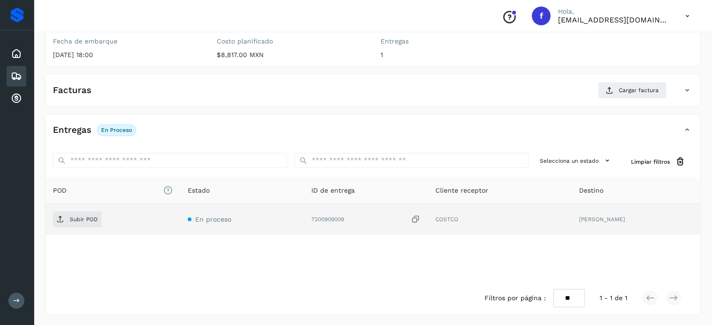
click at [411, 221] on icon at bounding box center [415, 220] width 9 height 10
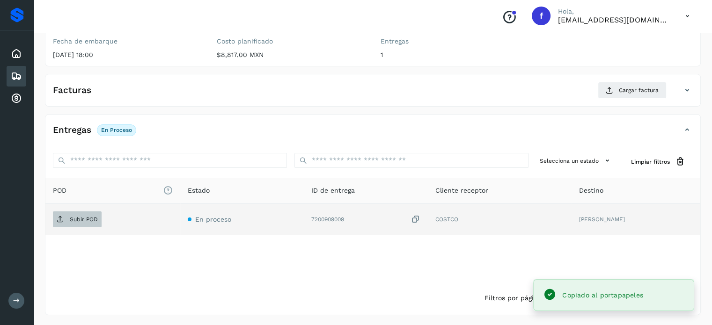
click at [63, 220] on icon at bounding box center [60, 219] width 7 height 7
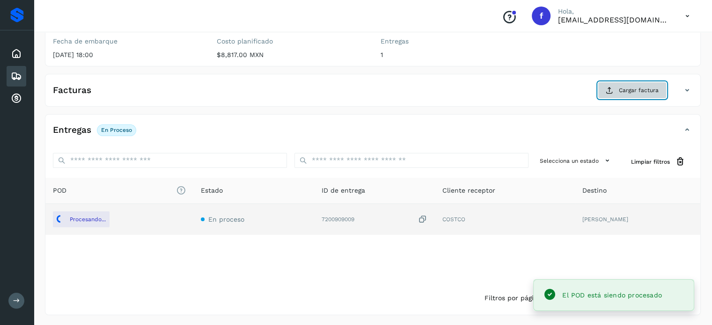
click at [619, 85] on button "Cargar factura" at bounding box center [632, 90] width 69 height 17
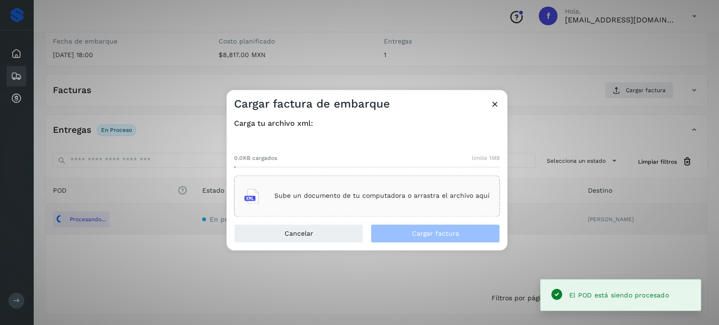
click at [422, 193] on main "Proveedores Inicio Embarques Cuentas por cobrar Salir Conoce nuestros beneficio…" at bounding box center [359, 104] width 719 height 446
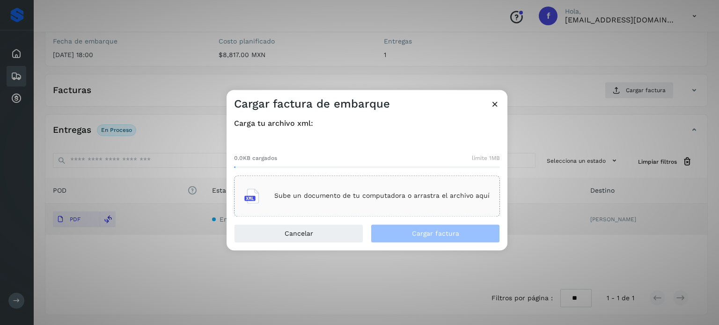
click at [306, 205] on div "Sube un documento de tu computadora o arrastra el archivo aquí" at bounding box center [366, 195] width 245 height 25
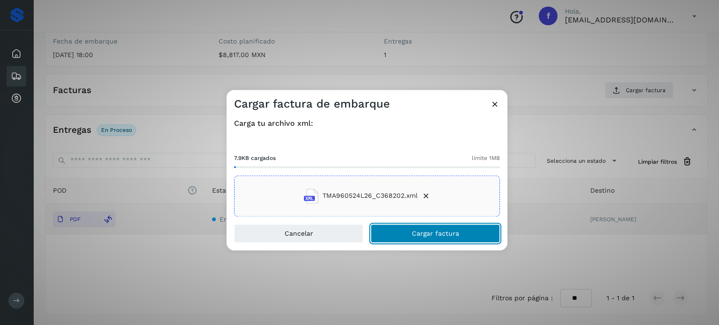
click at [426, 234] on span "Cargar factura" at bounding box center [435, 233] width 47 height 7
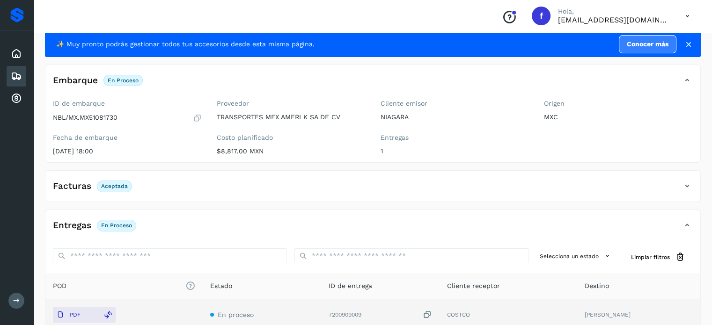
scroll to position [0, 0]
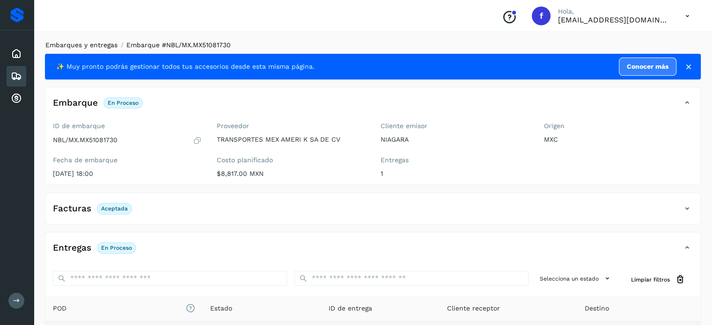
click at [86, 44] on link "Embarques y entregas" at bounding box center [81, 44] width 72 height 7
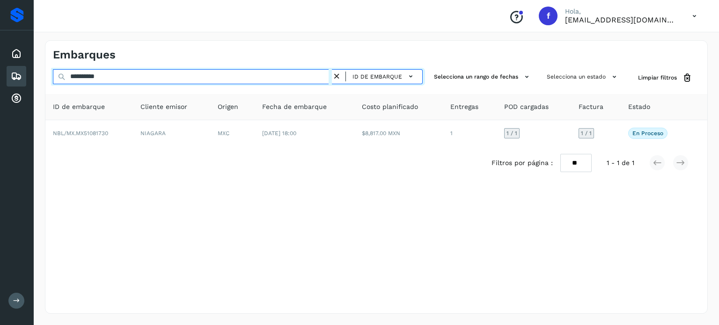
click at [104, 74] on input "**********" at bounding box center [192, 76] width 279 height 15
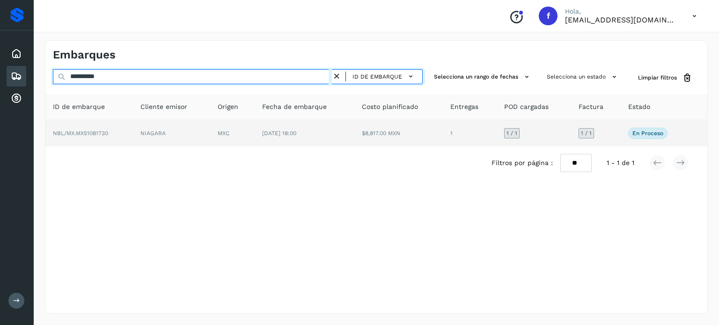
paste input "text"
type input "**********"
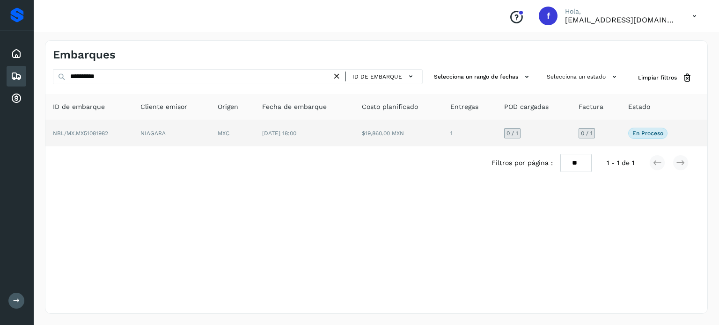
click at [256, 136] on td "[DATE] 18:00" at bounding box center [304, 133] width 99 height 26
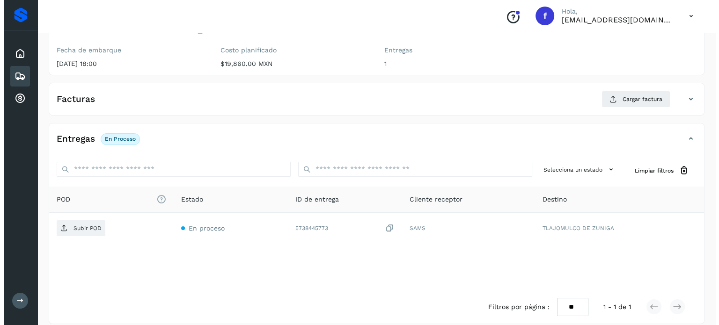
scroll to position [119, 0]
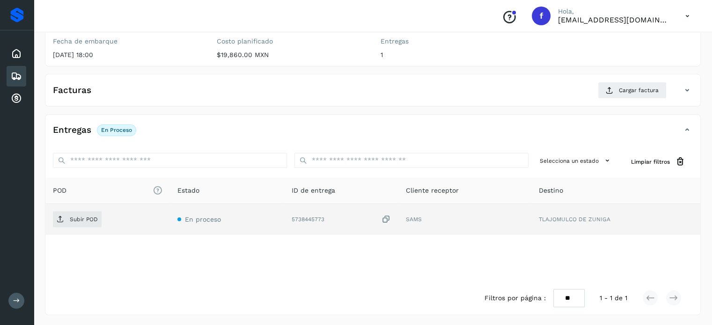
click at [387, 219] on icon at bounding box center [385, 220] width 9 height 10
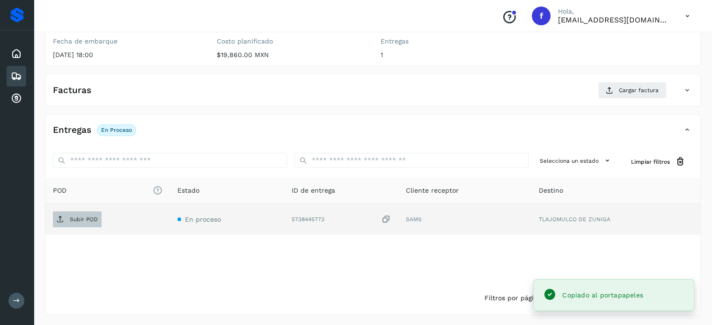
click at [85, 216] on p "Subir POD" at bounding box center [84, 219] width 28 height 7
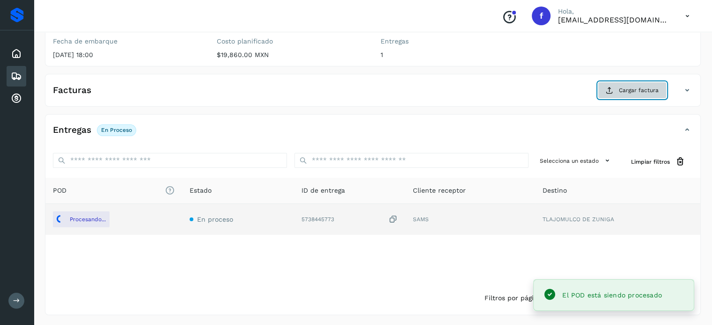
click at [627, 93] on span "Cargar factura" at bounding box center [639, 90] width 40 height 8
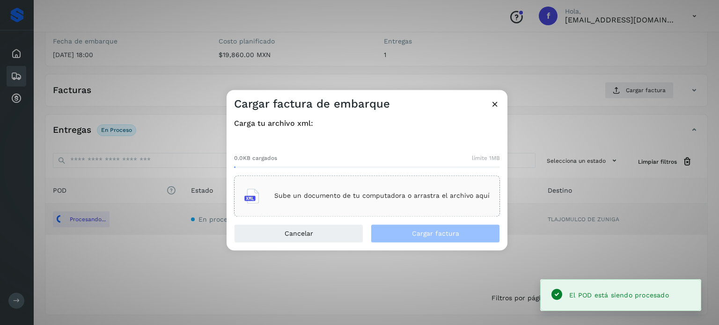
click at [358, 196] on p "Sube un documento de tu computadora o arrastra el archivo aquí" at bounding box center [381, 196] width 215 height 8
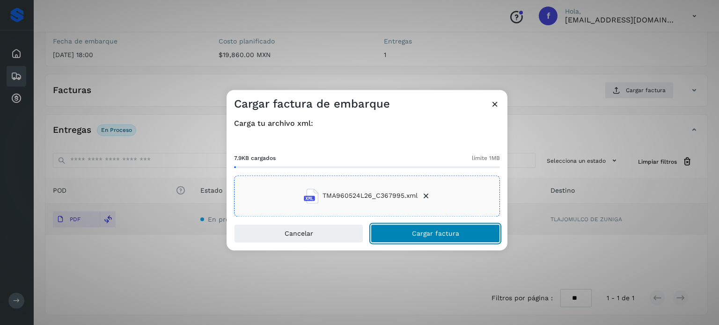
click at [433, 234] on span "Cargar factura" at bounding box center [435, 233] width 47 height 7
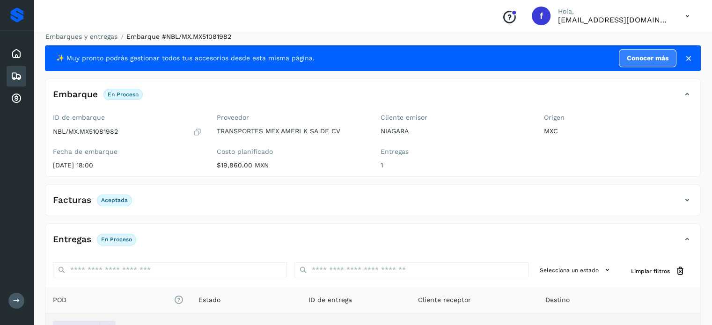
scroll to position [0, 0]
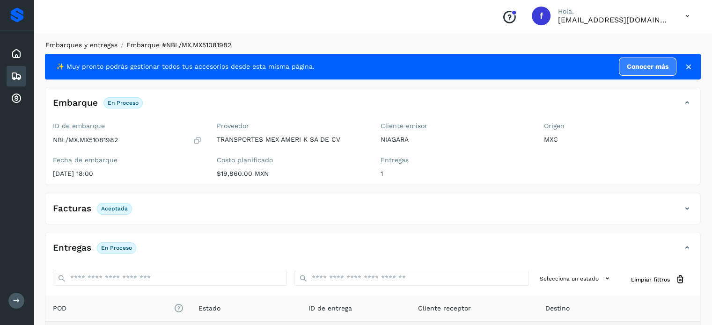
click at [100, 44] on link "Embarques y entregas" at bounding box center [81, 44] width 72 height 7
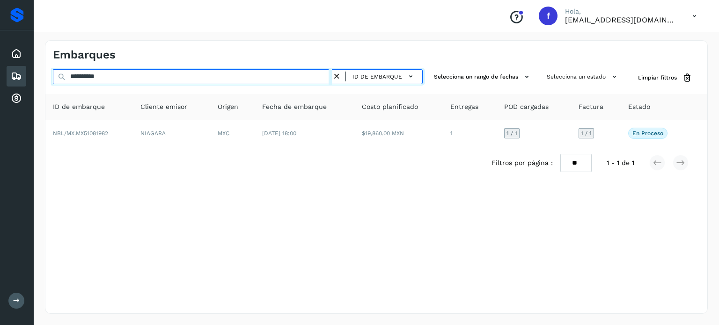
click at [93, 71] on input "**********" at bounding box center [192, 76] width 279 height 15
paste input "text"
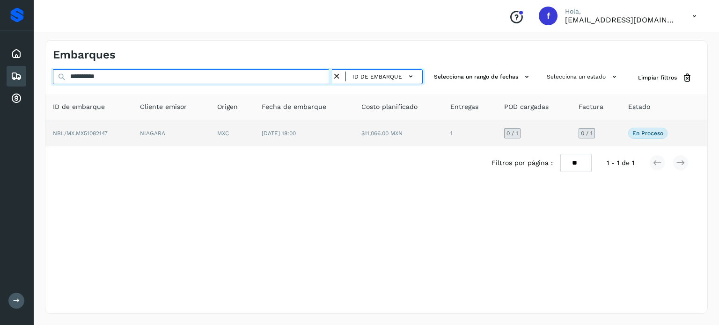
type input "**********"
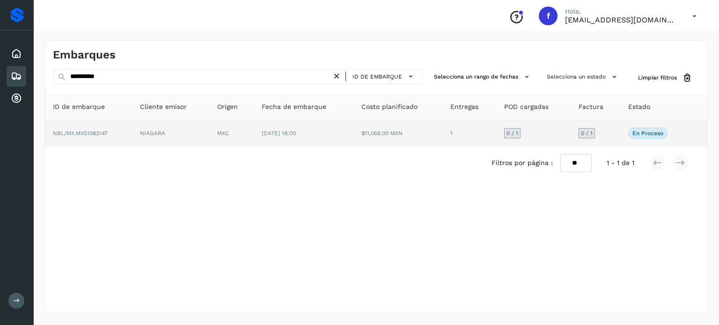
click at [346, 138] on td "[DATE] 18:00" at bounding box center [304, 133] width 100 height 26
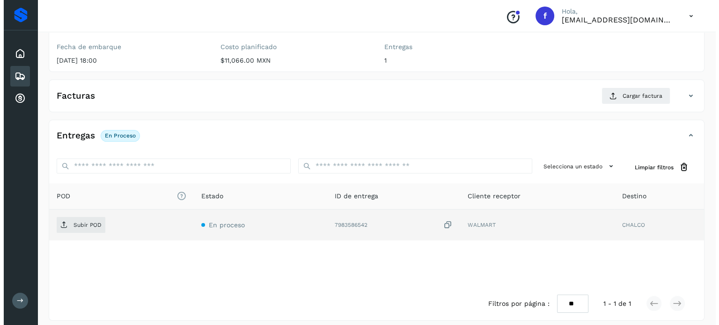
scroll to position [119, 0]
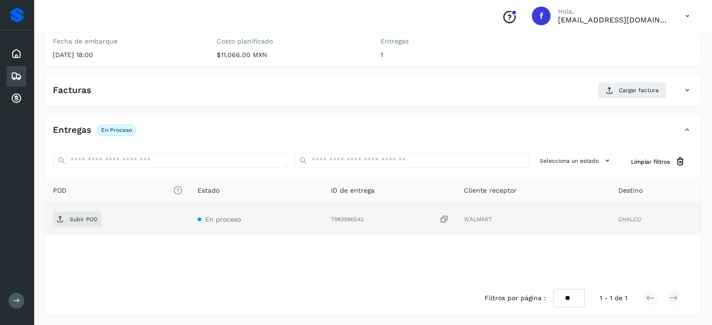
click at [444, 216] on icon at bounding box center [443, 220] width 9 height 10
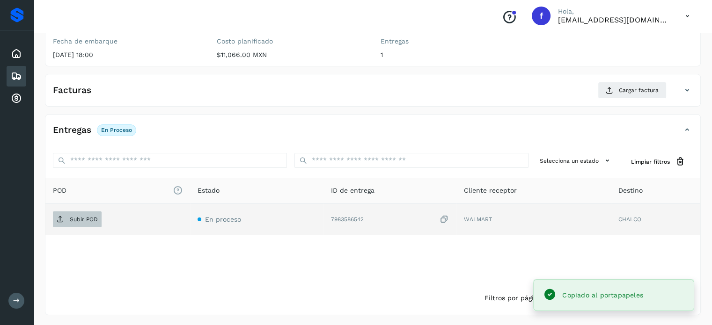
click at [79, 216] on p "Subir POD" at bounding box center [84, 219] width 28 height 7
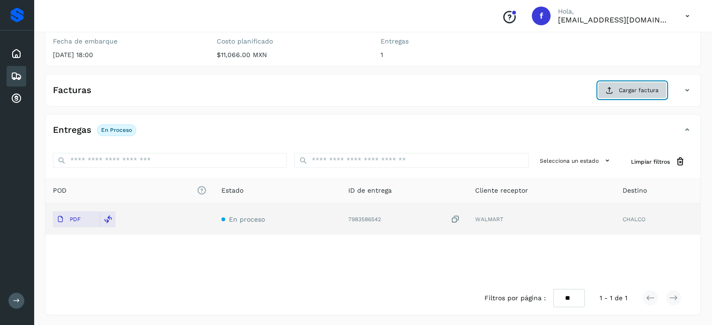
click at [627, 86] on span "Cargar factura" at bounding box center [639, 90] width 40 height 8
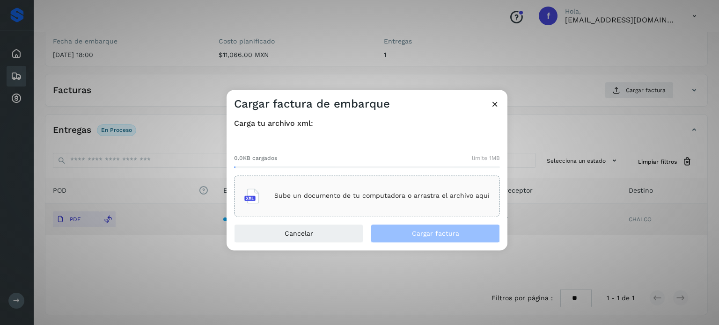
click at [391, 198] on p "Sube un documento de tu computadora o arrastra el archivo aquí" at bounding box center [381, 196] width 215 height 8
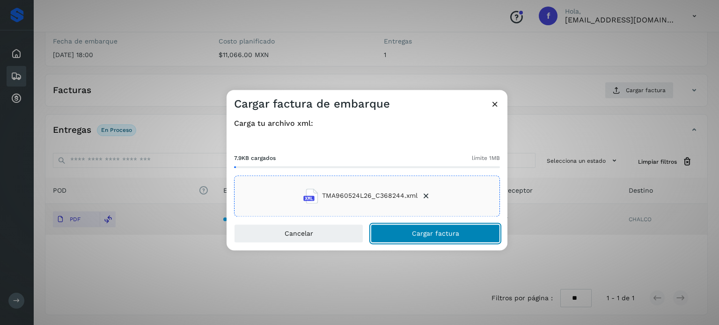
click at [442, 235] on span "Cargar factura" at bounding box center [435, 233] width 47 height 7
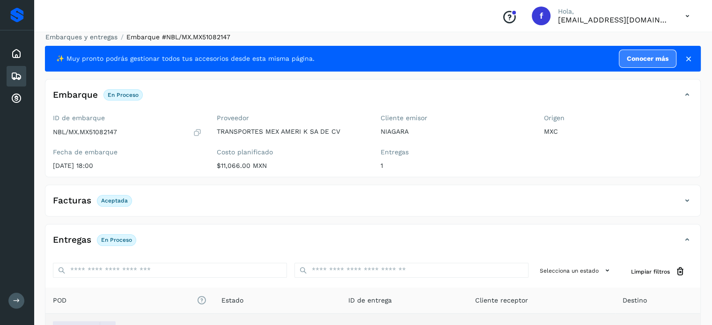
scroll to position [0, 0]
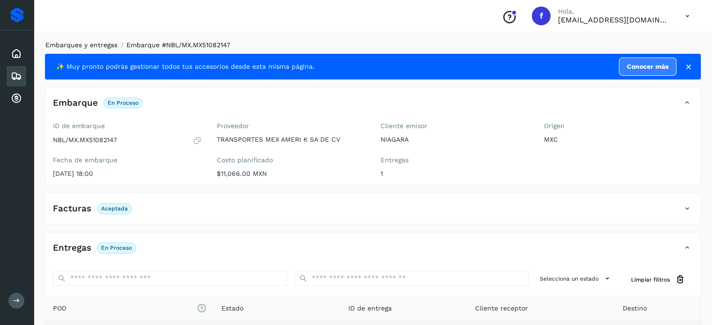
click at [88, 46] on link "Embarques y entregas" at bounding box center [81, 44] width 72 height 7
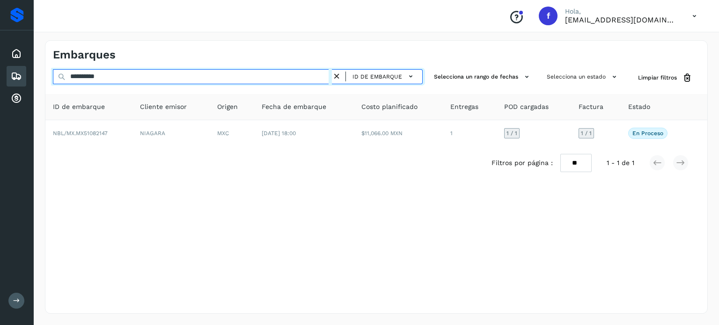
click at [95, 78] on input "**********" at bounding box center [192, 76] width 279 height 15
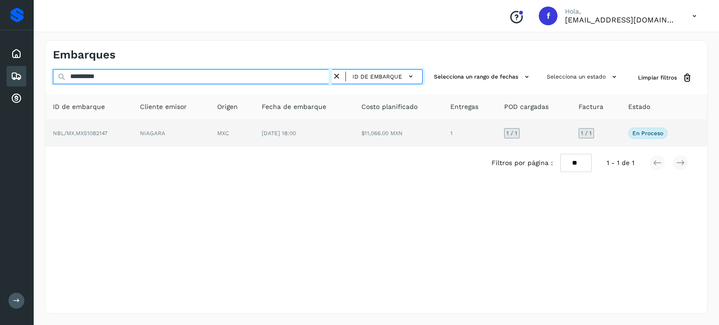
paste input "text"
type input "**********"
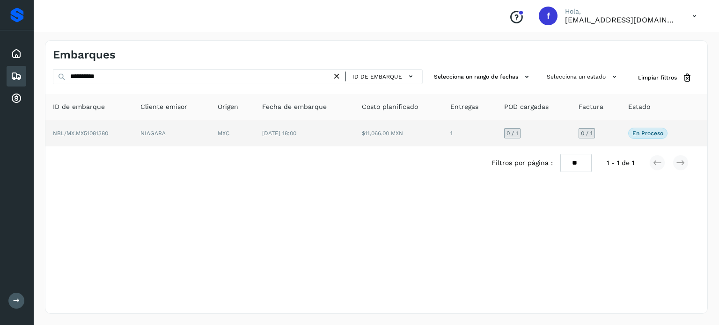
click at [193, 142] on td "NIAGARA" at bounding box center [171, 133] width 77 height 26
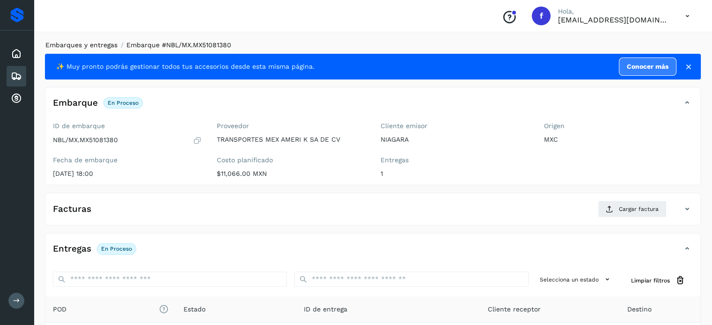
click at [99, 48] on link "Embarques y entregas" at bounding box center [81, 44] width 72 height 7
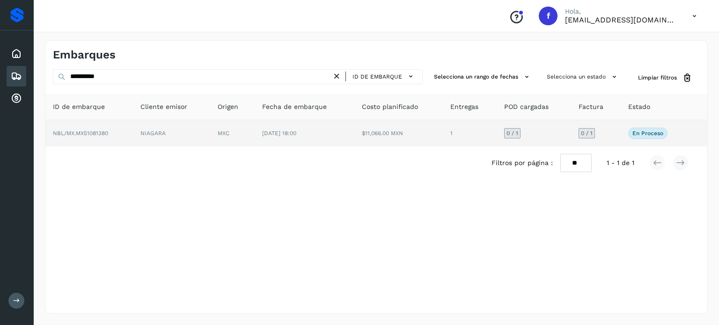
click at [230, 134] on td "MXC" at bounding box center [232, 133] width 44 height 26
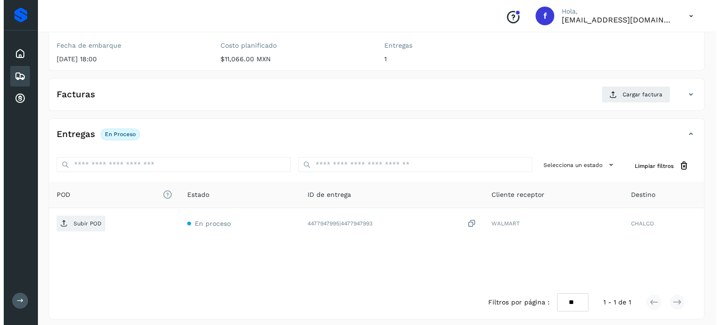
scroll to position [119, 0]
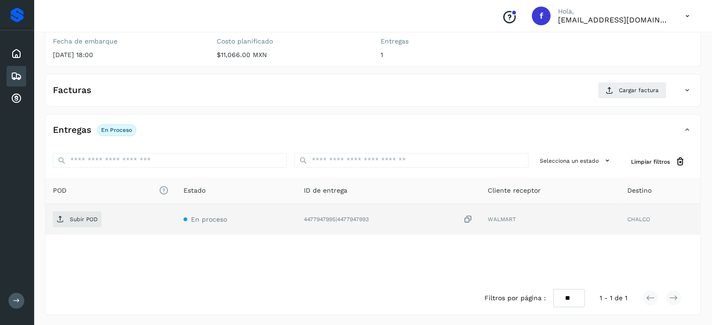
click at [471, 219] on icon at bounding box center [467, 220] width 9 height 10
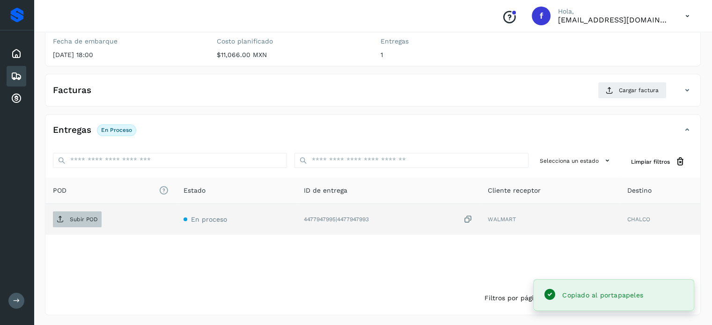
click at [65, 219] on span "Subir POD" at bounding box center [77, 219] width 49 height 15
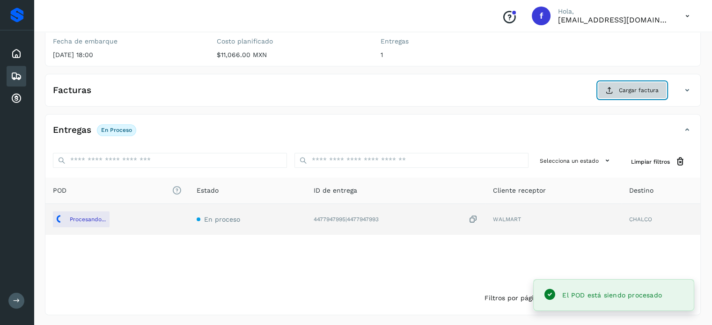
click at [632, 91] on span "Cargar factura" at bounding box center [639, 90] width 40 height 8
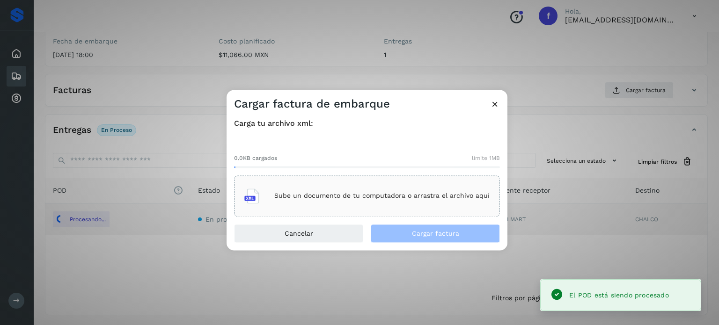
click at [389, 196] on p "Sube un documento de tu computadora o arrastra el archivo aquí" at bounding box center [381, 196] width 215 height 8
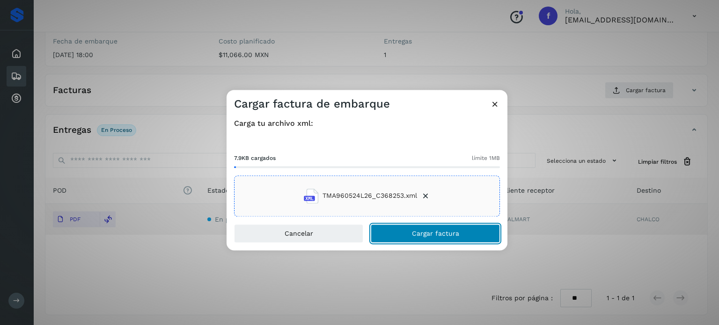
drag, startPoint x: 413, startPoint y: 235, endPoint x: 441, endPoint y: 192, distance: 51.4
click at [413, 234] on span "Cargar factura" at bounding box center [435, 233] width 47 height 7
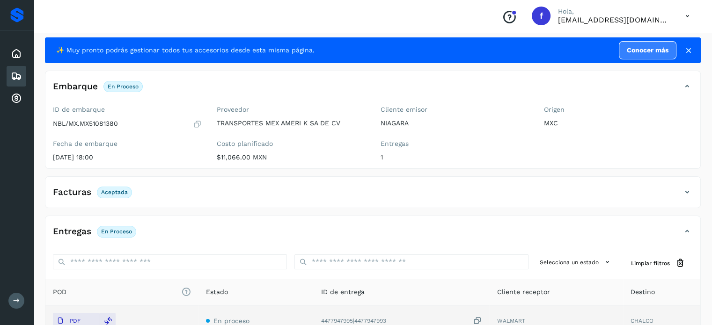
scroll to position [0, 0]
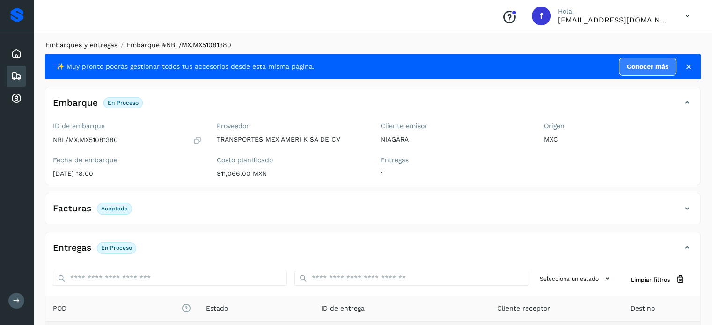
click at [95, 44] on link "Embarques y entregas" at bounding box center [81, 44] width 72 height 7
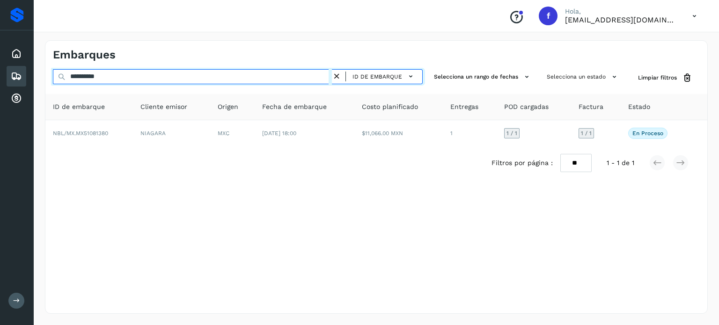
click at [97, 78] on input "**********" at bounding box center [192, 76] width 279 height 15
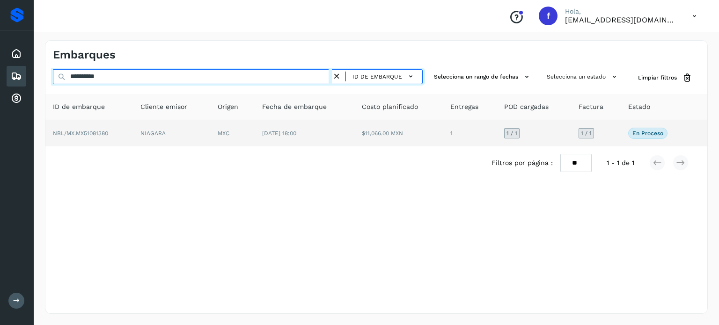
paste input "text"
type input "**********"
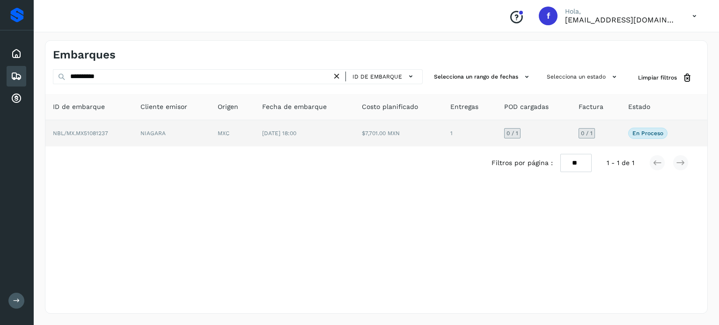
click at [339, 142] on td "[DATE] 18:00" at bounding box center [304, 133] width 99 height 26
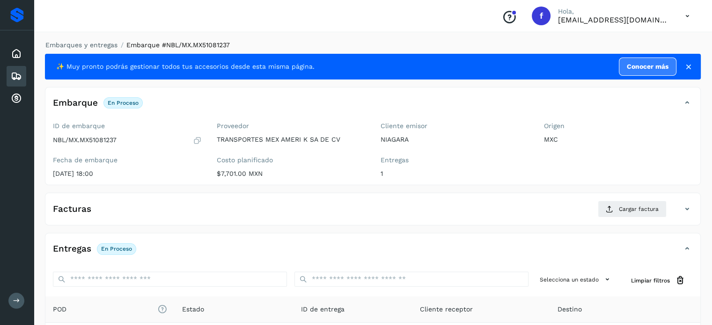
scroll to position [119, 0]
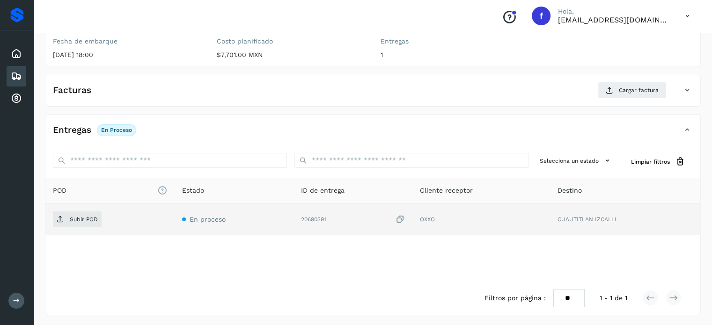
click at [402, 218] on icon at bounding box center [399, 220] width 9 height 10
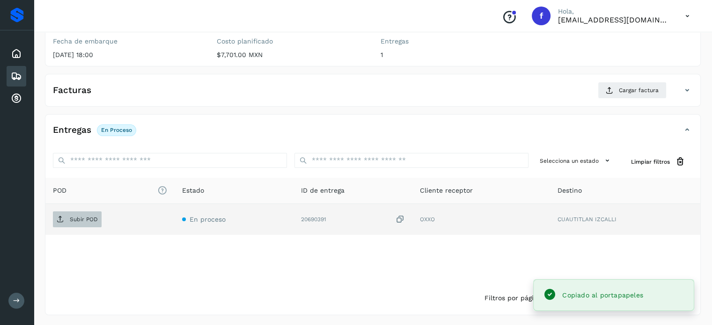
click at [99, 215] on span "Subir POD" at bounding box center [77, 219] width 49 height 15
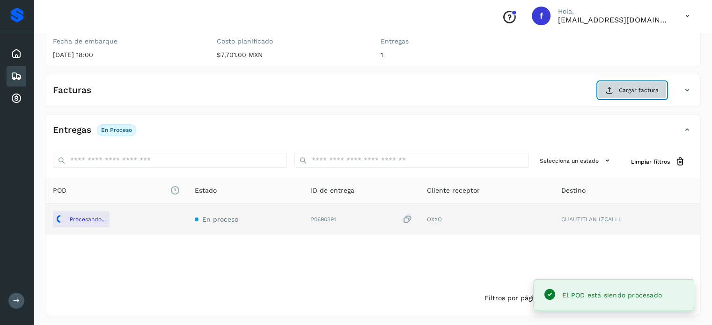
click at [623, 92] on span "Cargar factura" at bounding box center [639, 90] width 40 height 8
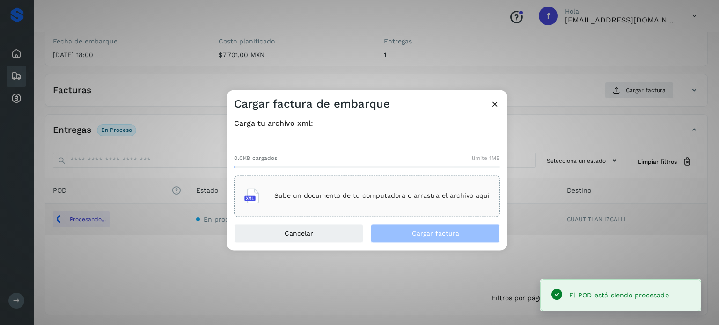
click at [366, 190] on div "Sube un documento de tu computadora o arrastra el archivo aquí" at bounding box center [366, 195] width 245 height 25
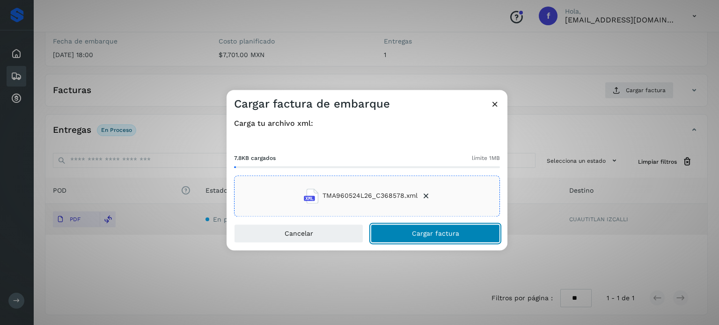
click at [413, 232] on span "Cargar factura" at bounding box center [435, 233] width 47 height 7
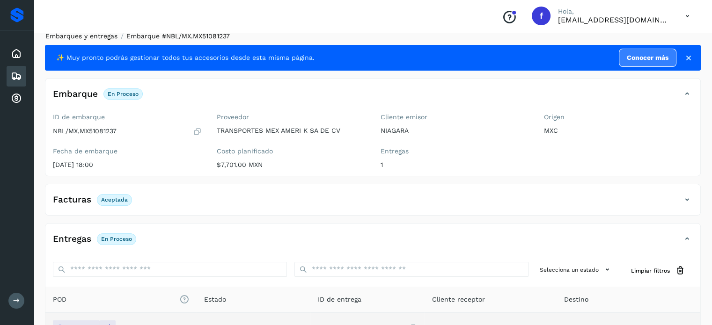
scroll to position [0, 0]
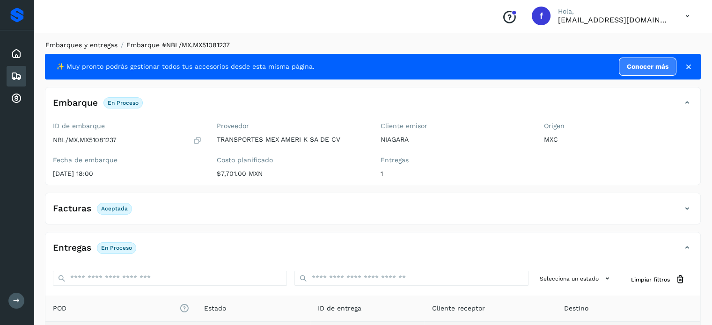
click at [88, 47] on link "Embarques y entregas" at bounding box center [81, 44] width 72 height 7
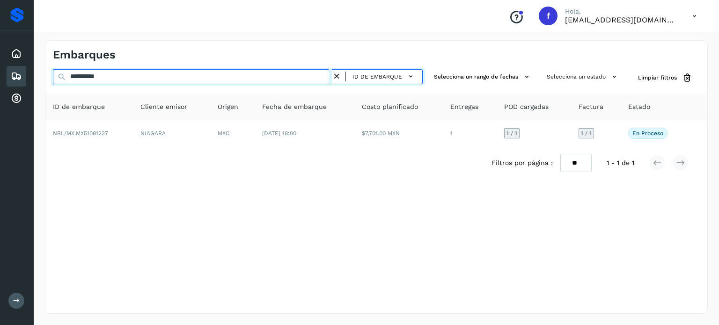
click at [87, 79] on input "**********" at bounding box center [192, 76] width 279 height 15
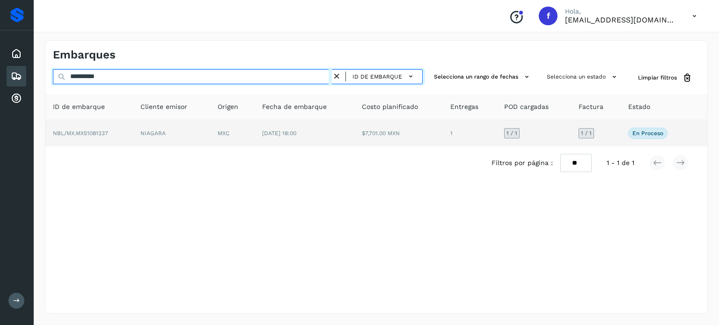
paste input "text"
type input "**********"
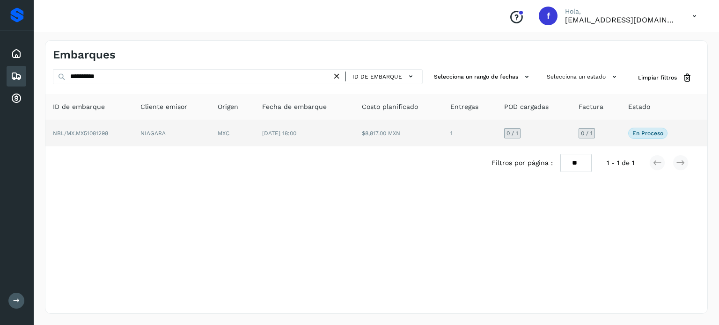
click at [362, 136] on td "$8,817.00 MXN" at bounding box center [398, 133] width 89 height 26
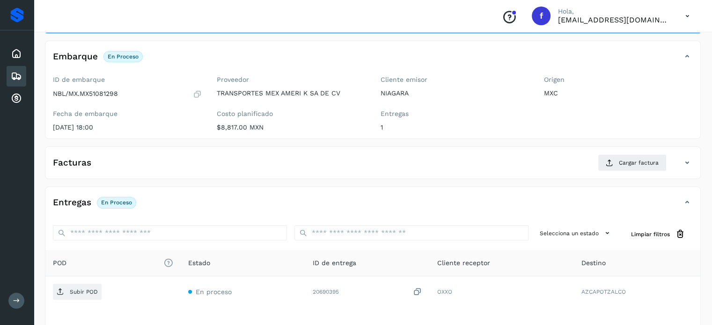
scroll to position [113, 0]
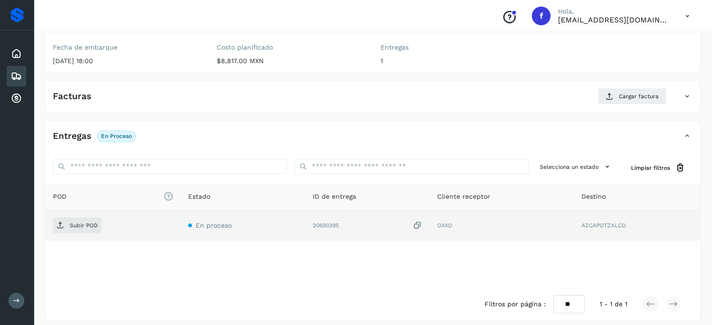
click at [417, 227] on icon at bounding box center [417, 226] width 9 height 10
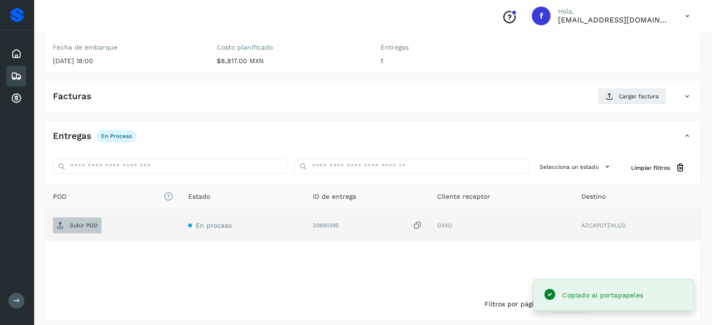
click at [85, 231] on span "Subir POD" at bounding box center [77, 225] width 49 height 15
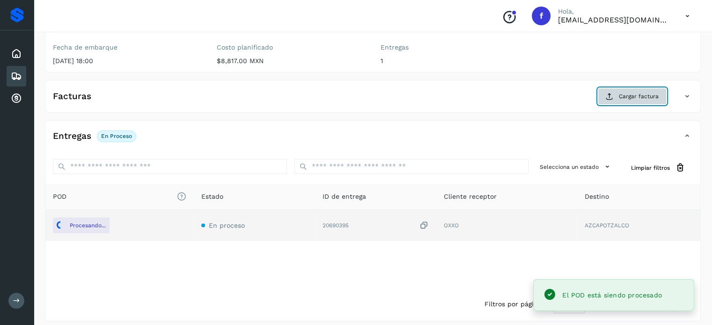
click at [613, 94] on icon at bounding box center [609, 96] width 7 height 7
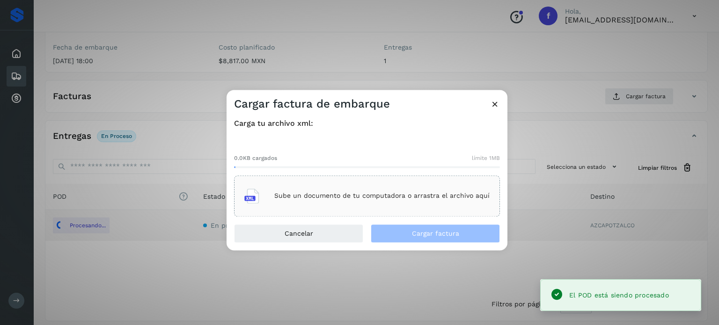
click at [387, 200] on div "Sube un documento de tu computadora o arrastra el archivo aquí" at bounding box center [366, 195] width 245 height 25
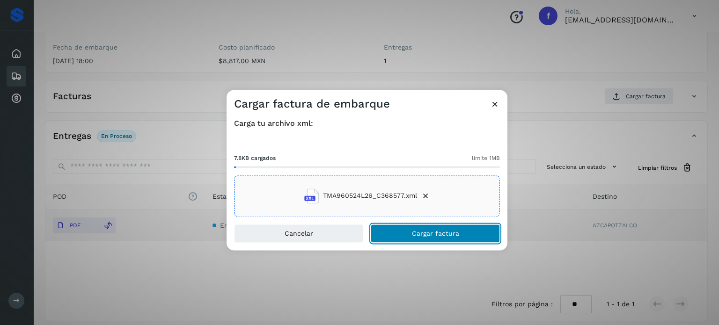
click at [395, 233] on button "Cargar factura" at bounding box center [435, 233] width 129 height 19
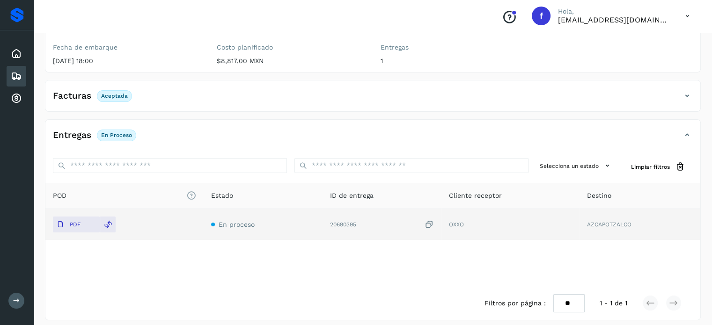
scroll to position [0, 0]
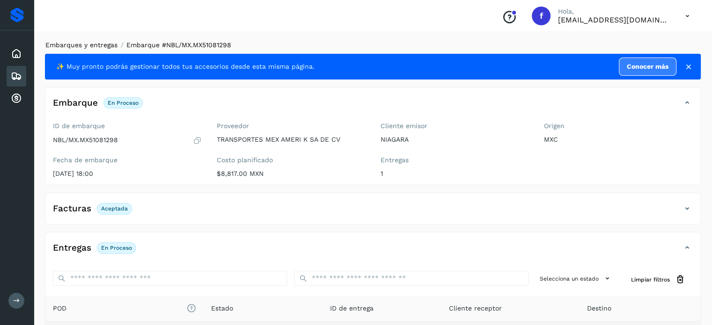
click at [89, 42] on link "Embarques y entregas" at bounding box center [81, 44] width 72 height 7
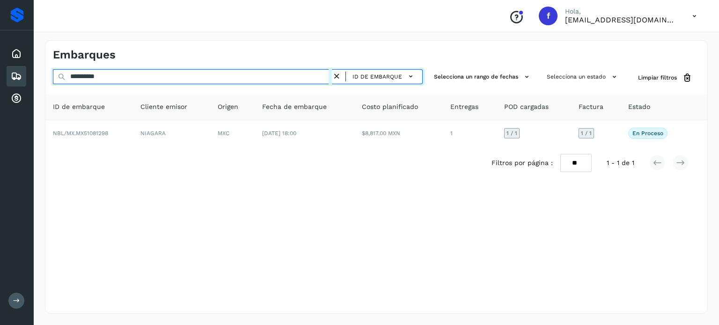
click at [99, 77] on input "**********" at bounding box center [192, 76] width 279 height 15
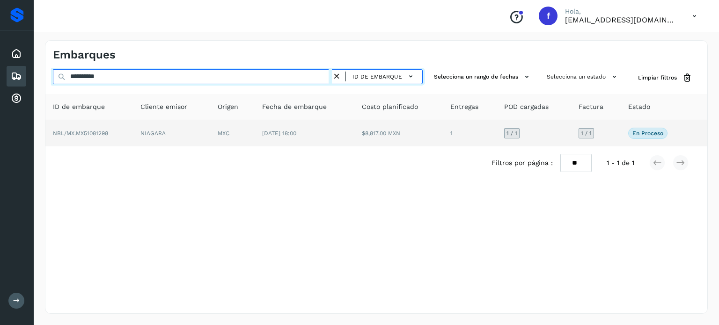
paste input "text"
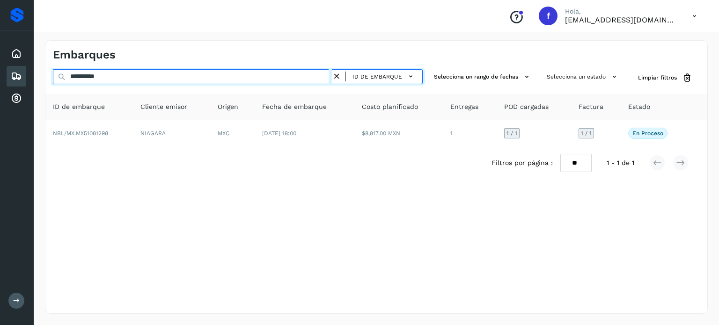
type input "**********"
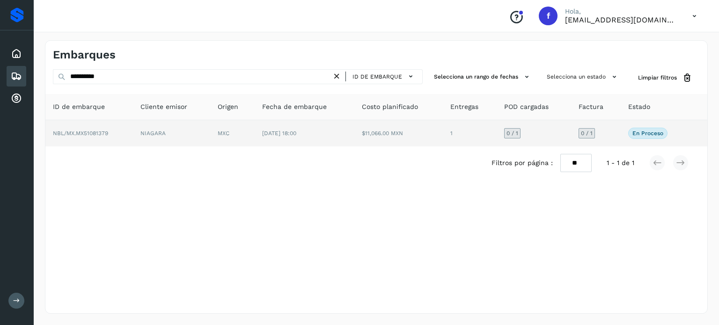
click at [177, 133] on td "NIAGARA" at bounding box center [171, 133] width 77 height 26
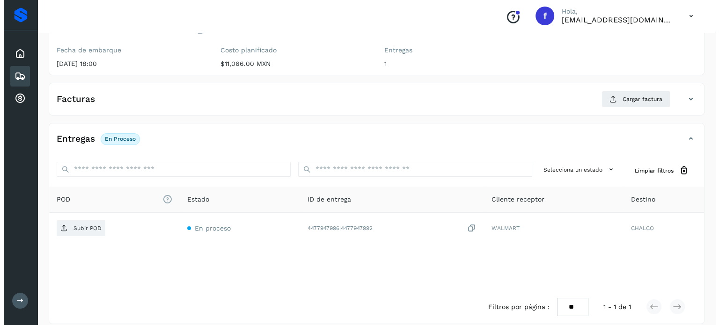
scroll to position [119, 0]
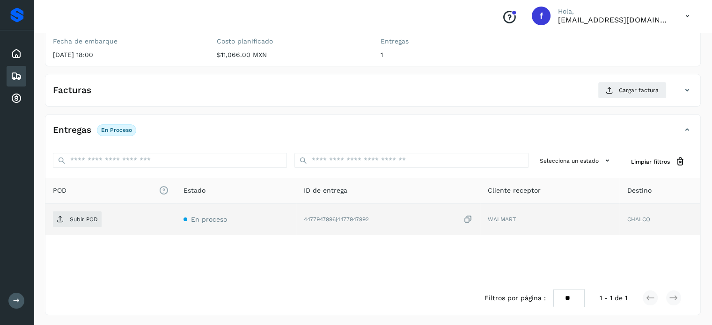
click at [469, 218] on icon at bounding box center [467, 220] width 9 height 10
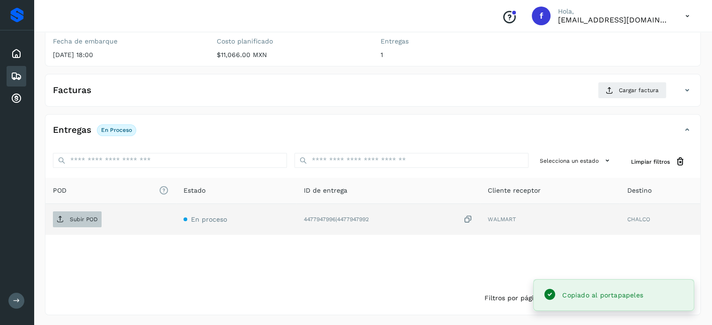
click at [85, 217] on p "Subir POD" at bounding box center [84, 219] width 28 height 7
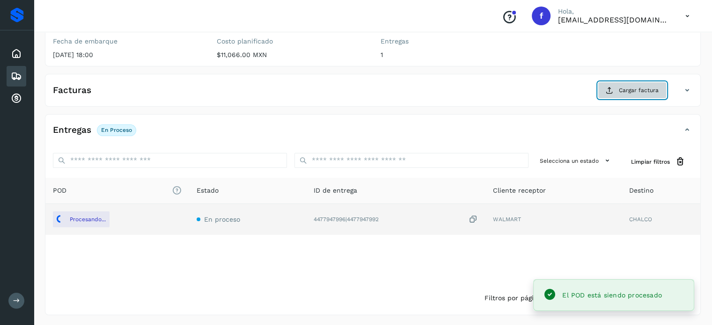
click at [632, 94] on span "Cargar factura" at bounding box center [639, 90] width 40 height 8
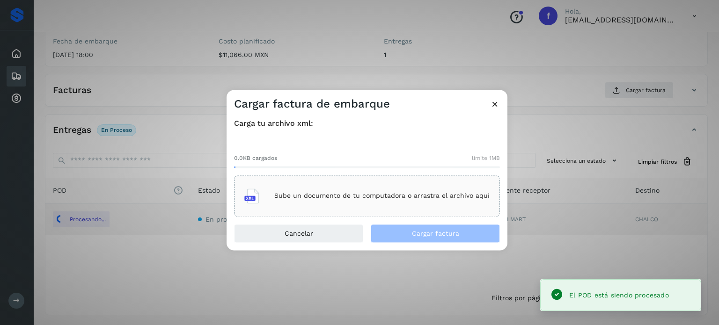
click at [378, 190] on div "Sube un documento de tu computadora o arrastra el archivo aquí" at bounding box center [366, 195] width 245 height 25
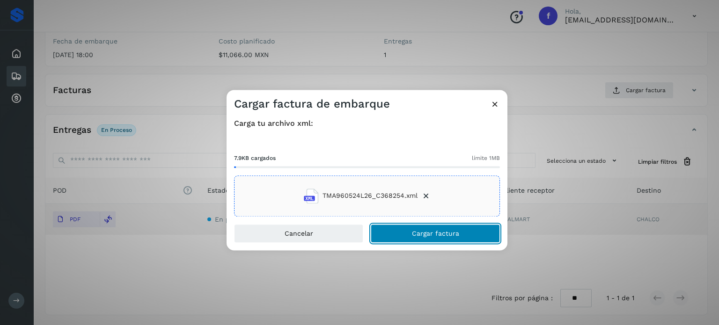
click at [427, 234] on span "Cargar factura" at bounding box center [435, 233] width 47 height 7
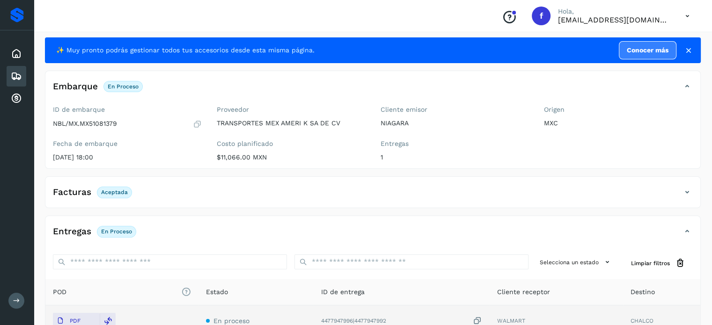
scroll to position [0, 0]
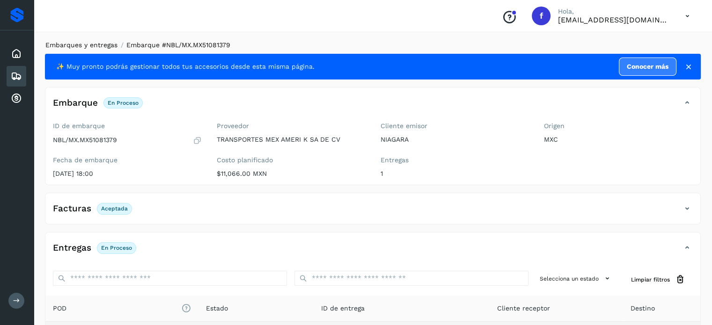
click at [92, 43] on link "Embarques y entregas" at bounding box center [81, 44] width 72 height 7
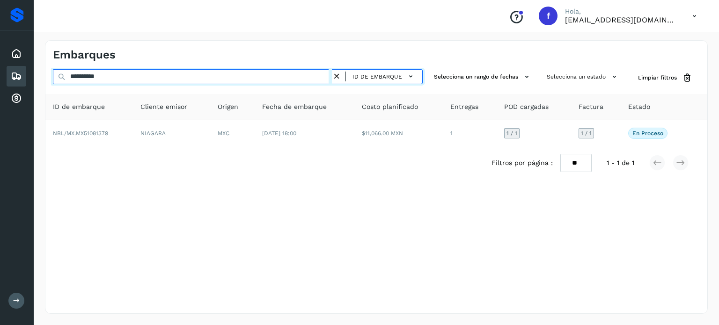
click at [105, 74] on input "**********" at bounding box center [192, 76] width 279 height 15
paste input "text"
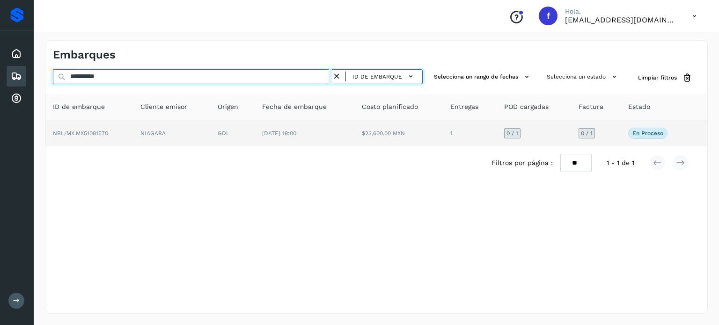
type input "**********"
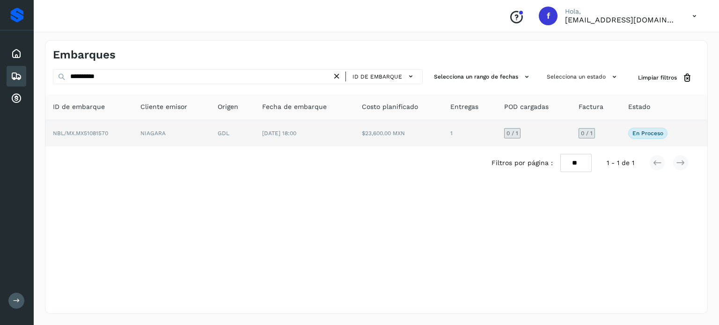
click at [338, 136] on td "[DATE] 18:00" at bounding box center [304, 133] width 99 height 26
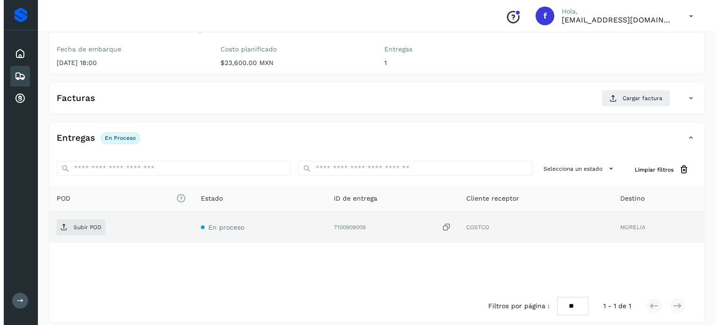
scroll to position [119, 0]
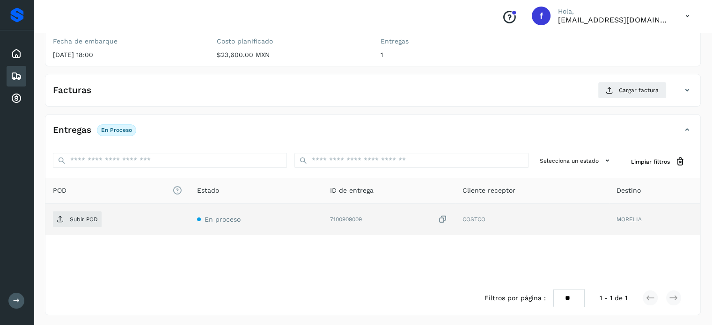
drag, startPoint x: 442, startPoint y: 219, endPoint x: 423, endPoint y: 226, distance: 21.0
click at [442, 219] on icon at bounding box center [442, 220] width 9 height 10
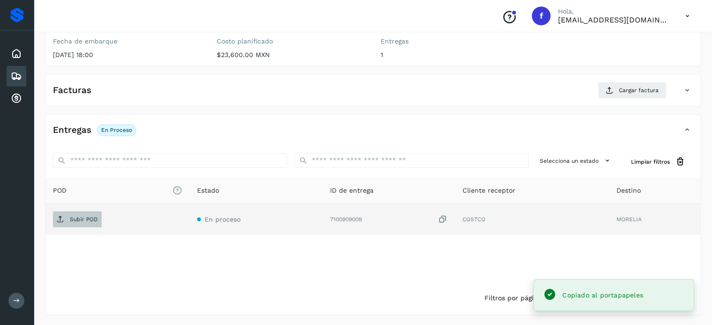
click at [81, 220] on p "Subir POD" at bounding box center [84, 219] width 28 height 7
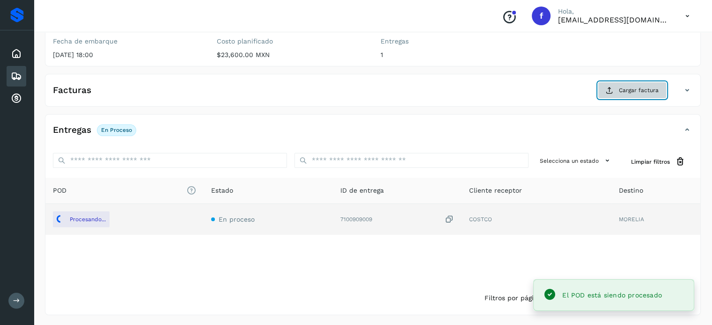
click at [625, 84] on button "Cargar factura" at bounding box center [632, 90] width 69 height 17
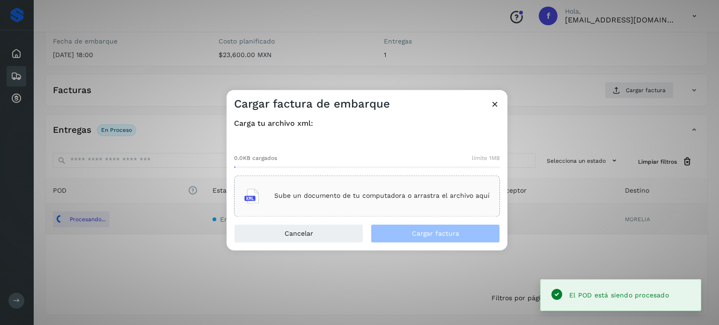
click at [440, 198] on p "Sube un documento de tu computadora o arrastra el archivo aquí" at bounding box center [381, 196] width 215 height 8
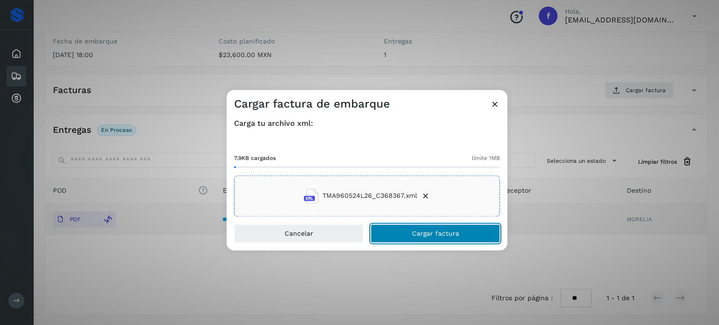
click at [428, 232] on span "Cargar factura" at bounding box center [435, 233] width 47 height 7
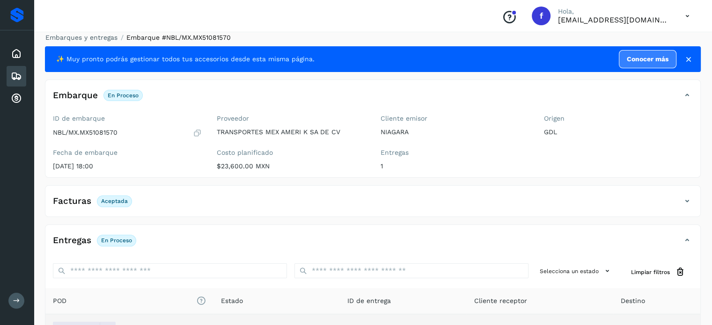
scroll to position [0, 0]
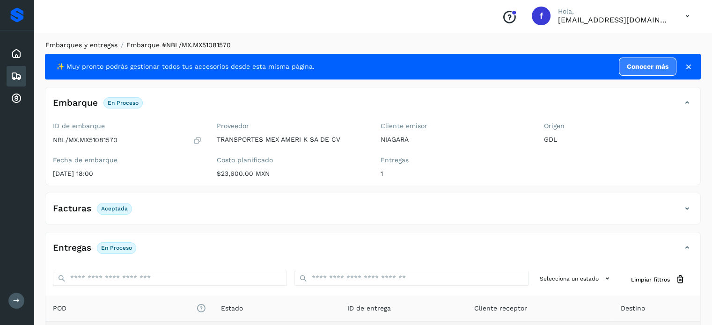
click at [94, 45] on link "Embarques y entregas" at bounding box center [81, 44] width 72 height 7
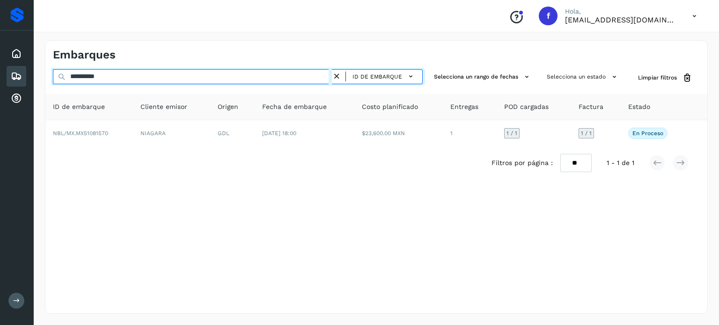
click at [102, 74] on input "**********" at bounding box center [192, 76] width 279 height 15
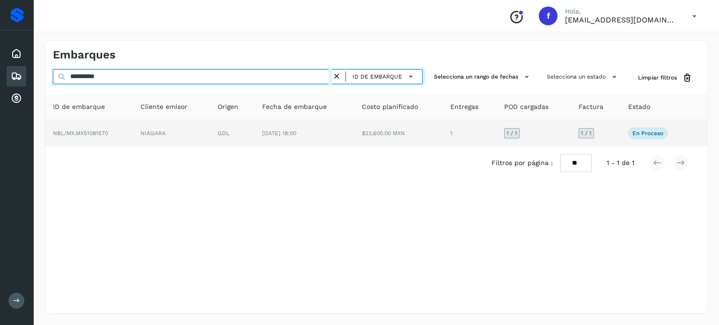
paste input "text"
type input "**********"
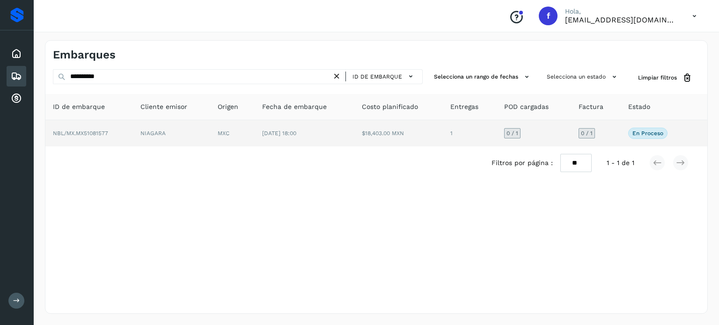
click at [255, 139] on td "MXC" at bounding box center [232, 133] width 44 height 26
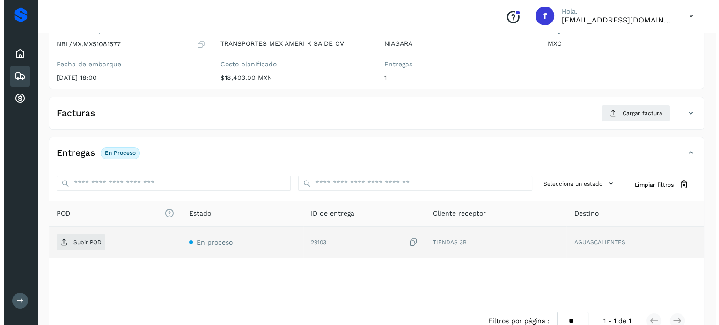
scroll to position [119, 0]
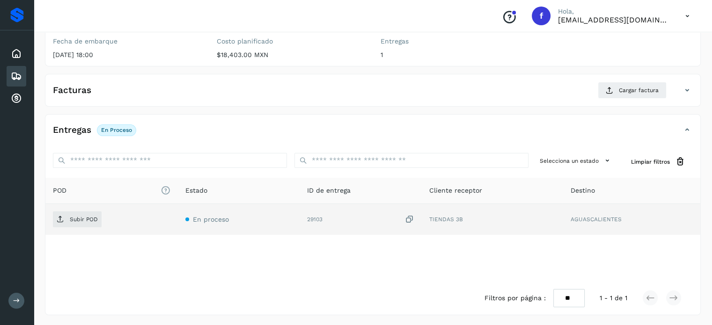
drag, startPoint x: 414, startPoint y: 220, endPoint x: 356, endPoint y: 221, distance: 58.0
click at [413, 220] on icon at bounding box center [409, 220] width 9 height 10
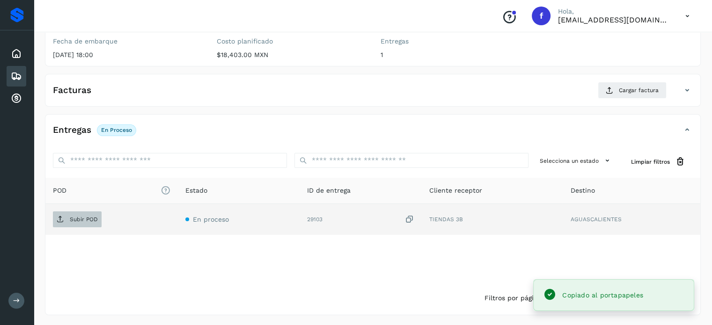
click at [79, 219] on p "Subir POD" at bounding box center [84, 219] width 28 height 7
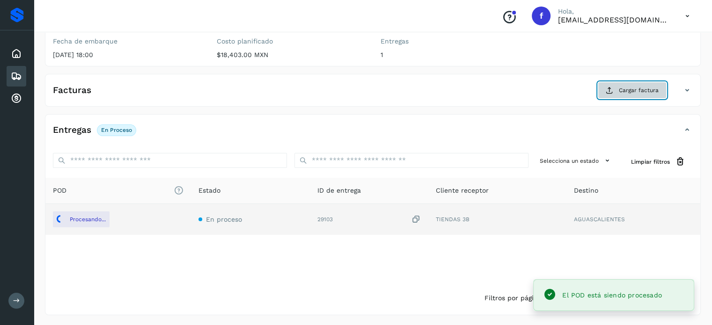
click at [635, 92] on span "Cargar factura" at bounding box center [639, 90] width 40 height 8
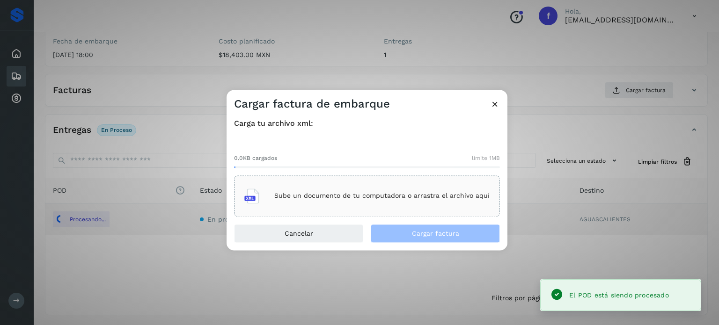
click at [399, 199] on p "Sube un documento de tu computadora o arrastra el archivo aquí" at bounding box center [381, 196] width 215 height 8
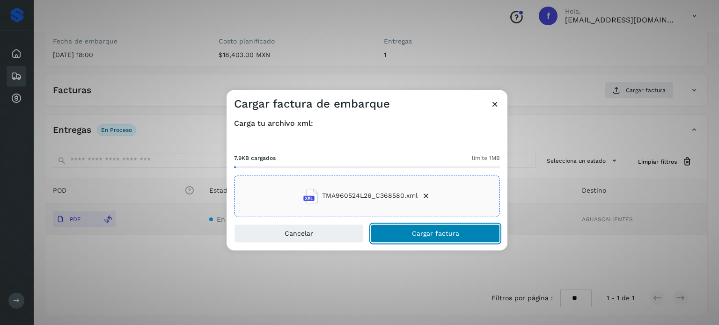
click at [417, 236] on span "Cargar factura" at bounding box center [435, 233] width 47 height 7
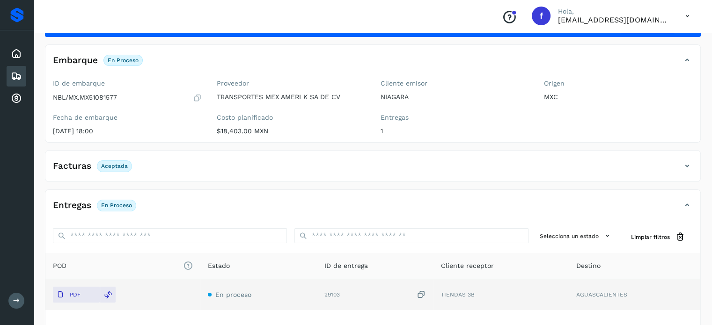
scroll to position [0, 0]
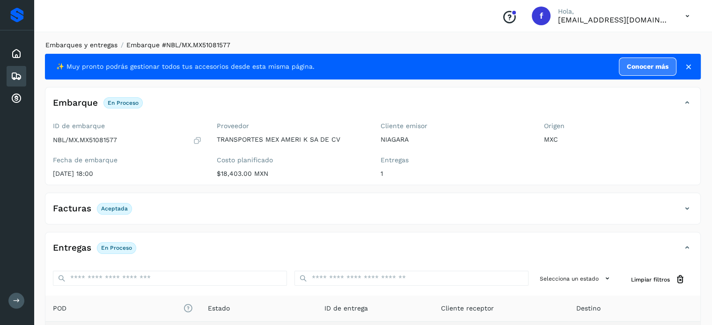
click at [96, 46] on link "Embarques y entregas" at bounding box center [81, 44] width 72 height 7
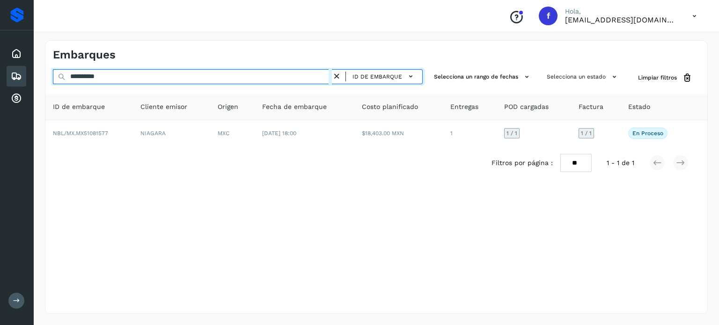
click at [95, 78] on input "**********" at bounding box center [192, 76] width 279 height 15
paste input "text"
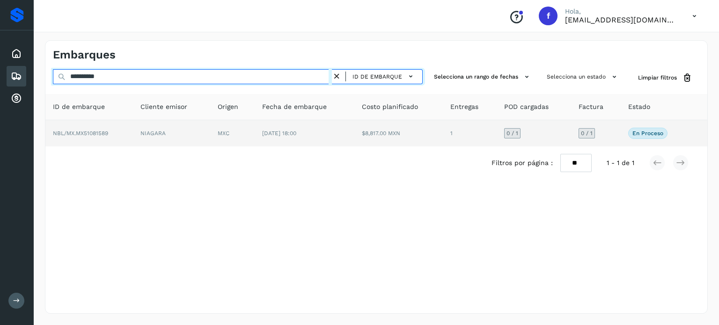
type input "**********"
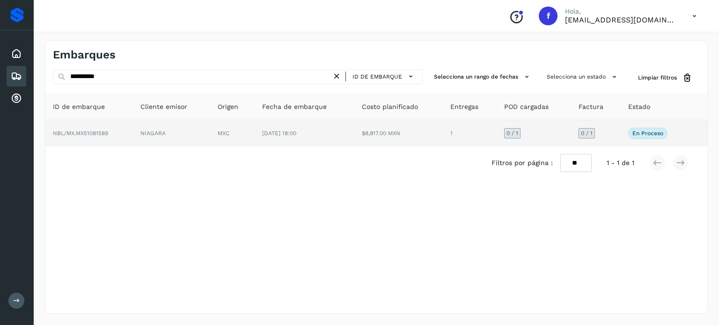
click at [185, 139] on td "NIAGARA" at bounding box center [171, 133] width 77 height 26
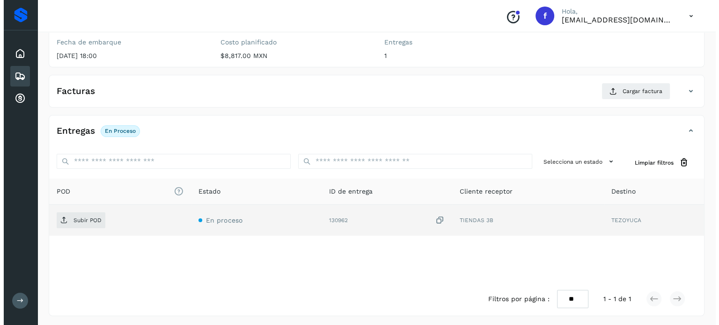
scroll to position [119, 0]
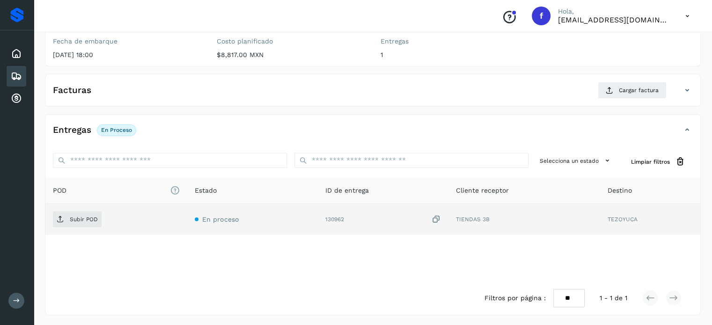
click at [437, 218] on icon at bounding box center [435, 220] width 9 height 10
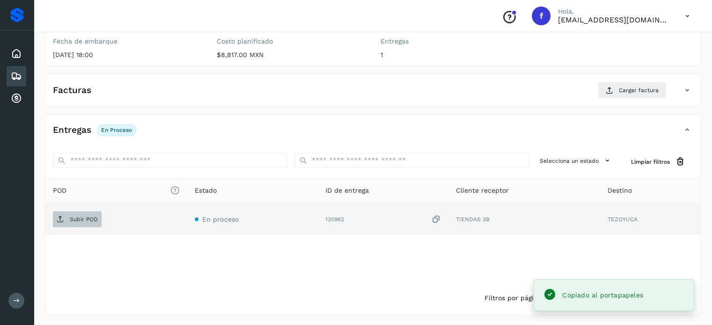
click at [74, 222] on span "Subir POD" at bounding box center [77, 219] width 49 height 15
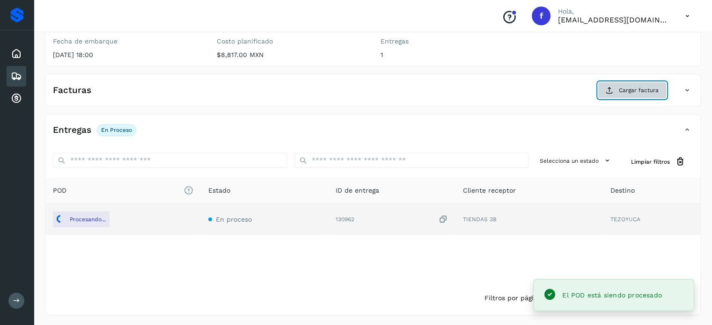
click at [628, 91] on span "Cargar factura" at bounding box center [639, 90] width 40 height 8
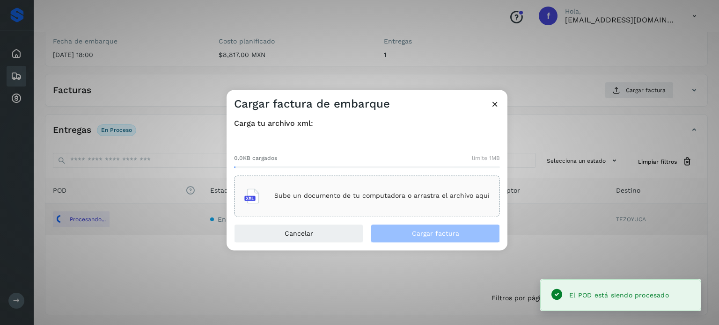
click at [305, 191] on div "Sube un documento de tu computadora o arrastra el archivo aquí" at bounding box center [366, 195] width 245 height 25
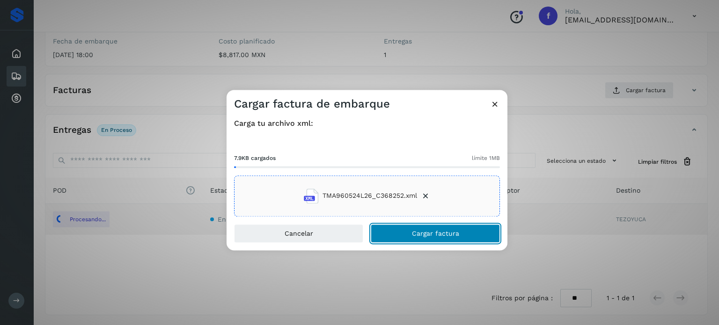
click at [424, 232] on span "Cargar factura" at bounding box center [435, 233] width 47 height 7
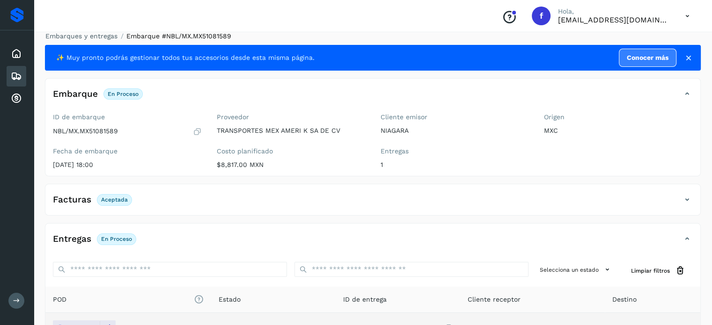
scroll to position [0, 0]
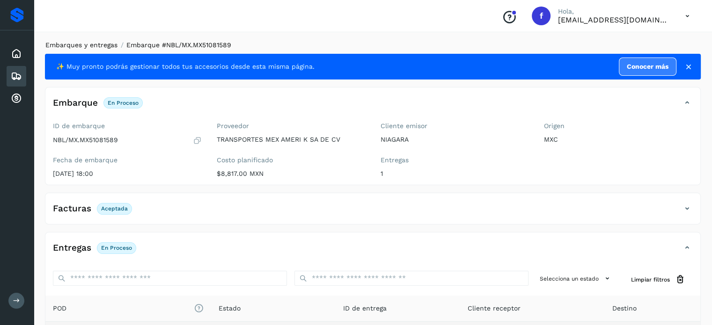
click at [90, 48] on link "Embarques y entregas" at bounding box center [81, 44] width 72 height 7
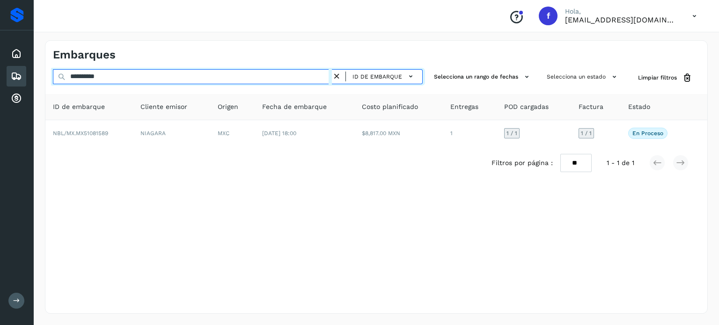
click at [90, 79] on input "**********" at bounding box center [192, 76] width 279 height 15
paste input "text"
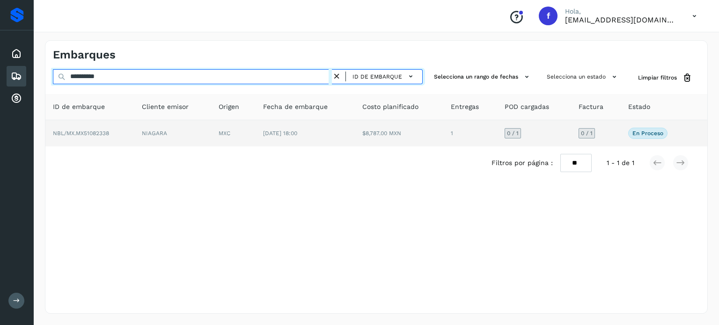
type input "**********"
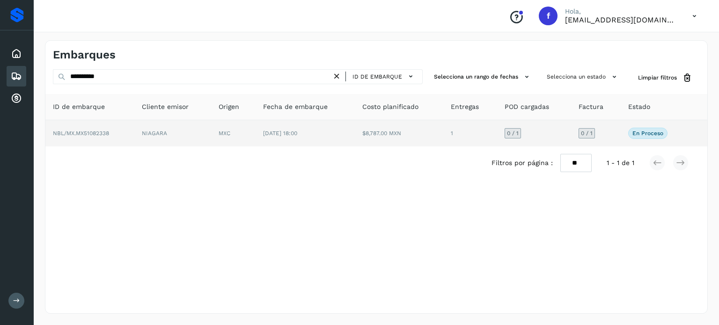
click at [247, 136] on td "MXC" at bounding box center [233, 133] width 44 height 26
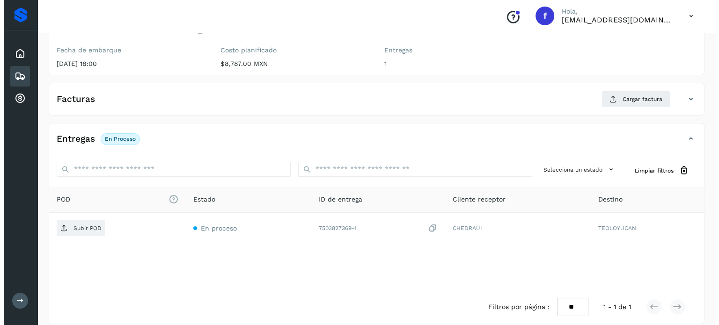
scroll to position [119, 0]
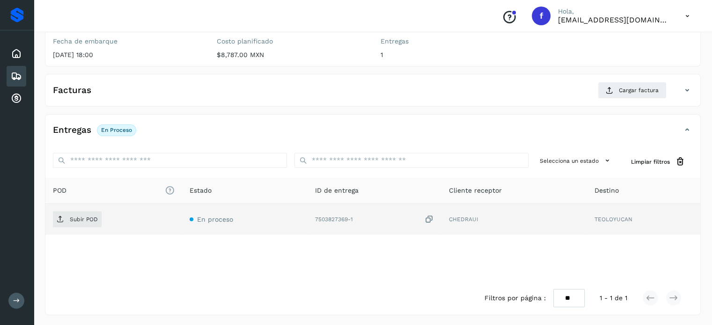
click at [429, 219] on icon at bounding box center [428, 220] width 9 height 10
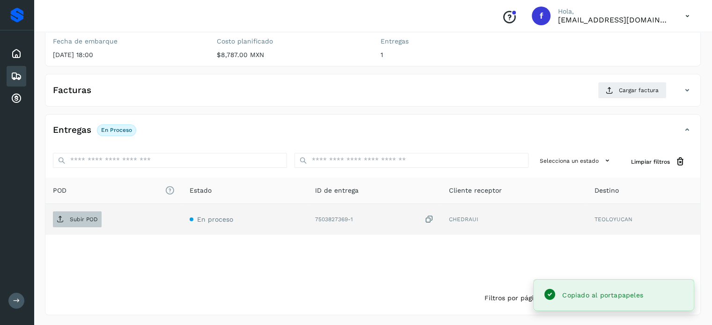
click at [83, 217] on p "Subir POD" at bounding box center [84, 219] width 28 height 7
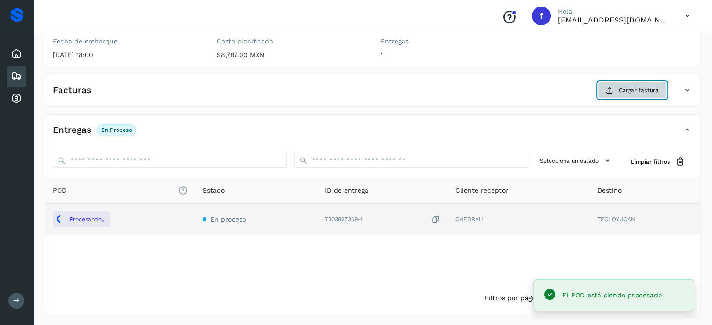
click at [628, 82] on button "Cargar factura" at bounding box center [632, 90] width 69 height 17
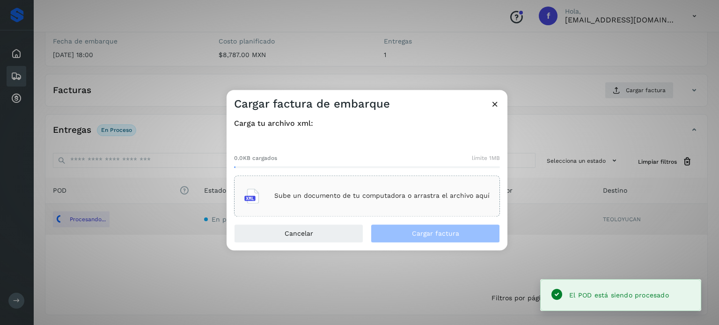
click at [380, 202] on div "Sube un documento de tu computadora o arrastra el archivo aquí" at bounding box center [366, 195] width 245 height 25
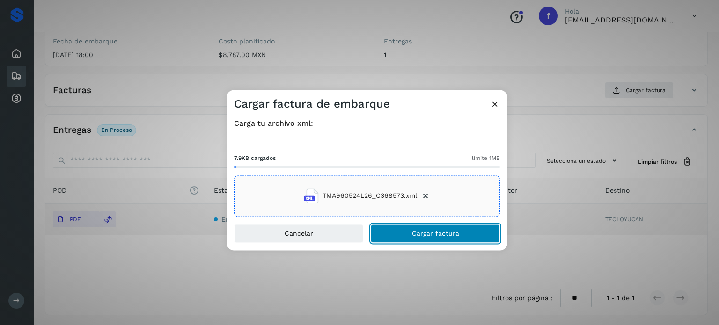
click at [437, 237] on button "Cargar factura" at bounding box center [435, 233] width 129 height 19
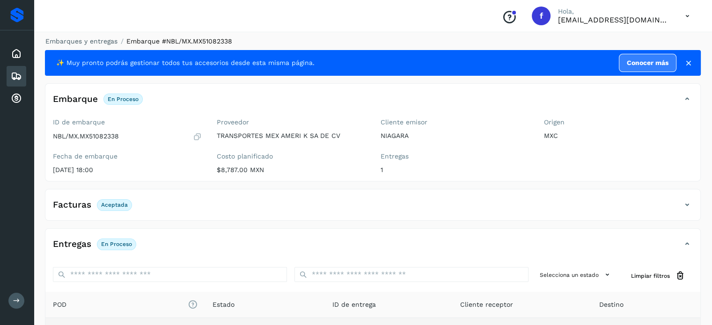
scroll to position [0, 0]
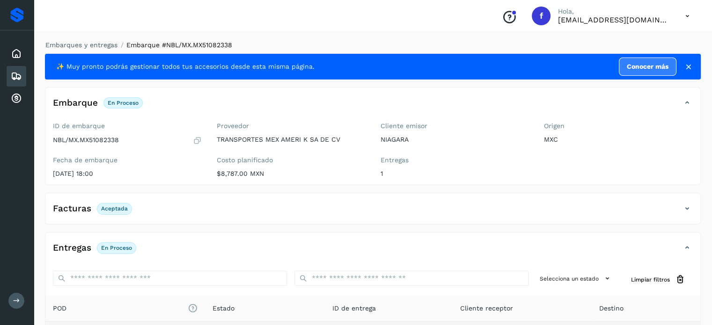
click at [61, 38] on div "Embarques y entregas Embarque #NBL/MX.MX51082338 ✨ Muy pronto podrás gestionar …" at bounding box center [373, 237] width 678 height 416
click at [66, 44] on link "Embarques y entregas" at bounding box center [81, 44] width 72 height 7
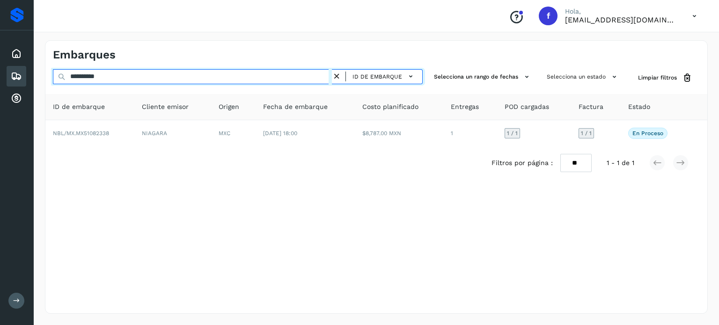
click at [101, 77] on input "**********" at bounding box center [192, 76] width 279 height 15
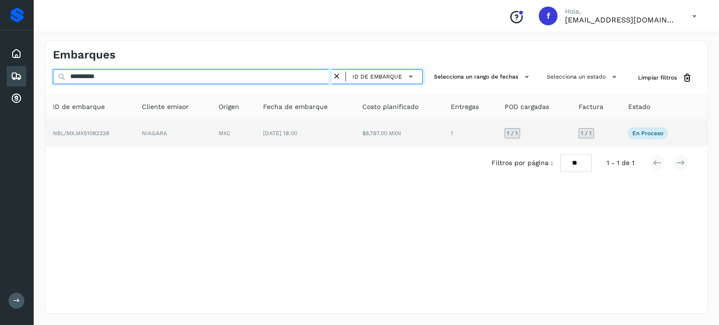
paste input "text"
type input "**********"
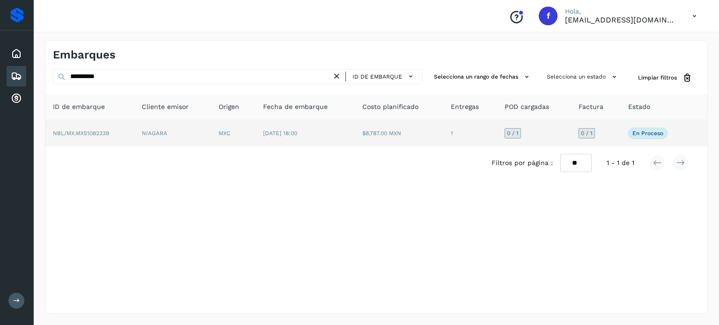
click at [290, 139] on td "[DATE] 18:00" at bounding box center [305, 133] width 99 height 26
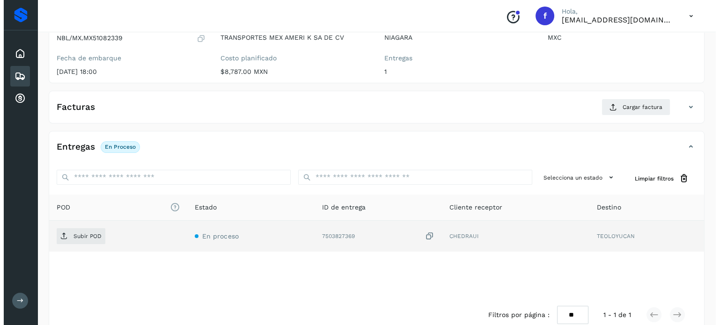
scroll to position [119, 0]
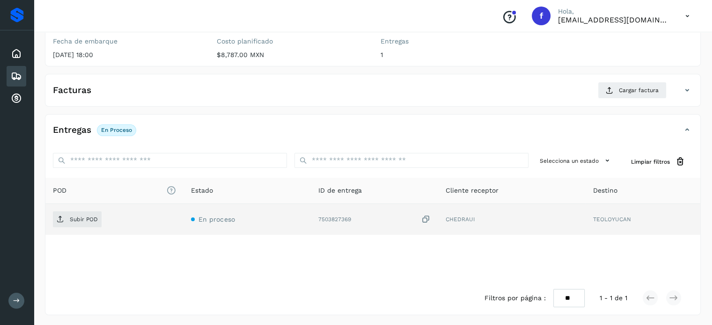
click at [429, 219] on icon at bounding box center [425, 220] width 9 height 10
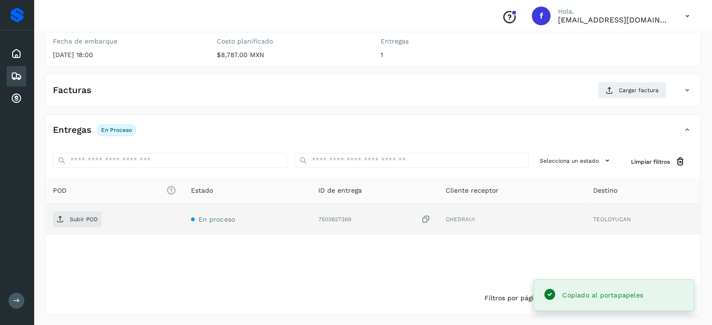
click at [422, 217] on icon at bounding box center [425, 220] width 9 height 10
click at [424, 217] on icon at bounding box center [425, 220] width 9 height 10
click at [78, 217] on p "Subir POD" at bounding box center [84, 219] width 28 height 7
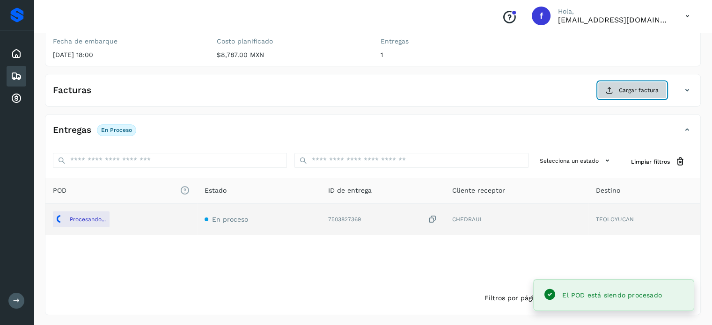
click at [631, 91] on span "Cargar factura" at bounding box center [639, 90] width 40 height 8
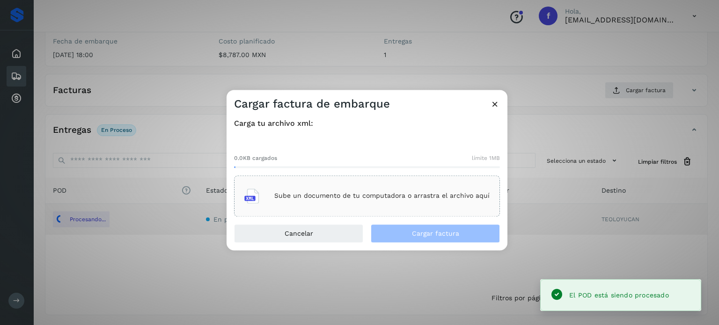
click at [344, 194] on p "Sube un documento de tu computadora o arrastra el archivo aquí" at bounding box center [381, 196] width 215 height 8
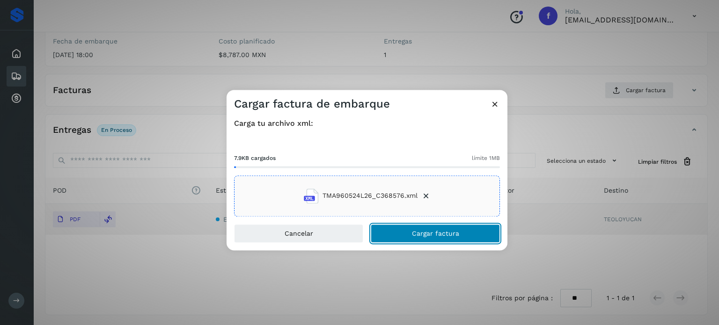
click at [409, 231] on button "Cargar factura" at bounding box center [435, 233] width 129 height 19
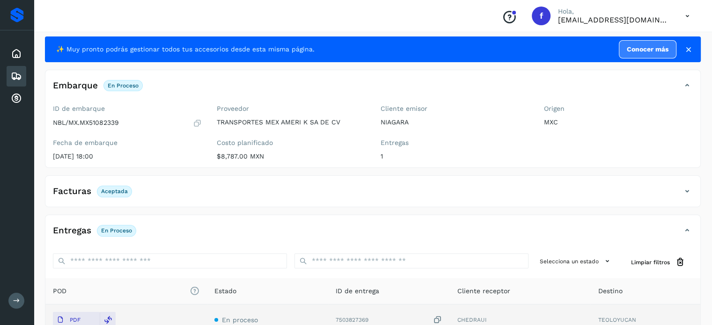
scroll to position [0, 0]
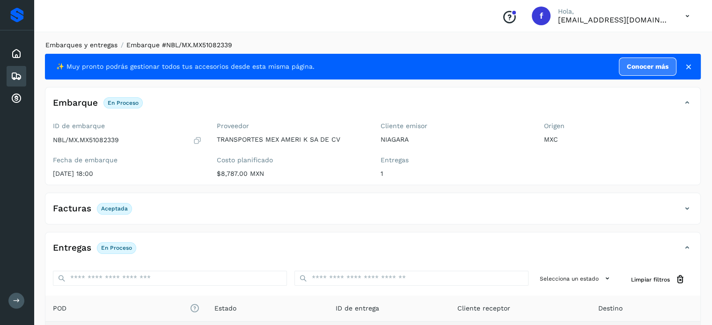
click at [76, 44] on link "Embarques y entregas" at bounding box center [81, 44] width 72 height 7
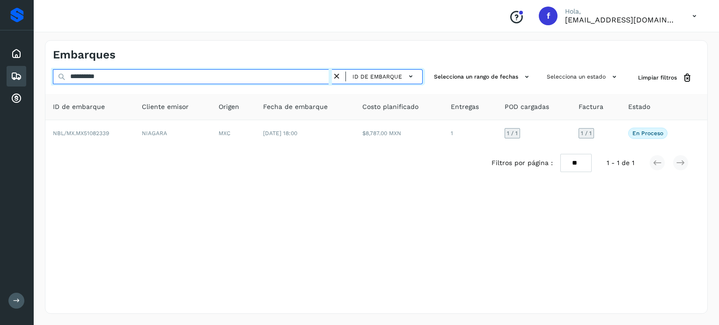
click at [111, 71] on input "**********" at bounding box center [192, 76] width 279 height 15
click at [103, 74] on input "**********" at bounding box center [192, 76] width 279 height 15
paste input "text"
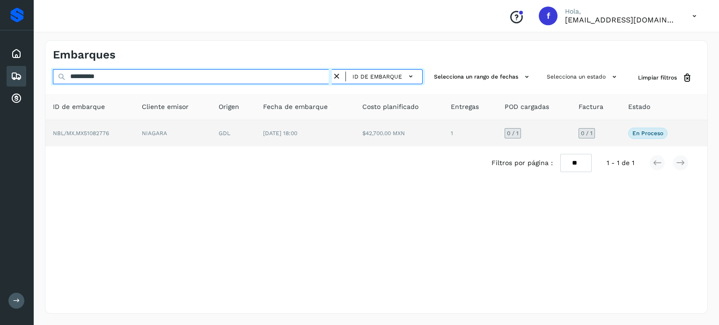
type input "**********"
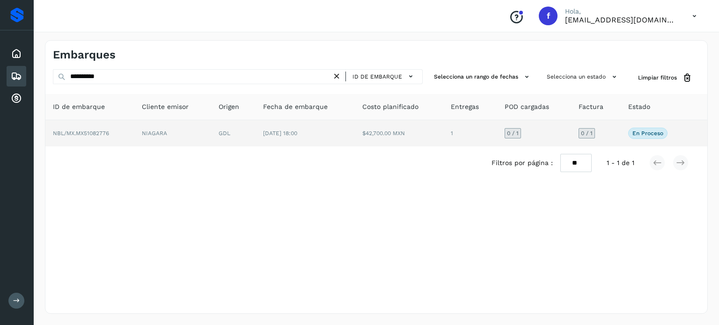
click at [252, 127] on td "GDL" at bounding box center [233, 133] width 44 height 26
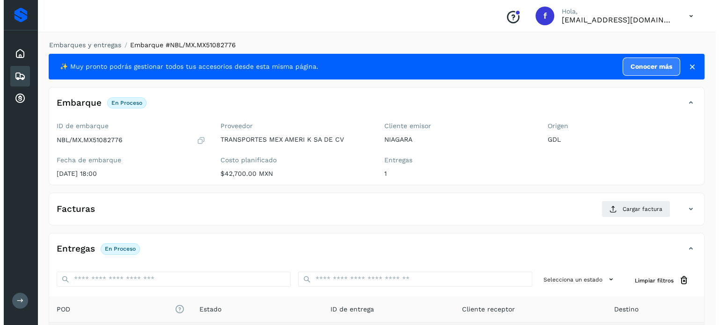
scroll to position [119, 0]
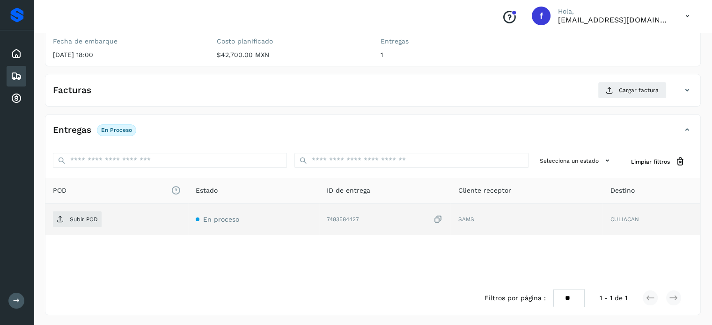
click at [440, 215] on icon at bounding box center [437, 220] width 9 height 10
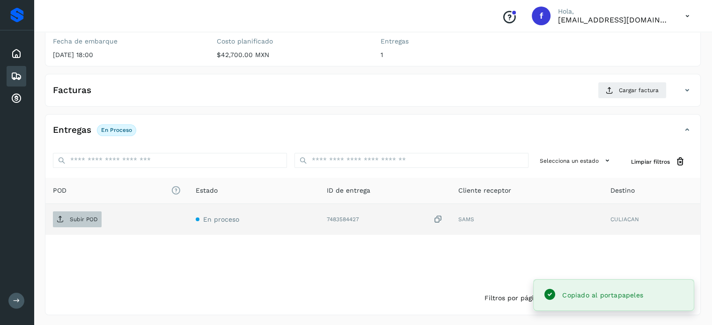
click at [91, 218] on p "Subir POD" at bounding box center [84, 219] width 28 height 7
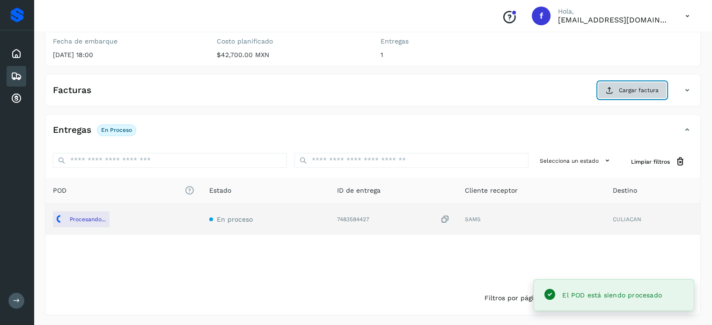
click at [633, 95] on button "Cargar factura" at bounding box center [632, 90] width 69 height 17
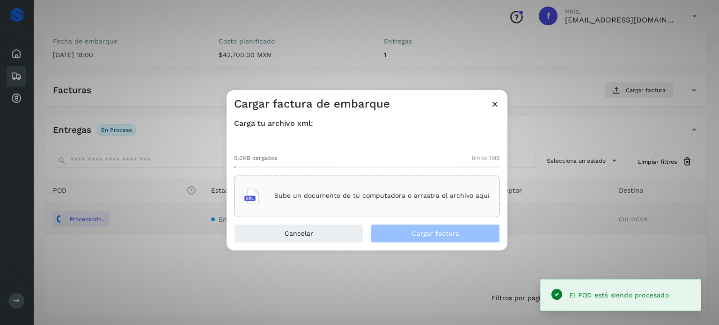
click at [409, 196] on p "Sube un documento de tu computadora o arrastra el archivo aquí" at bounding box center [381, 196] width 215 height 8
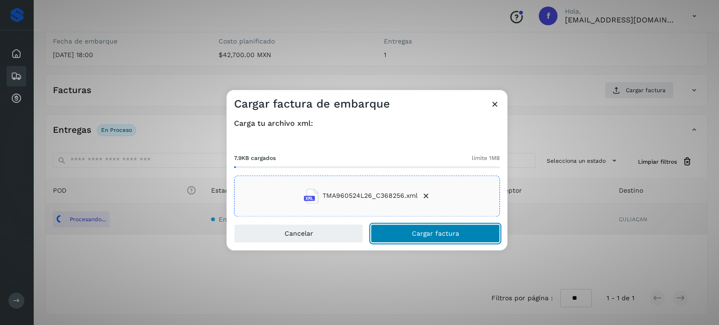
click at [416, 237] on span "Cargar factura" at bounding box center [435, 233] width 47 height 7
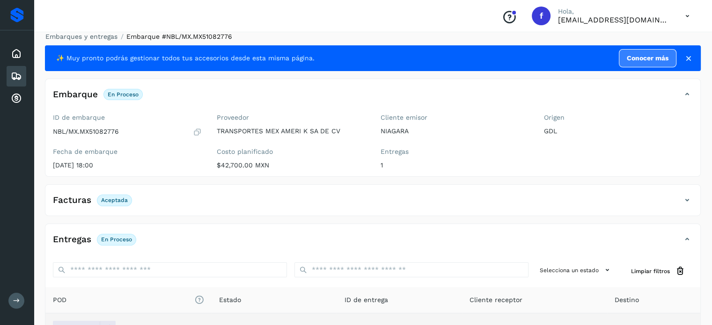
scroll to position [0, 0]
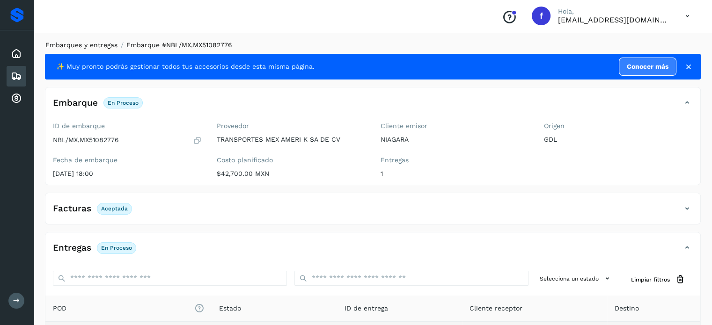
click at [84, 46] on link "Embarques y entregas" at bounding box center [81, 44] width 72 height 7
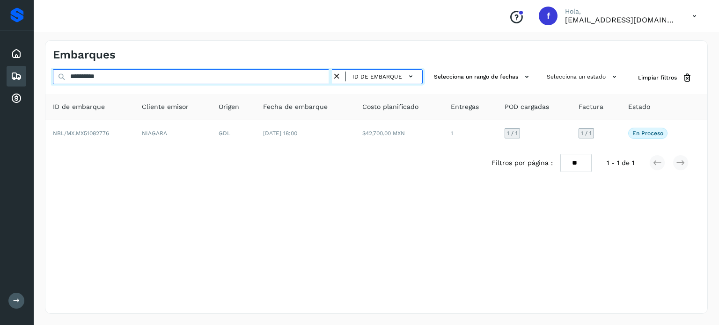
click at [89, 77] on input "**********" at bounding box center [192, 76] width 279 height 15
click at [89, 76] on input "**********" at bounding box center [192, 76] width 279 height 15
paste input "text"
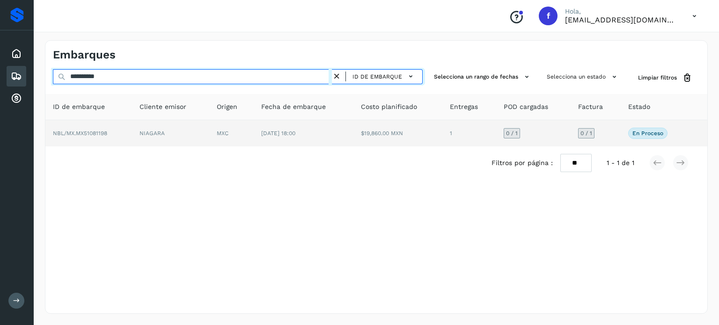
type input "**********"
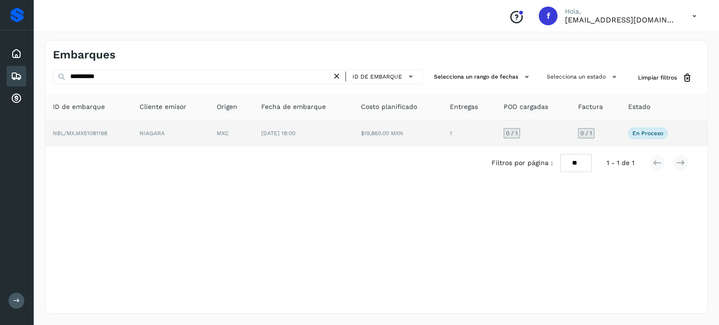
click at [378, 135] on td "$19,860.00 MXN" at bounding box center [397, 133] width 89 height 26
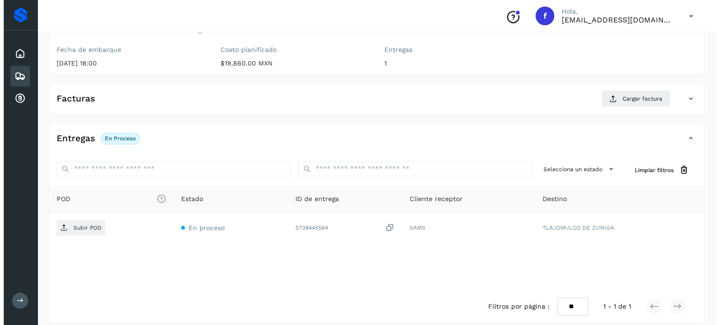
scroll to position [119, 0]
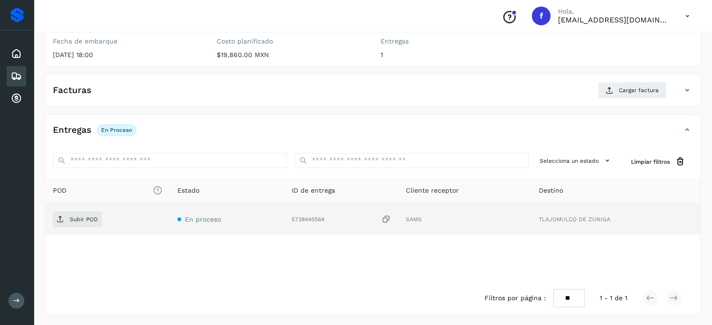
click at [384, 217] on icon at bounding box center [385, 220] width 9 height 10
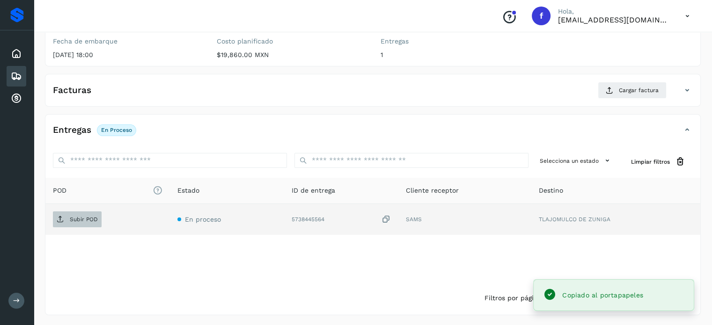
click at [67, 224] on span "Subir POD" at bounding box center [77, 219] width 49 height 15
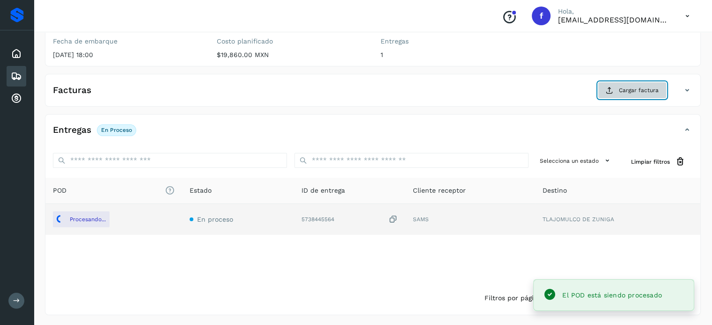
click at [612, 88] on icon at bounding box center [609, 90] width 7 height 7
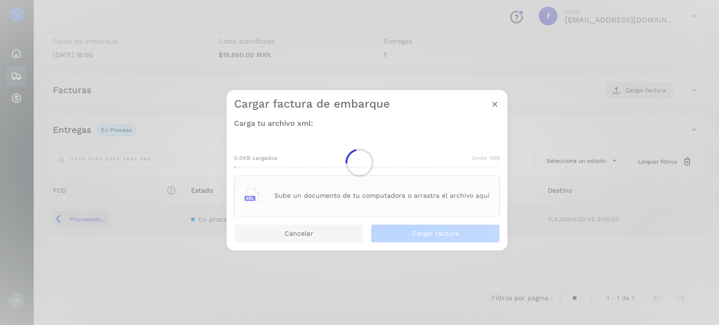
click at [419, 200] on p "Sube un documento de tu computadora o arrastra el archivo aquí" at bounding box center [381, 196] width 215 height 8
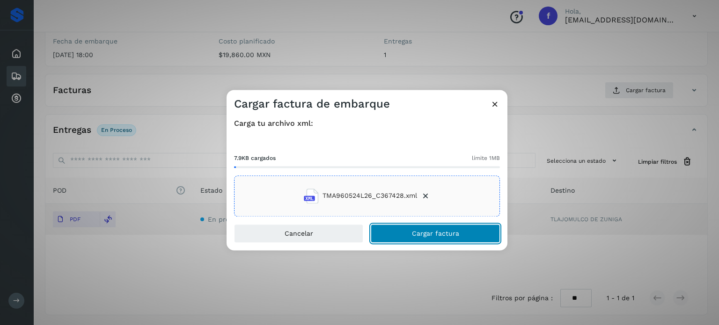
click at [416, 232] on span "Cargar factura" at bounding box center [435, 233] width 47 height 7
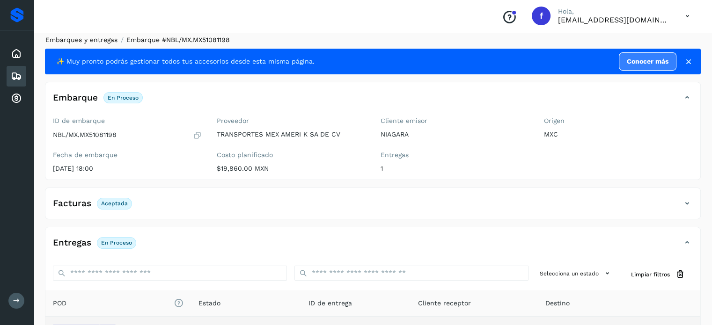
scroll to position [0, 0]
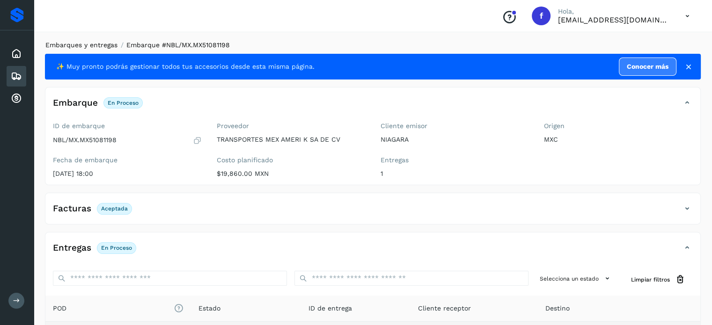
click at [80, 47] on link "Embarques y entregas" at bounding box center [81, 44] width 72 height 7
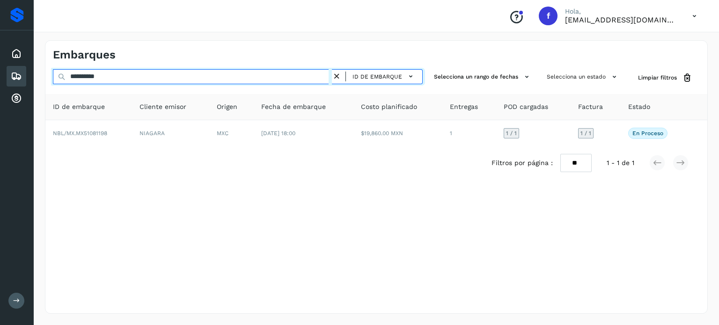
click at [88, 76] on input "**********" at bounding box center [192, 76] width 279 height 15
paste input "text"
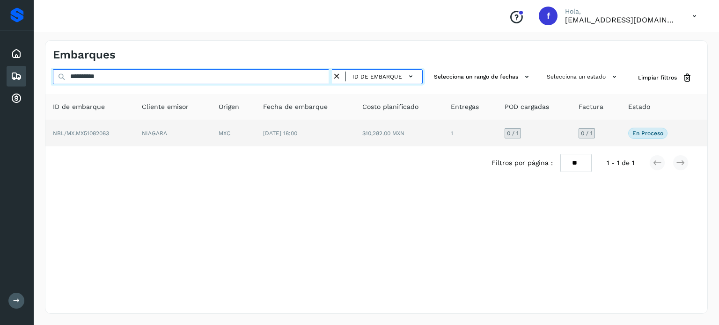
type input "**********"
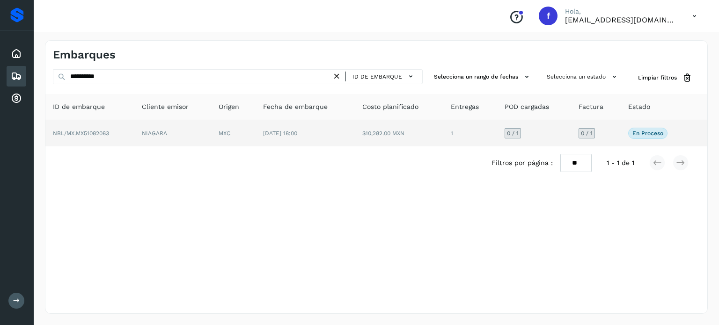
click at [244, 138] on td "MXC" at bounding box center [233, 133] width 44 height 26
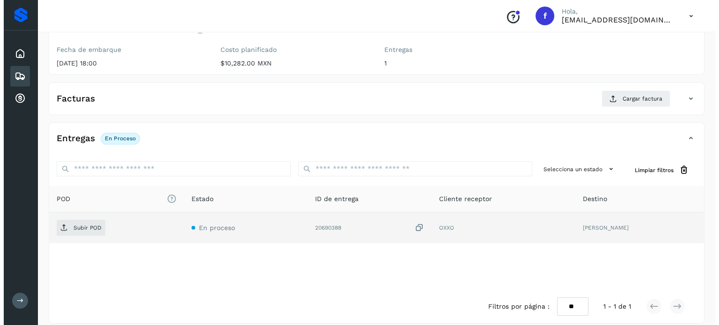
scroll to position [119, 0]
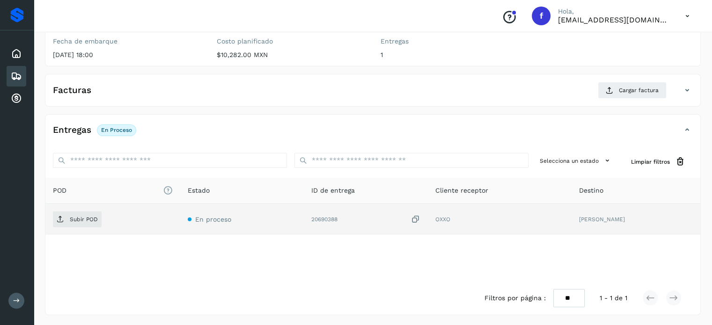
click at [420, 217] on icon at bounding box center [415, 220] width 9 height 10
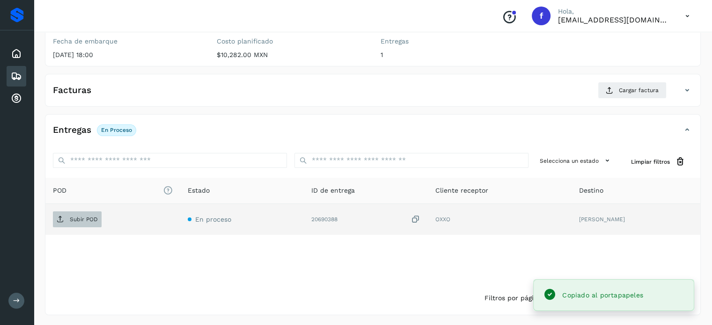
click at [70, 224] on span "Subir POD" at bounding box center [77, 219] width 49 height 15
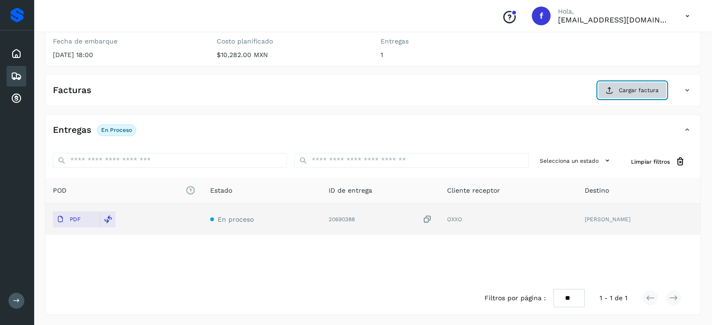
click at [628, 86] on span "Cargar factura" at bounding box center [639, 90] width 40 height 8
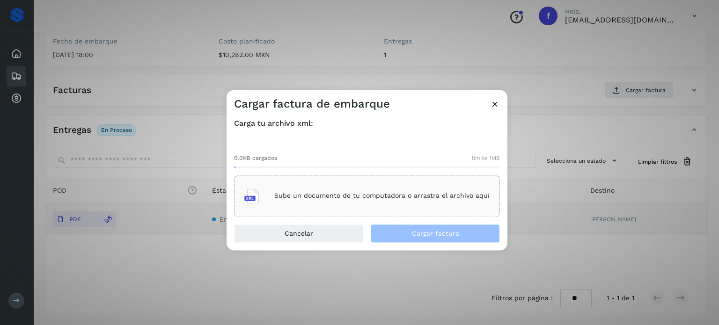
click at [286, 193] on p "Sube un documento de tu computadora o arrastra el archivo aquí" at bounding box center [381, 196] width 215 height 8
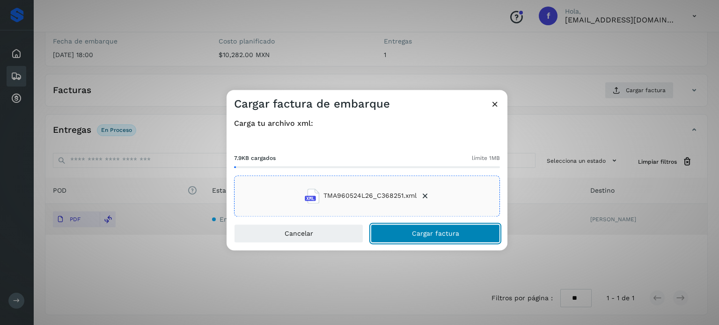
click at [410, 234] on button "Cargar factura" at bounding box center [435, 233] width 129 height 19
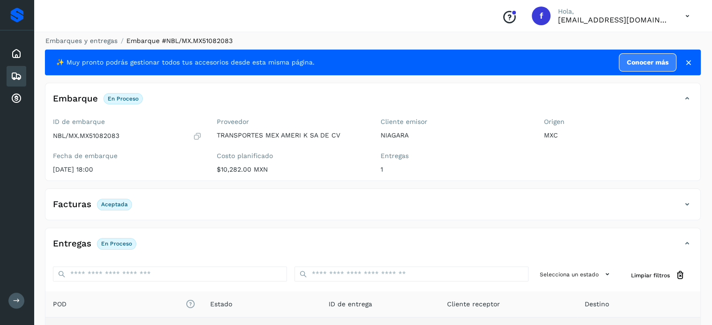
scroll to position [0, 0]
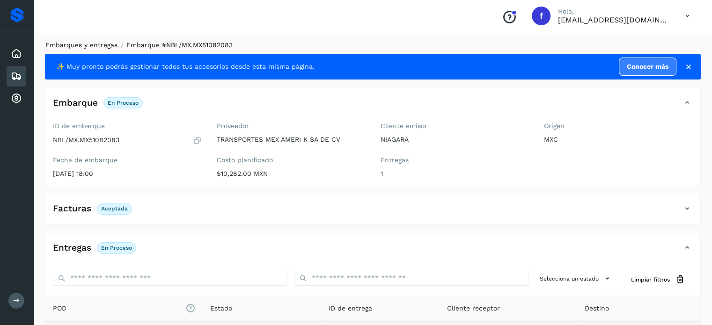
click at [99, 43] on link "Embarques y entregas" at bounding box center [81, 44] width 72 height 7
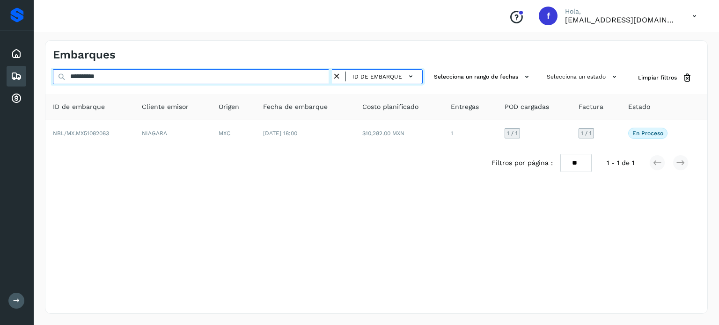
click at [101, 76] on input "**********" at bounding box center [192, 76] width 279 height 15
click at [95, 80] on input "**********" at bounding box center [192, 76] width 279 height 15
click at [95, 79] on input "**********" at bounding box center [192, 76] width 279 height 15
paste input "text"
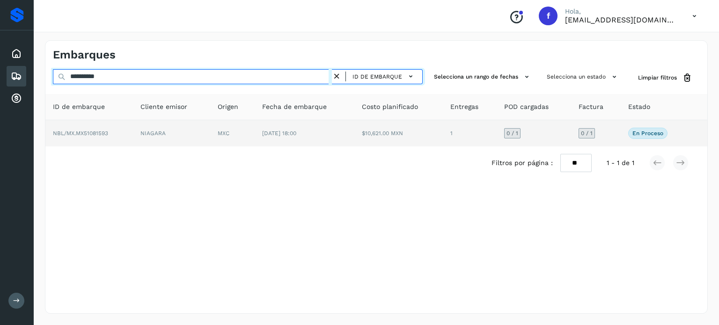
type input "**********"
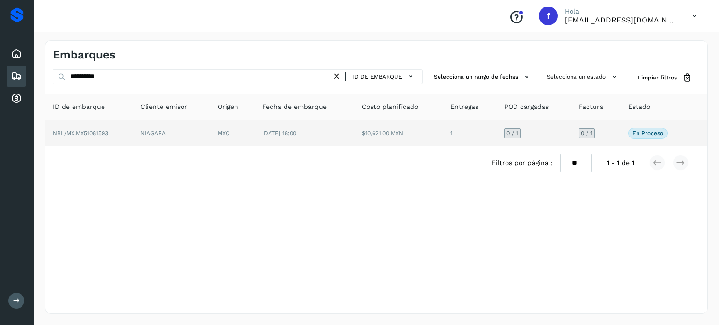
click at [429, 127] on td "$10,621.00 MXN" at bounding box center [398, 133] width 89 height 26
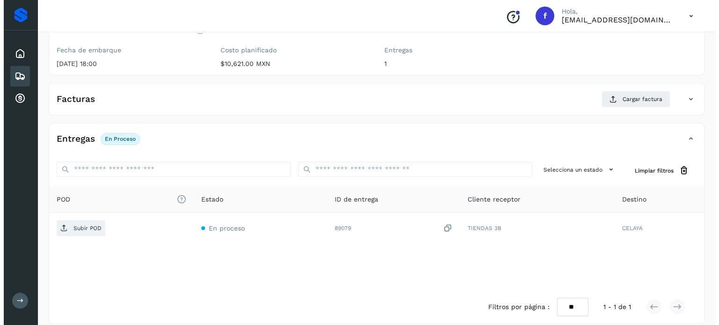
scroll to position [119, 0]
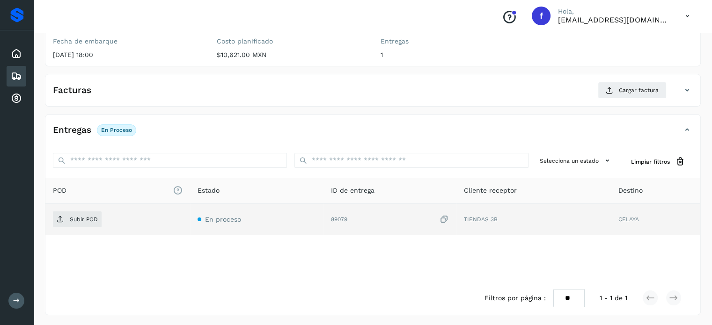
click at [444, 219] on icon at bounding box center [443, 220] width 9 height 10
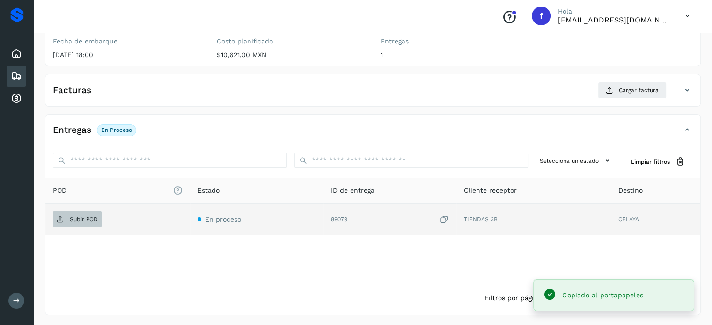
click at [80, 222] on span "Subir POD" at bounding box center [77, 219] width 49 height 15
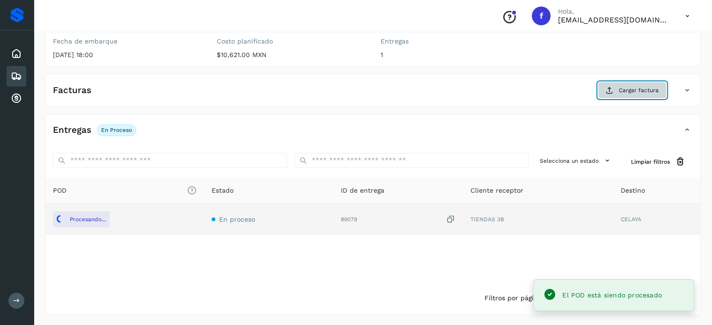
click at [633, 94] on button "Cargar factura" at bounding box center [632, 90] width 69 height 17
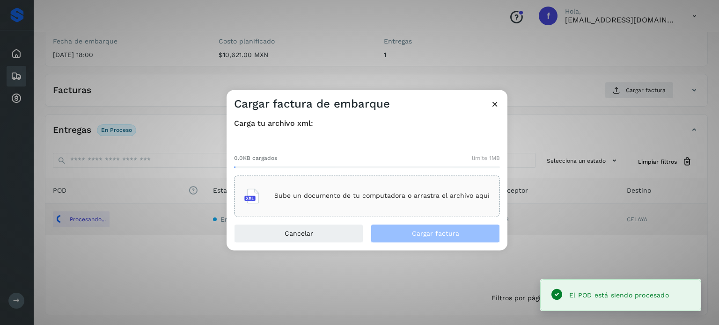
click at [413, 192] on div "Sube un documento de tu computadora o arrastra el archivo aquí" at bounding box center [366, 195] width 245 height 25
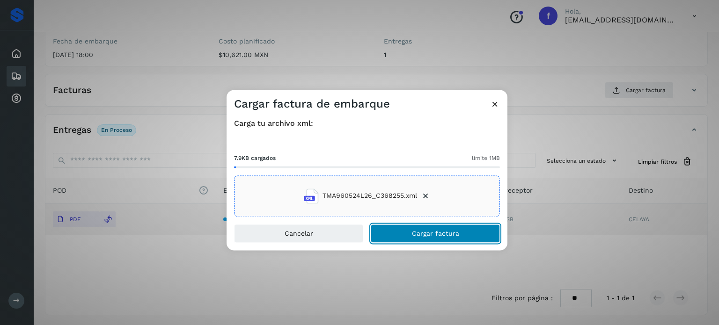
click at [414, 230] on span "Cargar factura" at bounding box center [435, 233] width 47 height 7
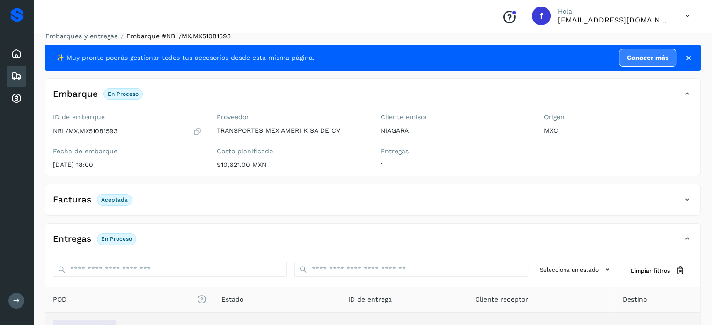
scroll to position [0, 0]
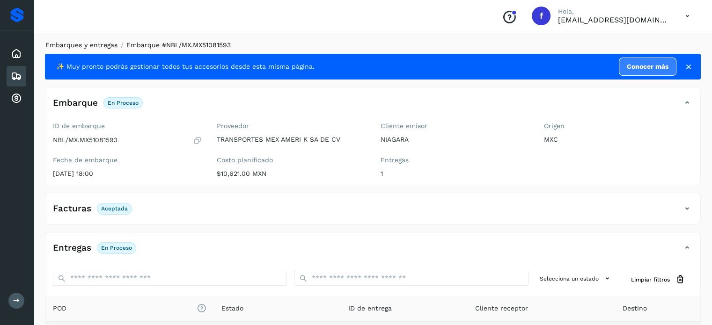
click at [98, 46] on link "Embarques y entregas" at bounding box center [81, 44] width 72 height 7
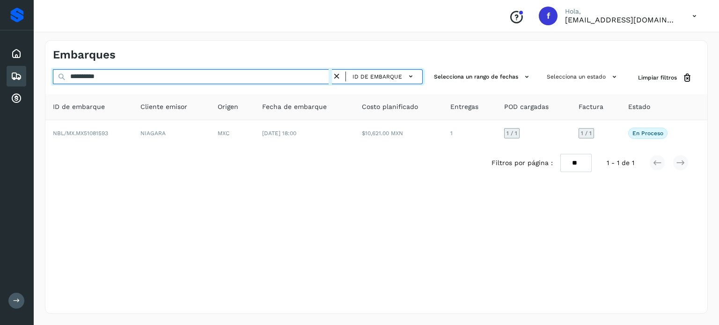
click at [92, 75] on input "**********" at bounding box center [192, 76] width 279 height 15
paste input "text"
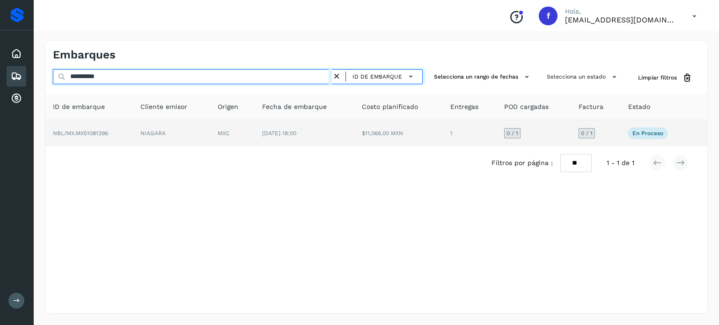
type input "**********"
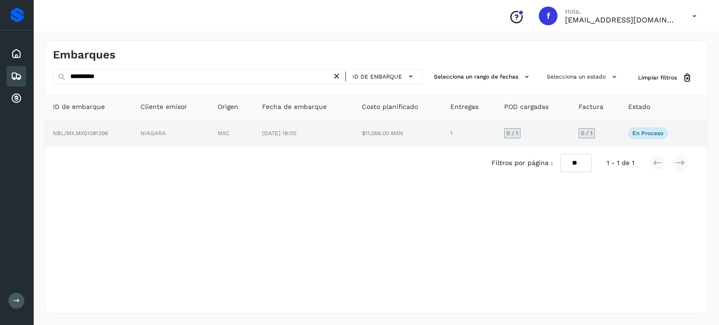
click at [209, 134] on td "NIAGARA" at bounding box center [171, 133] width 77 height 26
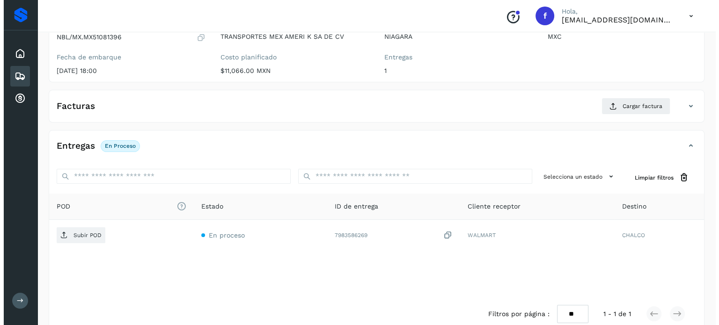
scroll to position [119, 0]
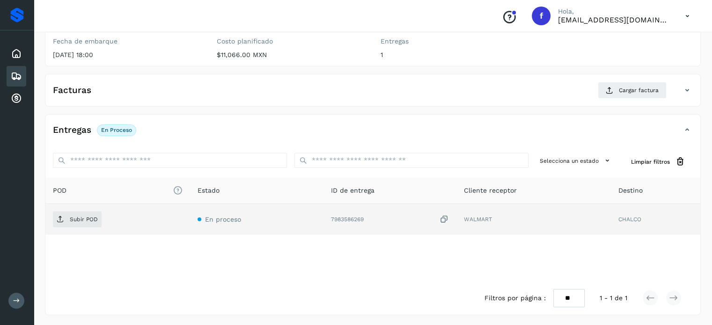
drag, startPoint x: 444, startPoint y: 219, endPoint x: 389, endPoint y: 222, distance: 54.4
click at [442, 219] on icon at bounding box center [443, 220] width 9 height 10
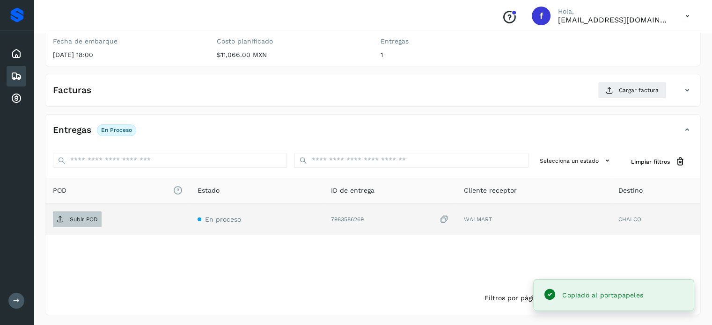
click at [100, 217] on div "Subir POD" at bounding box center [118, 220] width 130 height 16
click at [97, 217] on span "Subir POD" at bounding box center [77, 219] width 49 height 15
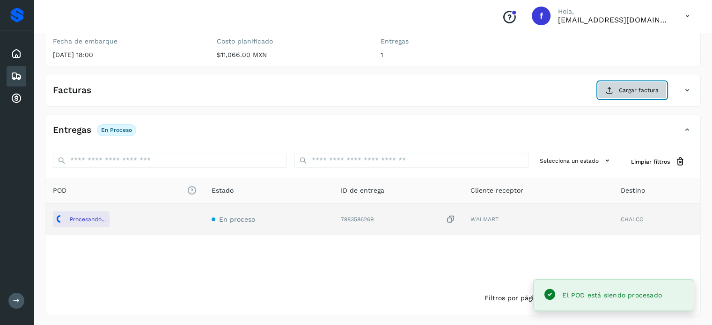
click at [629, 88] on span "Cargar factura" at bounding box center [639, 90] width 40 height 8
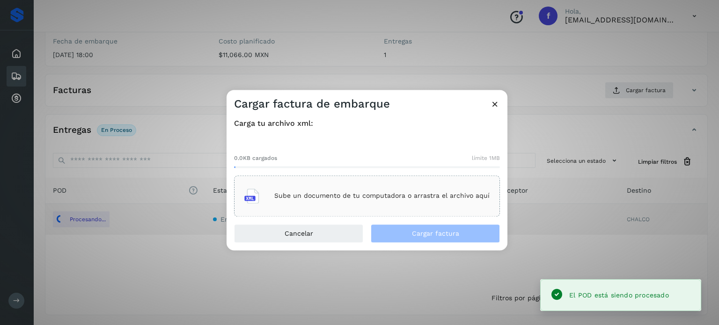
click at [332, 197] on p "Sube un documento de tu computadora o arrastra el archivo aquí" at bounding box center [381, 196] width 215 height 8
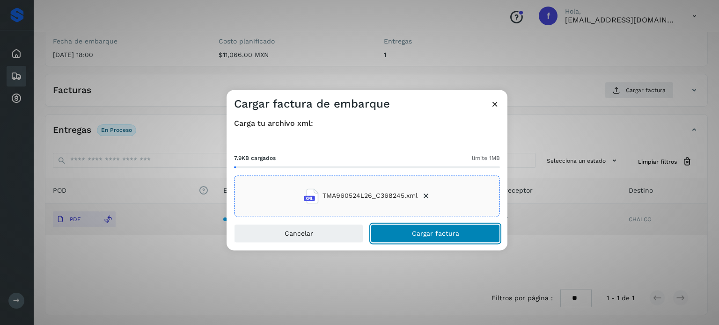
click at [436, 237] on span "Cargar factura" at bounding box center [435, 233] width 47 height 7
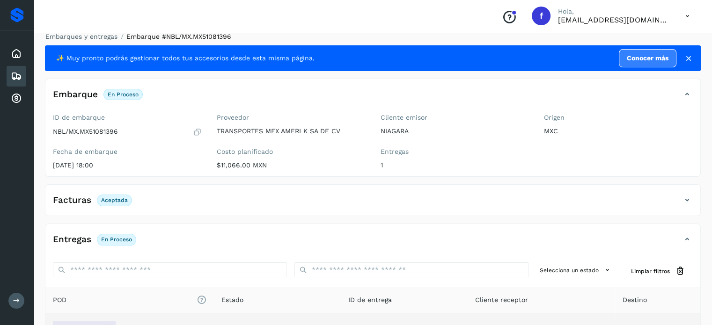
scroll to position [0, 0]
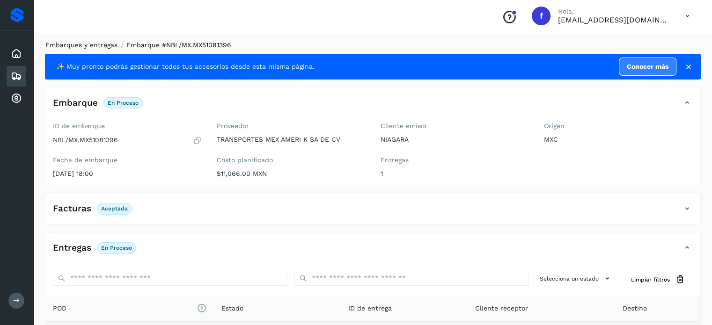
click at [97, 44] on link "Embarques y entregas" at bounding box center [81, 44] width 72 height 7
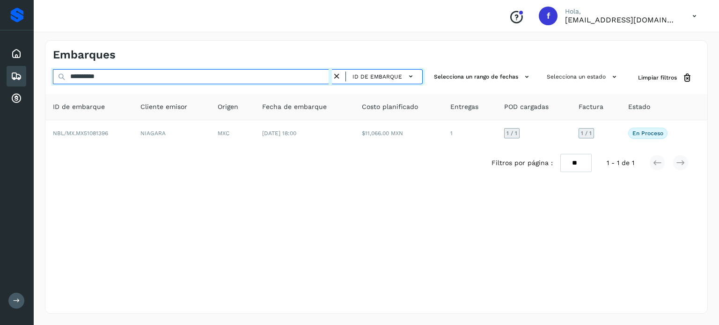
click at [95, 73] on input "**********" at bounding box center [192, 76] width 279 height 15
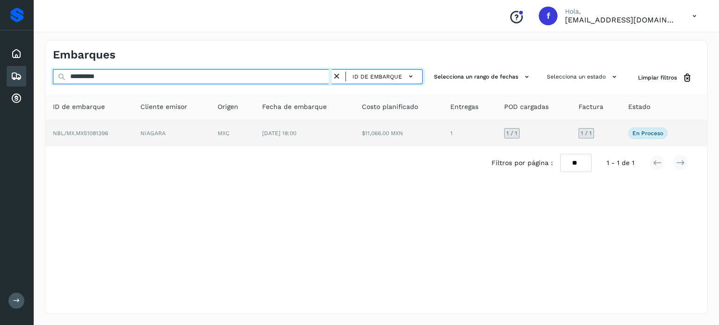
paste input "text"
type input "**********"
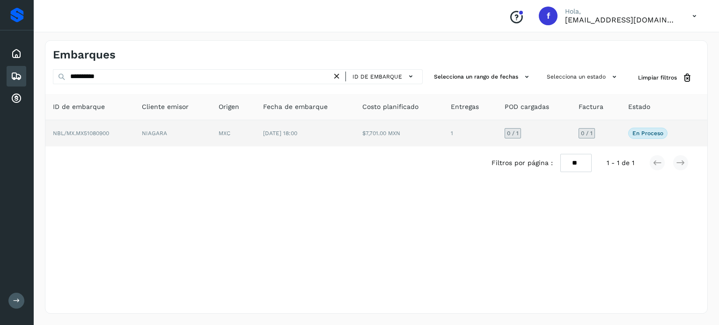
click at [380, 130] on td "$7,701.00 MXN" at bounding box center [399, 133] width 89 height 26
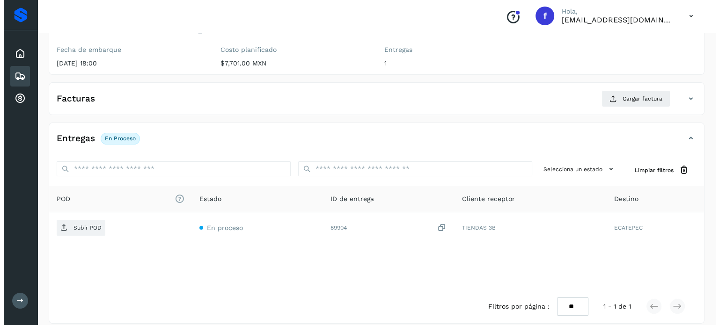
scroll to position [119, 0]
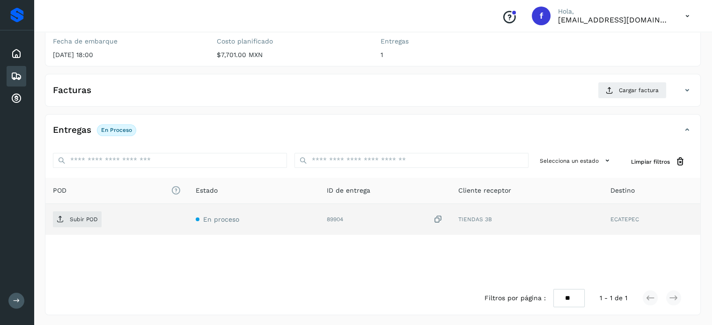
click at [436, 220] on icon at bounding box center [437, 220] width 9 height 10
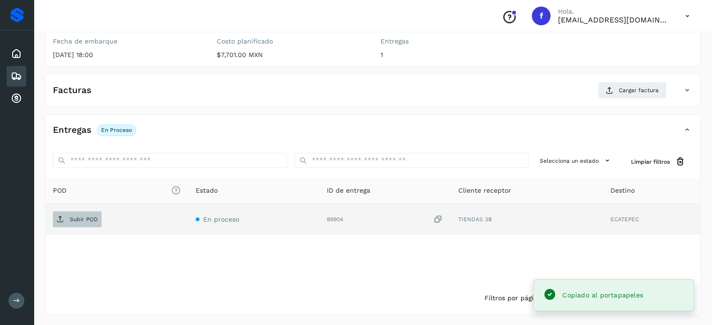
click at [74, 219] on p "Subir POD" at bounding box center [84, 219] width 28 height 7
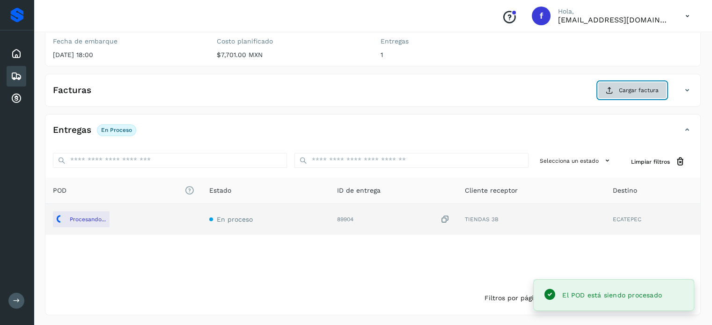
click at [612, 96] on button "Cargar factura" at bounding box center [632, 90] width 69 height 17
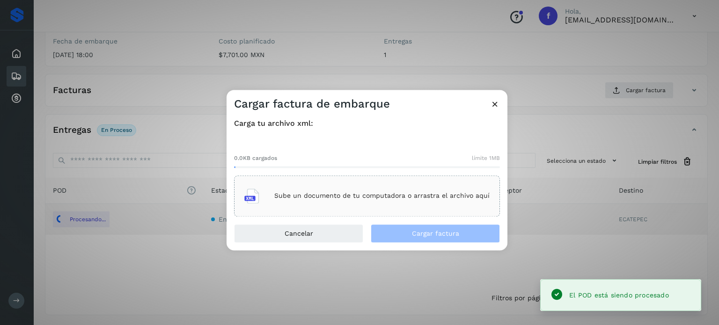
click at [322, 199] on p "Sube un documento de tu computadora o arrastra el archivo aquí" at bounding box center [381, 196] width 215 height 8
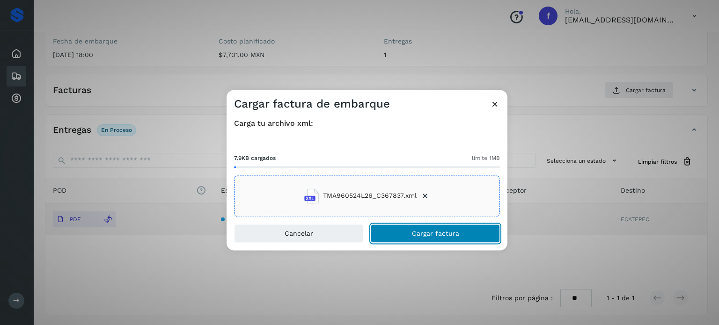
click at [412, 232] on button "Cargar factura" at bounding box center [435, 233] width 129 height 19
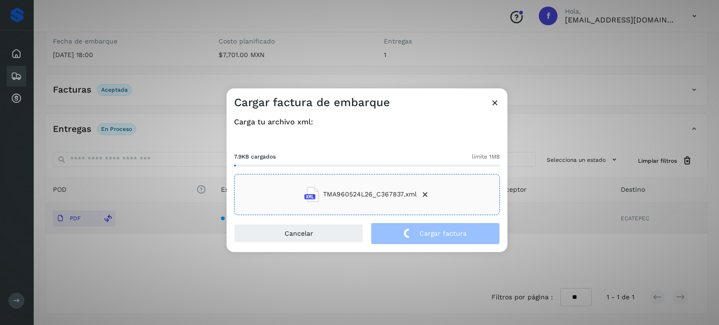
scroll to position [118, 0]
